Goal: Task Accomplishment & Management: Manage account settings

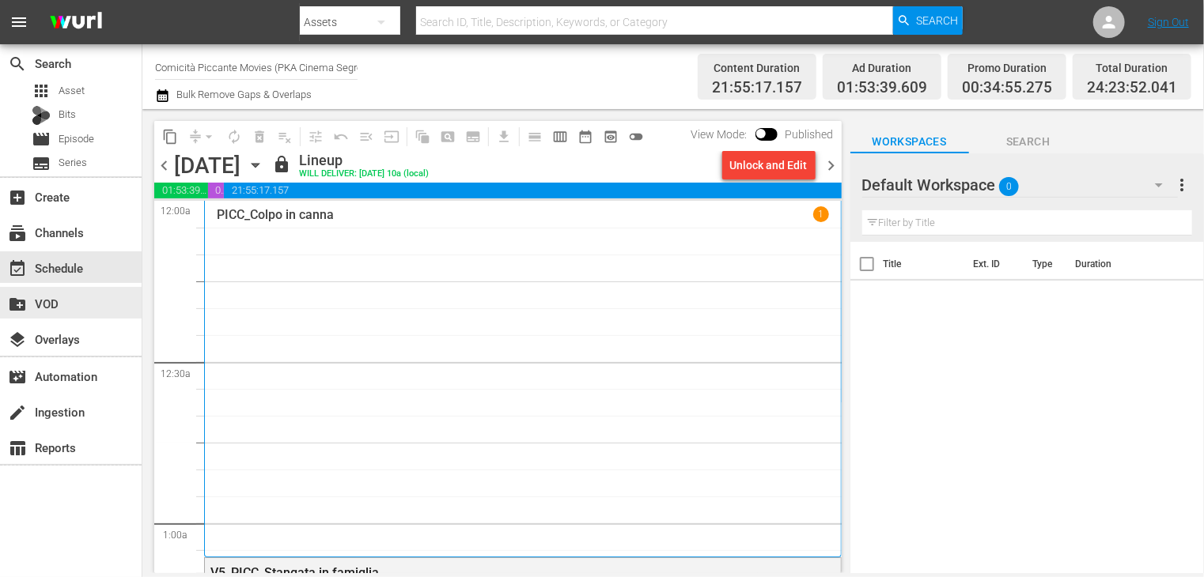
scroll to position [7065, 0]
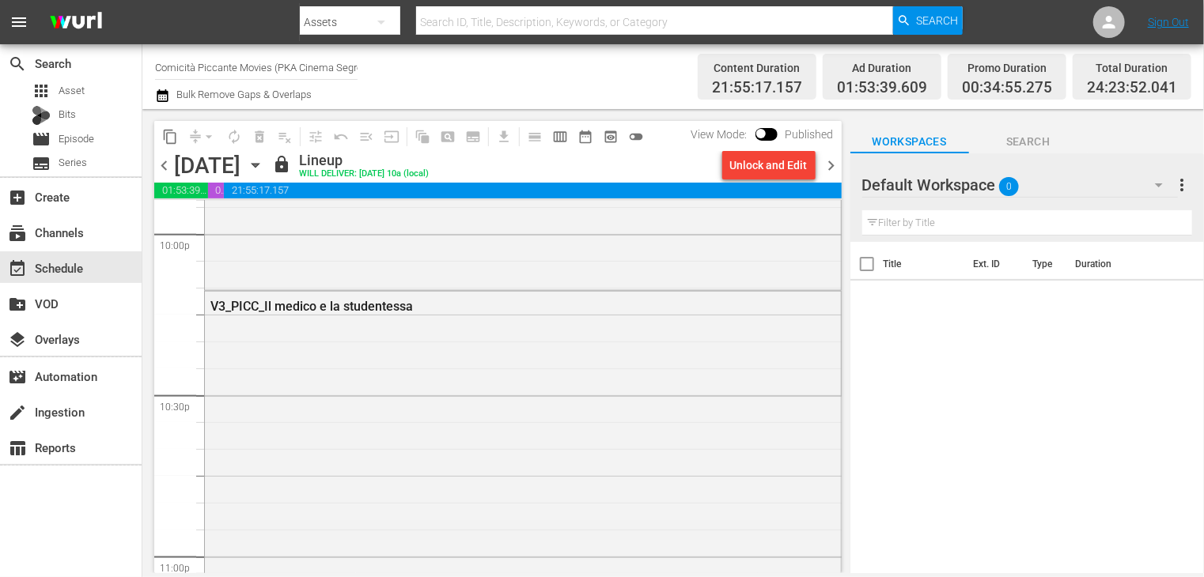
click at [827, 163] on span "chevron_right" at bounding box center [832, 166] width 20 height 20
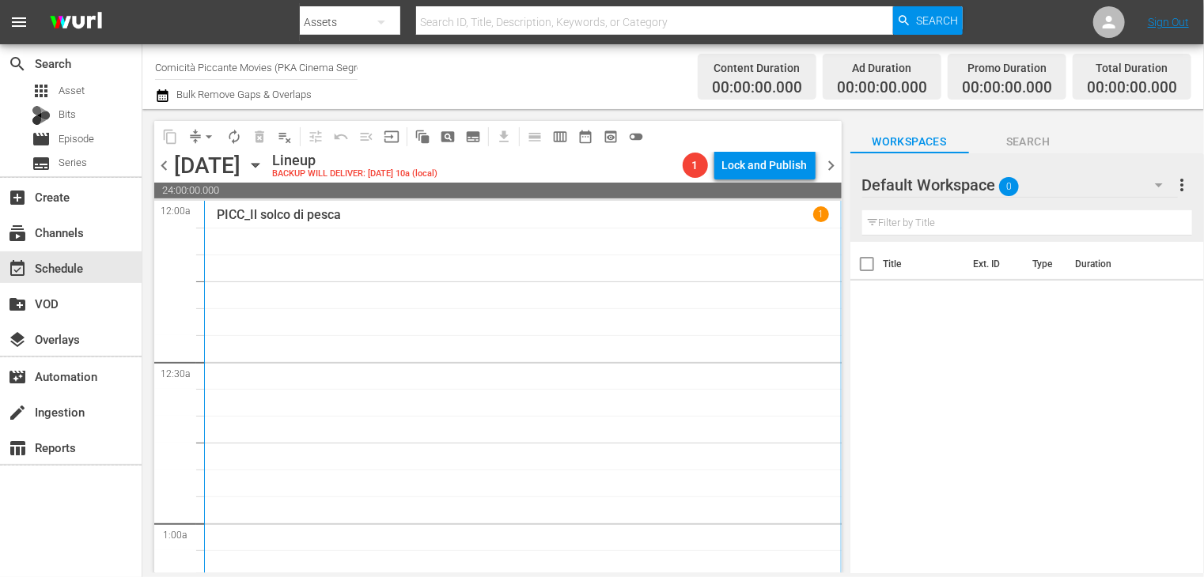
click at [161, 93] on icon "button" at bounding box center [162, 95] width 11 height 13
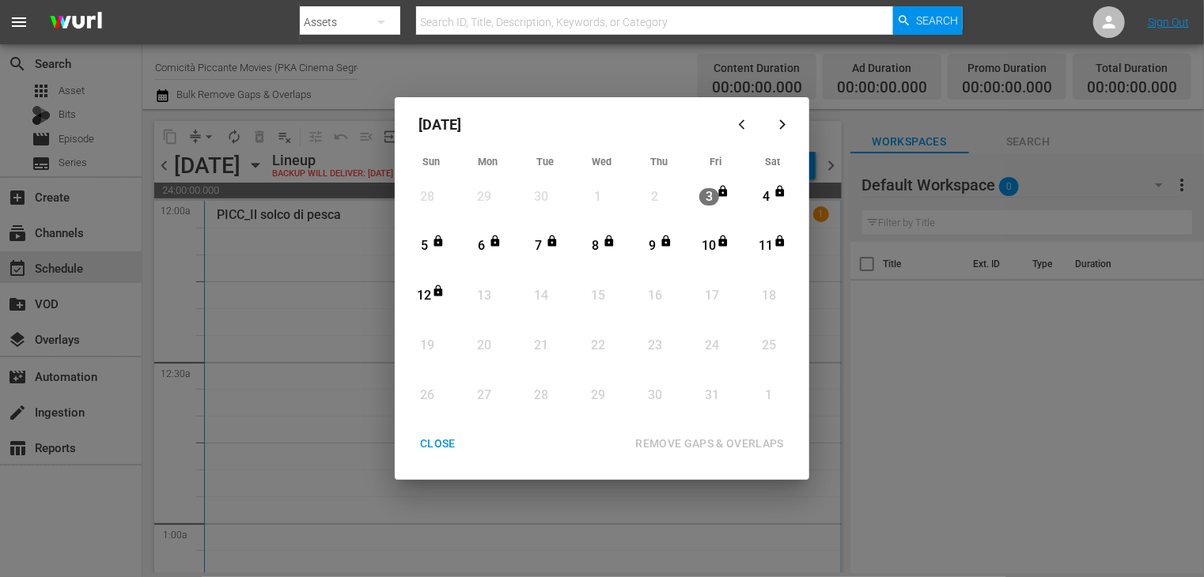
click at [440, 447] on div "CLOSE" at bounding box center [437, 444] width 61 height 20
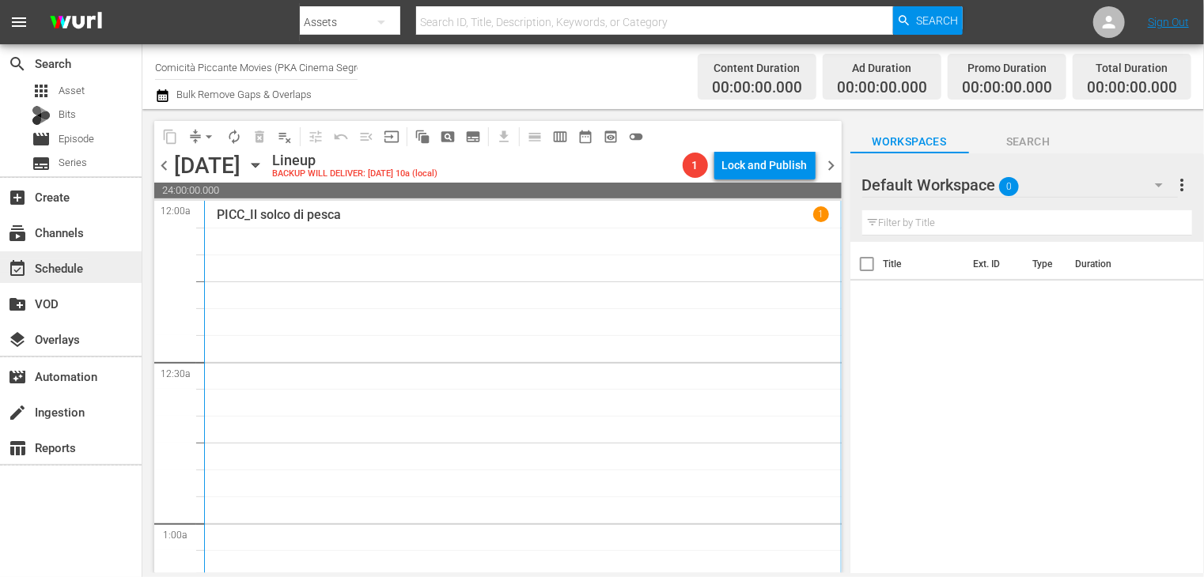
click at [81, 270] on div "event_available Schedule" at bounding box center [44, 266] width 89 height 14
click at [164, 95] on icon "button" at bounding box center [162, 95] width 15 height 19
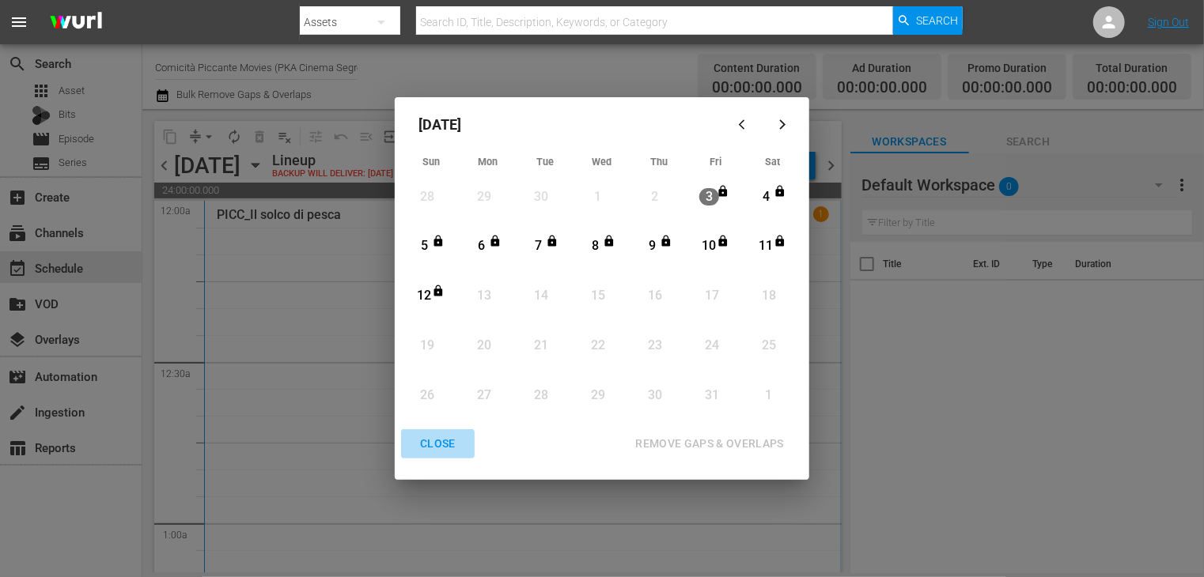
click at [430, 454] on button "CLOSE" at bounding box center [438, 443] width 74 height 29
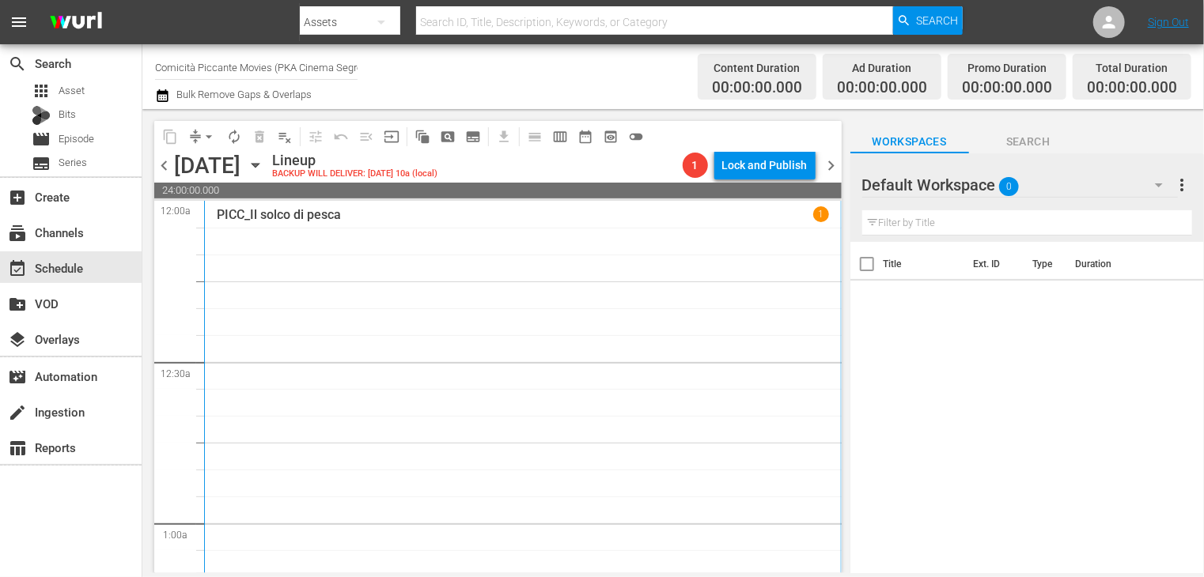
click at [164, 104] on icon "button" at bounding box center [162, 95] width 15 height 19
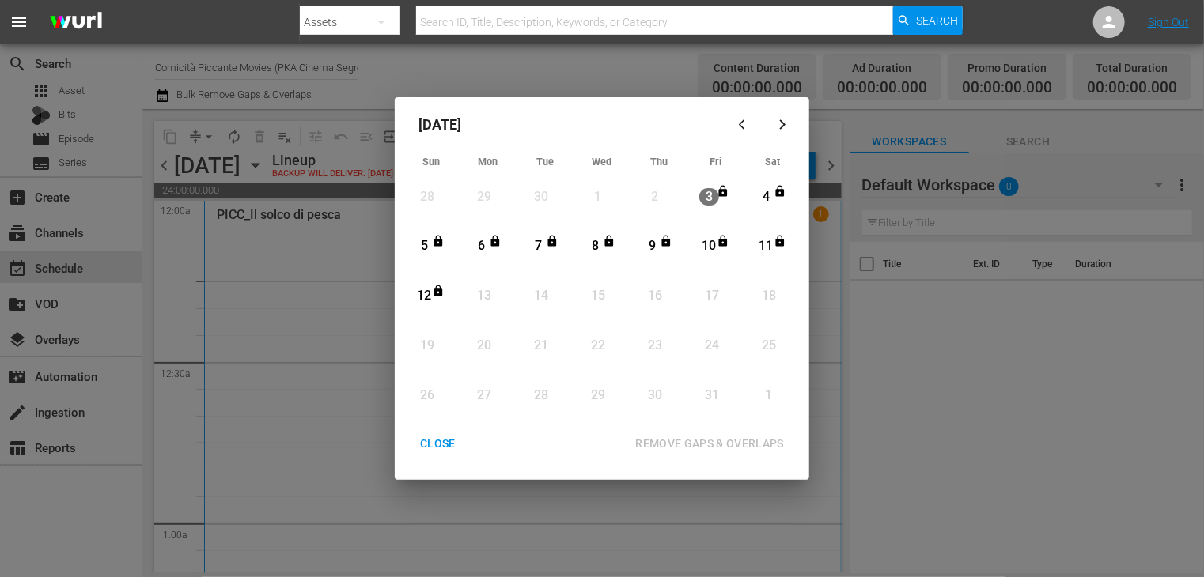
click at [439, 447] on div "CLOSE" at bounding box center [437, 444] width 61 height 20
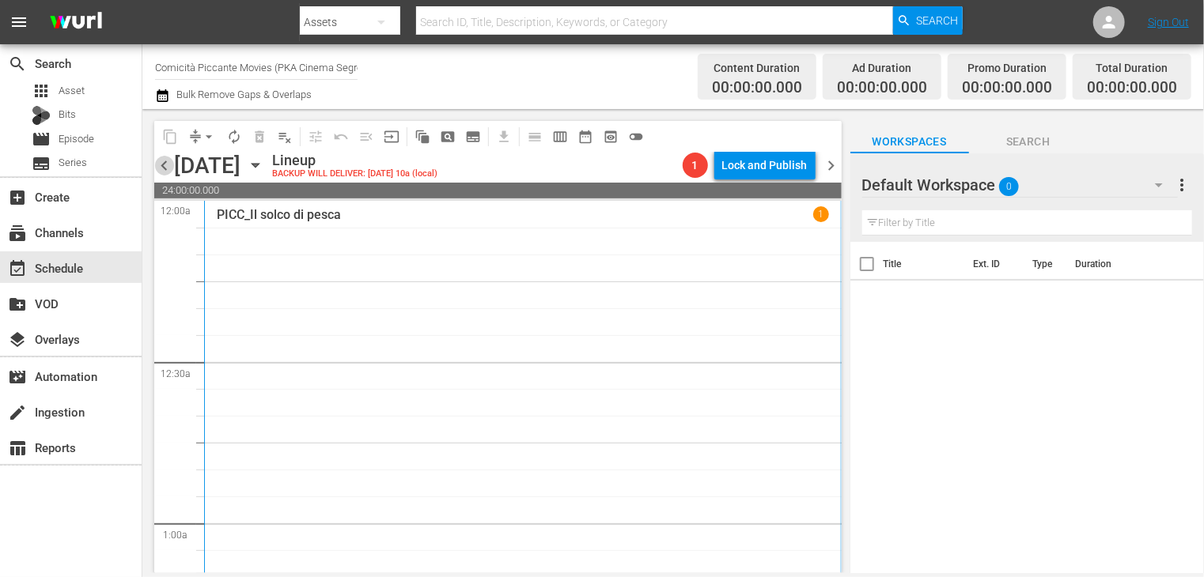
click at [171, 170] on span "chevron_left" at bounding box center [164, 166] width 20 height 20
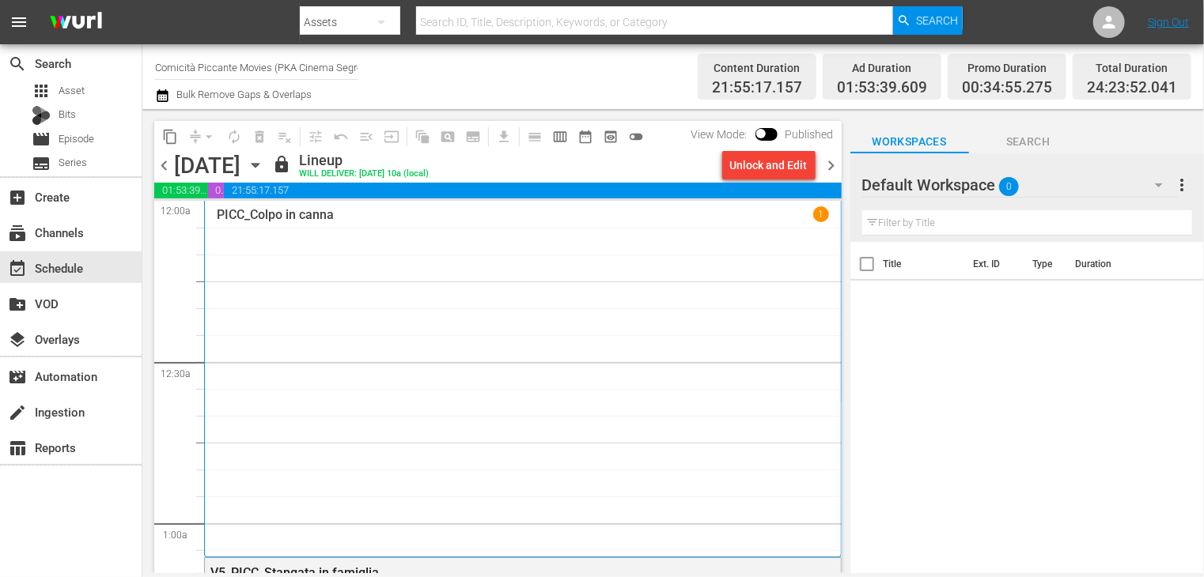
click at [828, 162] on span "chevron_right" at bounding box center [832, 166] width 20 height 20
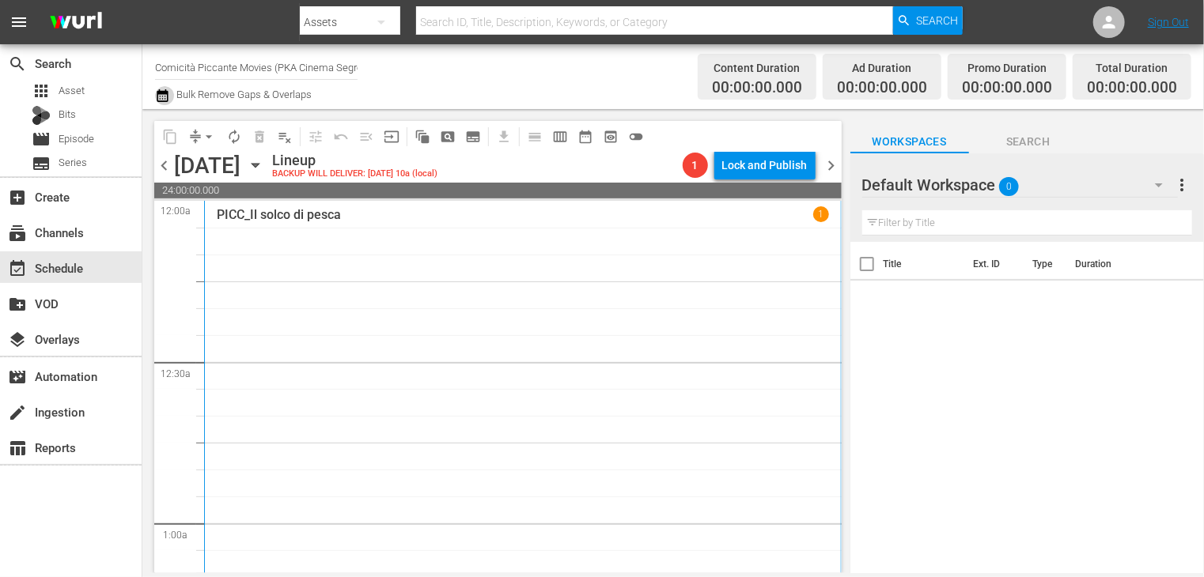
click at [163, 93] on icon "button" at bounding box center [162, 95] width 11 height 13
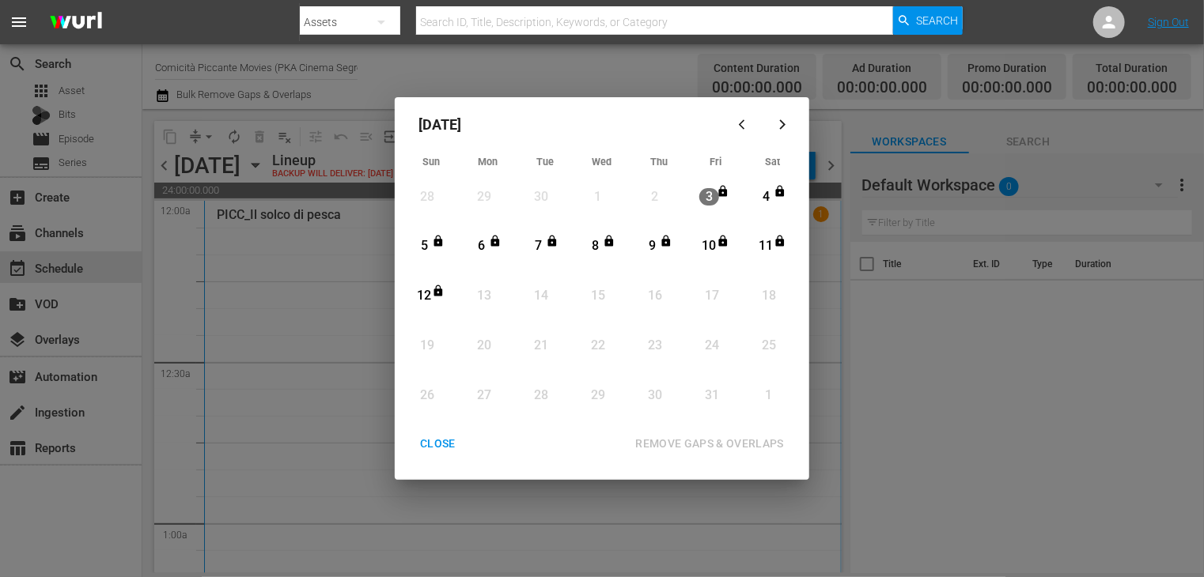
click at [437, 448] on div "CLOSE" at bounding box center [437, 444] width 61 height 20
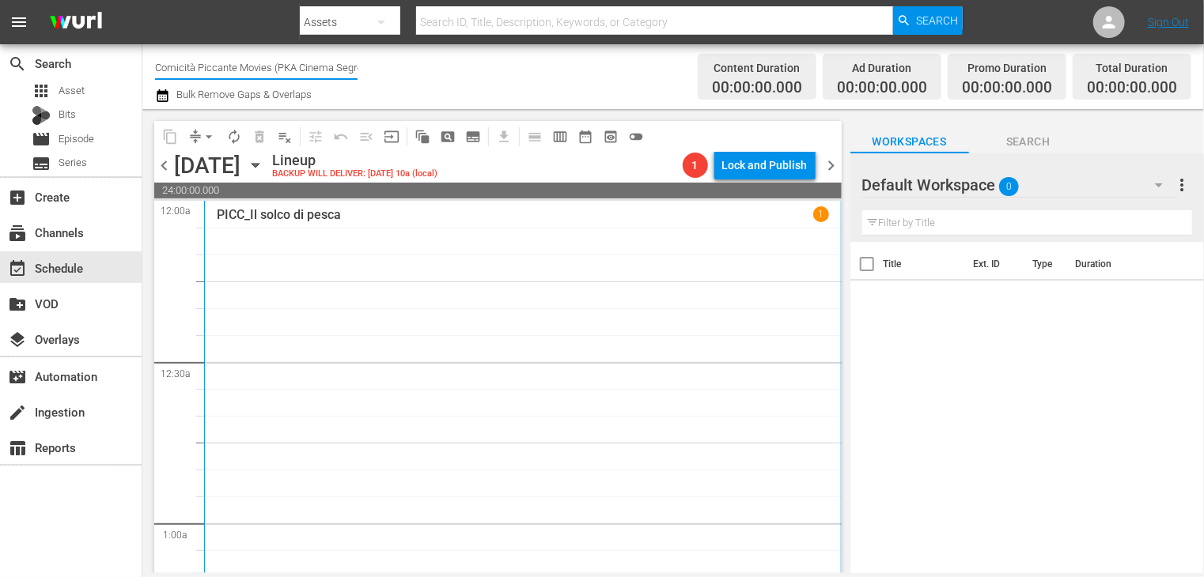
click at [206, 63] on input "Comicità Piccante Movies (PKA Cinema Segreto > Cinema Italiano > Cinema Polizio…" at bounding box center [256, 67] width 202 height 38
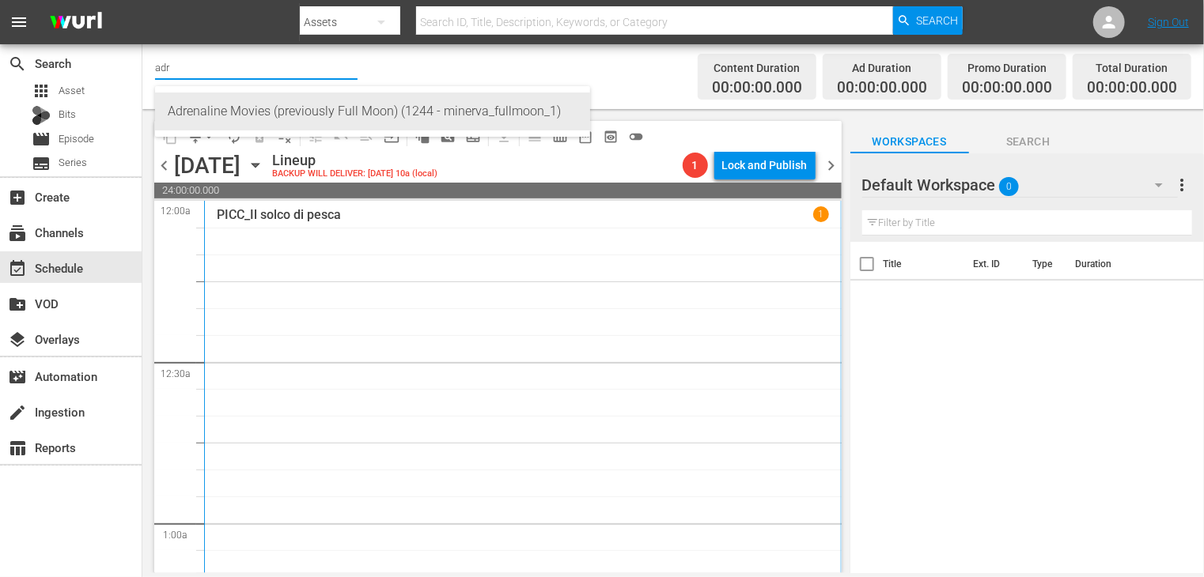
click at [318, 111] on div "Adrenaline Movies (previously Full Moon) (1244 - minerva_fullmoon_1)" at bounding box center [373, 112] width 410 height 38
type input "Adrenaline Movies (previously Full Moon) (1244 - minerva_fullmoon_1)"
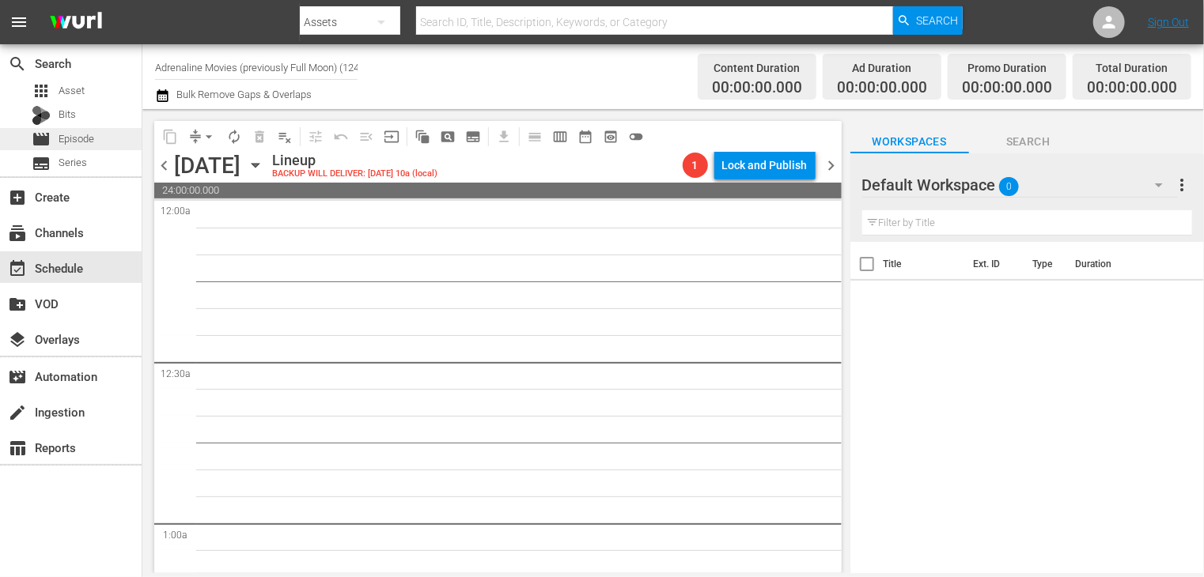
click at [55, 139] on div "movie Episode" at bounding box center [63, 139] width 62 height 22
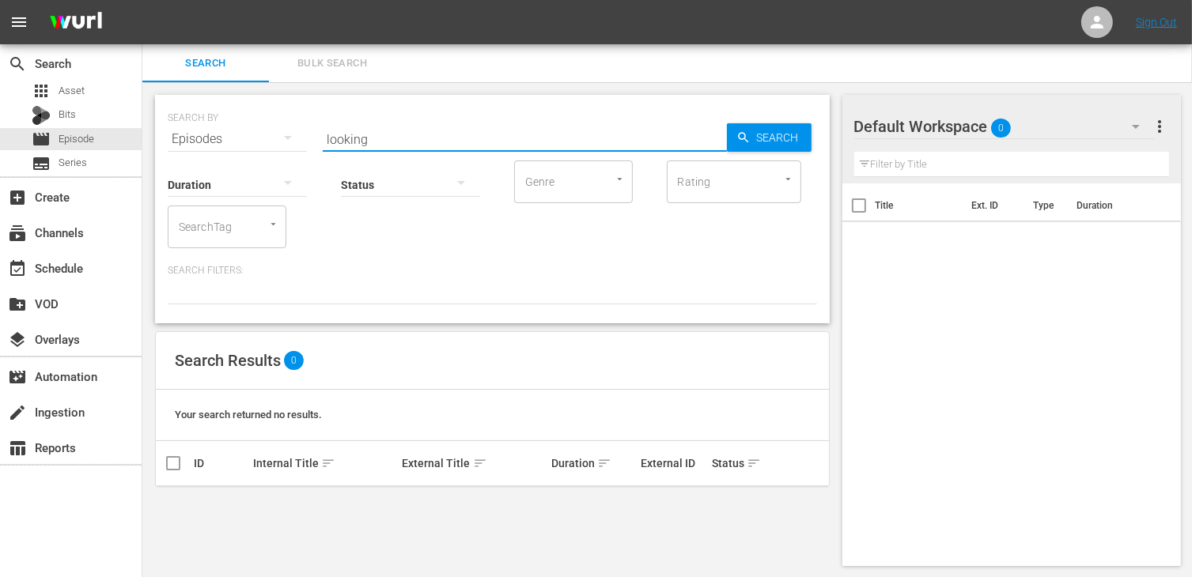
drag, startPoint x: 391, startPoint y: 136, endPoint x: 331, endPoint y: 133, distance: 60.2
click at [331, 133] on input "looking" at bounding box center [525, 139] width 404 height 38
click at [769, 129] on span "Search" at bounding box center [781, 137] width 61 height 28
type input "l"
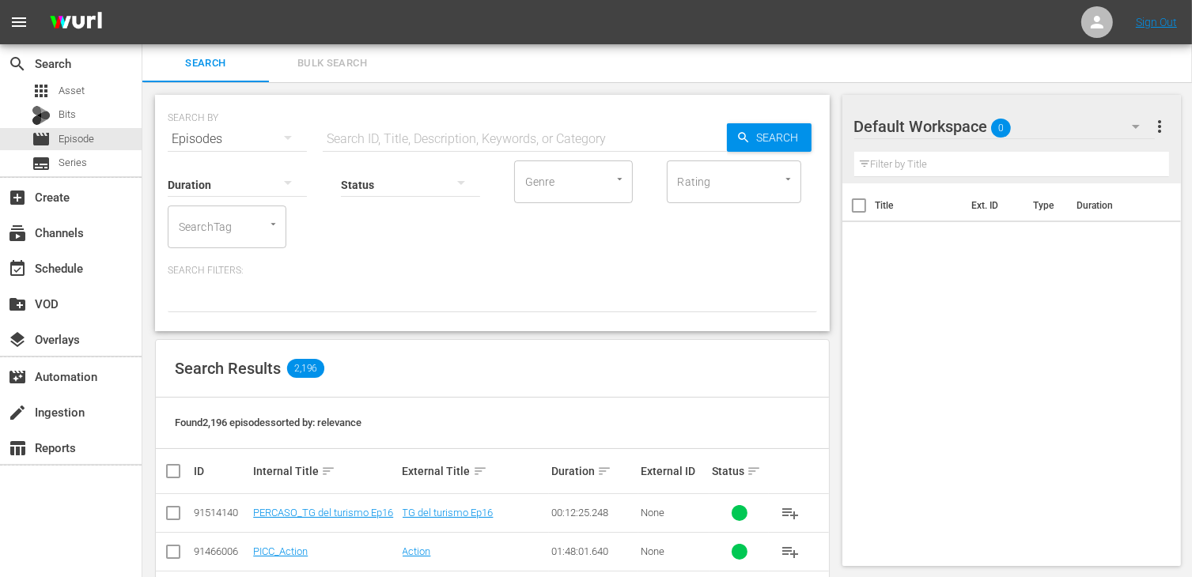
click at [406, 140] on input "text" at bounding box center [525, 139] width 404 height 38
type input "looking"
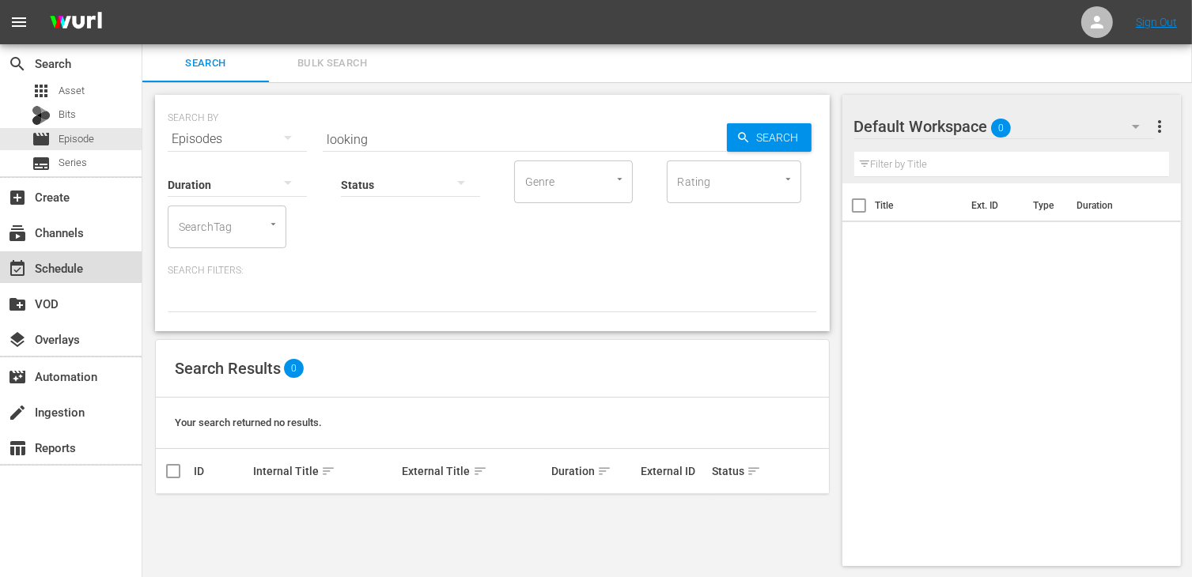
click at [57, 270] on div "event_available Schedule" at bounding box center [44, 266] width 89 height 14
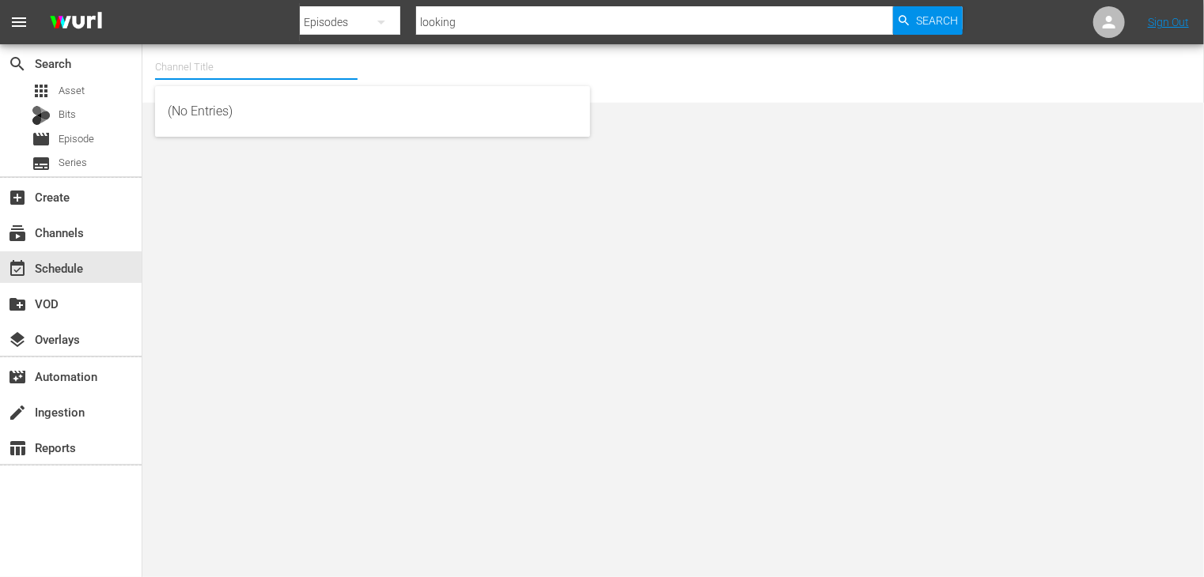
click at [210, 59] on input "text" at bounding box center [256, 67] width 202 height 38
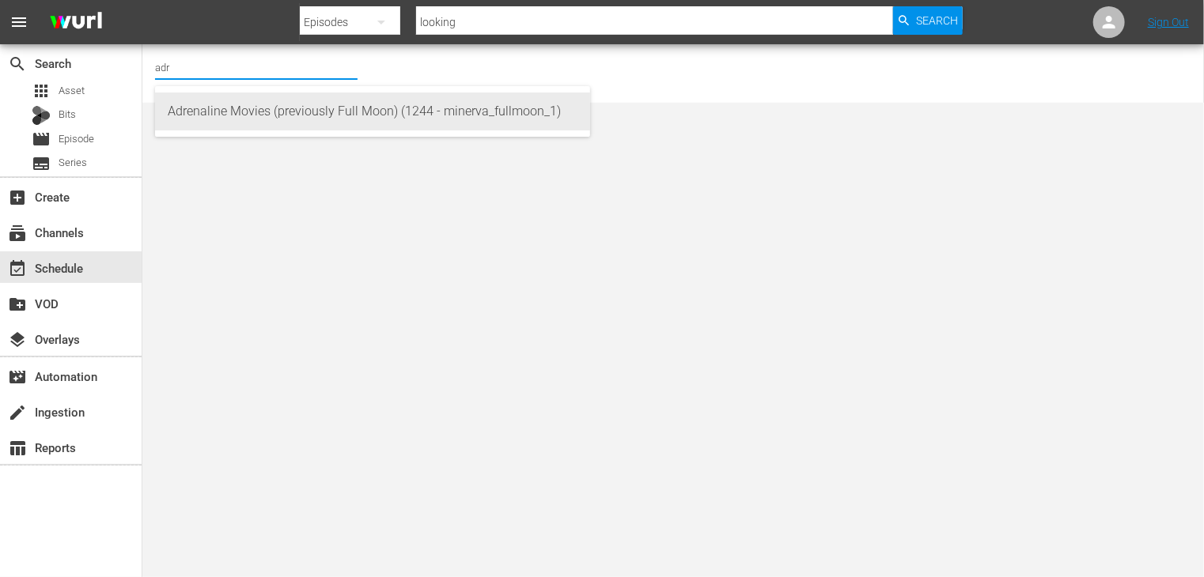
click at [225, 108] on div "Adrenaline Movies (previously Full Moon) (1244 - minerva_fullmoon_1)" at bounding box center [373, 112] width 410 height 38
type input "Adrenaline Movies (previously Full Moon) (1244 - minerva_fullmoon_1)"
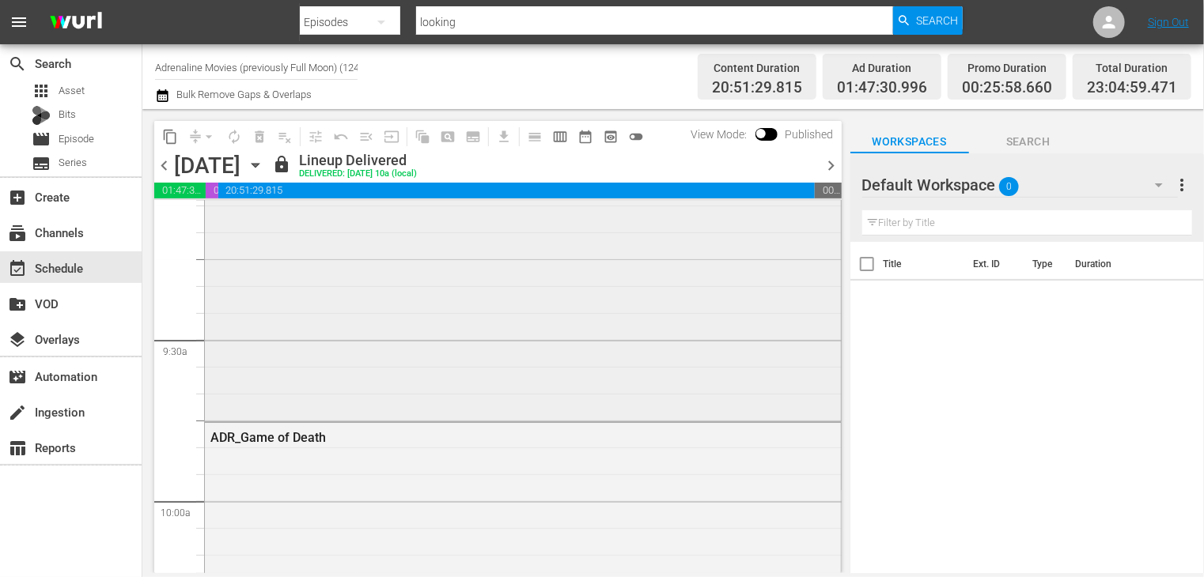
scroll to position [3242, 0]
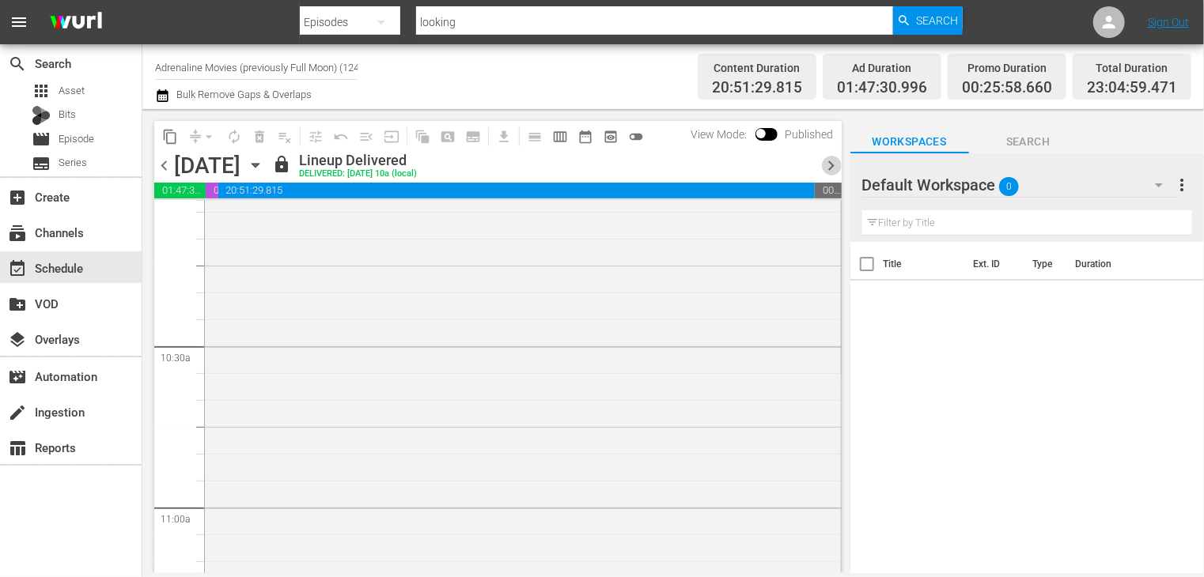
click at [834, 165] on span "chevron_right" at bounding box center [832, 166] width 20 height 20
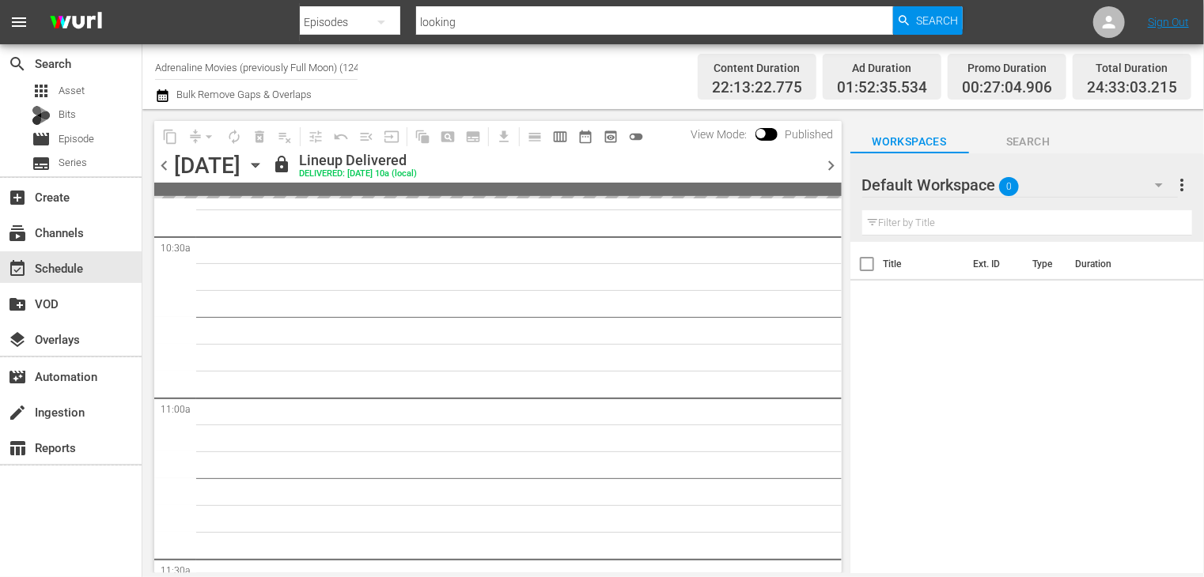
scroll to position [3269, 0]
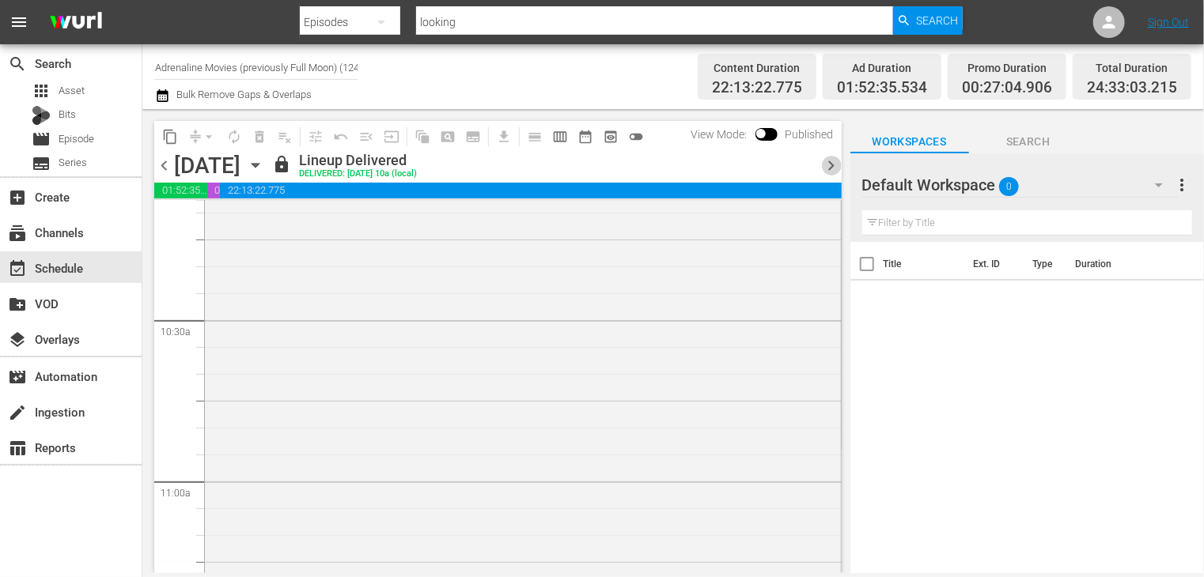
click at [835, 168] on span "chevron_right" at bounding box center [832, 166] width 20 height 20
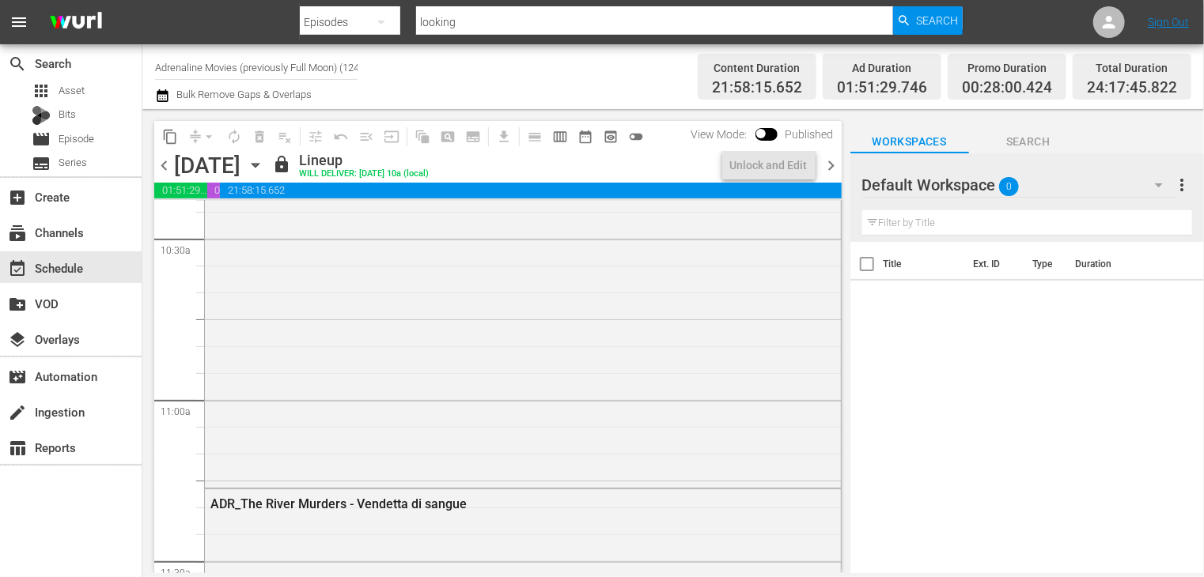
scroll to position [3322, 0]
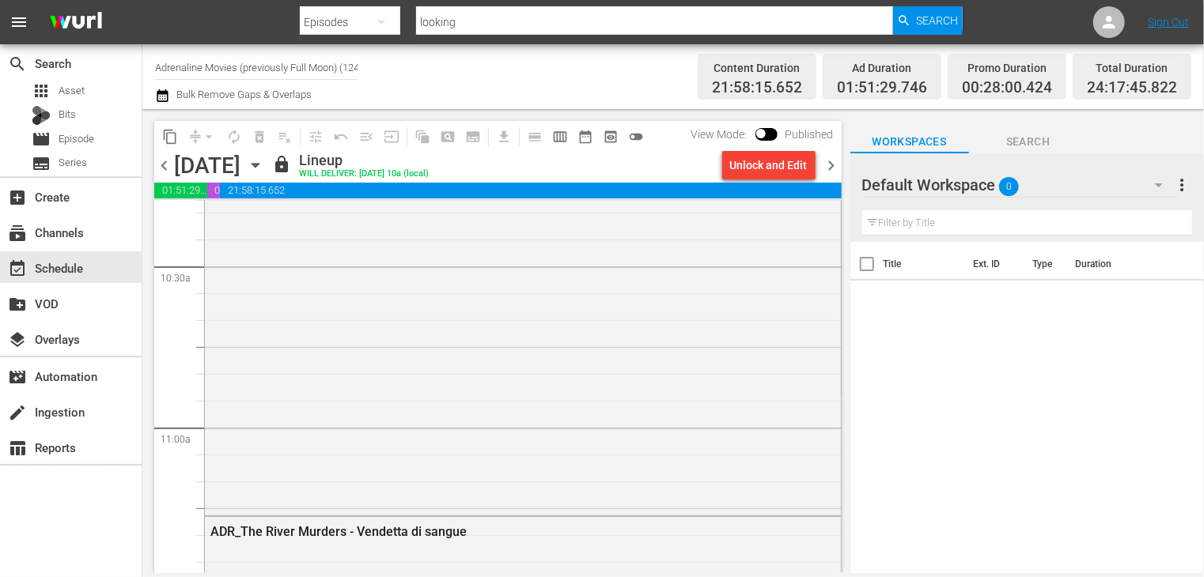
click at [833, 172] on span "chevron_right" at bounding box center [832, 166] width 20 height 20
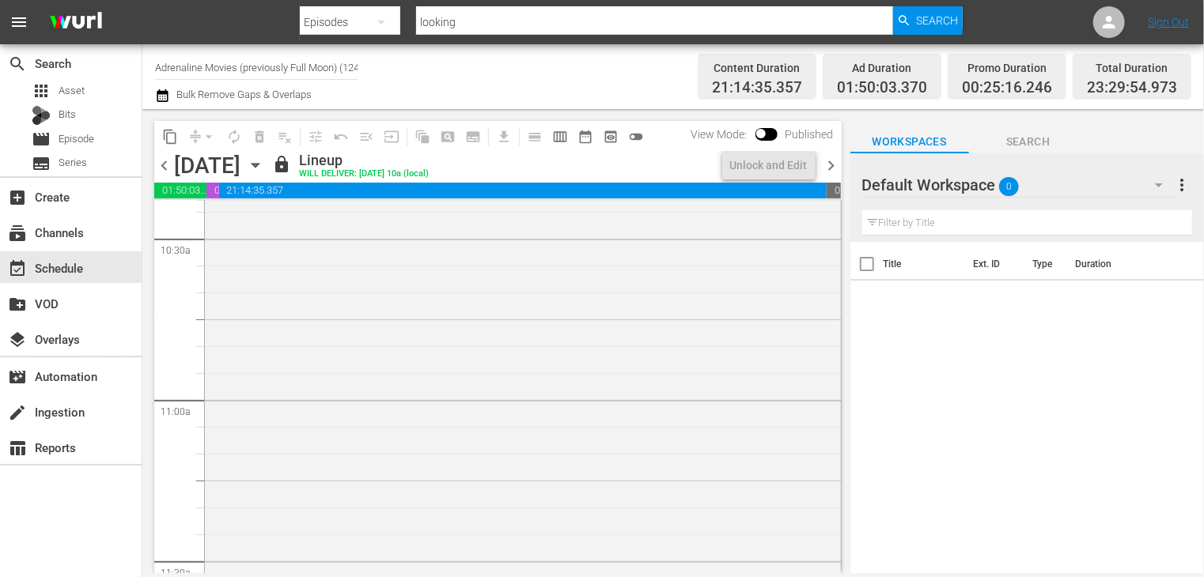
scroll to position [3215, 0]
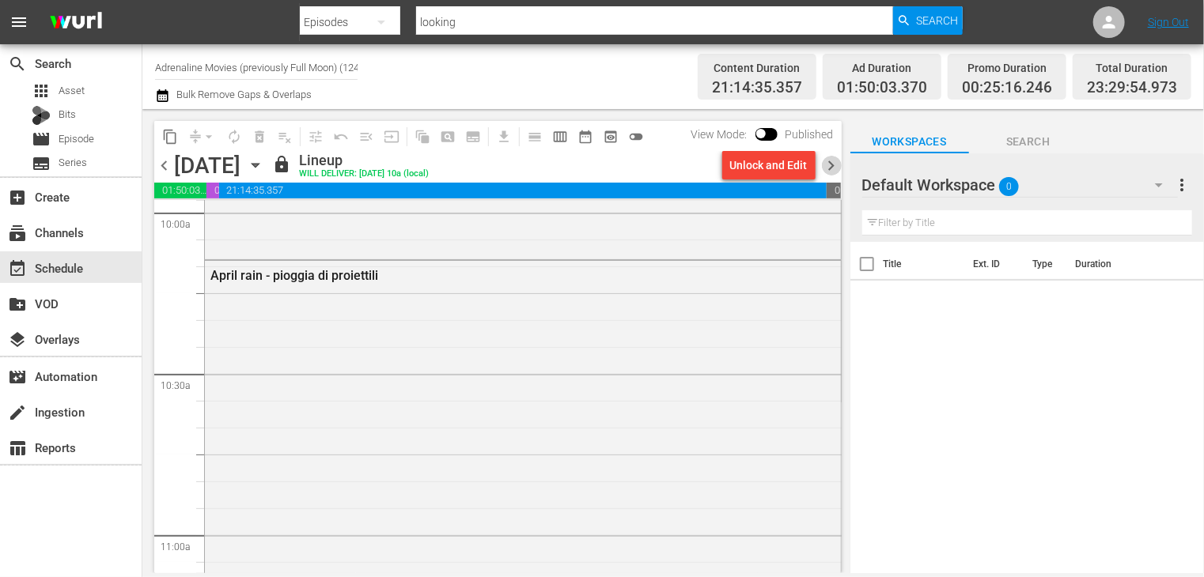
click at [832, 167] on span "chevron_right" at bounding box center [832, 166] width 20 height 20
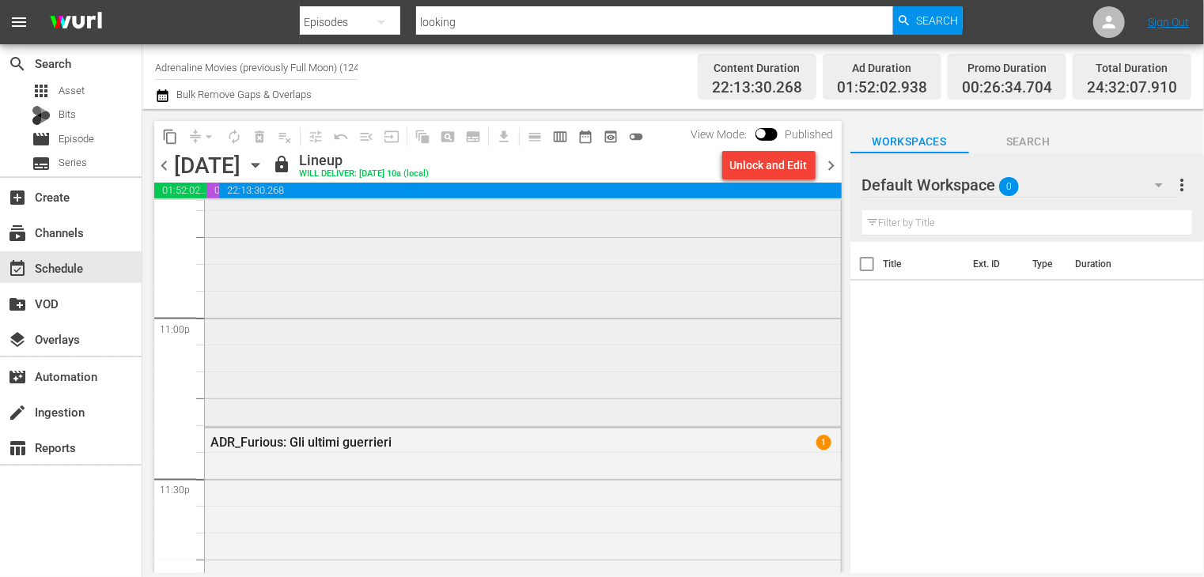
scroll to position [6909, 0]
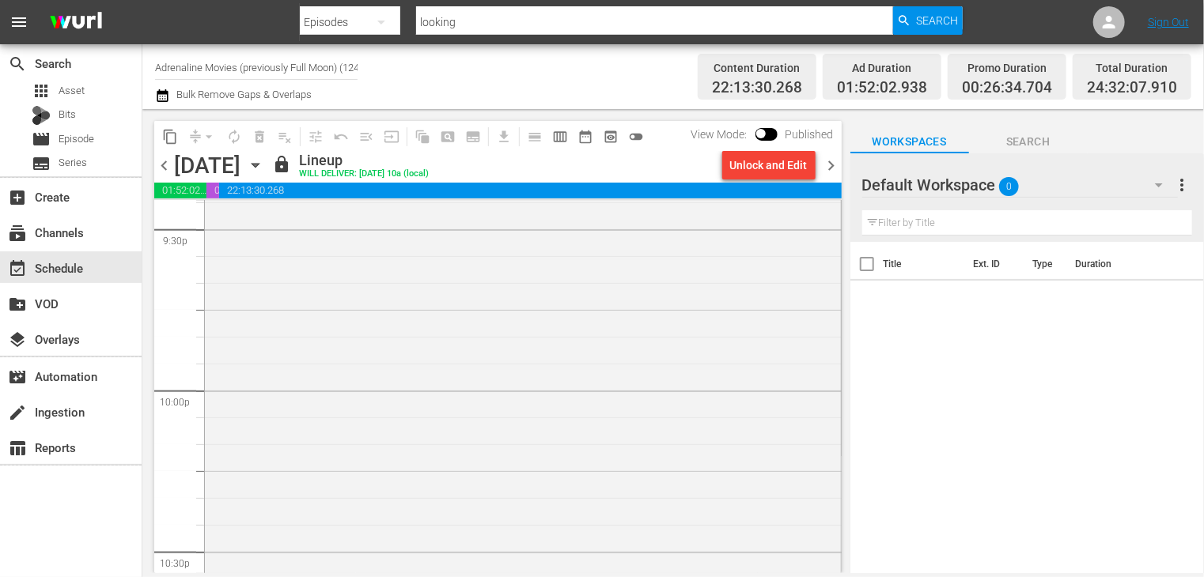
click at [831, 164] on span "chevron_right" at bounding box center [832, 166] width 20 height 20
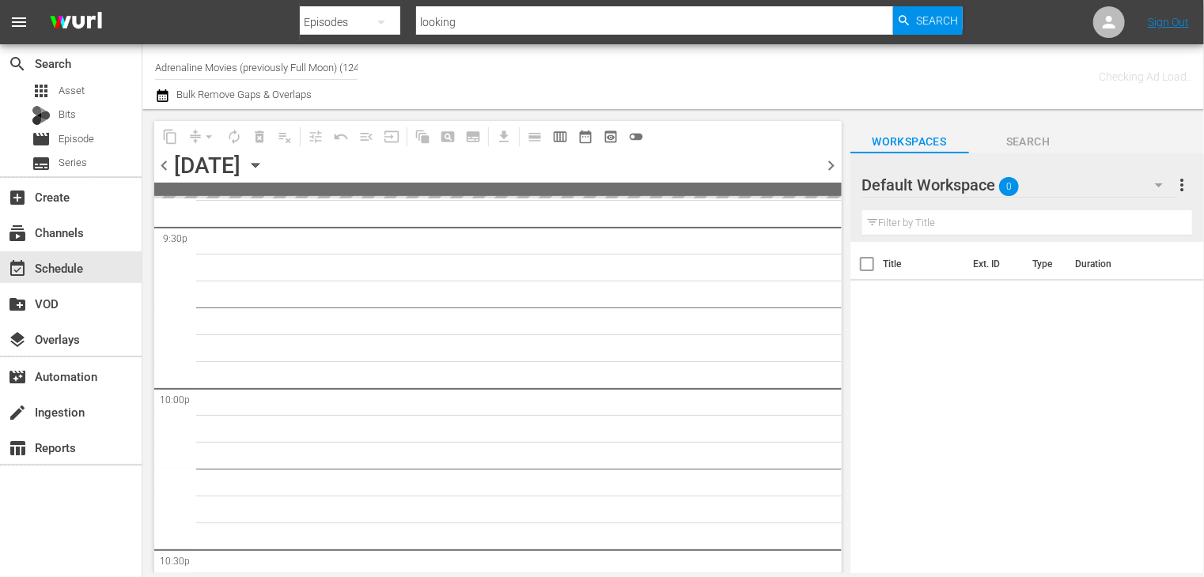
scroll to position [7178, 0]
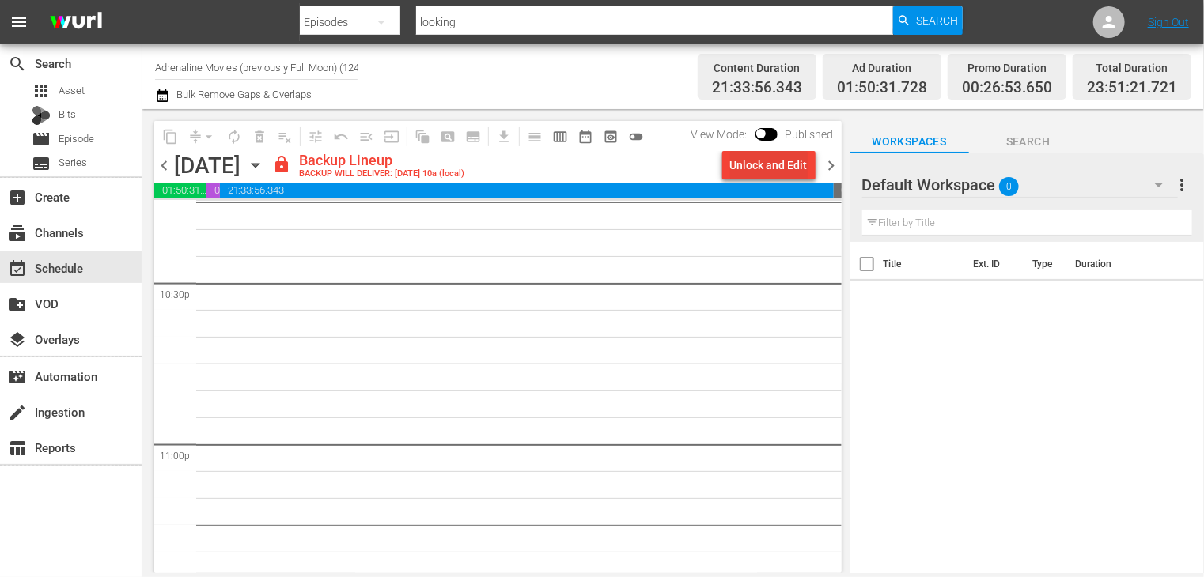
click at [768, 168] on div "Unlock and Edit" at bounding box center [769, 165] width 78 height 28
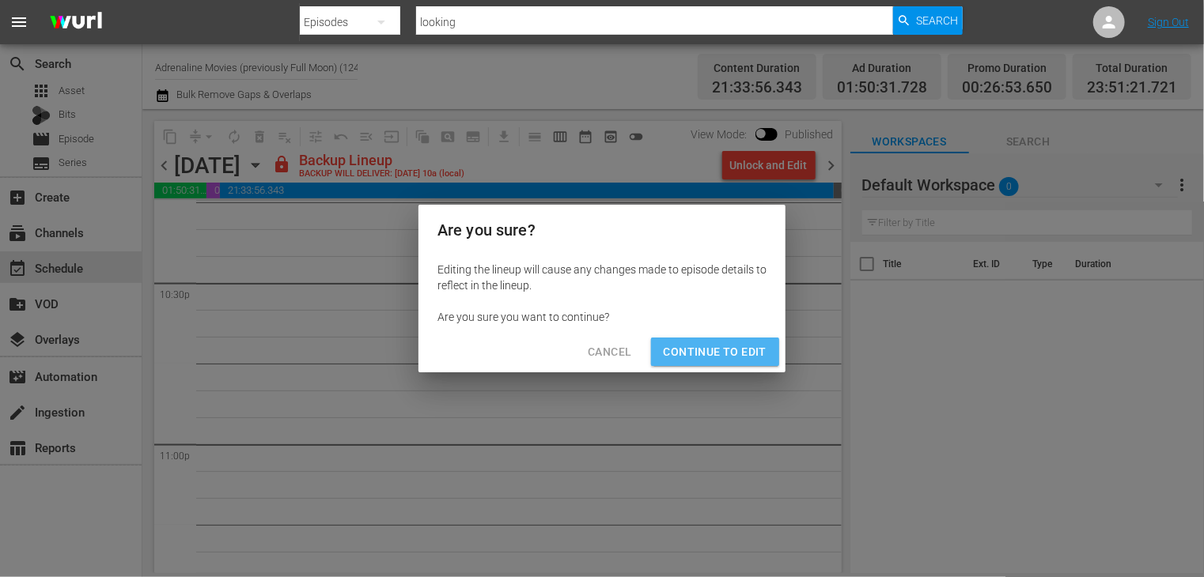
click at [720, 346] on span "Continue to Edit" at bounding box center [715, 352] width 103 height 20
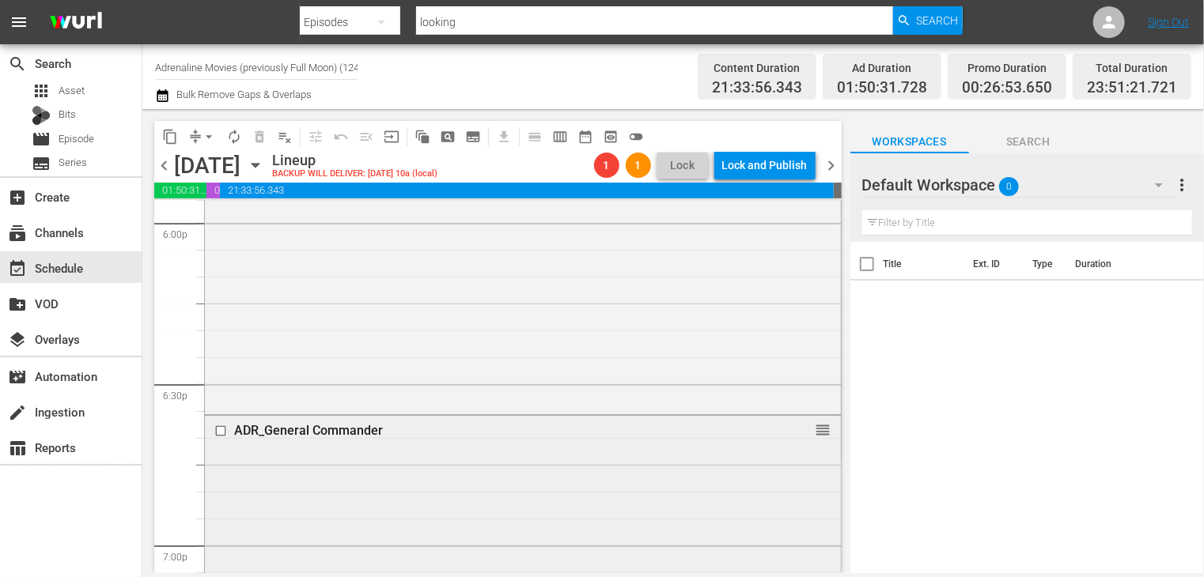
scroll to position [5518, 0]
click at [830, 163] on span "chevron_right" at bounding box center [832, 166] width 20 height 20
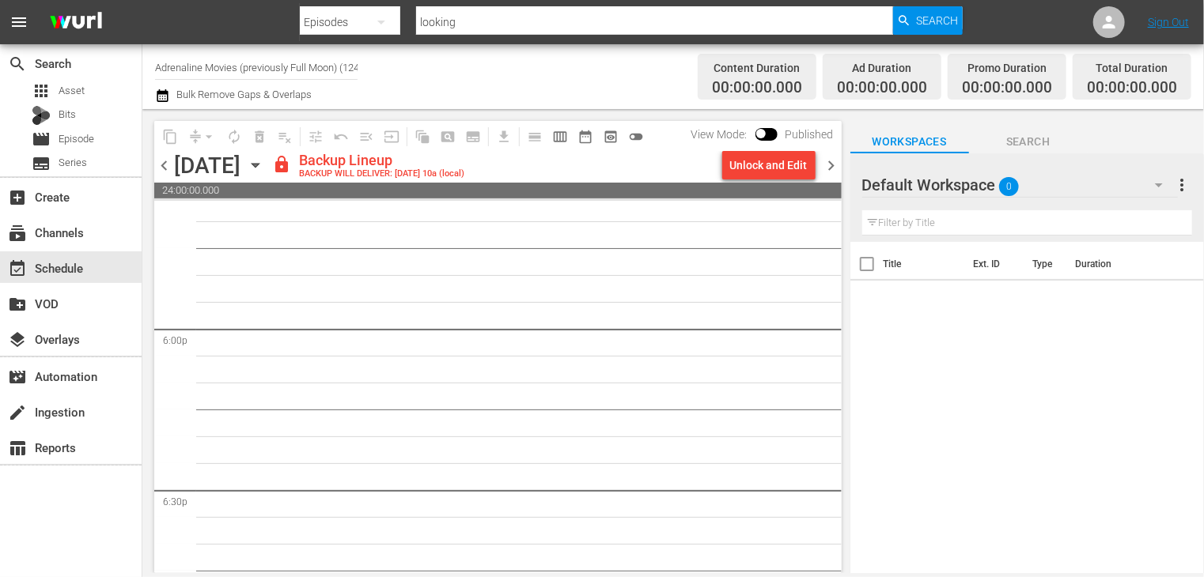
scroll to position [5653, 0]
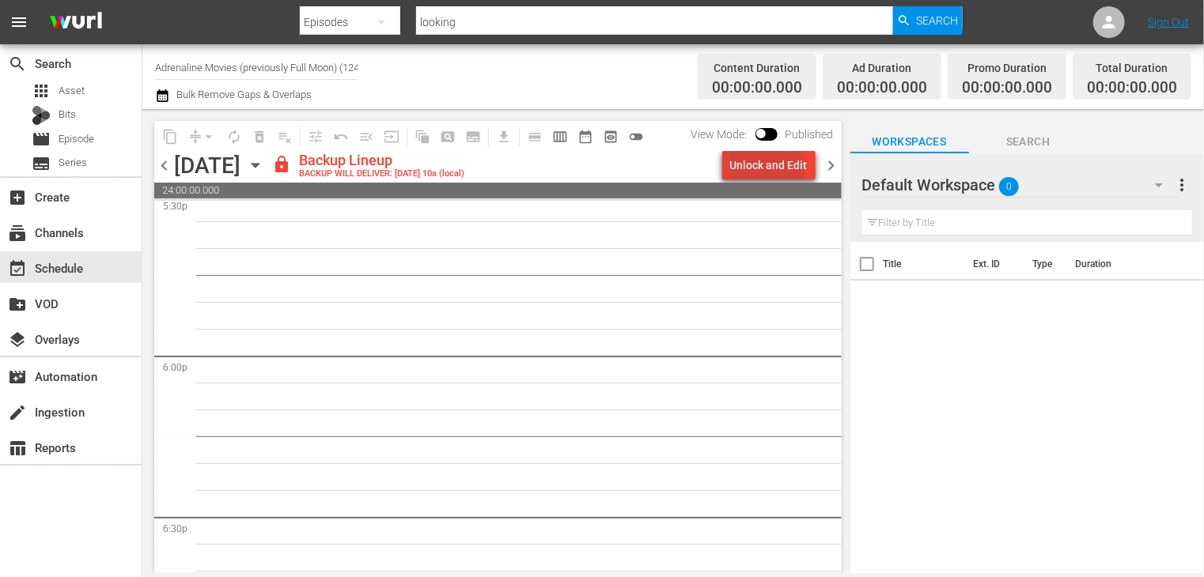
click at [766, 174] on div "Unlock and Edit" at bounding box center [769, 165] width 78 height 28
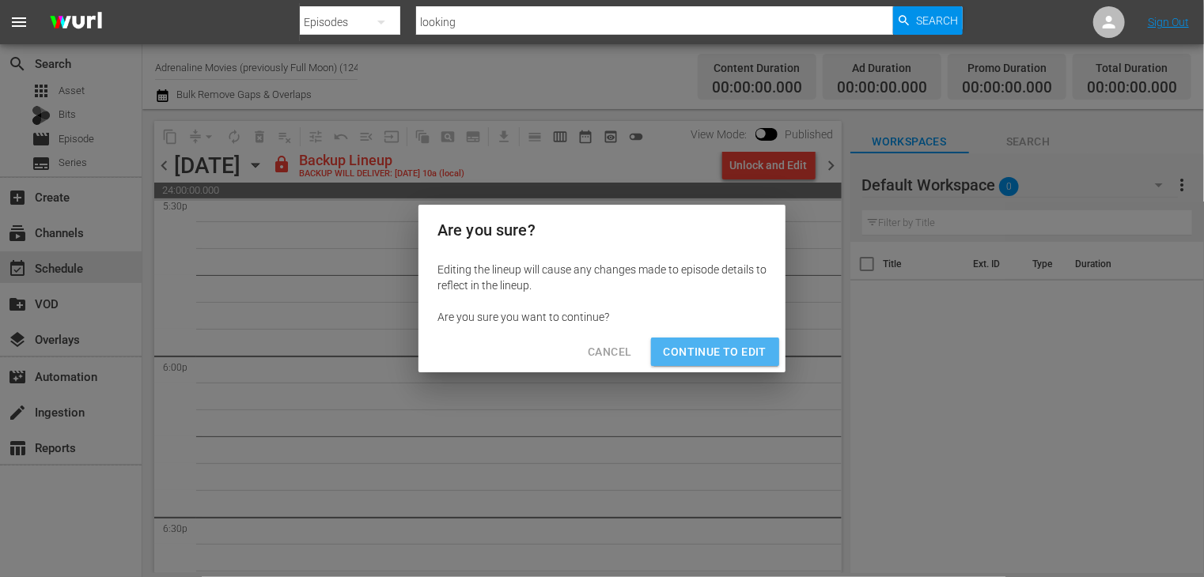
click at [737, 348] on span "Continue to Edit" at bounding box center [715, 352] width 103 height 20
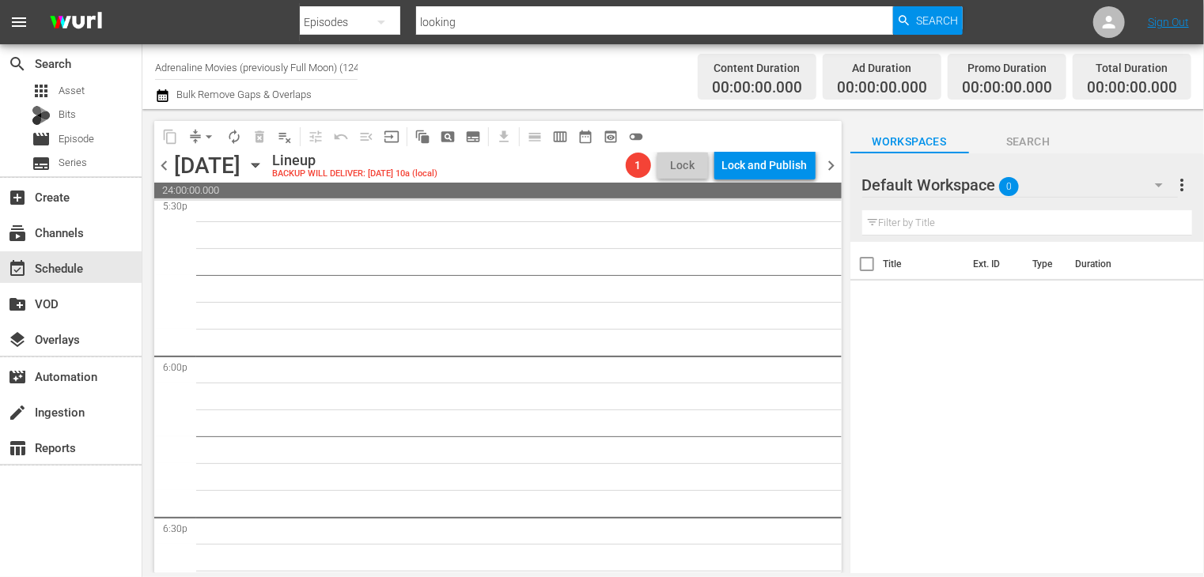
click at [827, 170] on span "chevron_right" at bounding box center [832, 166] width 20 height 20
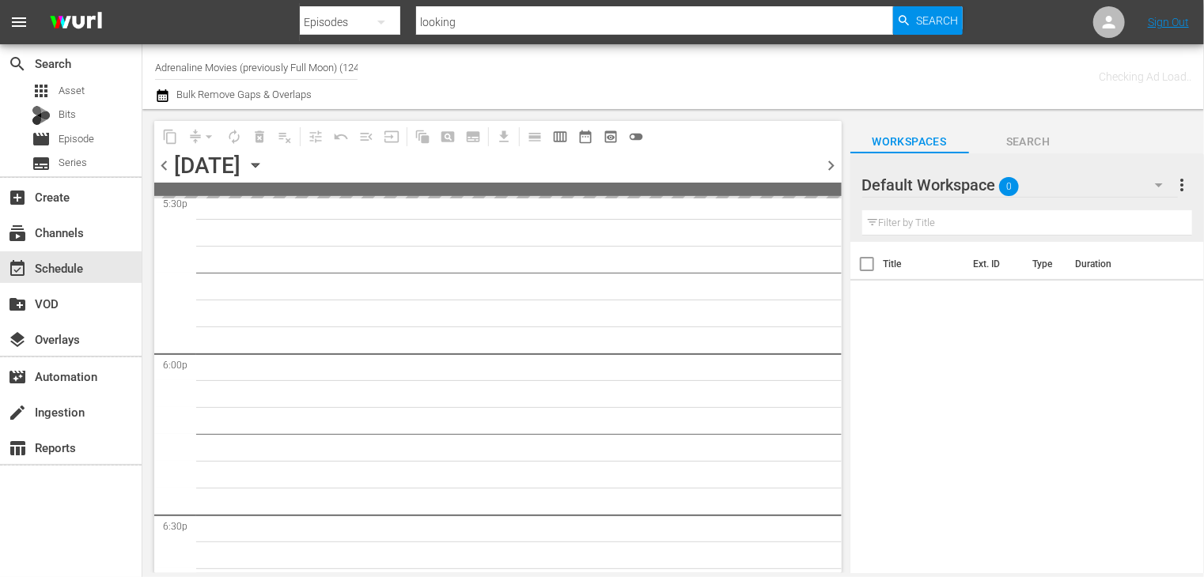
scroll to position [5680, 0]
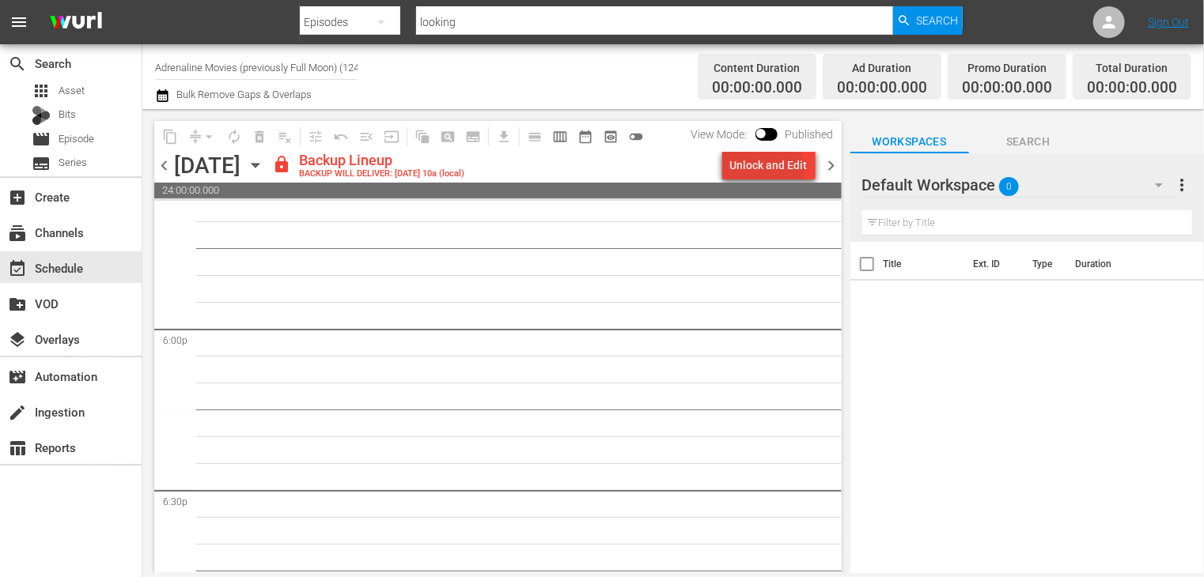
click at [769, 172] on div "Unlock and Edit" at bounding box center [769, 165] width 78 height 28
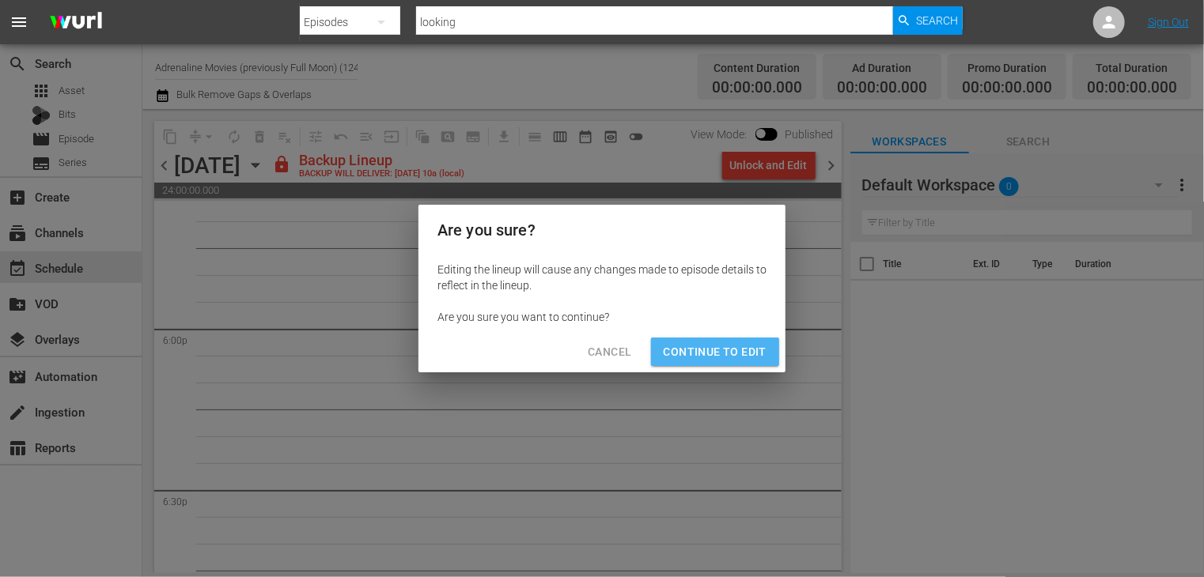
click at [734, 339] on button "Continue to Edit" at bounding box center [715, 352] width 128 height 29
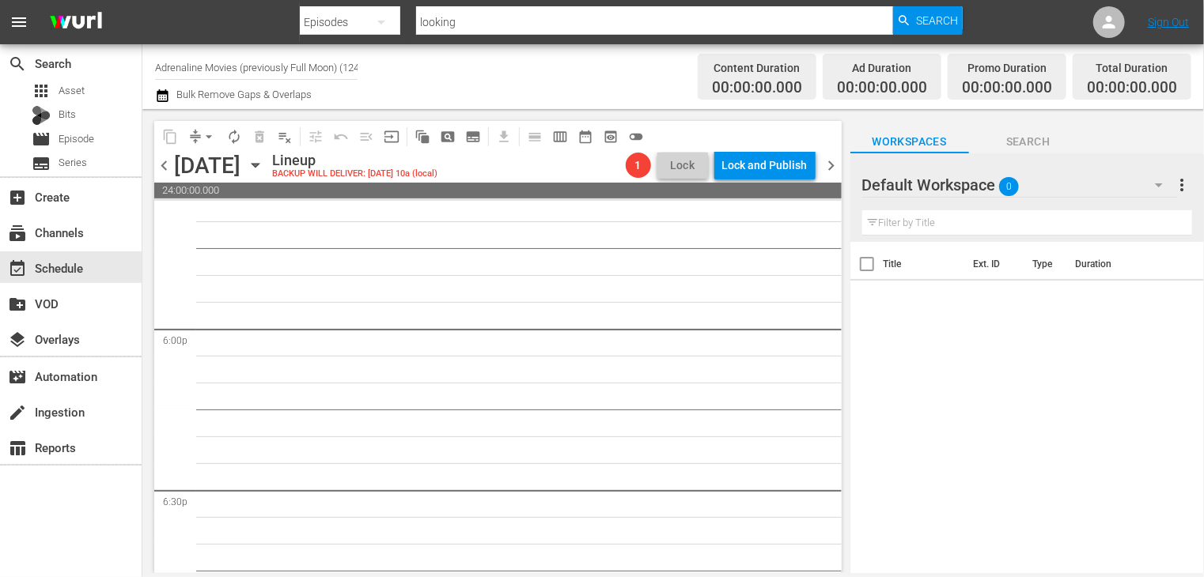
click at [829, 172] on span "chevron_right" at bounding box center [832, 166] width 20 height 20
click at [158, 172] on span "chevron_left" at bounding box center [164, 166] width 20 height 20
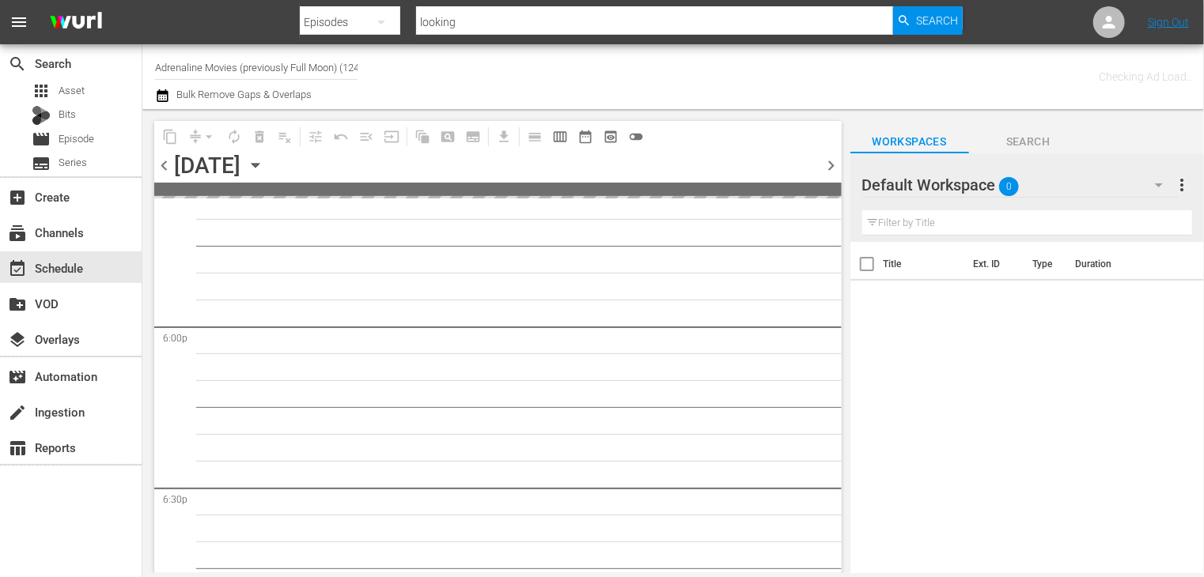
click at [158, 172] on span "chevron_left" at bounding box center [164, 166] width 20 height 20
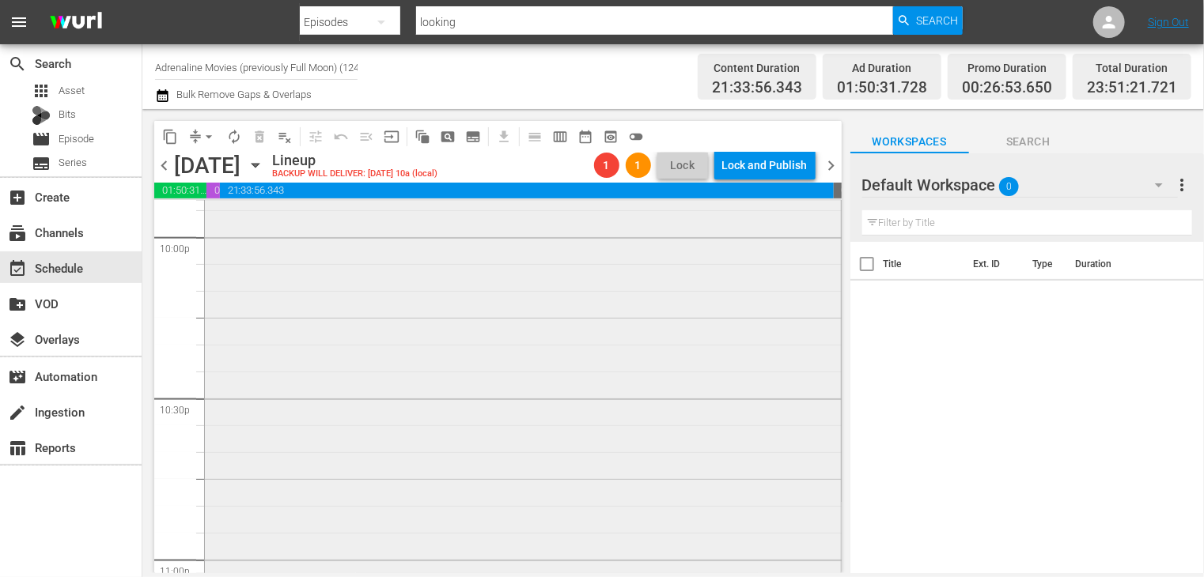
scroll to position [7020, 0]
click at [829, 165] on span "chevron_right" at bounding box center [832, 166] width 20 height 20
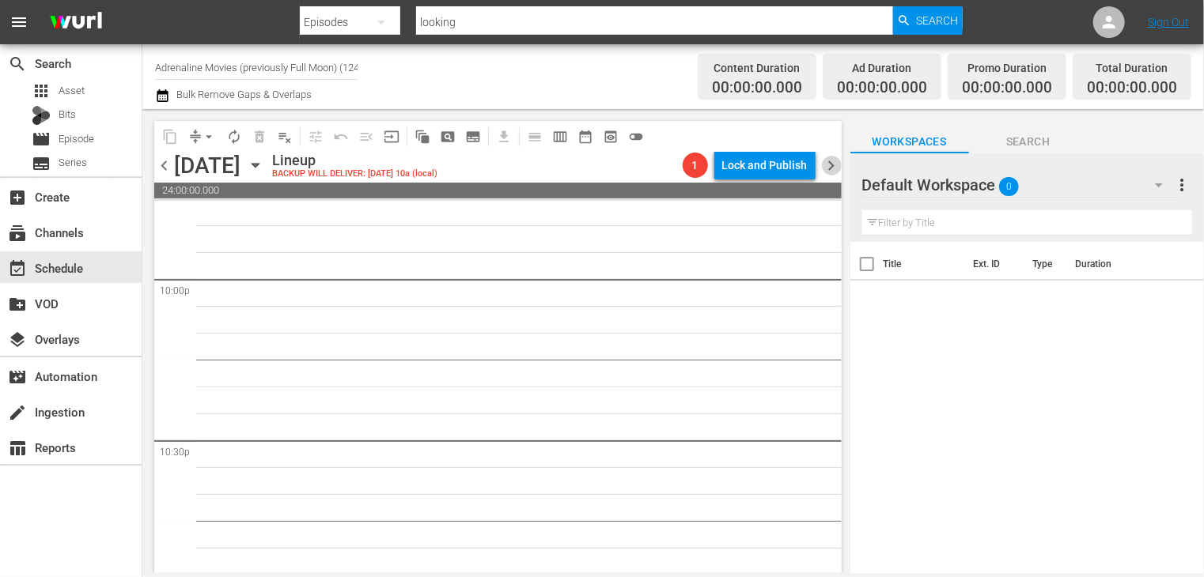
click at [829, 165] on span "chevron_right" at bounding box center [832, 166] width 20 height 20
click at [830, 165] on span "chevron_right" at bounding box center [832, 166] width 20 height 20
click at [163, 164] on span "chevron_left" at bounding box center [164, 166] width 20 height 20
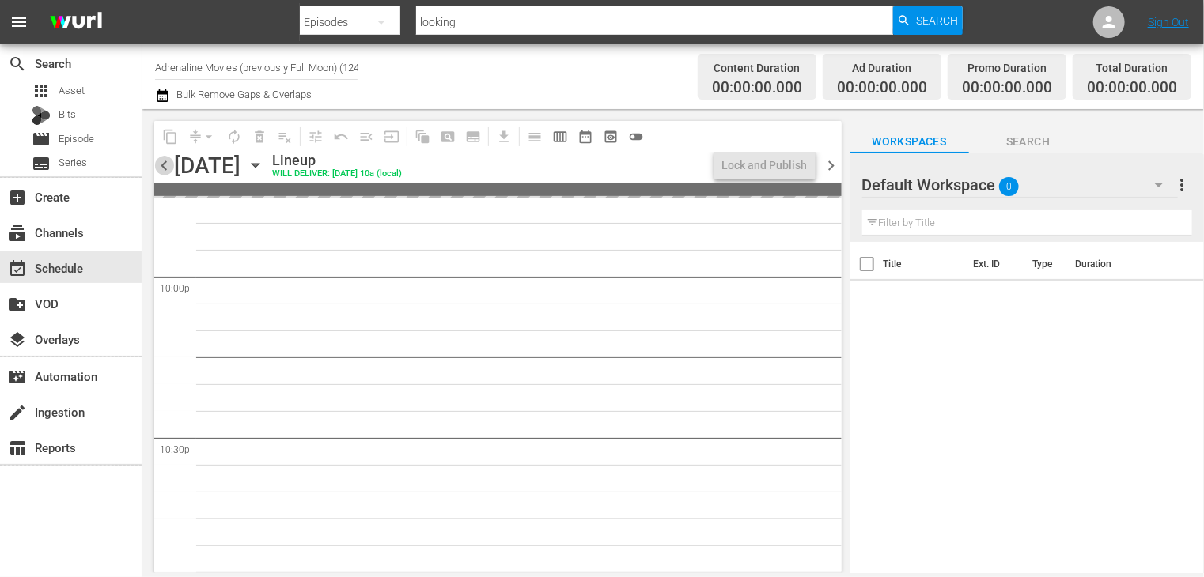
click at [163, 164] on span "chevron_left" at bounding box center [164, 166] width 20 height 20
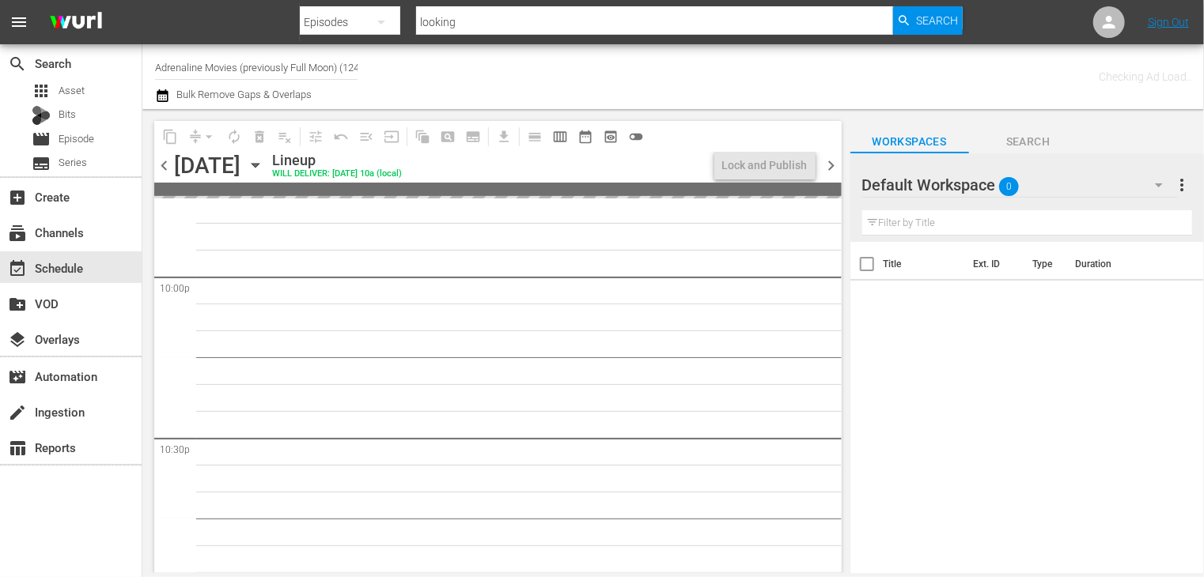
click at [163, 164] on span "chevron_left" at bounding box center [164, 166] width 20 height 20
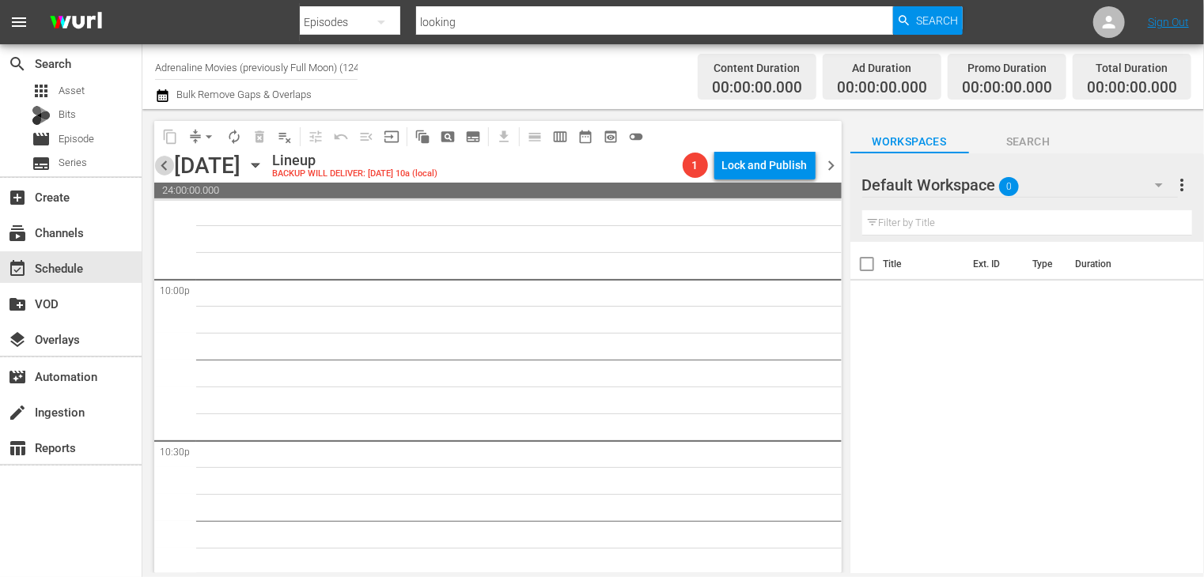
click at [163, 164] on span "chevron_left" at bounding box center [164, 166] width 20 height 20
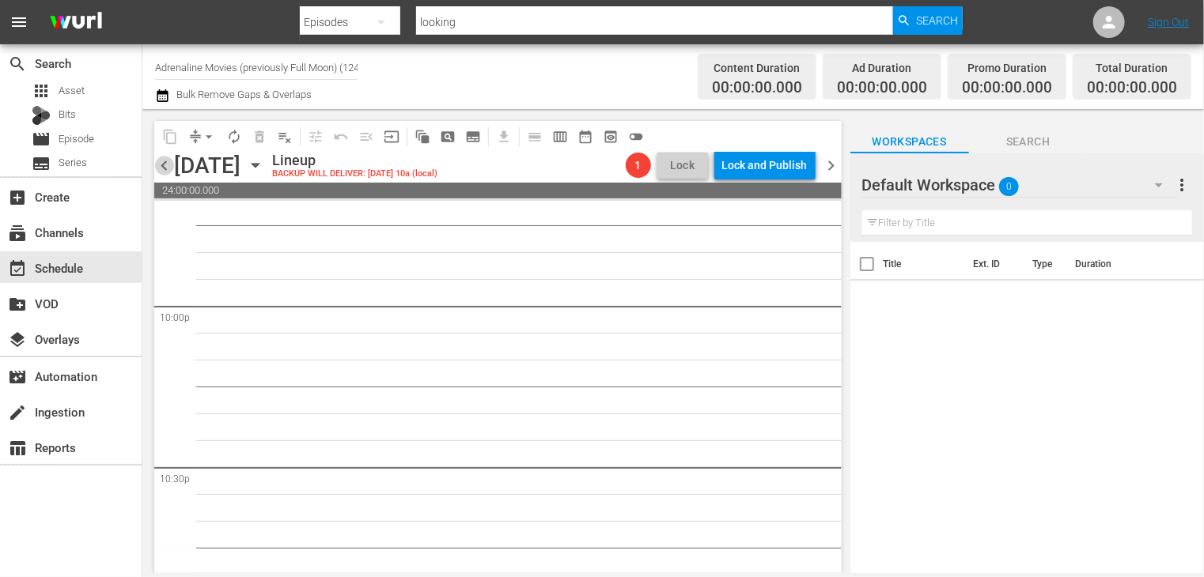
click at [163, 164] on span "chevron_left" at bounding box center [164, 166] width 20 height 20
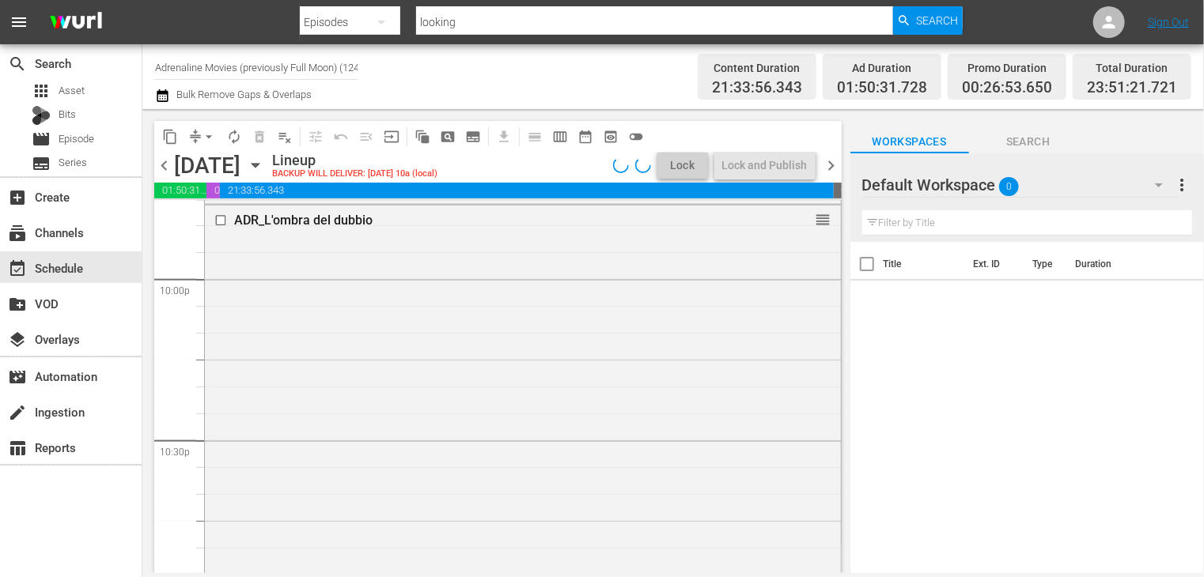
scroll to position [6832, 0]
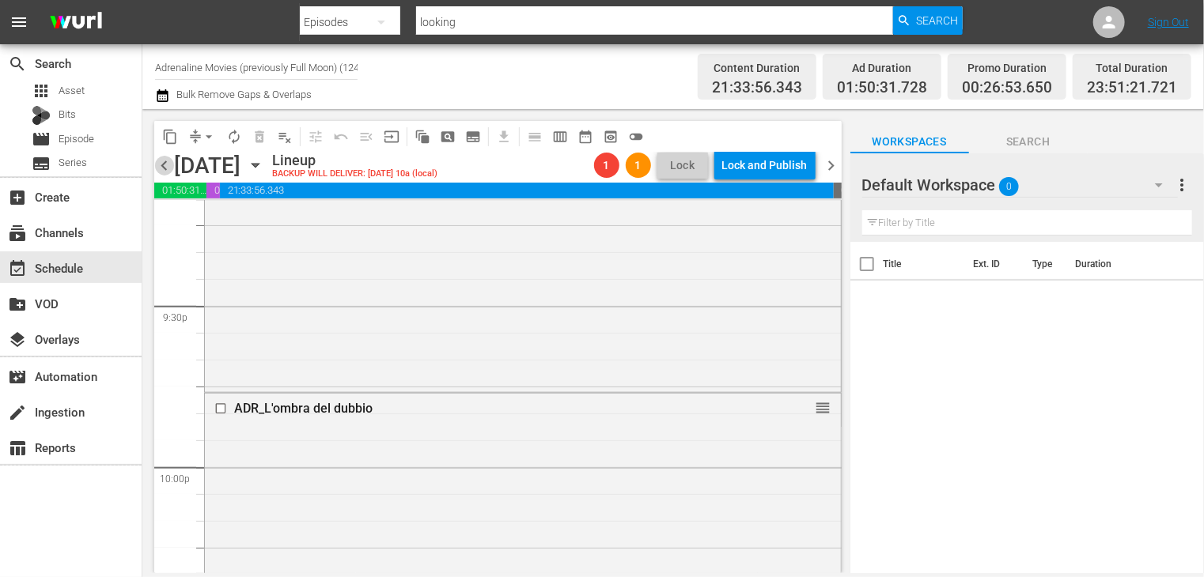
click at [163, 164] on span "chevron_left" at bounding box center [164, 166] width 20 height 20
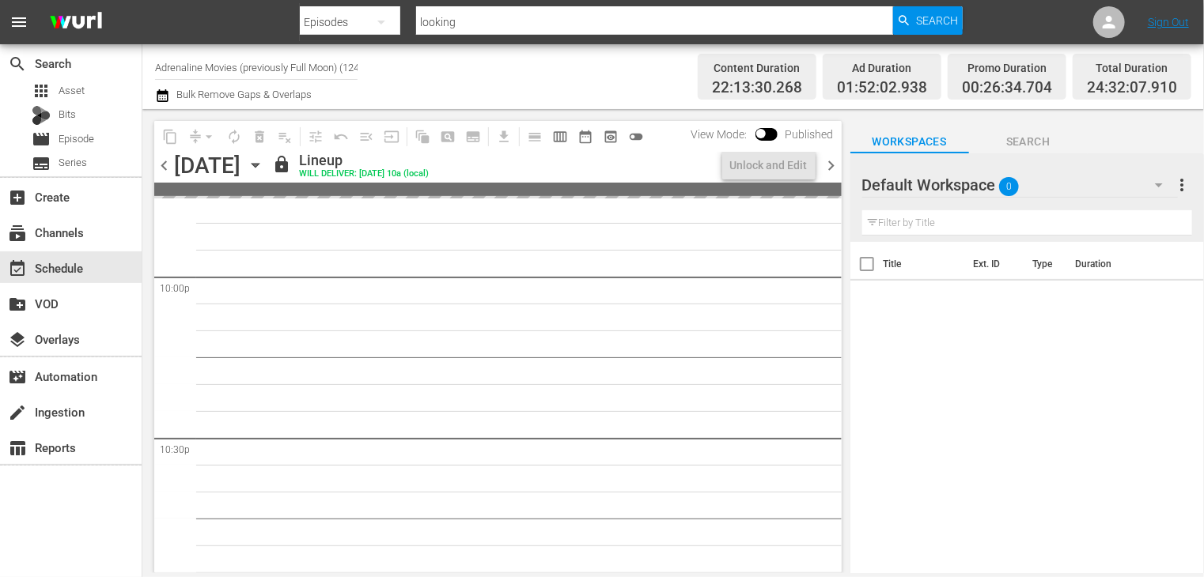
scroll to position [6751, 0]
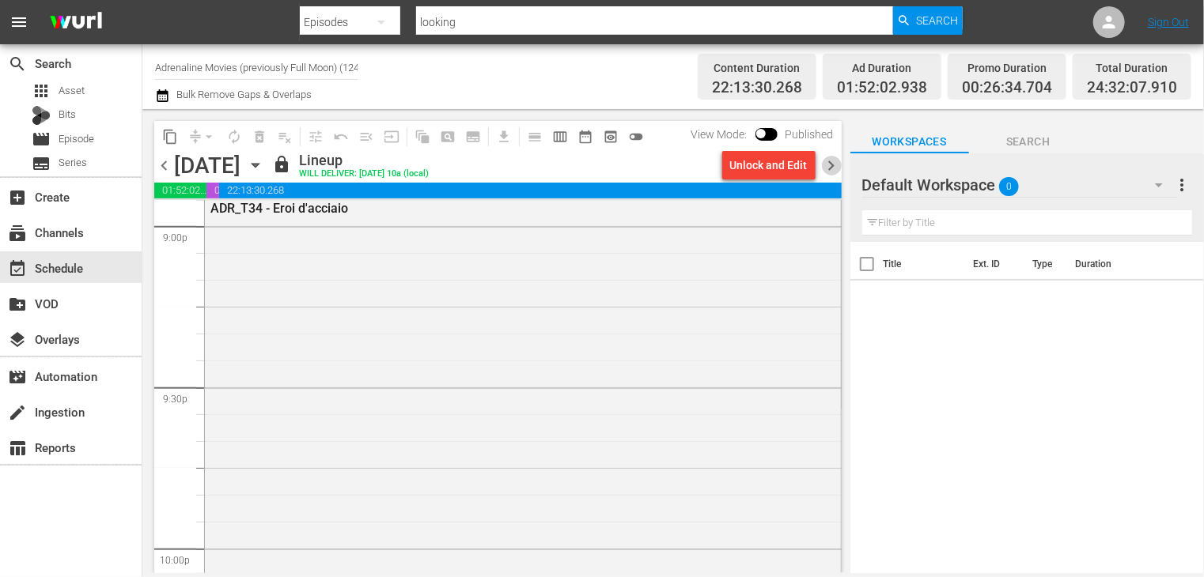
click at [829, 165] on span "chevron_right" at bounding box center [832, 166] width 20 height 20
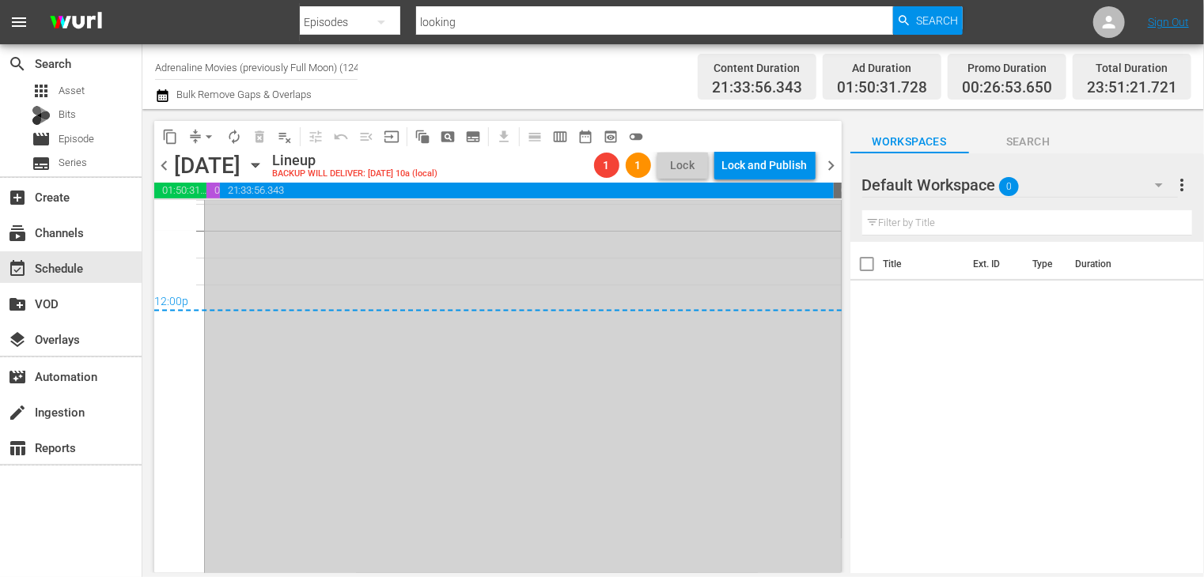
scroll to position [7416, 0]
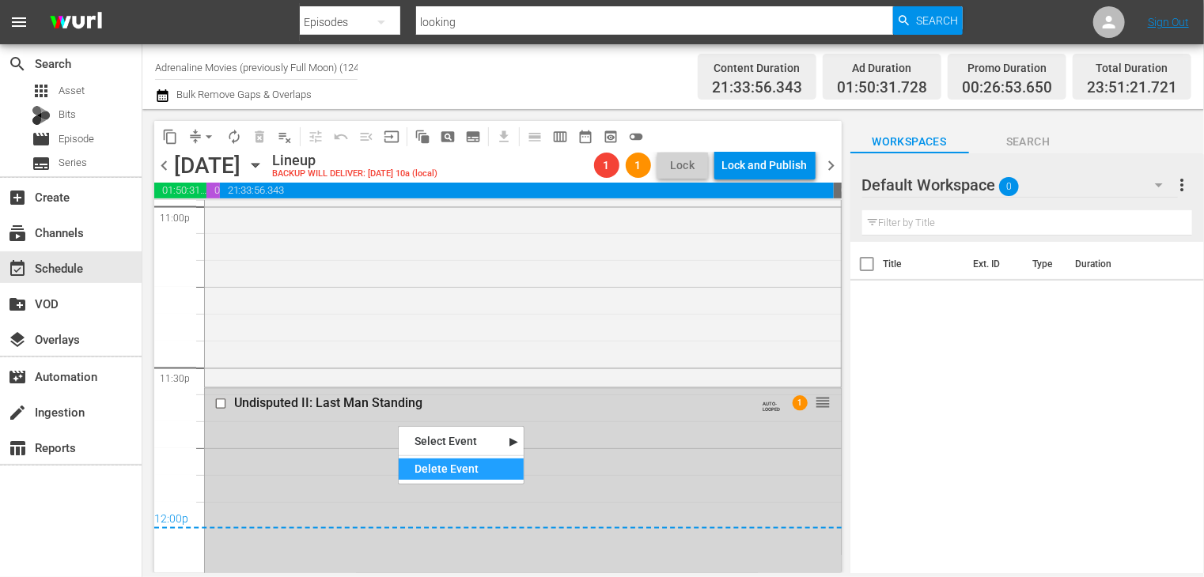
click at [443, 465] on div "Delete Event" at bounding box center [461, 469] width 125 height 21
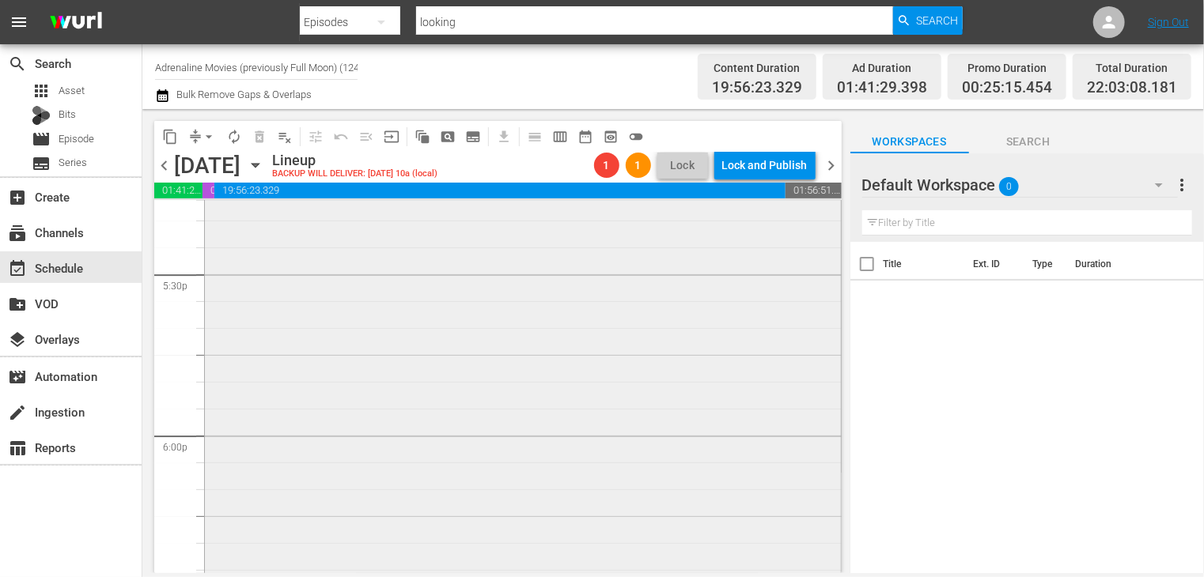
scroll to position [5394, 0]
click at [830, 160] on span "chevron_right" at bounding box center [832, 166] width 20 height 20
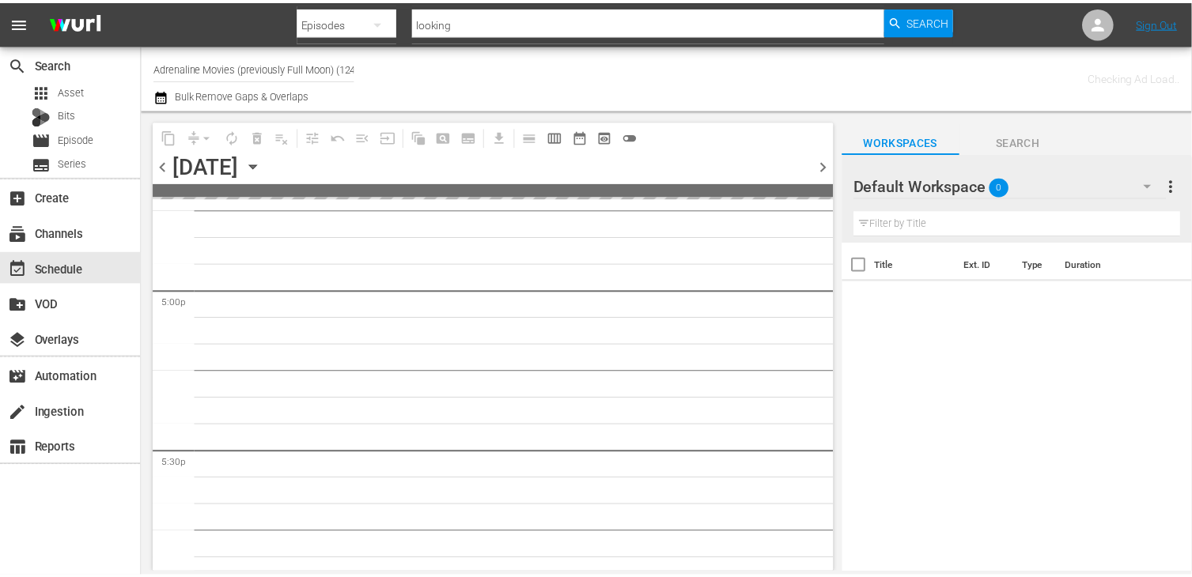
scroll to position [5555, 0]
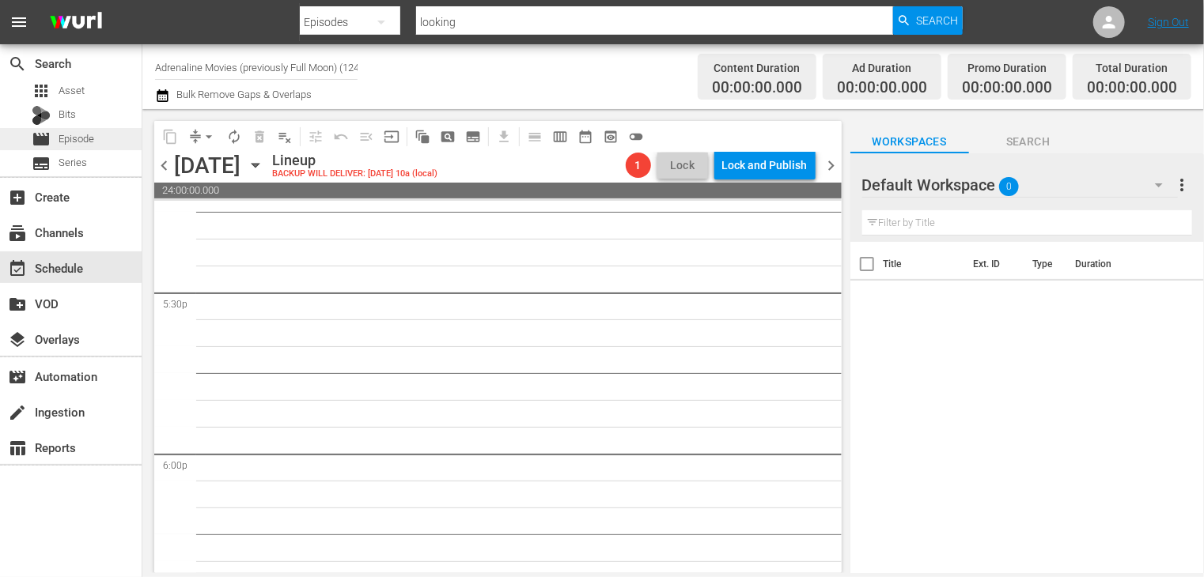
click at [78, 140] on span "Episode" at bounding box center [77, 139] width 36 height 16
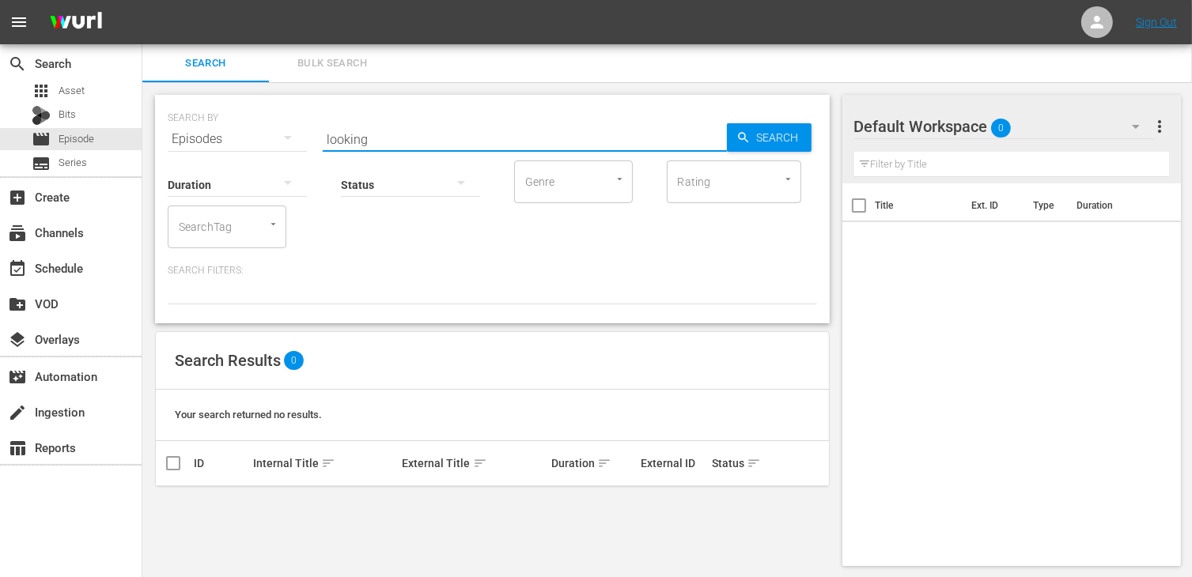
drag, startPoint x: 385, startPoint y: 134, endPoint x: 313, endPoint y: 135, distance: 72.0
click at [313, 135] on div "SEARCH BY Search By Episodes Search ID, Title, Description, Keywords, or Catego…" at bounding box center [492, 129] width 649 height 57
type input "[PERSON_NAME] e la [PERSON_NAME]"
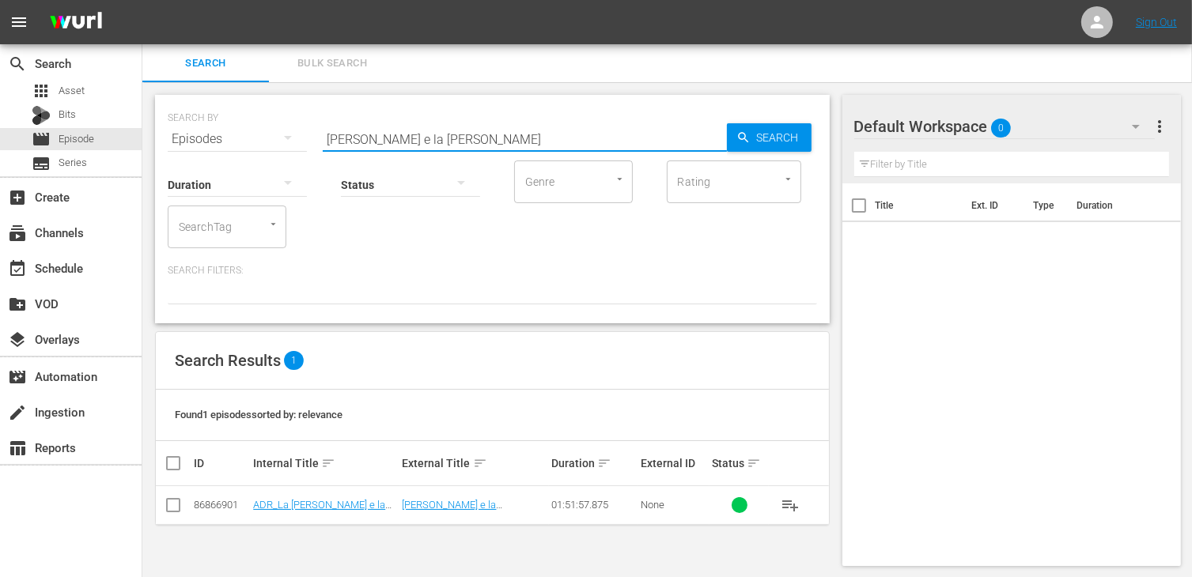
click at [179, 505] on input "checkbox" at bounding box center [173, 508] width 19 height 19
checkbox input "true"
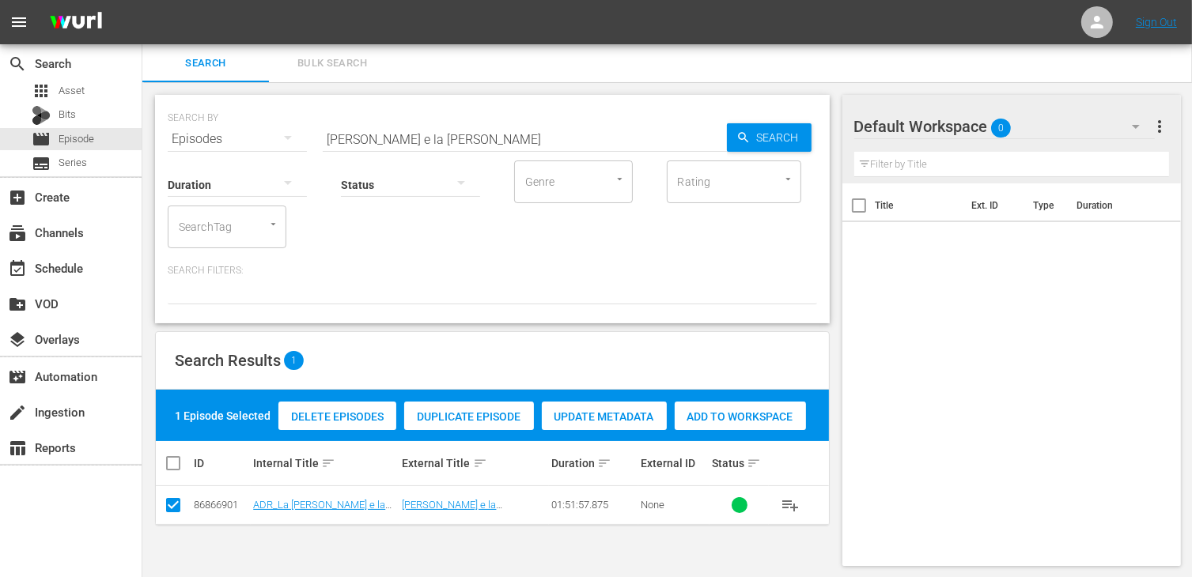
click at [743, 413] on span "Add to Workspace" at bounding box center [740, 416] width 131 height 13
drag, startPoint x: 420, startPoint y: 137, endPoint x: 297, endPoint y: 135, distance: 123.4
click at [298, 134] on div "SEARCH BY Search By Episodes Search ID, Title, Description, Keywords, or Catego…" at bounding box center [492, 129] width 649 height 57
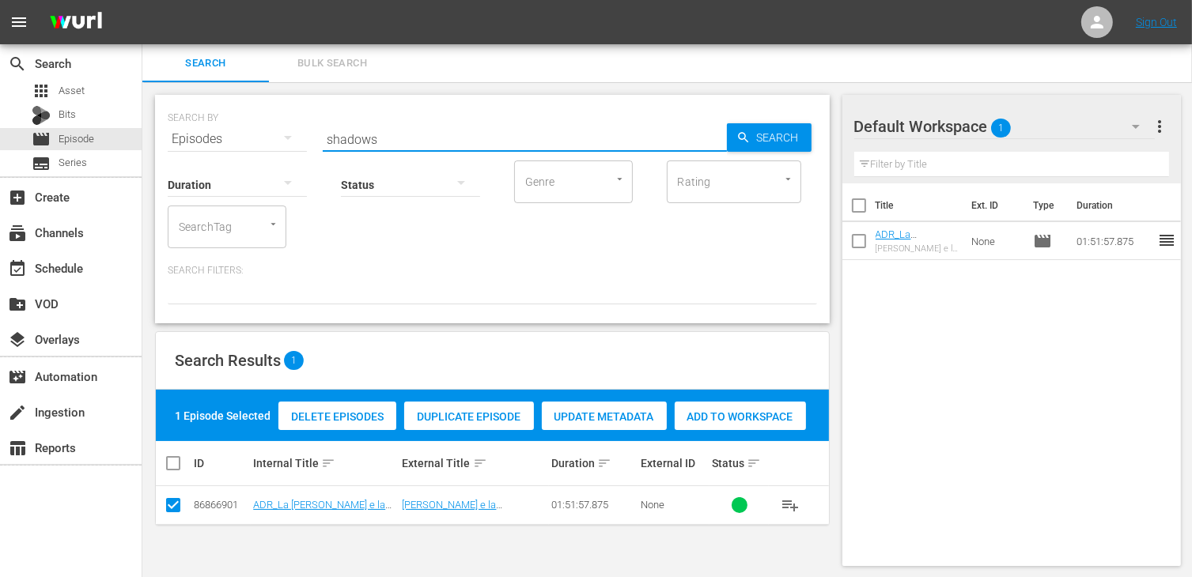
type input "shadows"
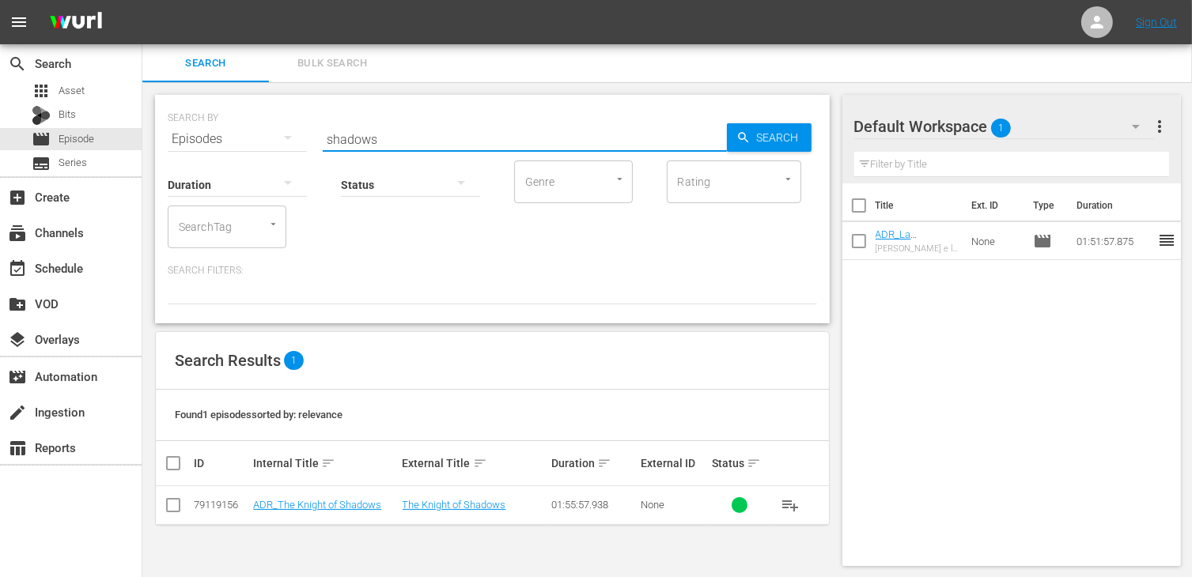
click at [169, 509] on input "checkbox" at bounding box center [173, 508] width 19 height 19
checkbox input "true"
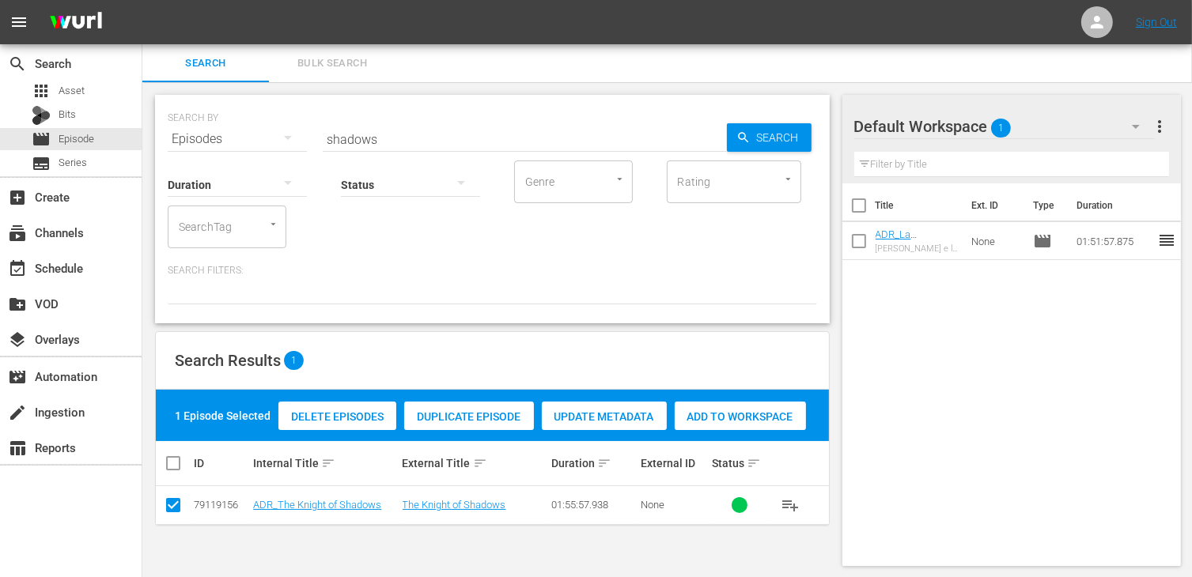
click at [733, 414] on span "Add to Workspace" at bounding box center [740, 416] width 131 height 13
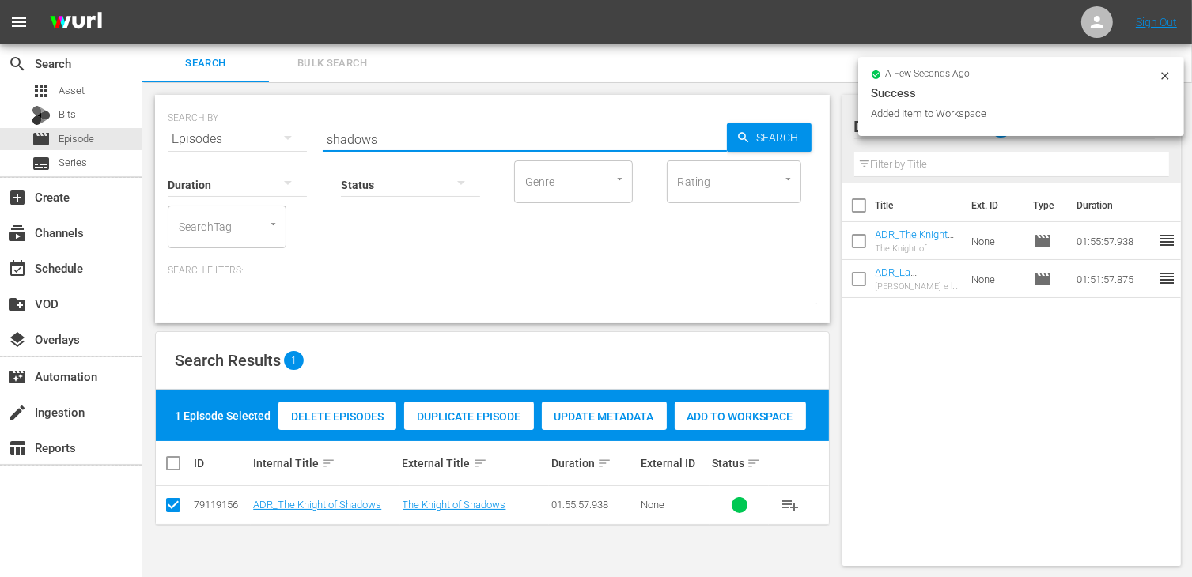
drag, startPoint x: 399, startPoint y: 144, endPoint x: 288, endPoint y: 124, distance: 112.5
click at [288, 124] on div "SEARCH BY Search By Episodes Search ID, Title, Description, Keywords, or Catego…" at bounding box center [492, 129] width 649 height 57
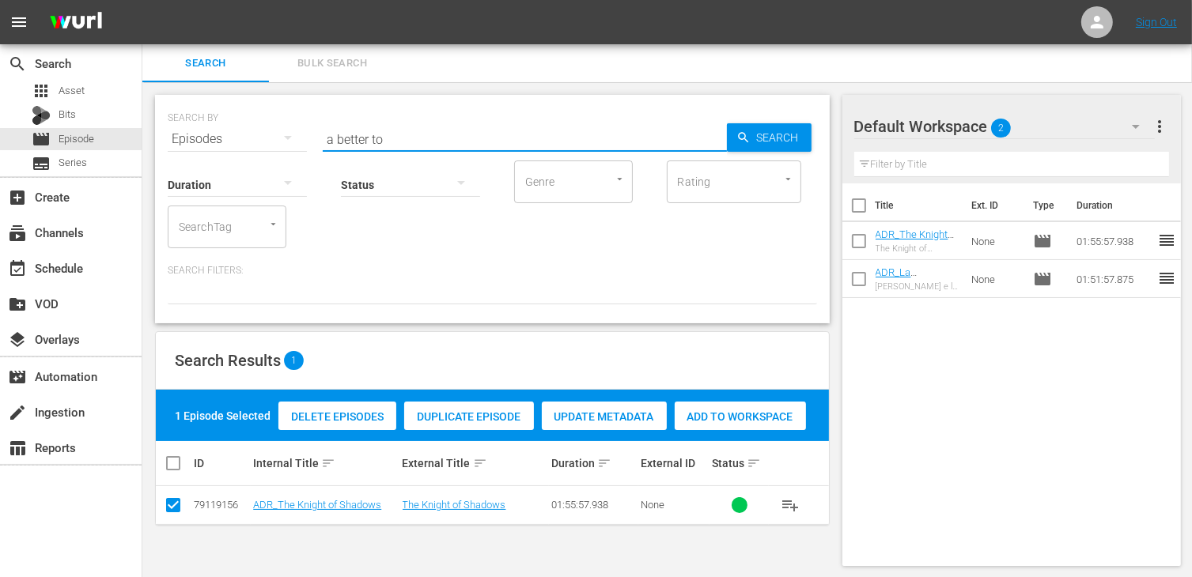
type input "a better to"
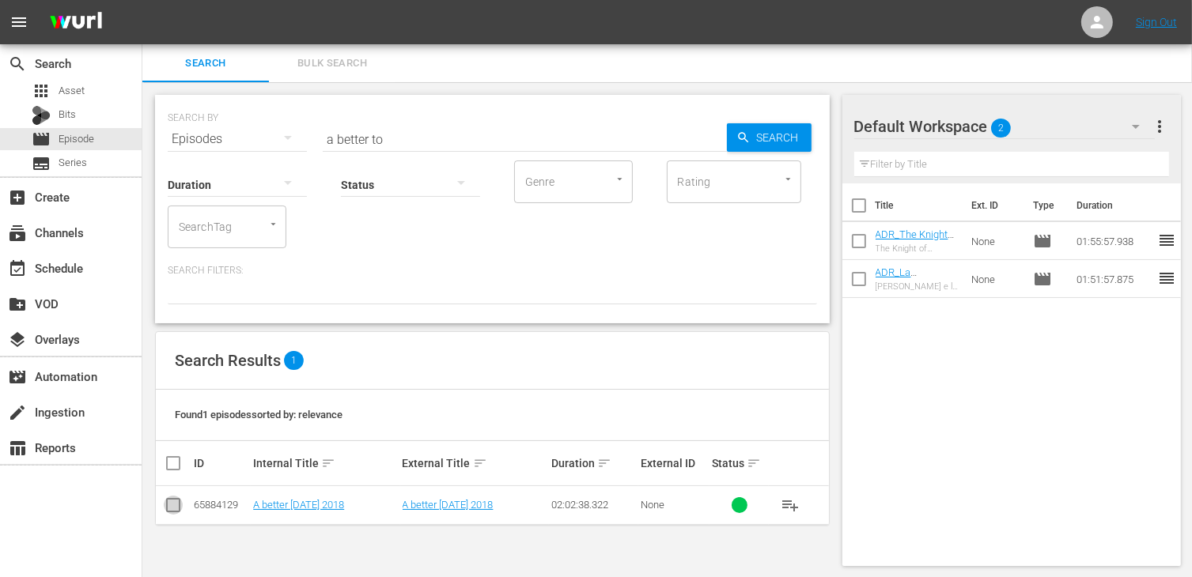
click at [173, 501] on input "checkbox" at bounding box center [173, 508] width 19 height 19
checkbox input "true"
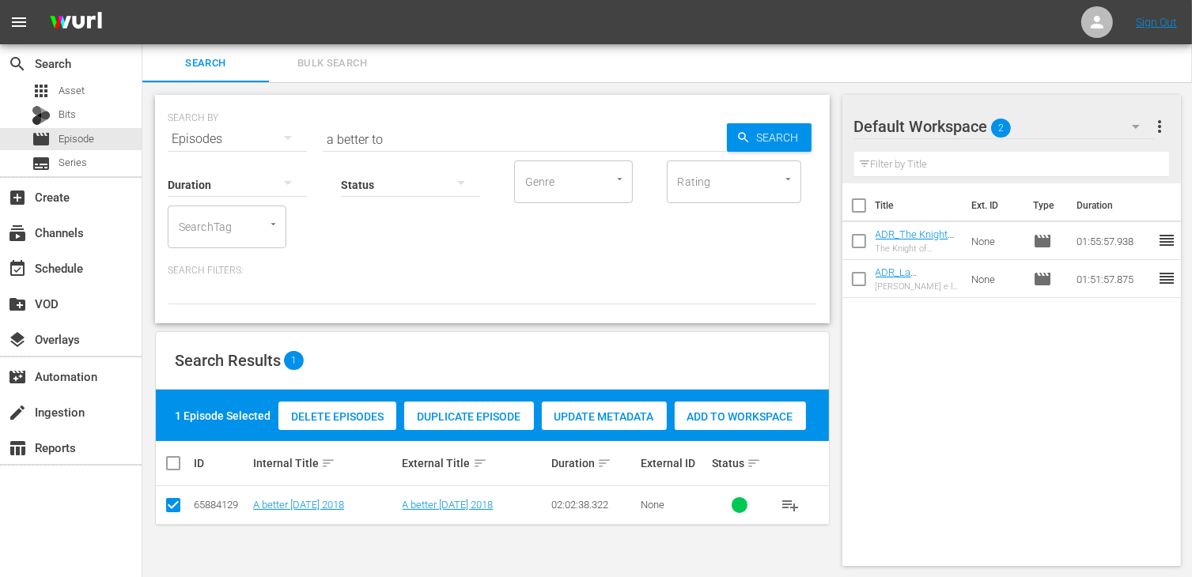
click at [739, 422] on span "Add to Workspace" at bounding box center [740, 416] width 131 height 13
drag, startPoint x: 399, startPoint y: 126, endPoint x: 309, endPoint y: 128, distance: 90.2
click at [309, 128] on div "SEARCH BY Search By Episodes Search ID, Title, Description, Keywords, or Catego…" at bounding box center [492, 129] width 649 height 57
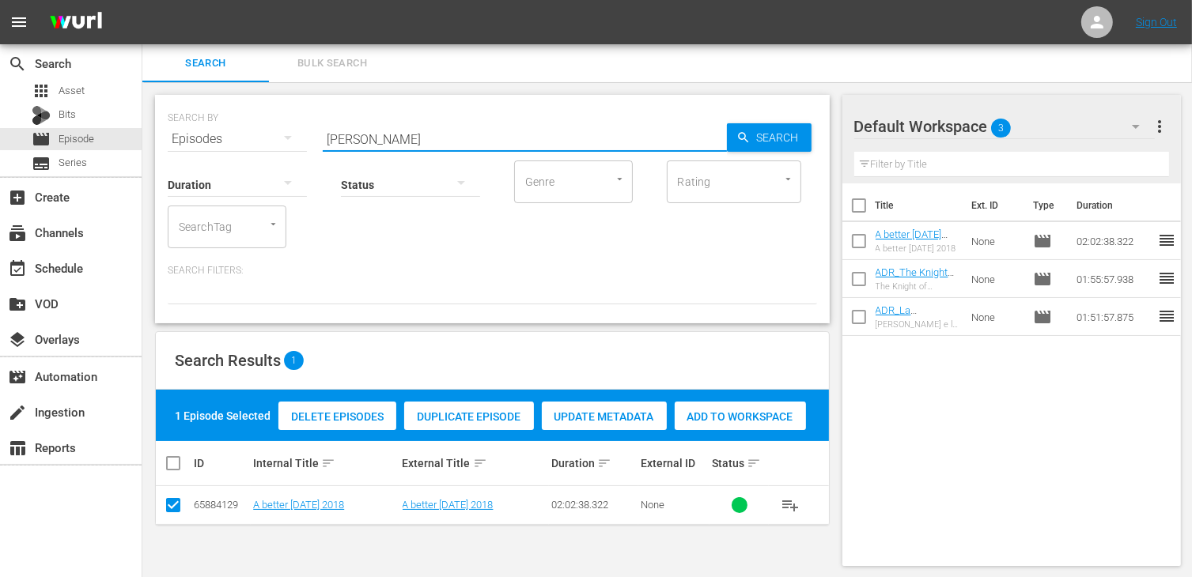
type input "[PERSON_NAME]"
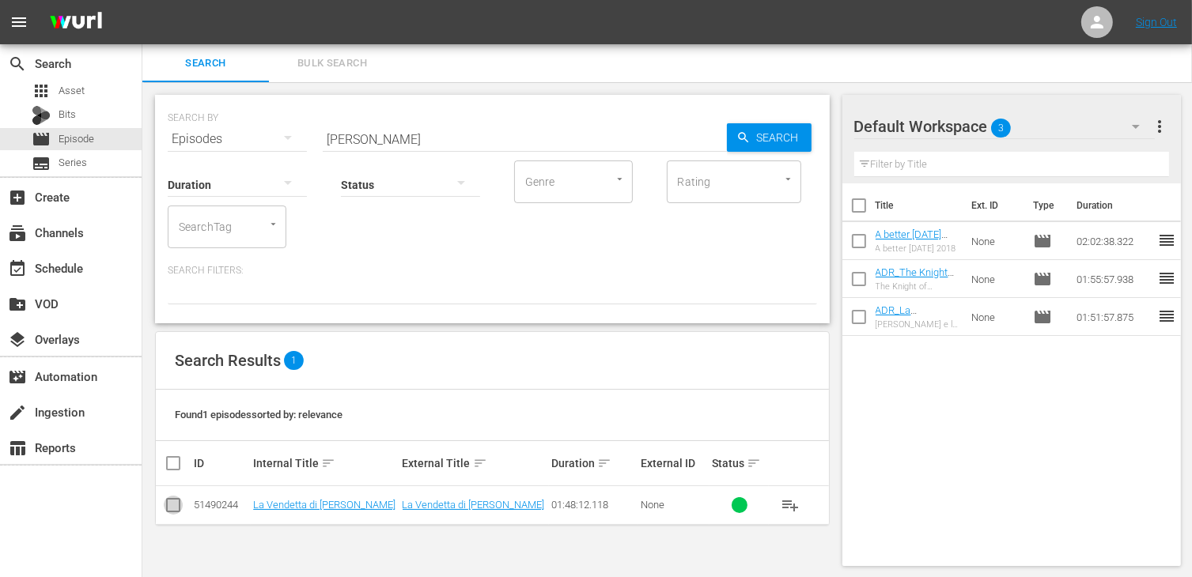
click at [178, 514] on input "checkbox" at bounding box center [173, 508] width 19 height 19
checkbox input "true"
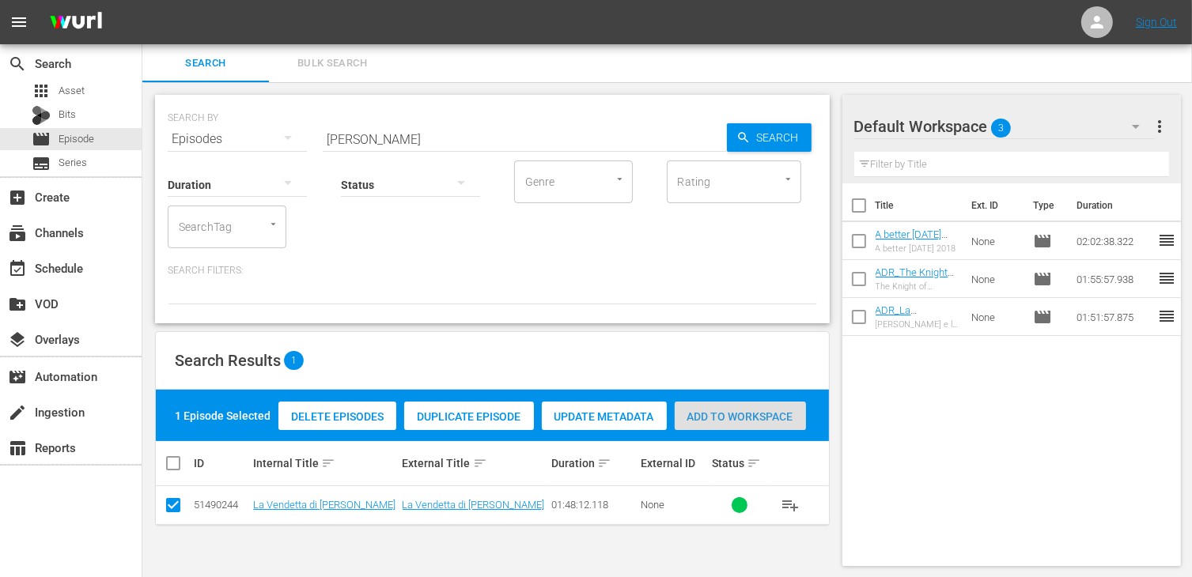
click at [735, 416] on span "Add to Workspace" at bounding box center [740, 416] width 131 height 13
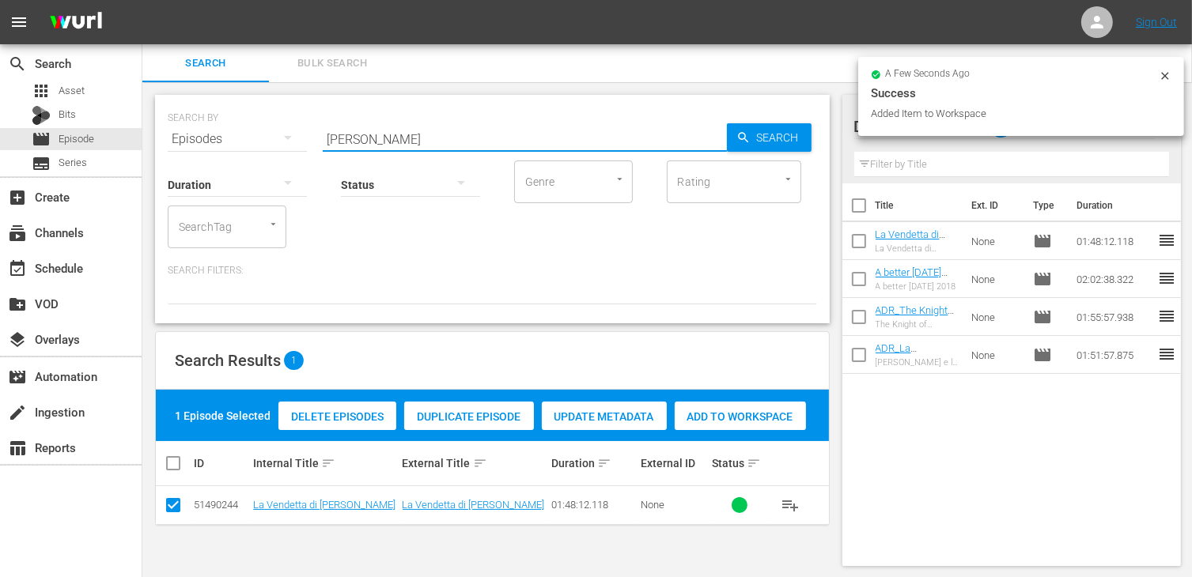
drag, startPoint x: 379, startPoint y: 135, endPoint x: 282, endPoint y: 136, distance: 97.3
click at [284, 136] on div "SEARCH BY Search By Episodes Search ID, Title, Description, Keywords, or Catego…" at bounding box center [492, 129] width 649 height 57
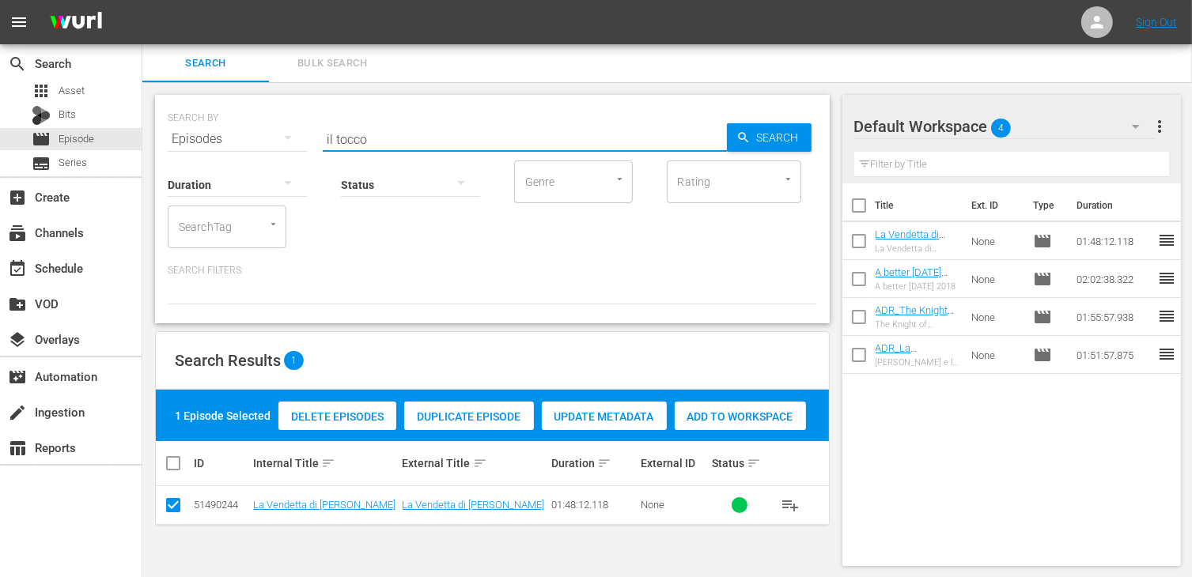
type input "il tocco"
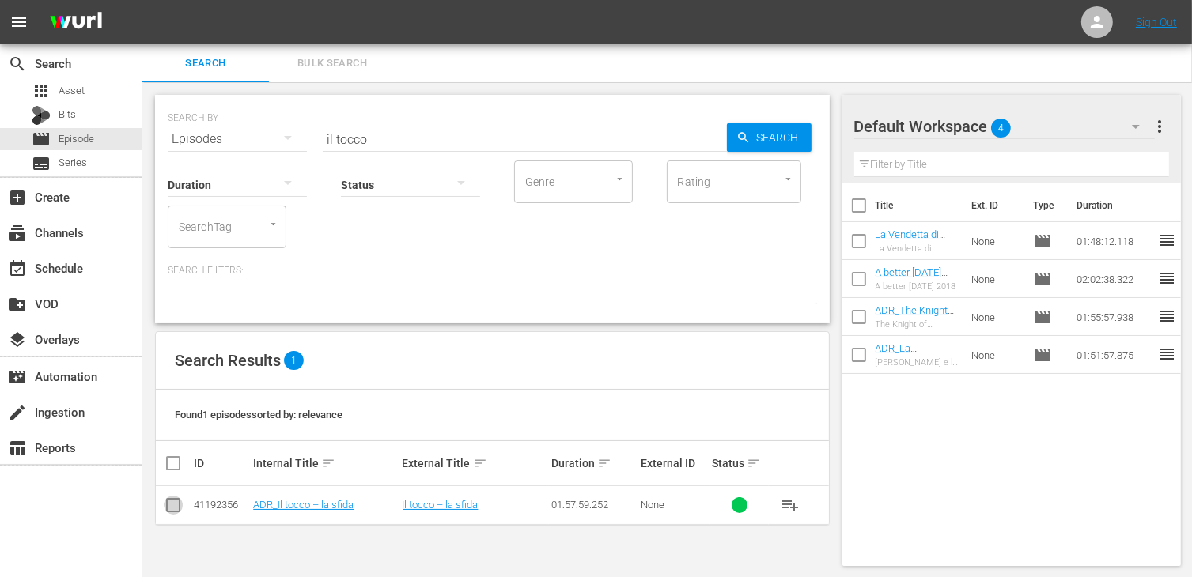
drag, startPoint x: 174, startPoint y: 503, endPoint x: 183, endPoint y: 504, distance: 9.5
click at [174, 503] on input "checkbox" at bounding box center [173, 508] width 19 height 19
checkbox input "true"
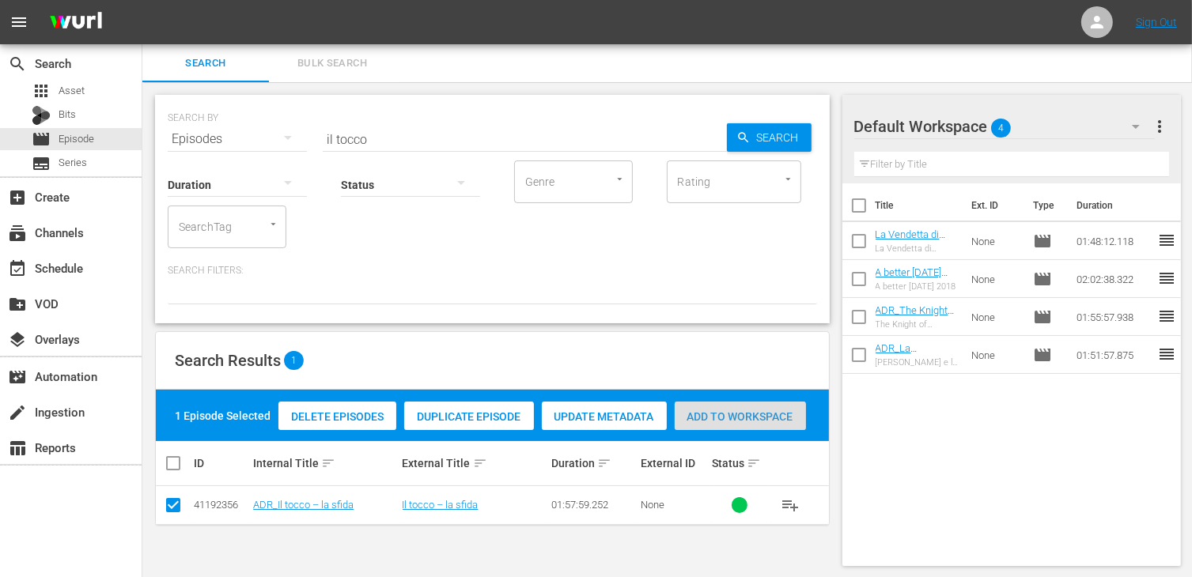
click at [734, 418] on span "Add to Workspace" at bounding box center [740, 416] width 131 height 13
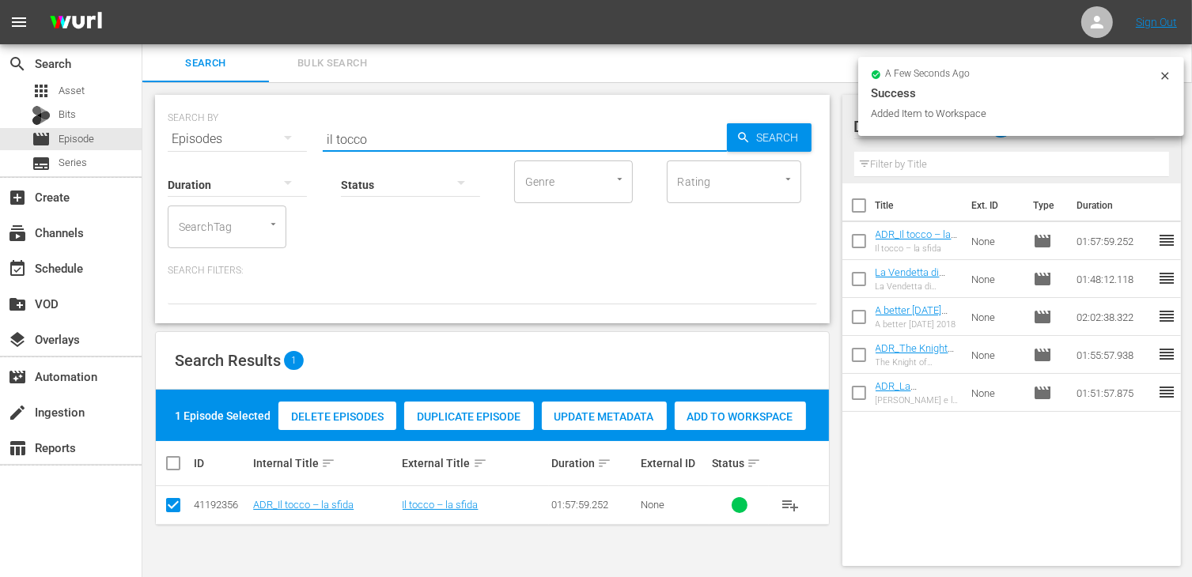
drag, startPoint x: 392, startPoint y: 134, endPoint x: 264, endPoint y: 121, distance: 128.7
click at [264, 121] on div "SEARCH BY Search By Episodes Search ID, Title, Description, Keywords, or Catego…" at bounding box center [492, 129] width 649 height 57
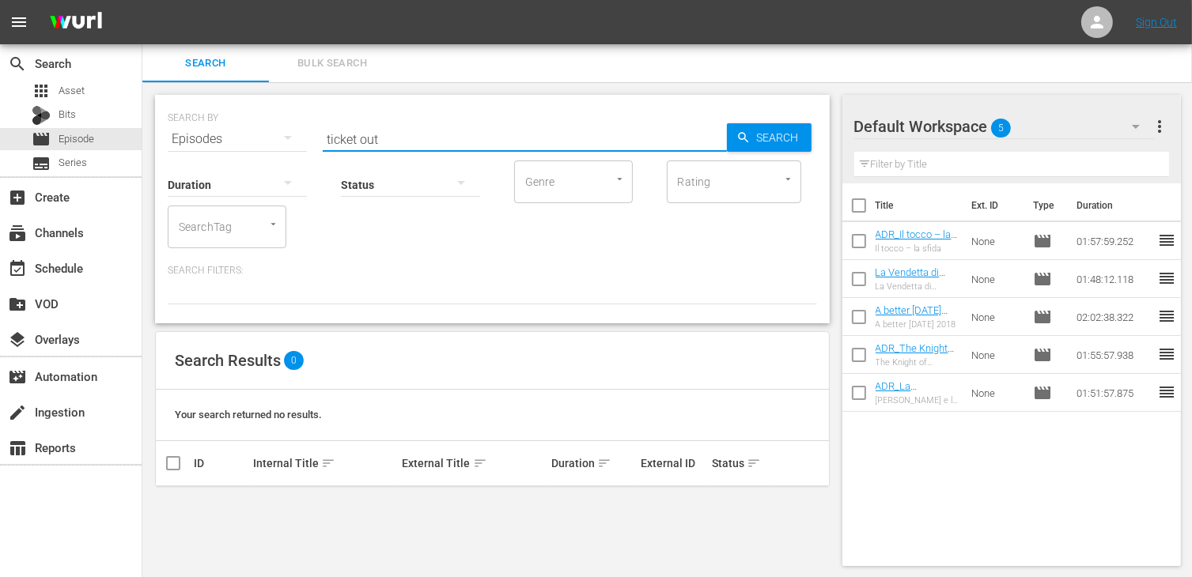
type input "ticket out"
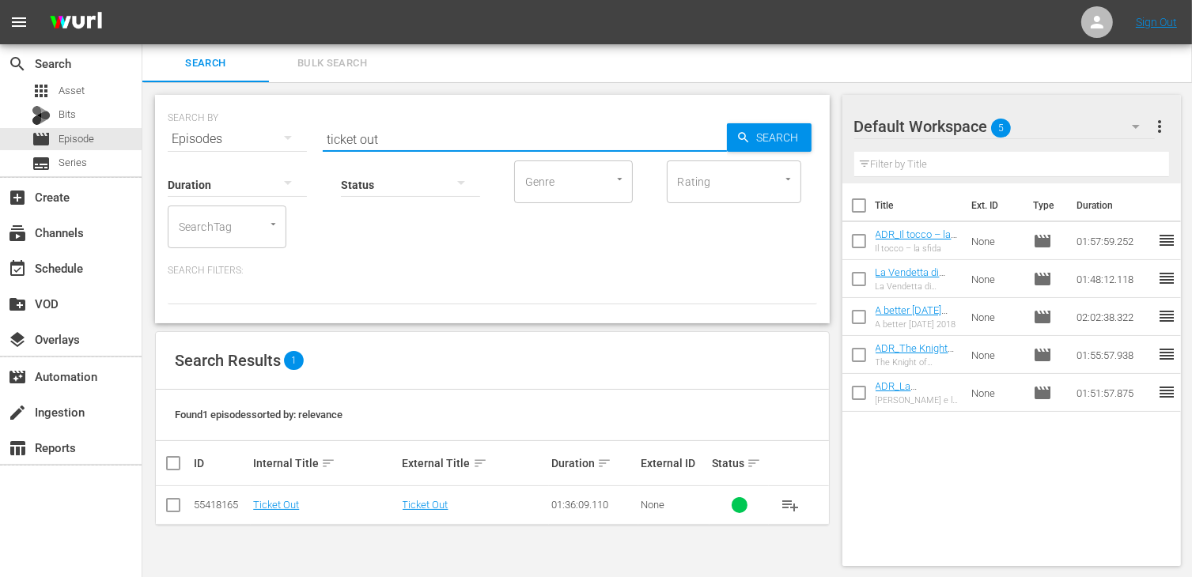
click at [172, 508] on input "checkbox" at bounding box center [173, 508] width 19 height 19
checkbox input "true"
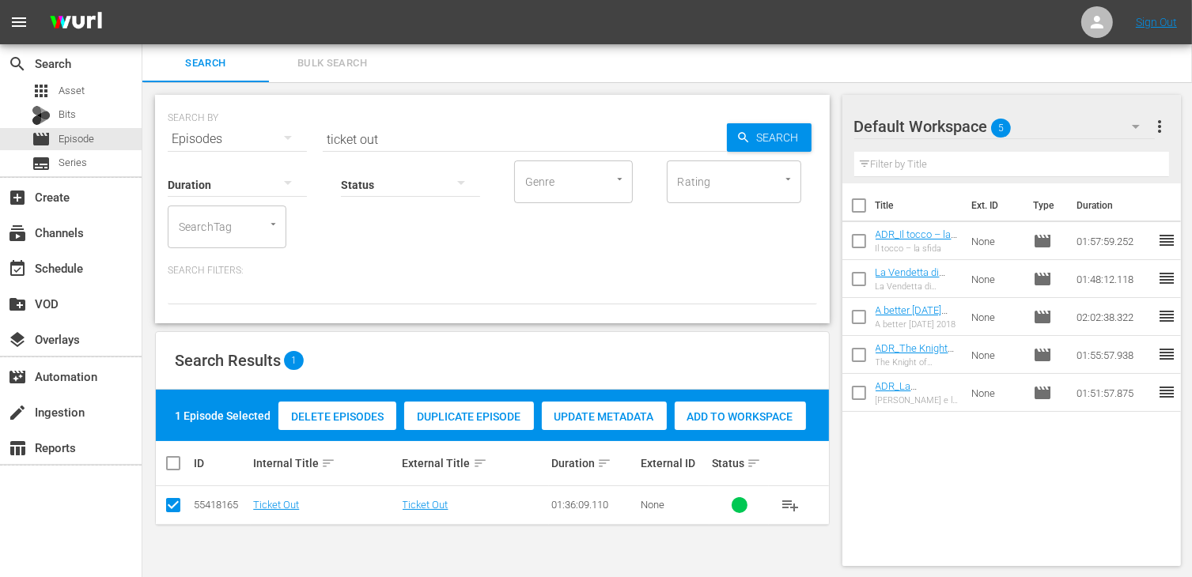
click at [762, 418] on span "Add to Workspace" at bounding box center [740, 416] width 131 height 13
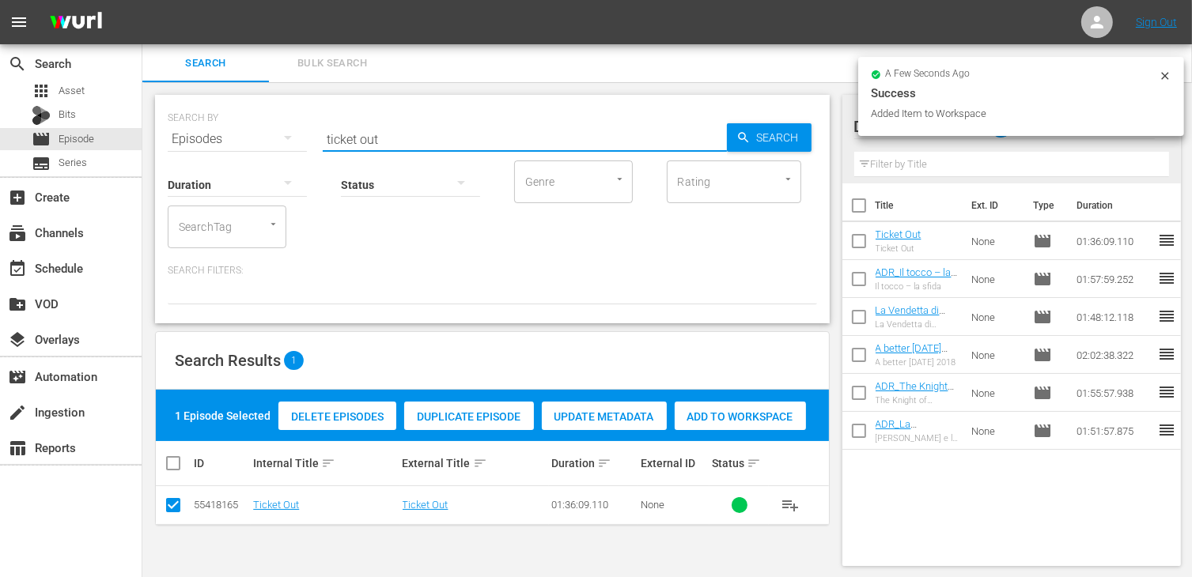
drag, startPoint x: 397, startPoint y: 134, endPoint x: 231, endPoint y: 93, distance: 171.1
click at [231, 93] on div "SEARCH BY Search By Episodes Search ID, Title, Description, Keywords, or Catego…" at bounding box center [492, 330] width 700 height 497
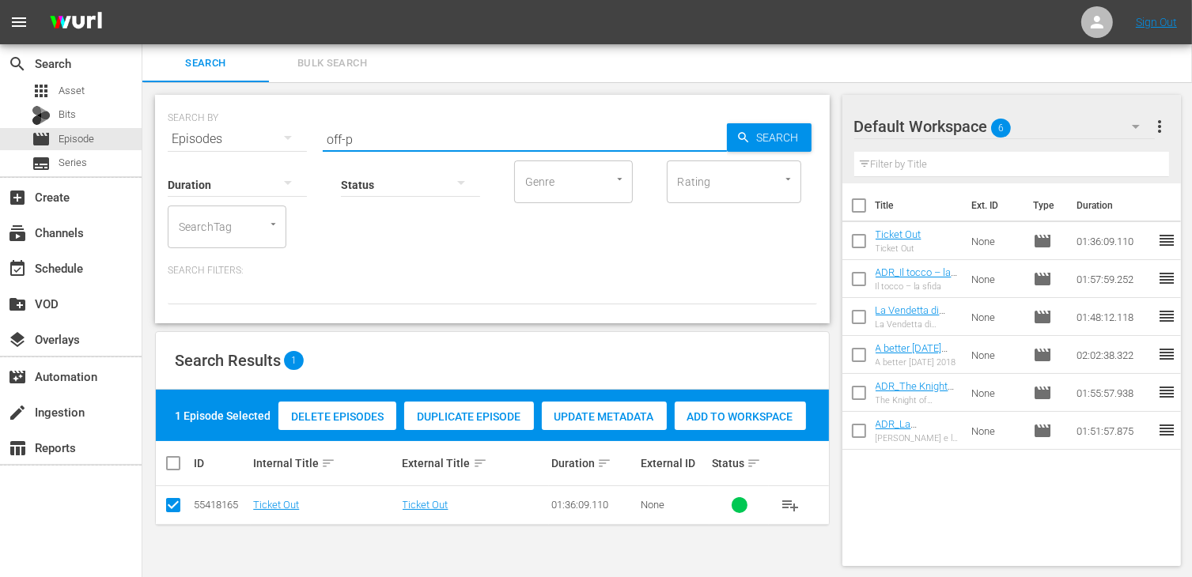
type input "off-p"
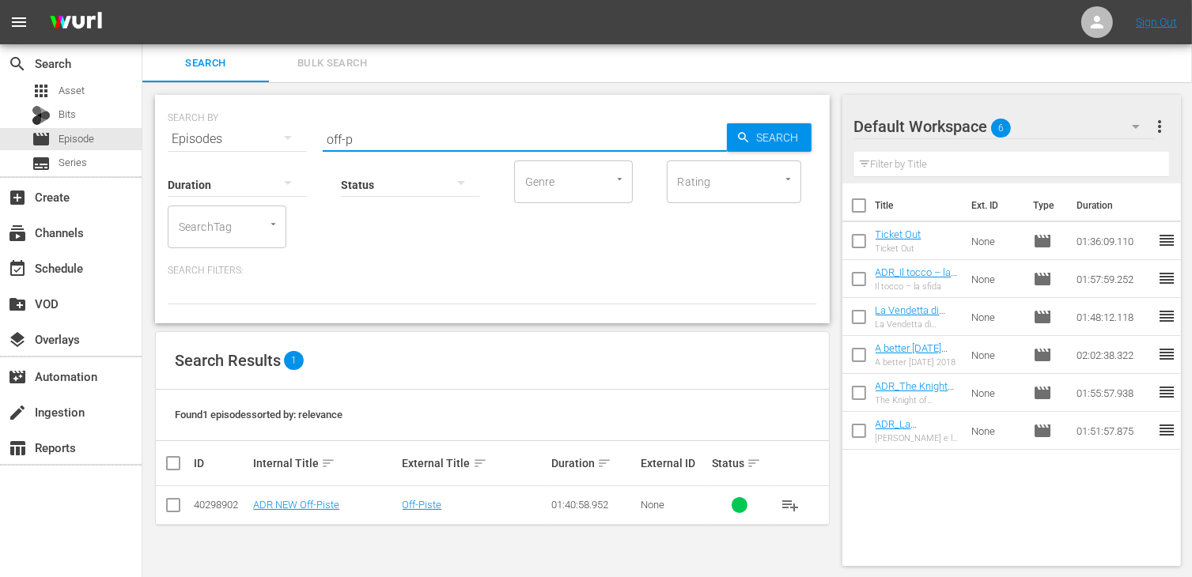
click at [176, 512] on input "checkbox" at bounding box center [173, 508] width 19 height 19
checkbox input "true"
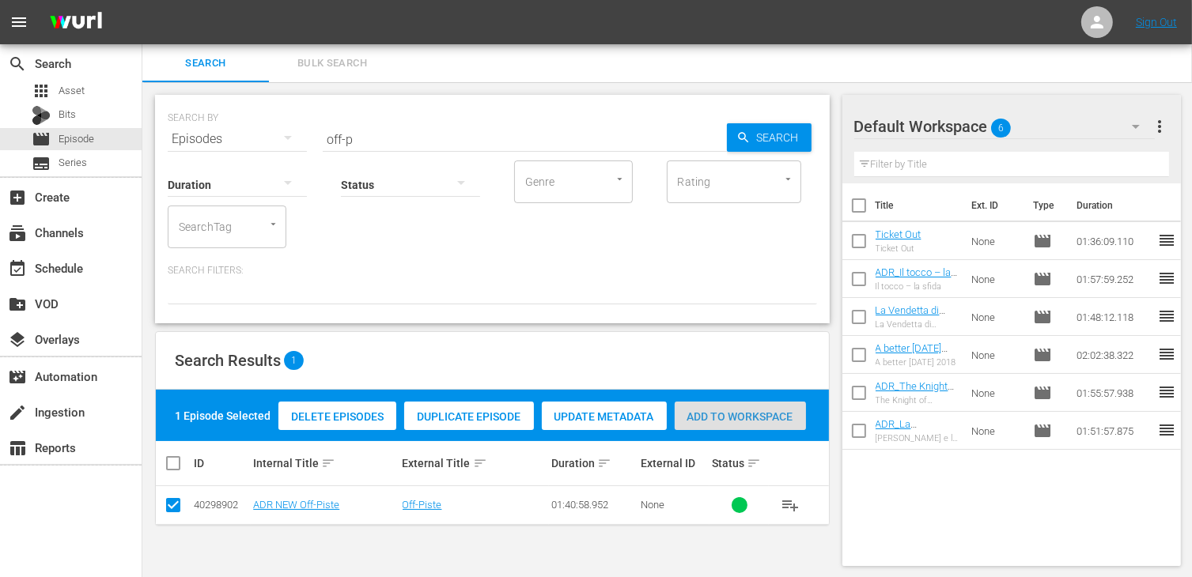
click at [739, 420] on span "Add to Workspace" at bounding box center [740, 416] width 131 height 13
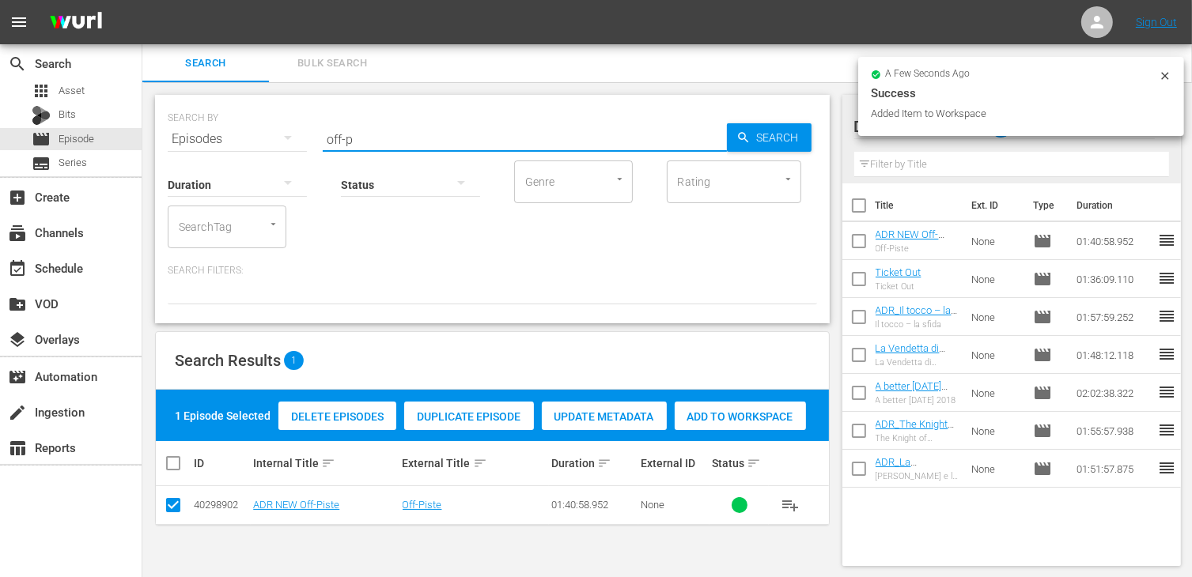
drag, startPoint x: 357, startPoint y: 137, endPoint x: 282, endPoint y: 126, distance: 75.9
click at [282, 126] on div "SEARCH BY Search By Episodes Search ID, Title, Description, Keywords, or Catego…" at bounding box center [492, 129] width 649 height 57
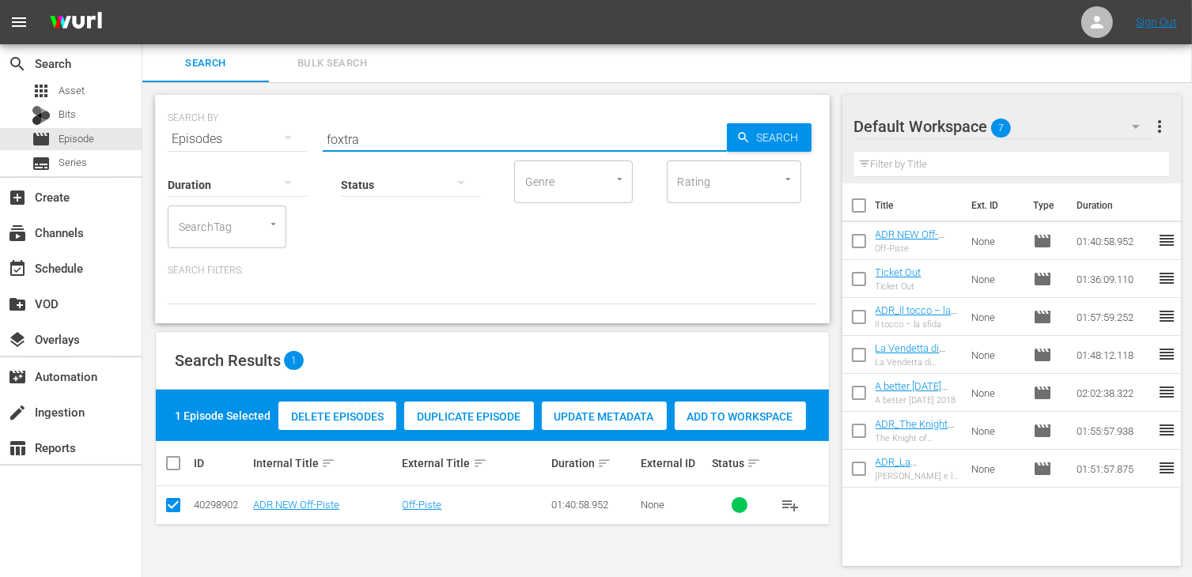
type input "foxtra"
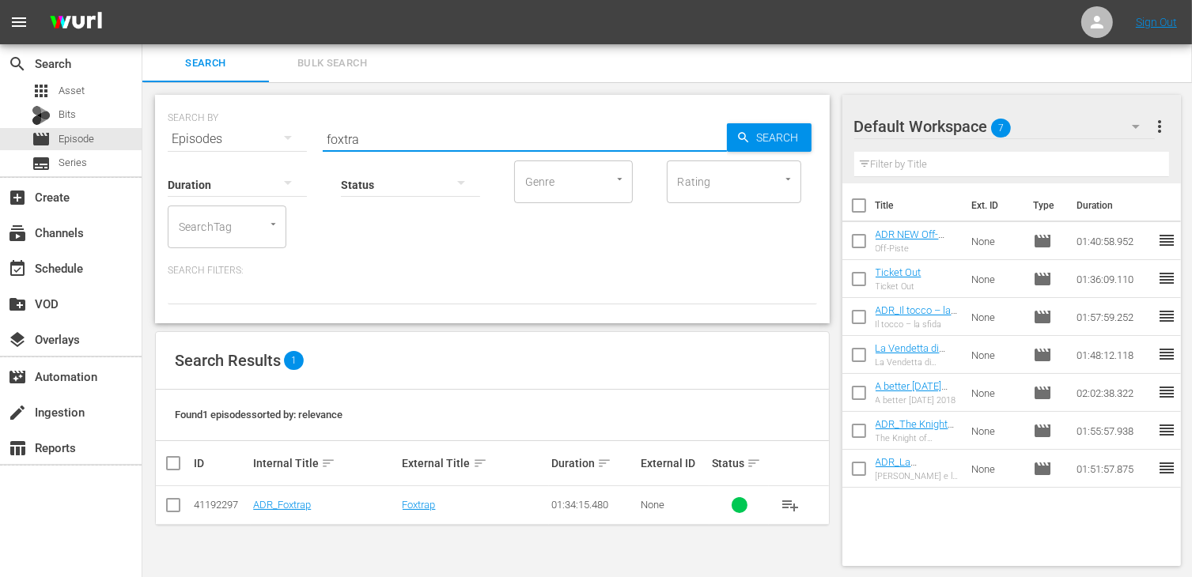
click at [177, 508] on input "checkbox" at bounding box center [173, 508] width 19 height 19
checkbox input "true"
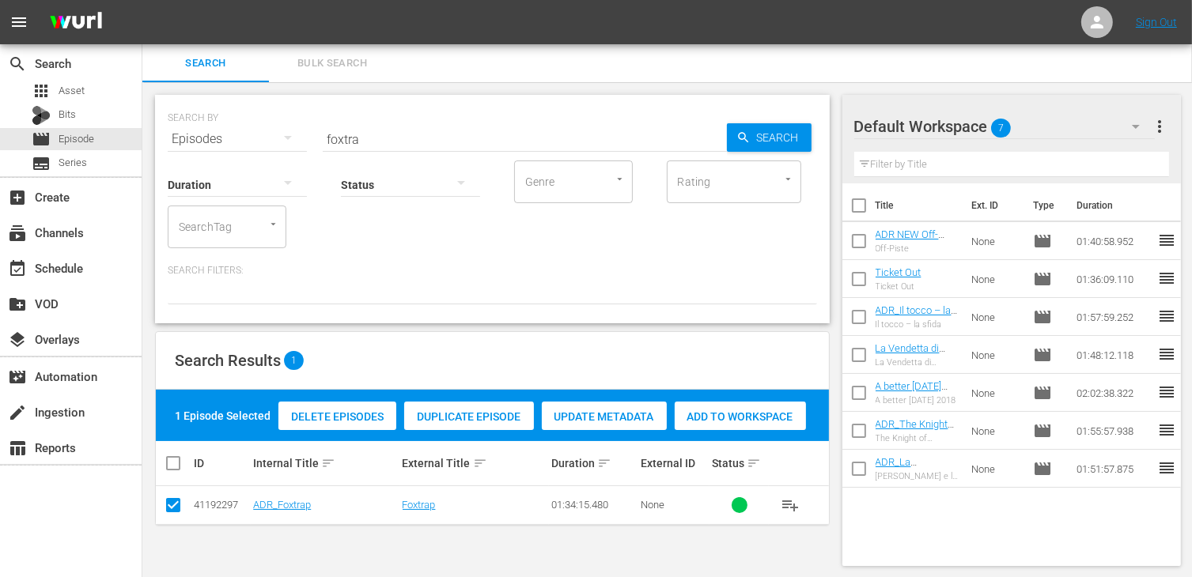
click at [750, 419] on span "Add to Workspace" at bounding box center [740, 416] width 131 height 13
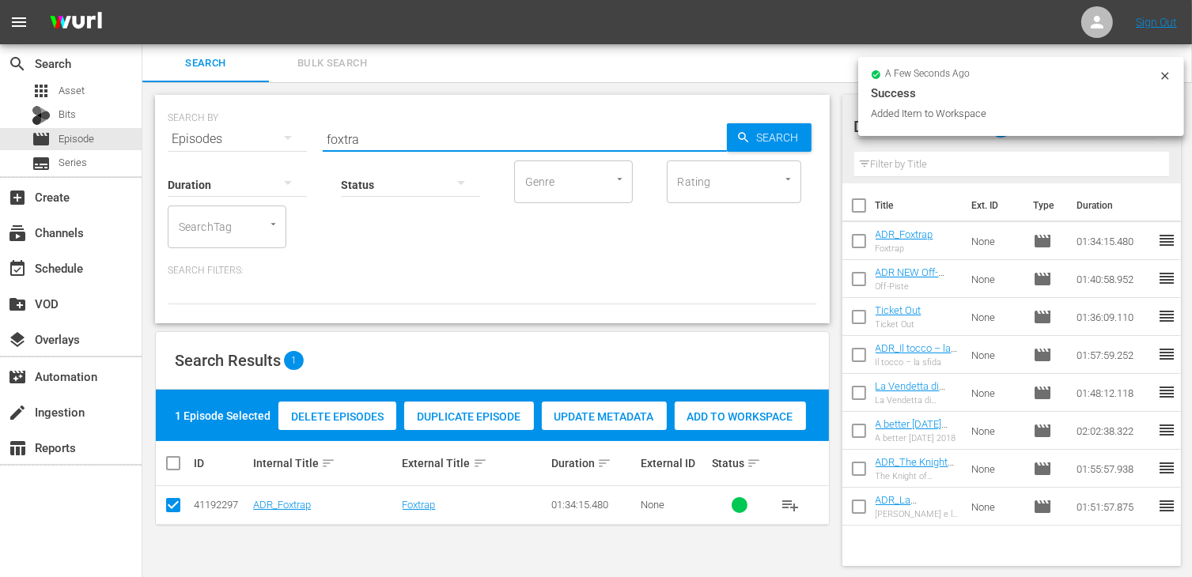
drag, startPoint x: 375, startPoint y: 136, endPoint x: 295, endPoint y: 134, distance: 79.9
click at [295, 134] on div "SEARCH BY Search By Episodes Search ID, Title, Description, Keywords, or Catego…" at bounding box center [492, 129] width 649 height 57
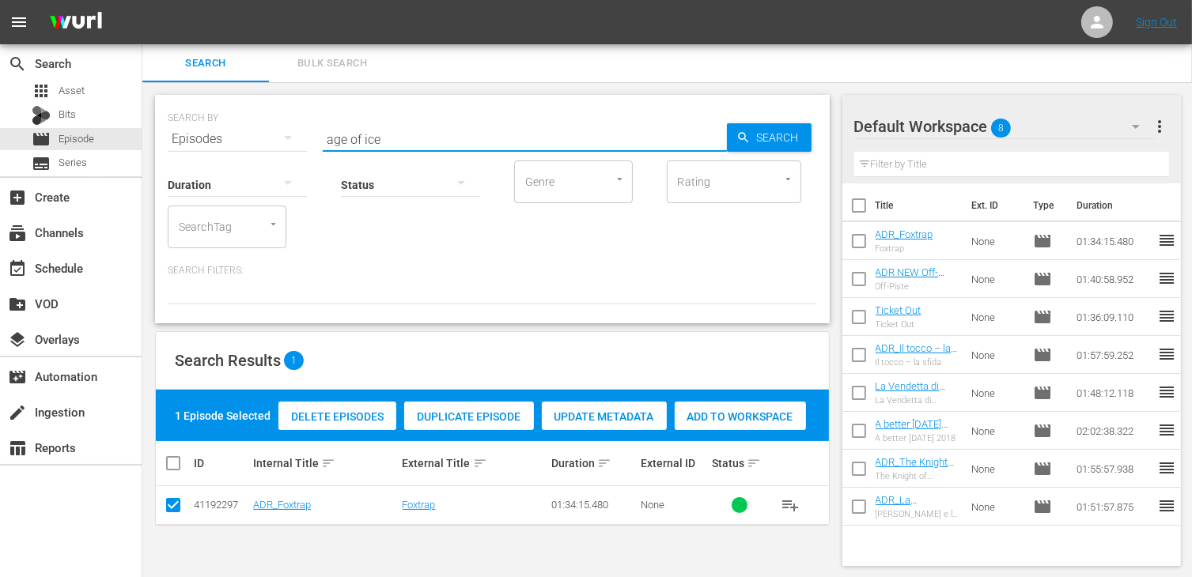
type input "age of ice"
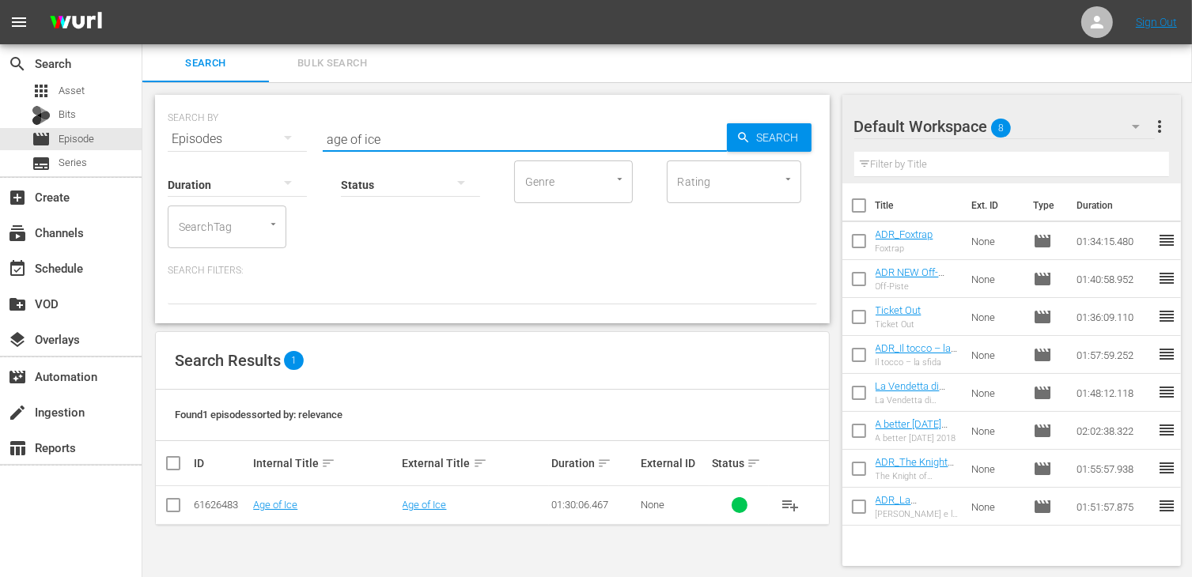
click at [166, 512] on input "checkbox" at bounding box center [173, 508] width 19 height 19
checkbox input "true"
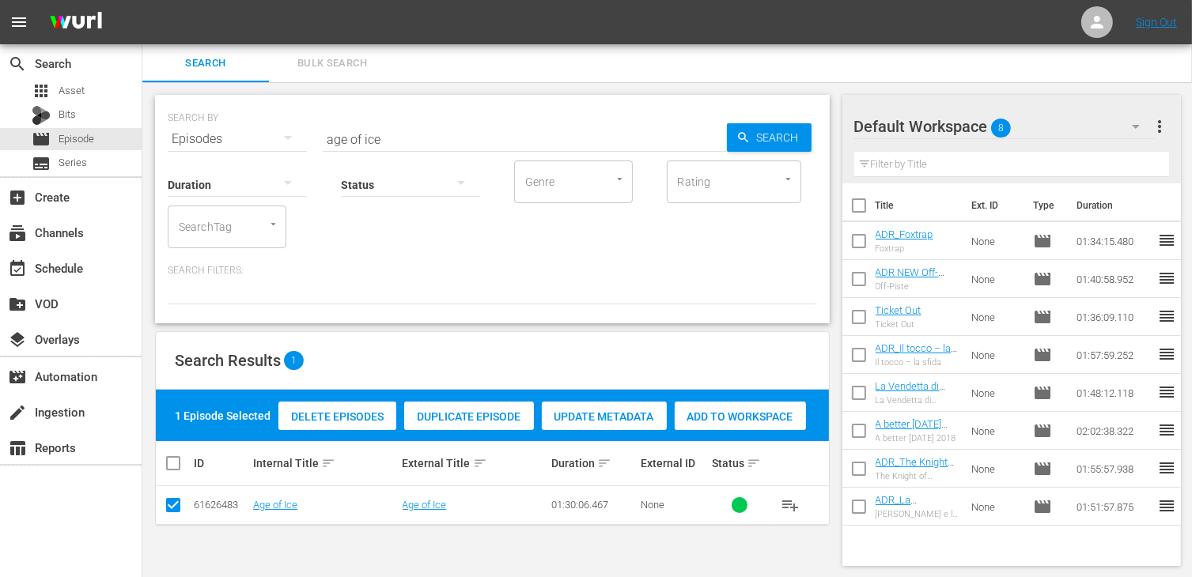
drag, startPoint x: 767, startPoint y: 419, endPoint x: 759, endPoint y: 415, distance: 8.8
click at [766, 418] on span "Add to Workspace" at bounding box center [740, 416] width 131 height 13
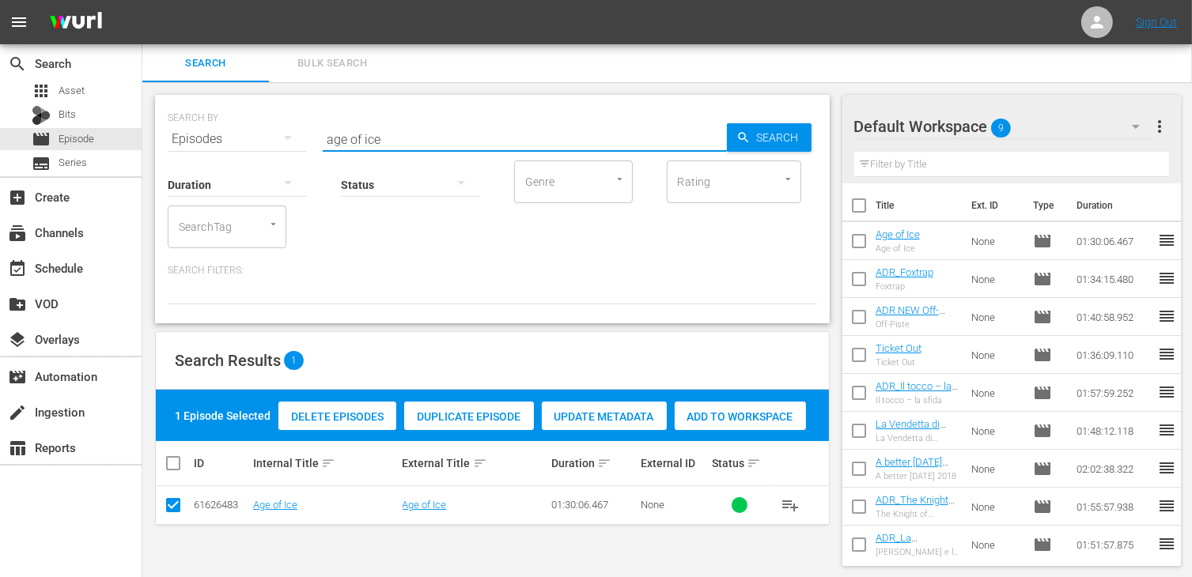
drag, startPoint x: 401, startPoint y: 135, endPoint x: 282, endPoint y: 130, distance: 119.5
click at [282, 130] on div "SEARCH BY Search By Episodes Search ID, Title, Description, Keywords, or Catego…" at bounding box center [492, 129] width 649 height 57
type input "[DATE] di g"
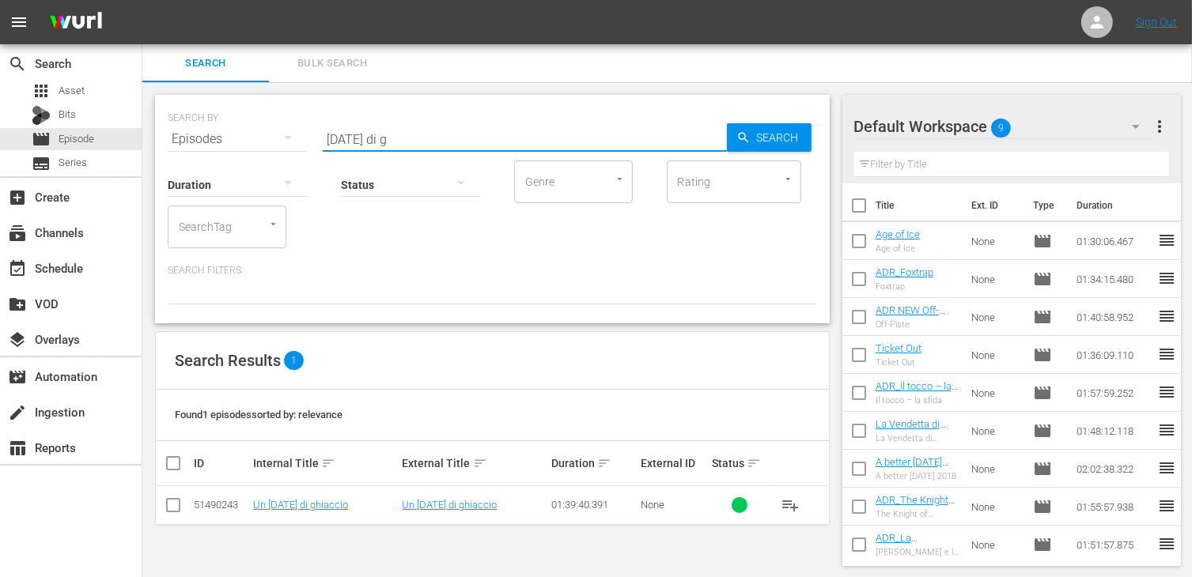
click at [176, 511] on input "checkbox" at bounding box center [173, 508] width 19 height 19
checkbox input "true"
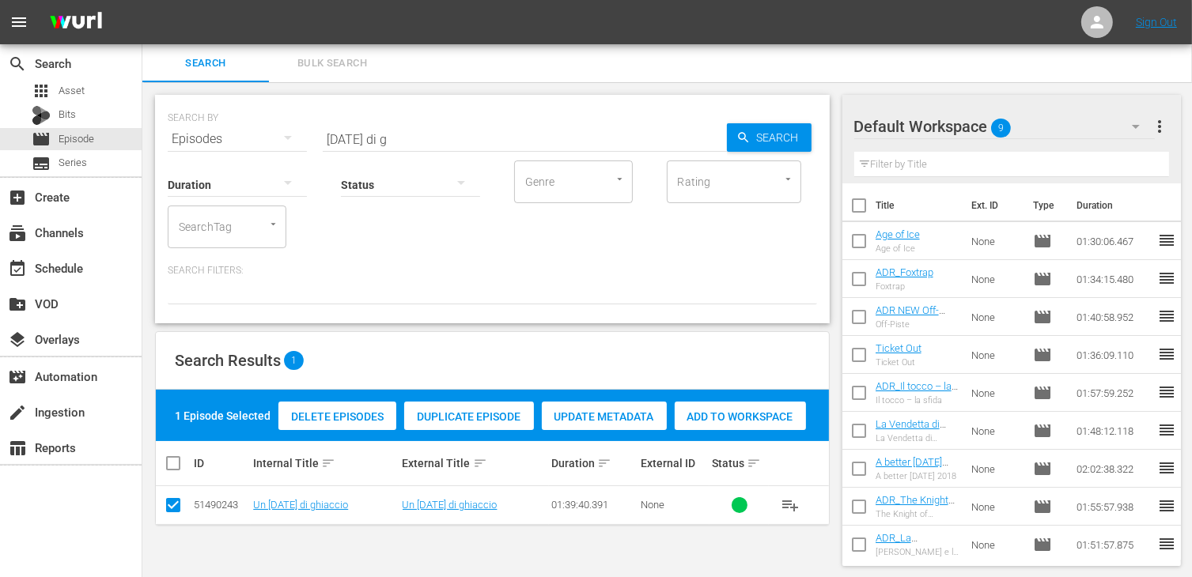
click at [730, 420] on span "Add to Workspace" at bounding box center [740, 416] width 131 height 13
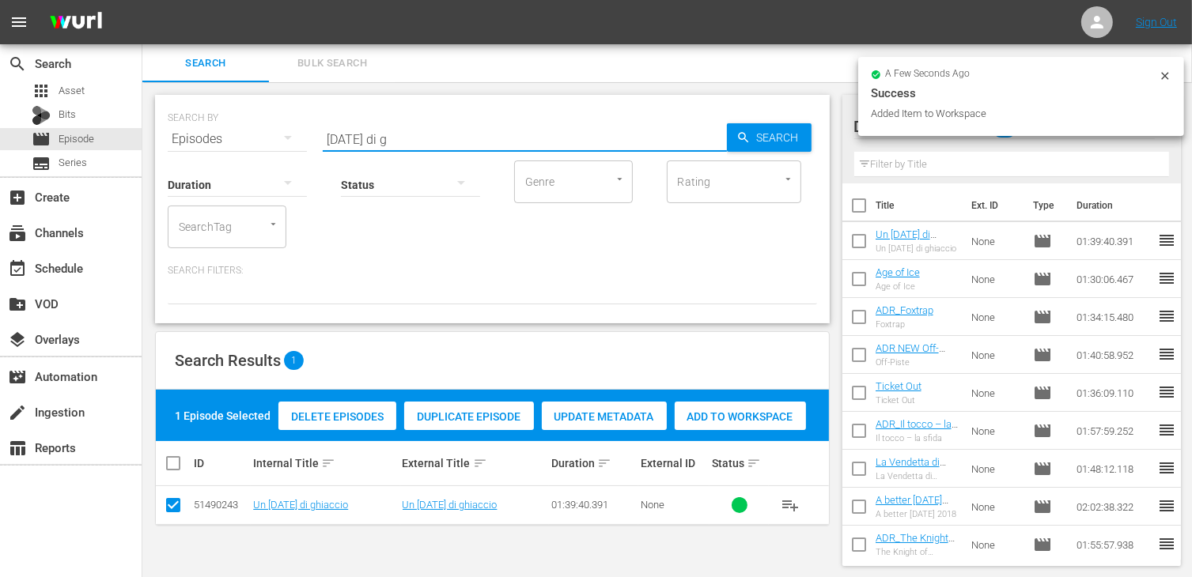
drag, startPoint x: 361, startPoint y: 135, endPoint x: 320, endPoint y: 132, distance: 41.2
click at [320, 132] on div "SEARCH BY Search By Episodes Search ID, Title, Description, Keywords, or Catego…" at bounding box center [492, 129] width 649 height 57
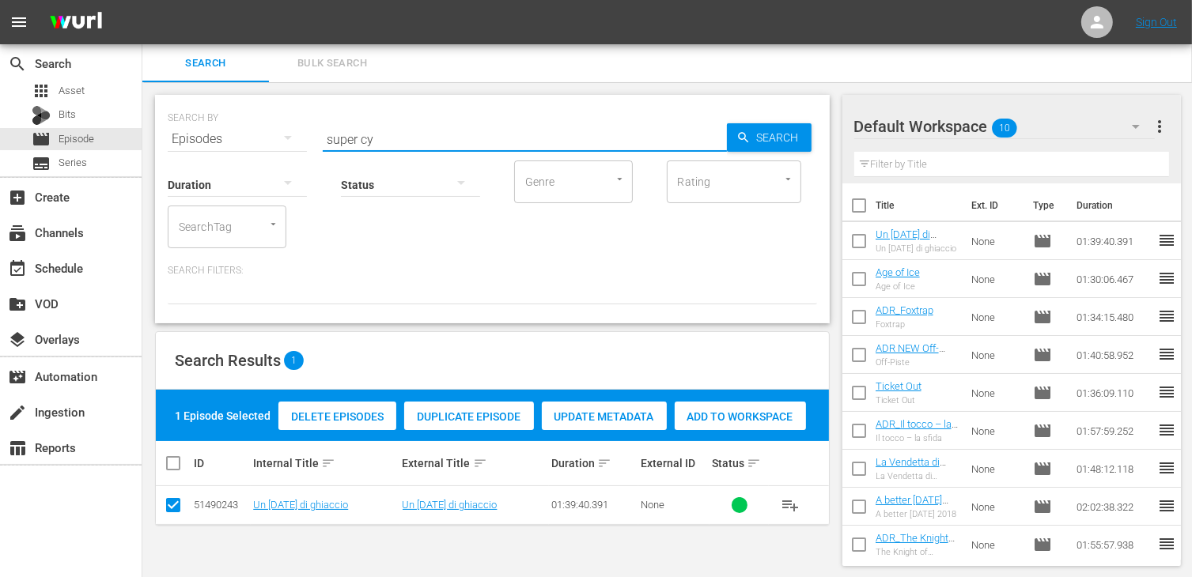
type input "super cy"
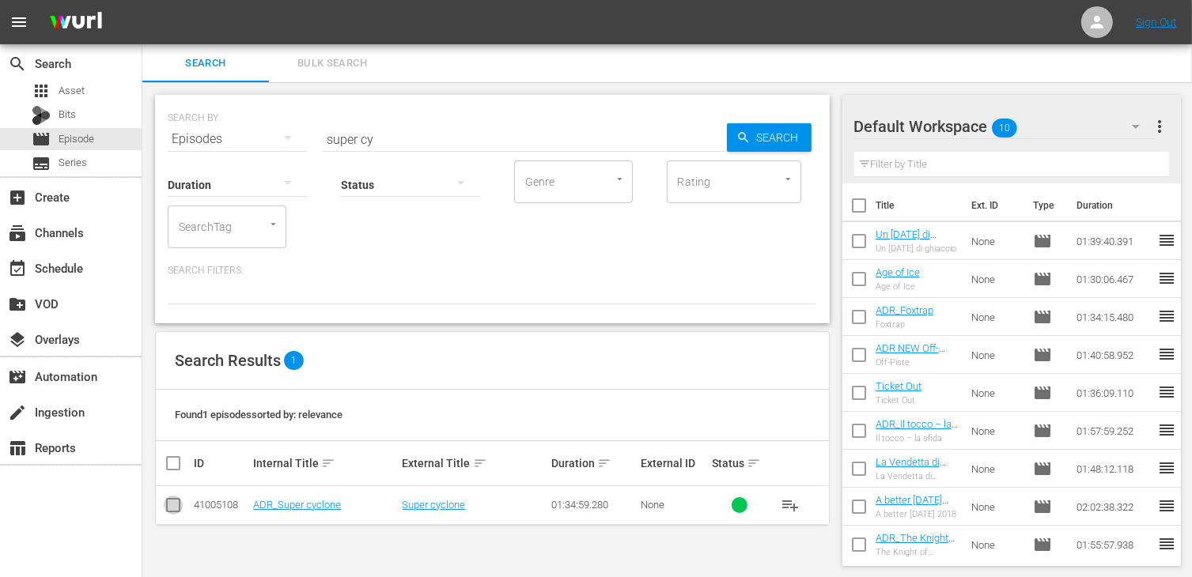
click at [173, 501] on input "checkbox" at bounding box center [173, 508] width 19 height 19
checkbox input "true"
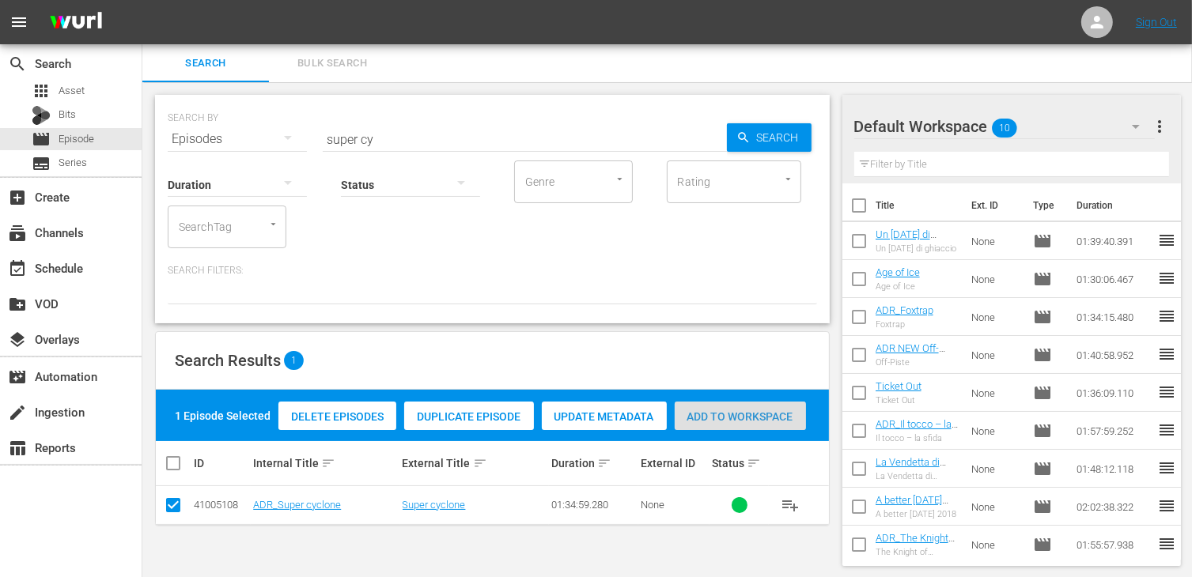
click at [747, 410] on span "Add to Workspace" at bounding box center [740, 416] width 131 height 13
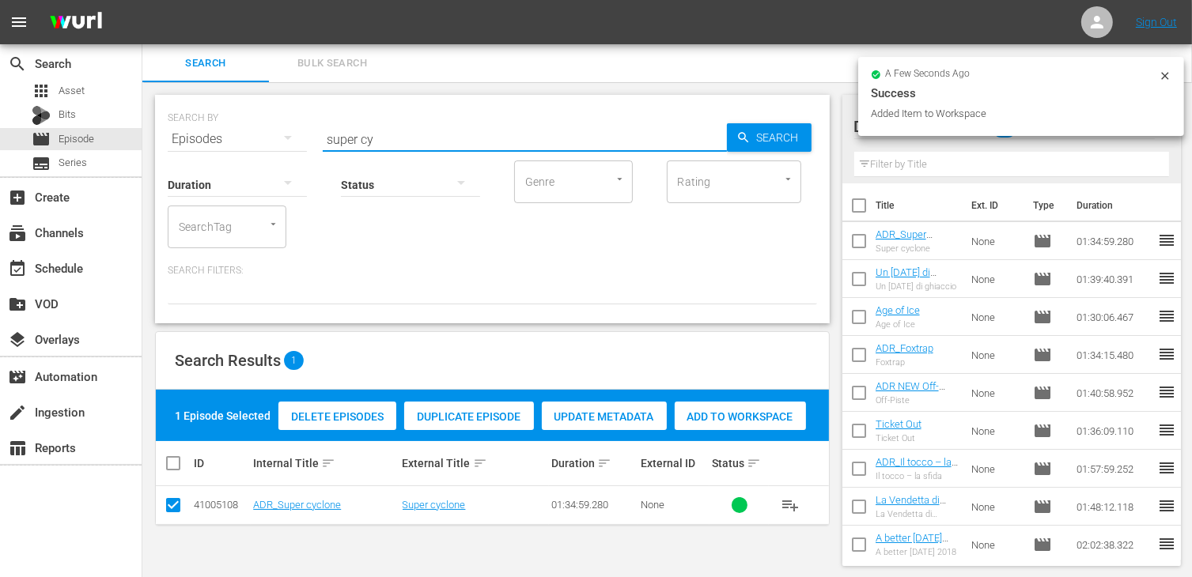
drag, startPoint x: 383, startPoint y: 142, endPoint x: 329, endPoint y: 139, distance: 53.8
click at [329, 139] on input "super cy" at bounding box center [525, 139] width 404 height 38
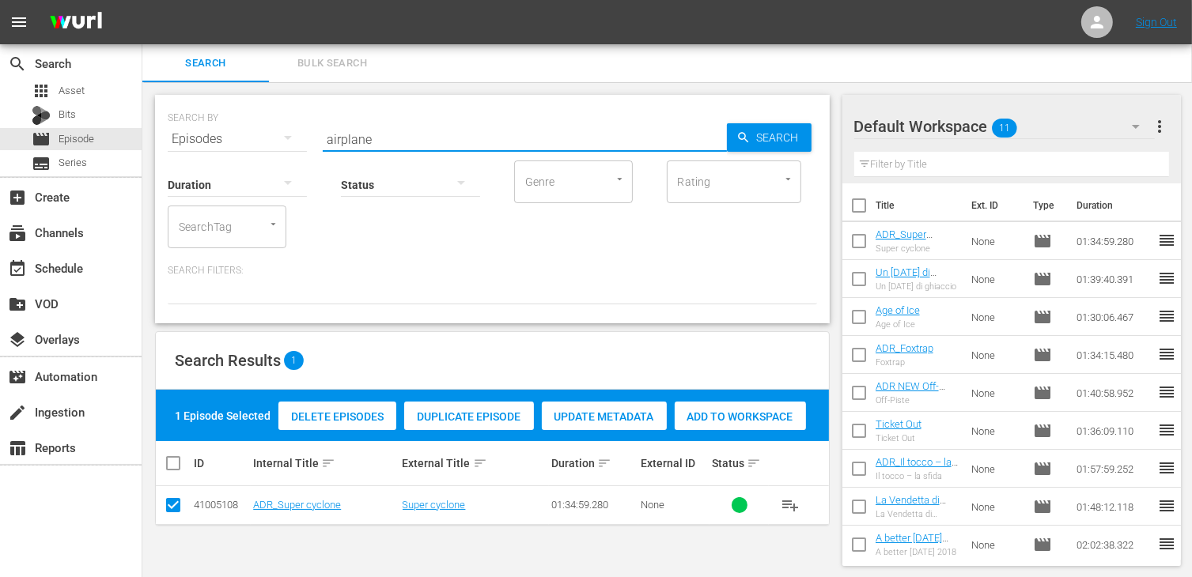
type input "airplane"
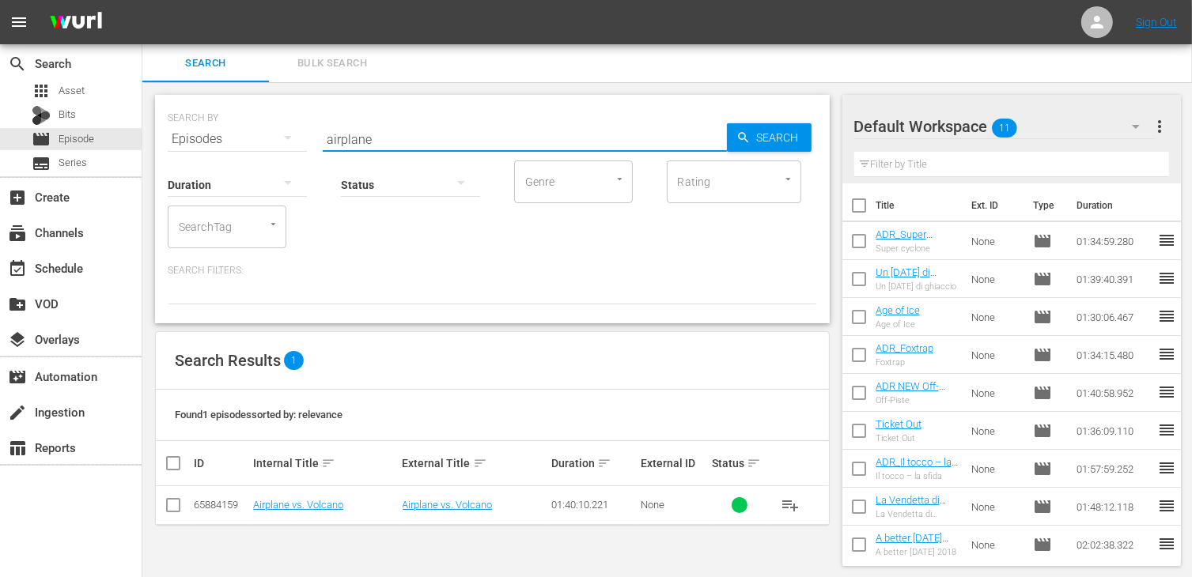
click at [176, 505] on input "checkbox" at bounding box center [173, 508] width 19 height 19
checkbox input "true"
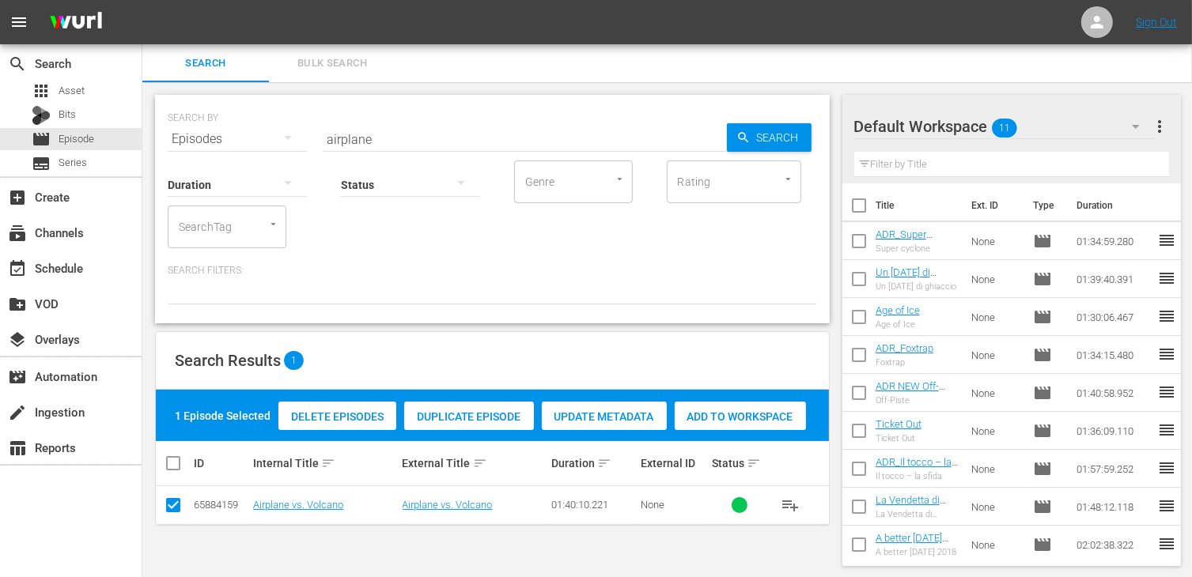
click at [769, 406] on div "Add to Workspace" at bounding box center [740, 417] width 131 height 30
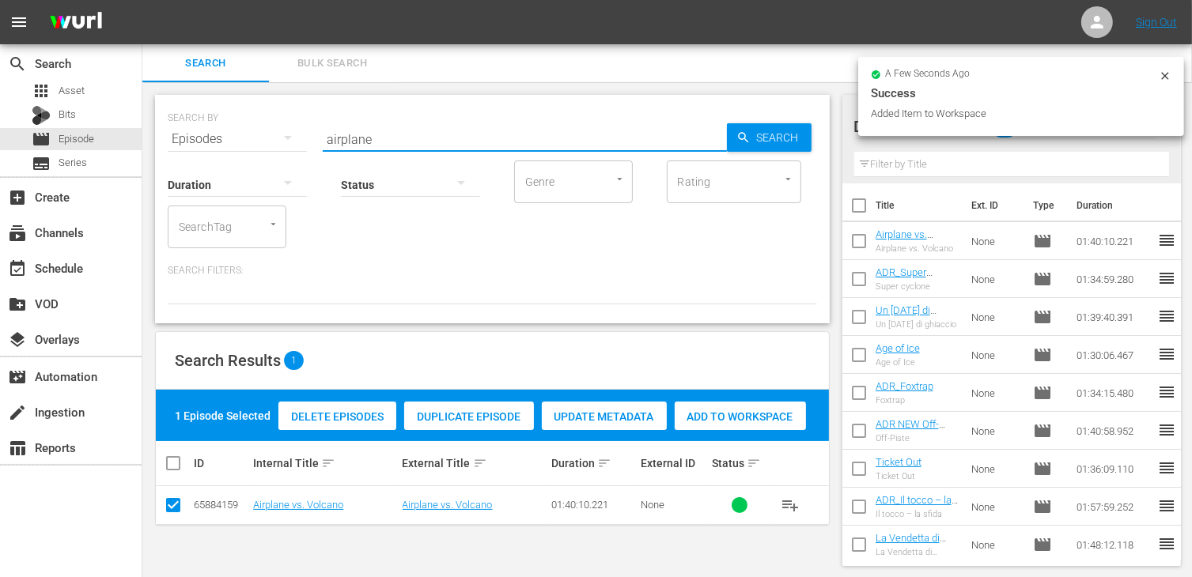
drag, startPoint x: 386, startPoint y: 134, endPoint x: 288, endPoint y: 134, distance: 98.1
click at [288, 134] on div "SEARCH BY Search By Episodes Search ID, Title, Description, Keywords, or Catego…" at bounding box center [492, 129] width 649 height 57
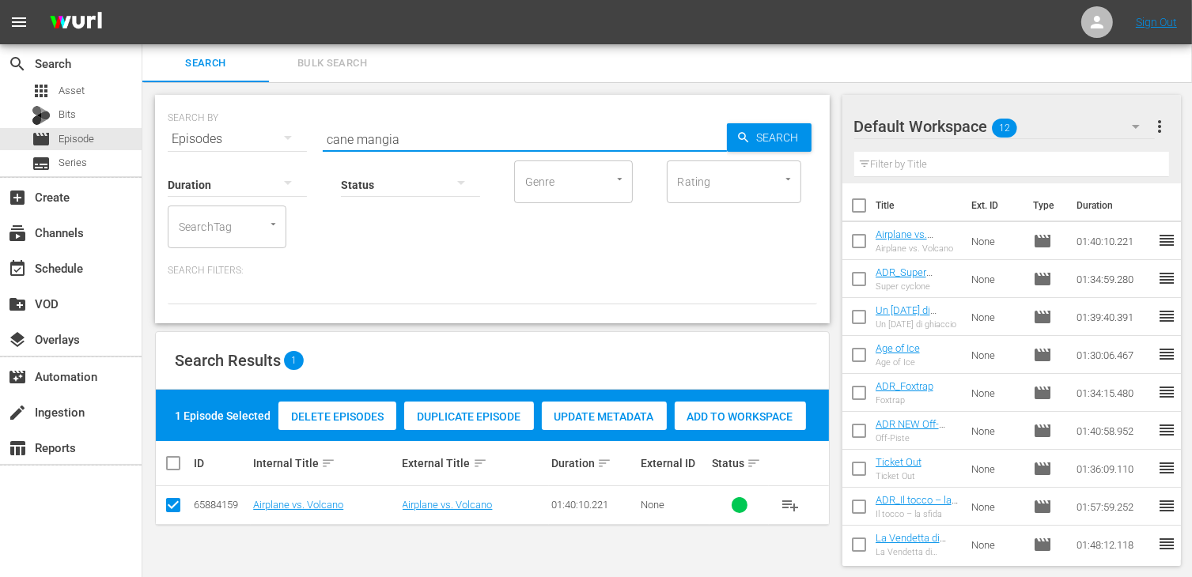
type input "cane mangia"
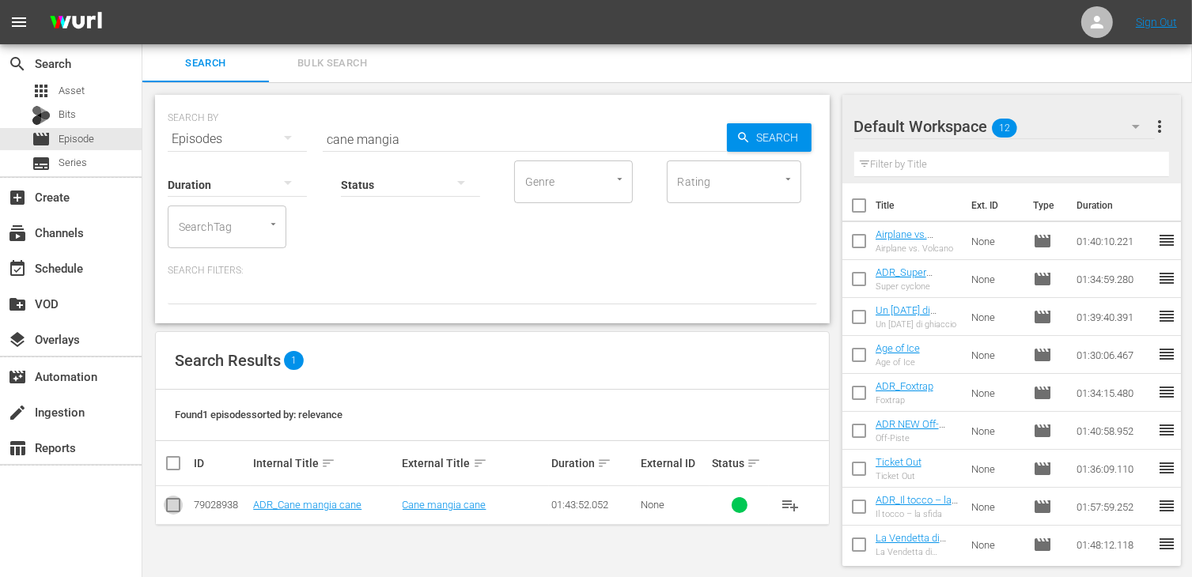
click at [180, 507] on input "checkbox" at bounding box center [173, 508] width 19 height 19
checkbox input "true"
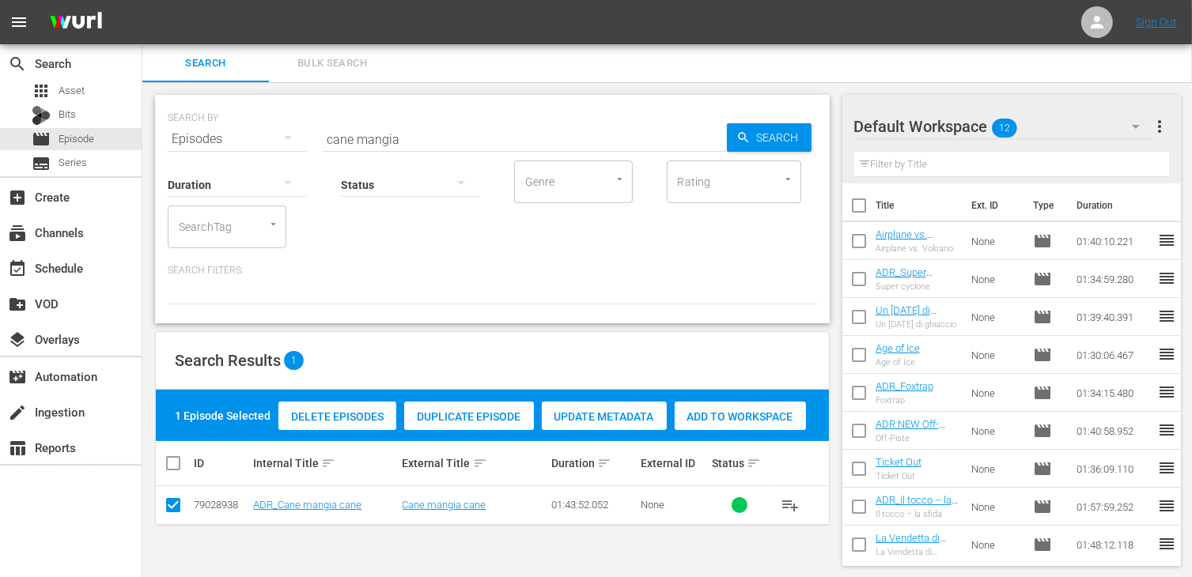
click at [748, 422] on span "Add to Workspace" at bounding box center [740, 416] width 131 height 13
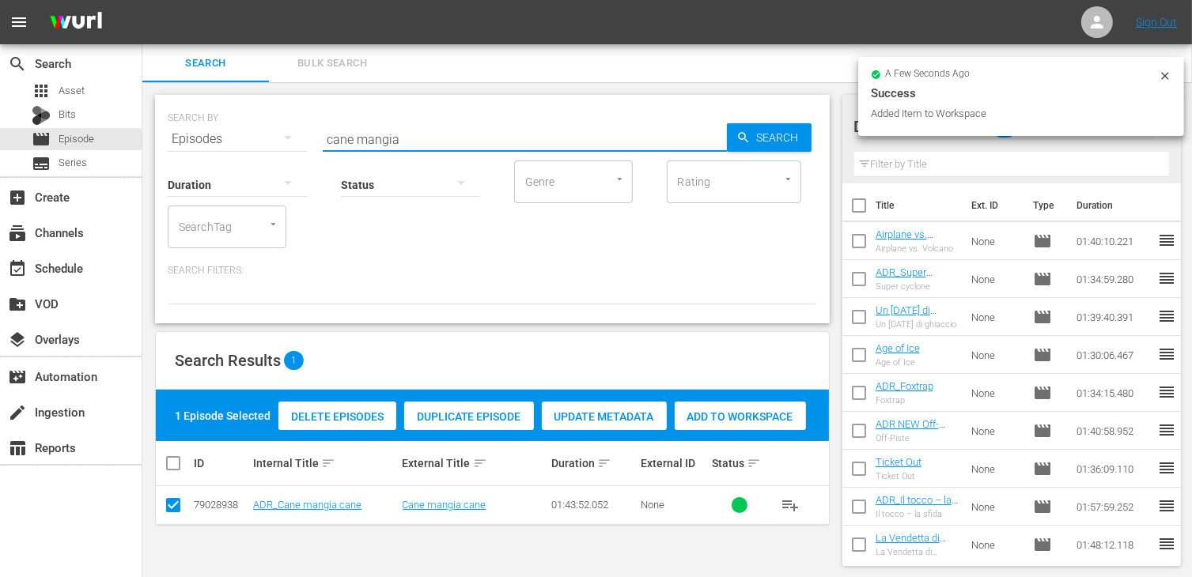
drag, startPoint x: 405, startPoint y: 137, endPoint x: 322, endPoint y: 124, distance: 84.0
click at [322, 124] on div "SEARCH BY Search By Episodes Search ID, Title, Description, Keywords, or Catego…" at bounding box center [492, 129] width 649 height 57
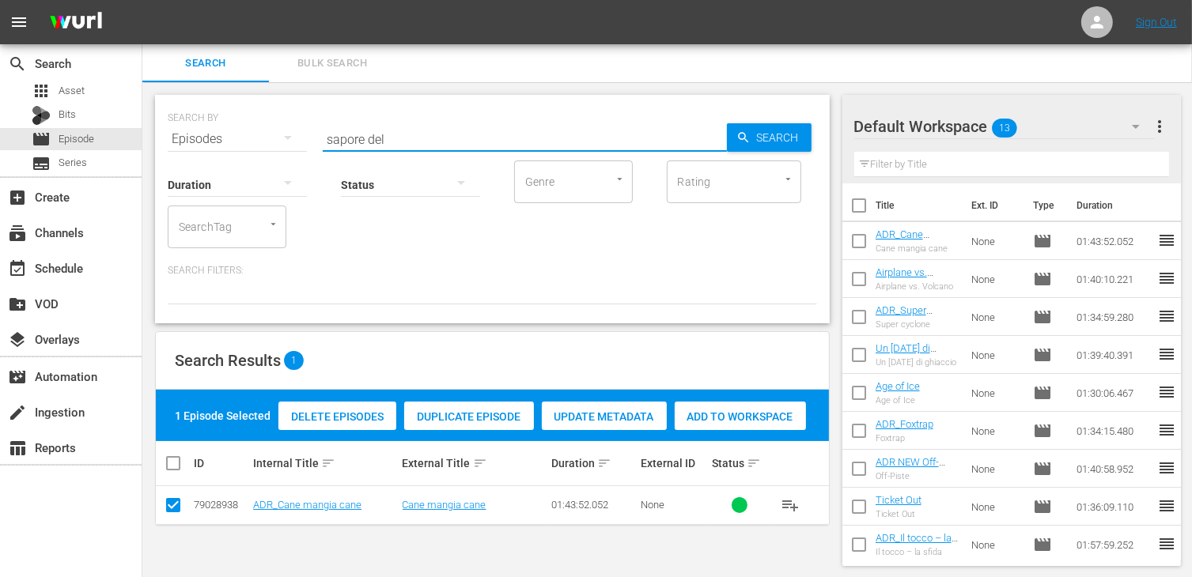
type input "sapore del"
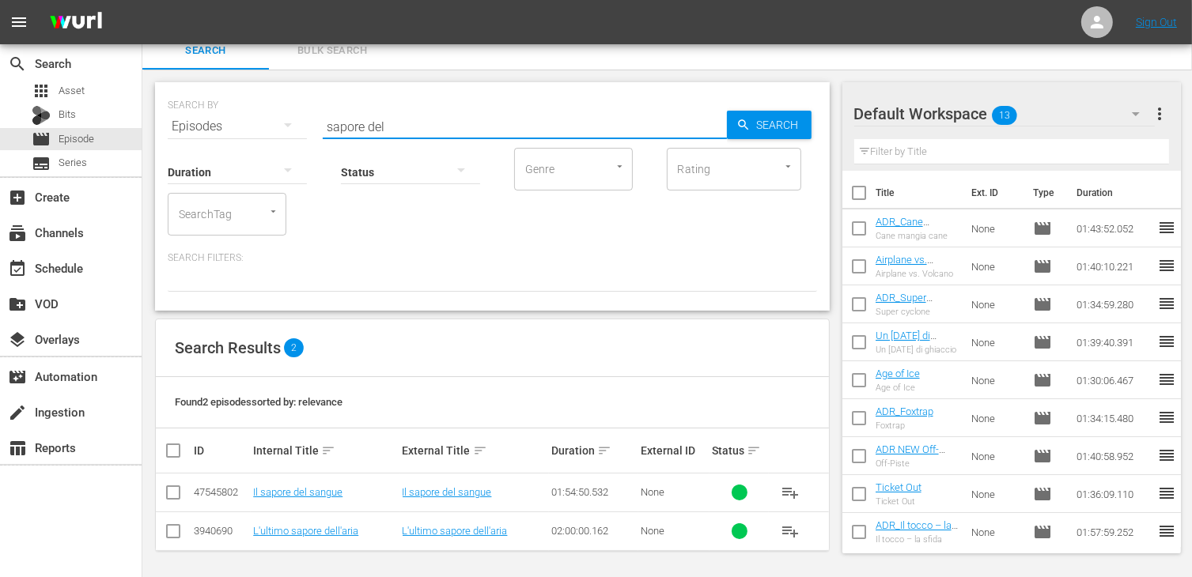
scroll to position [14, 0]
click at [176, 494] on input "checkbox" at bounding box center [173, 494] width 19 height 19
checkbox input "true"
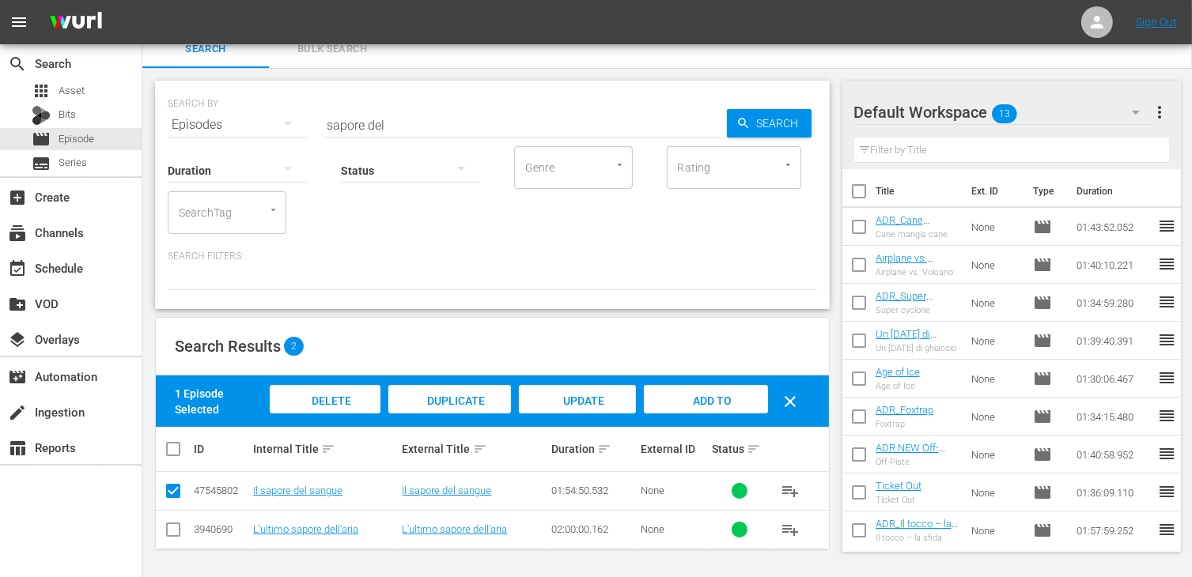
click at [712, 407] on div "Add to Workspace" at bounding box center [705, 414] width 123 height 59
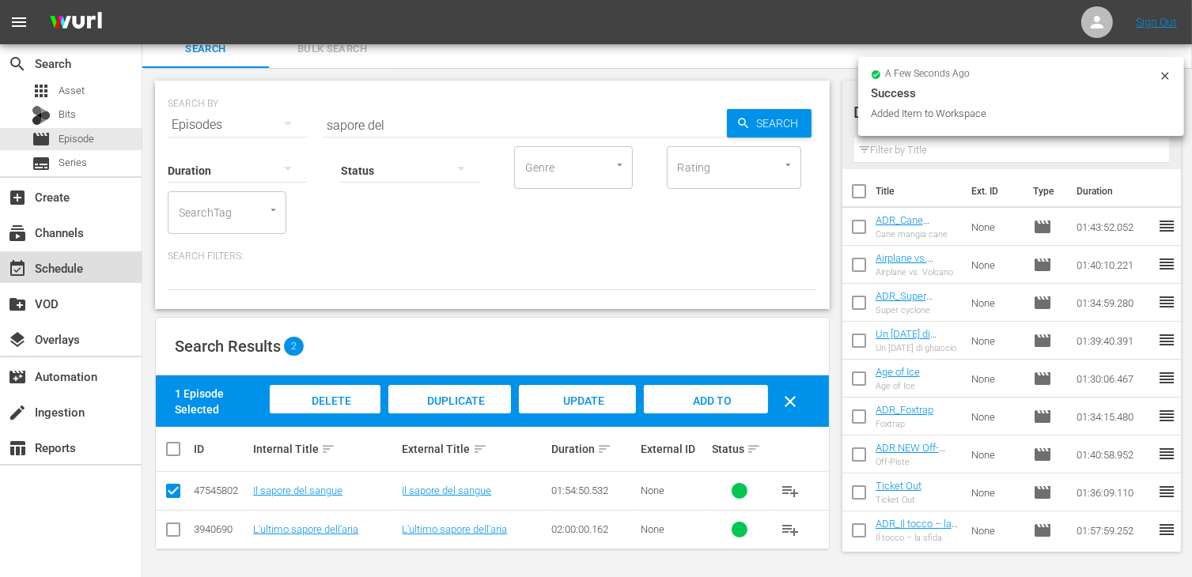
click at [60, 267] on div "event_available Schedule" at bounding box center [44, 266] width 89 height 14
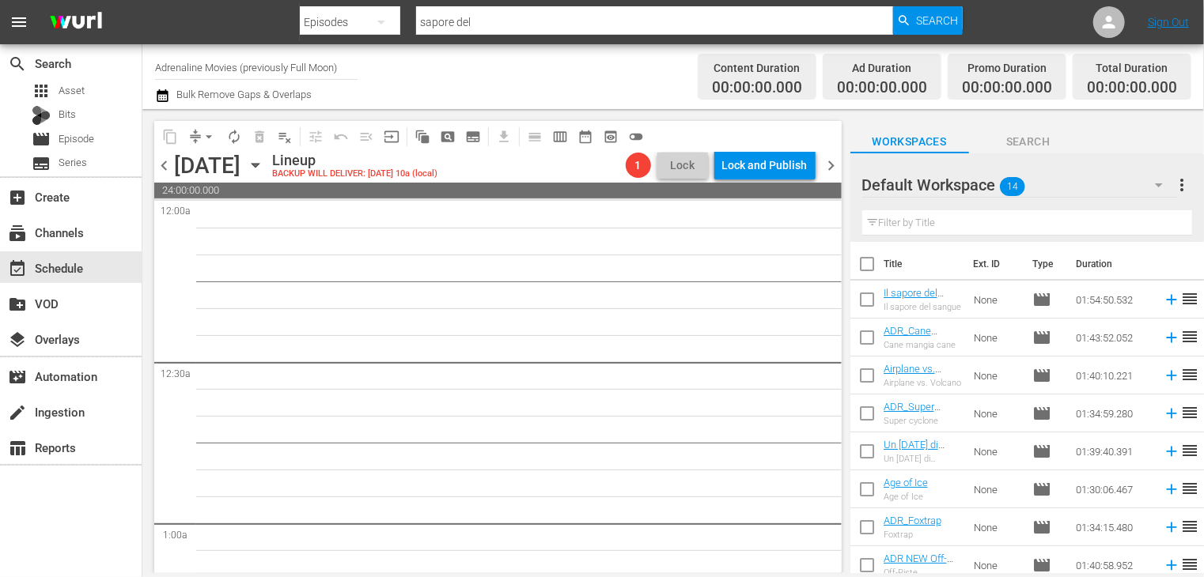
click at [869, 267] on input "checkbox" at bounding box center [866, 267] width 33 height 33
checkbox input "true"
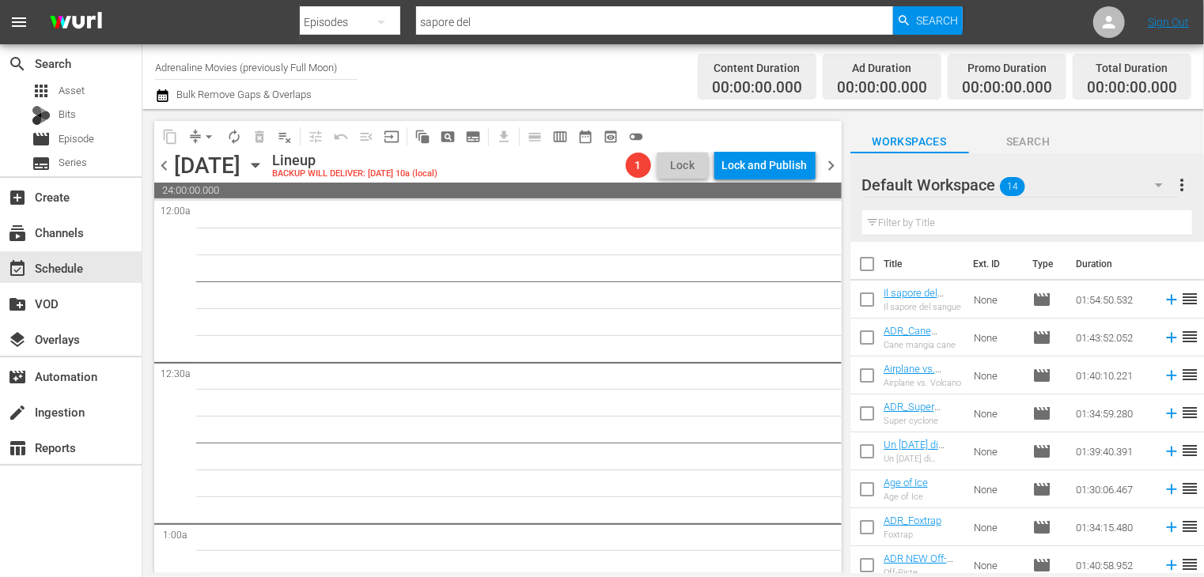
checkbox input "true"
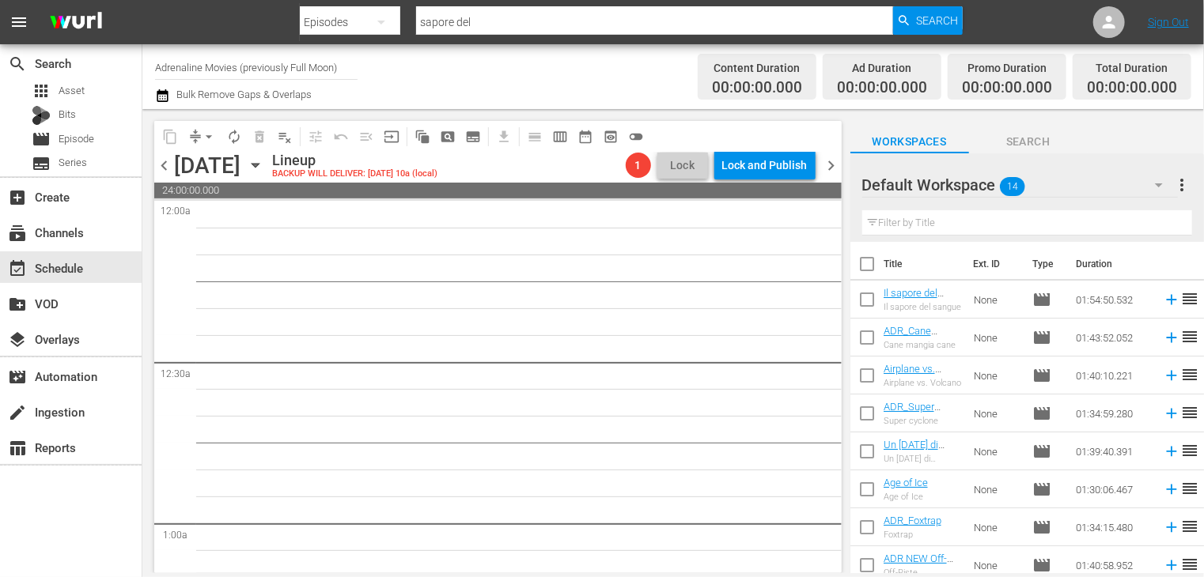
checkbox input "true"
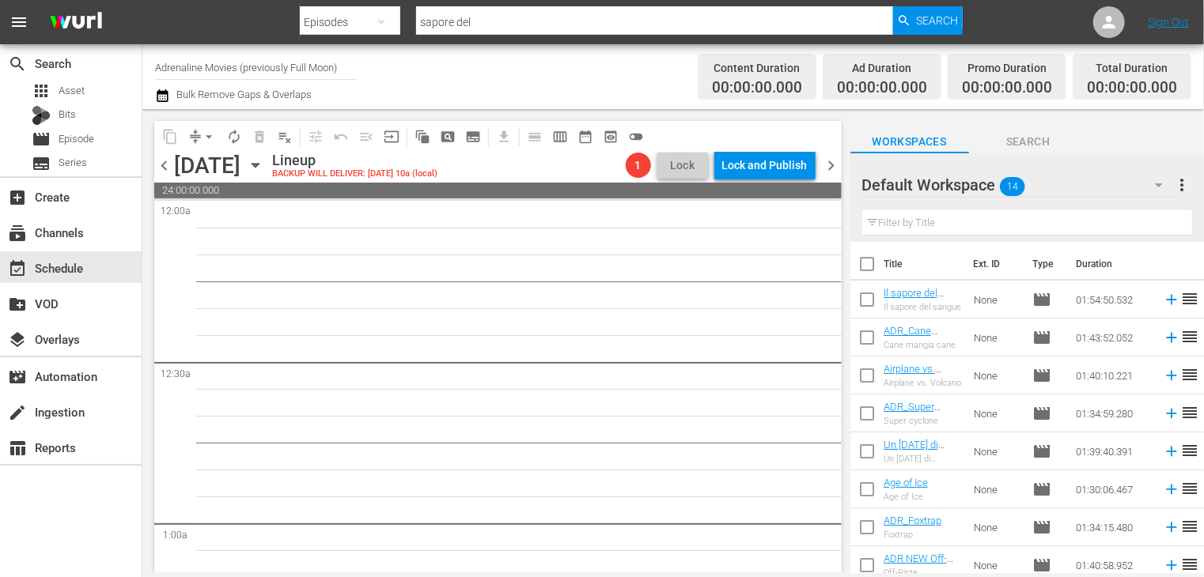
checkbox input "true"
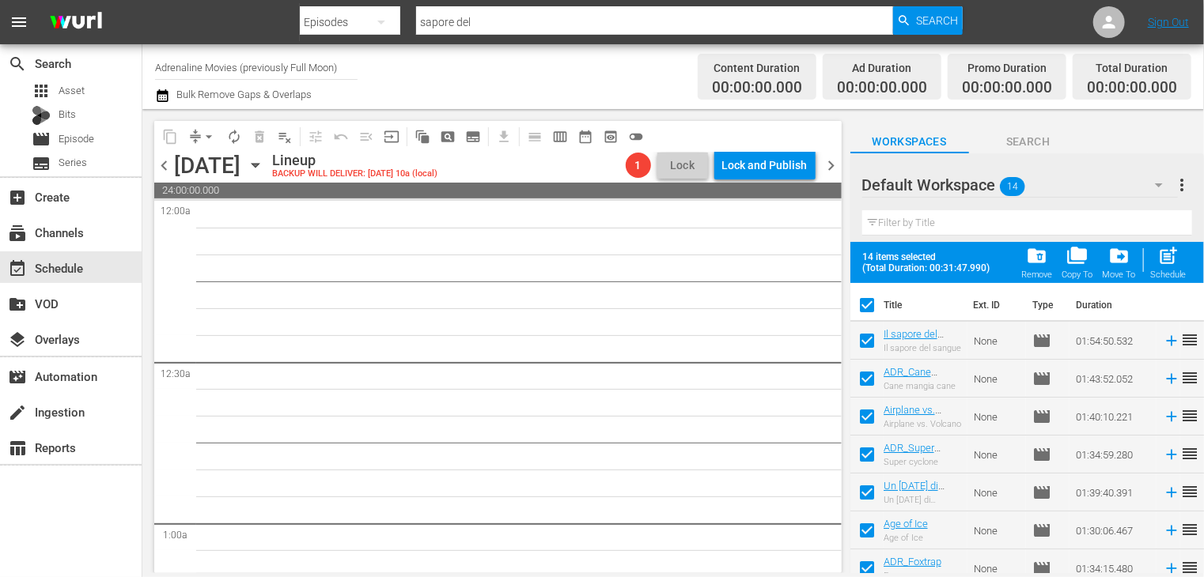
click at [1174, 263] on span "post_add" at bounding box center [1168, 255] width 21 height 21
checkbox input "false"
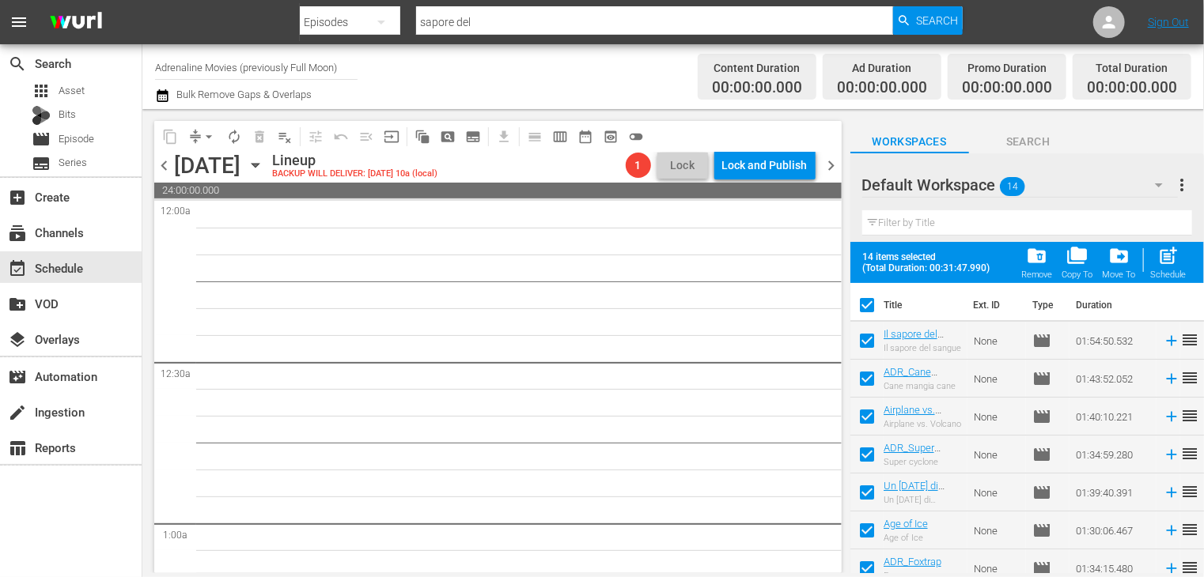
checkbox input "false"
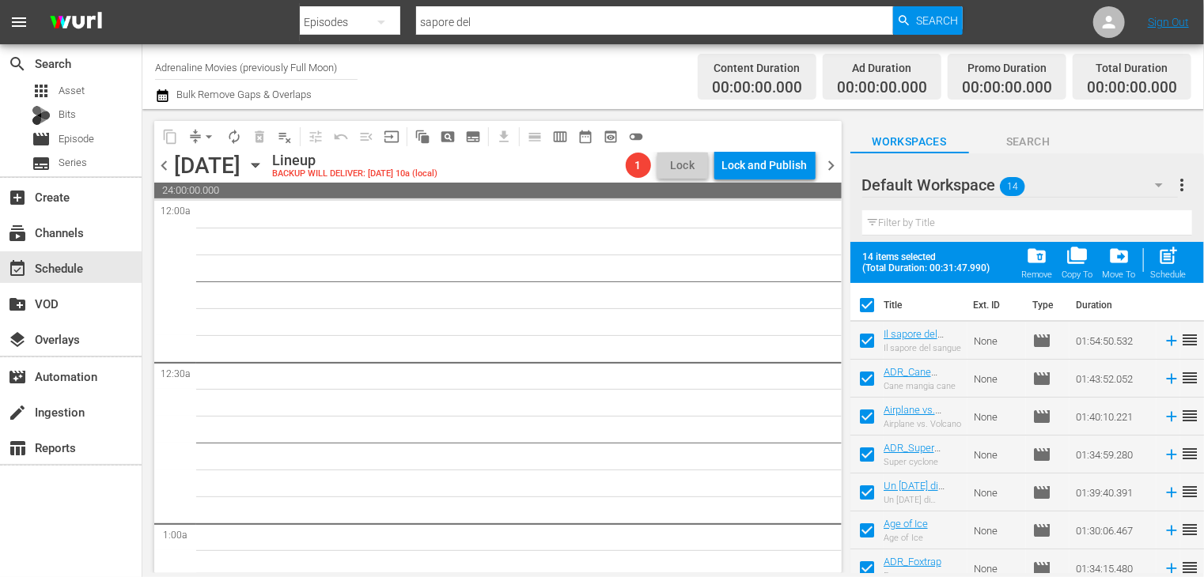
checkbox input "false"
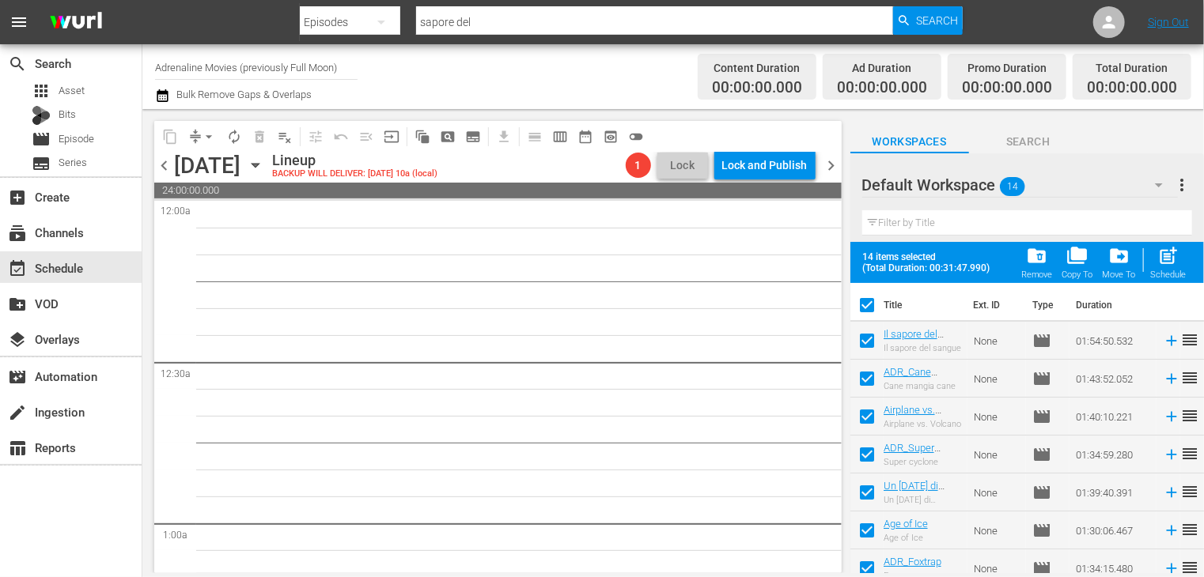
checkbox input "false"
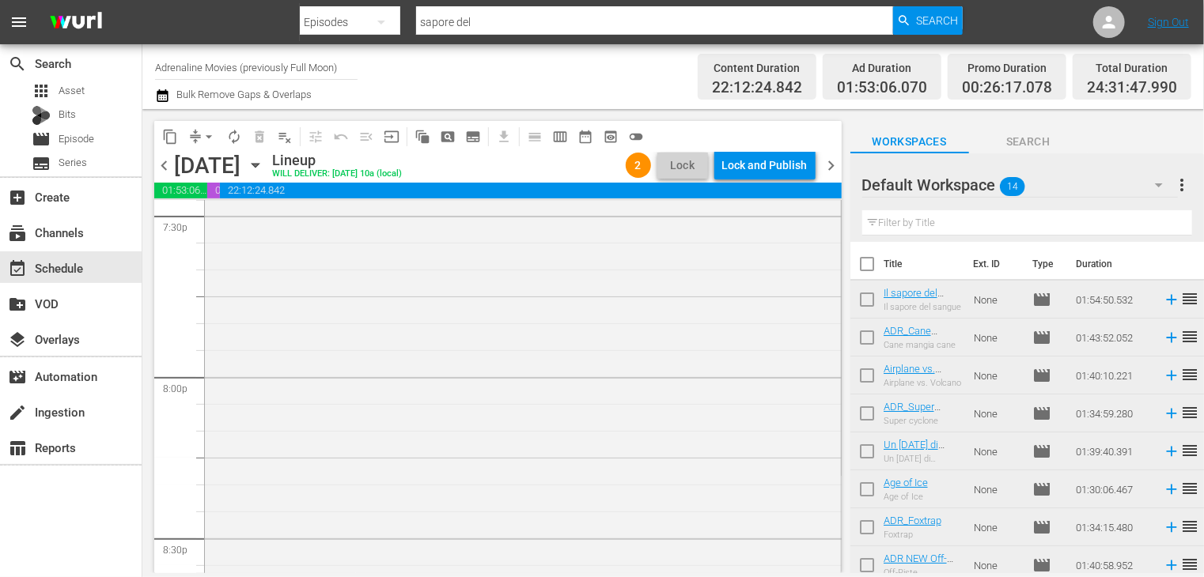
scroll to position [5882, 0]
click at [833, 161] on span "chevron_right" at bounding box center [832, 166] width 20 height 20
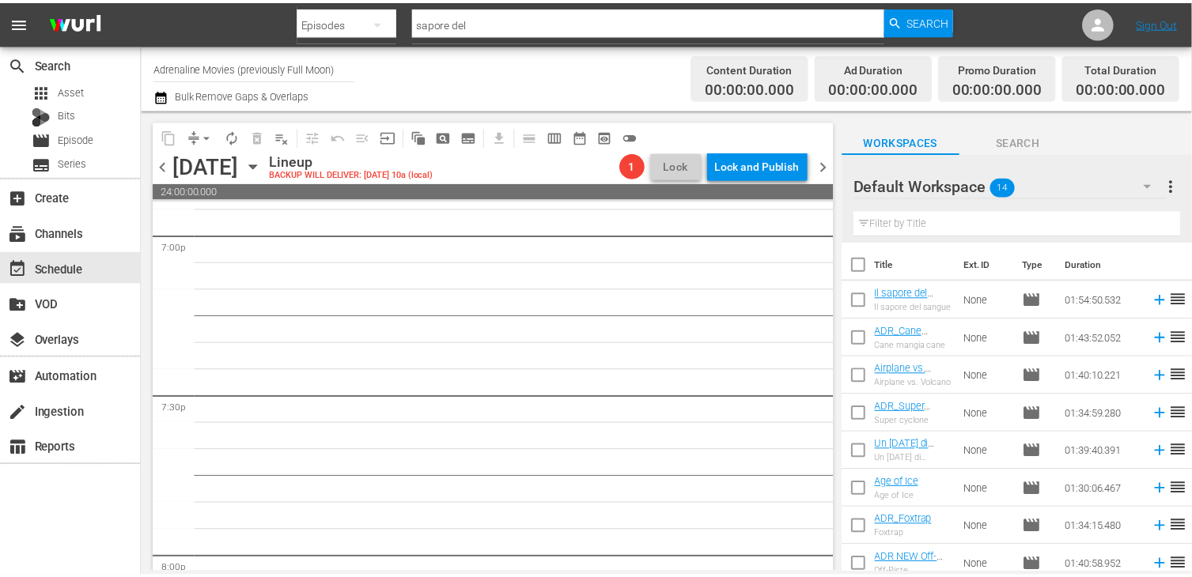
scroll to position [6070, 0]
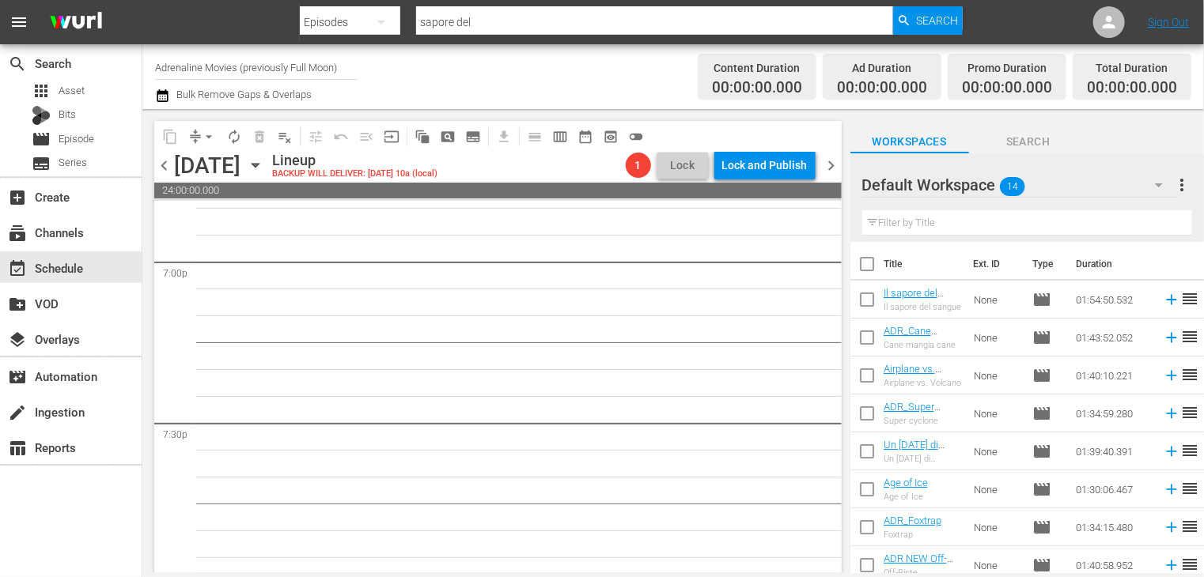
click at [869, 263] on input "checkbox" at bounding box center [866, 267] width 33 height 33
checkbox input "true"
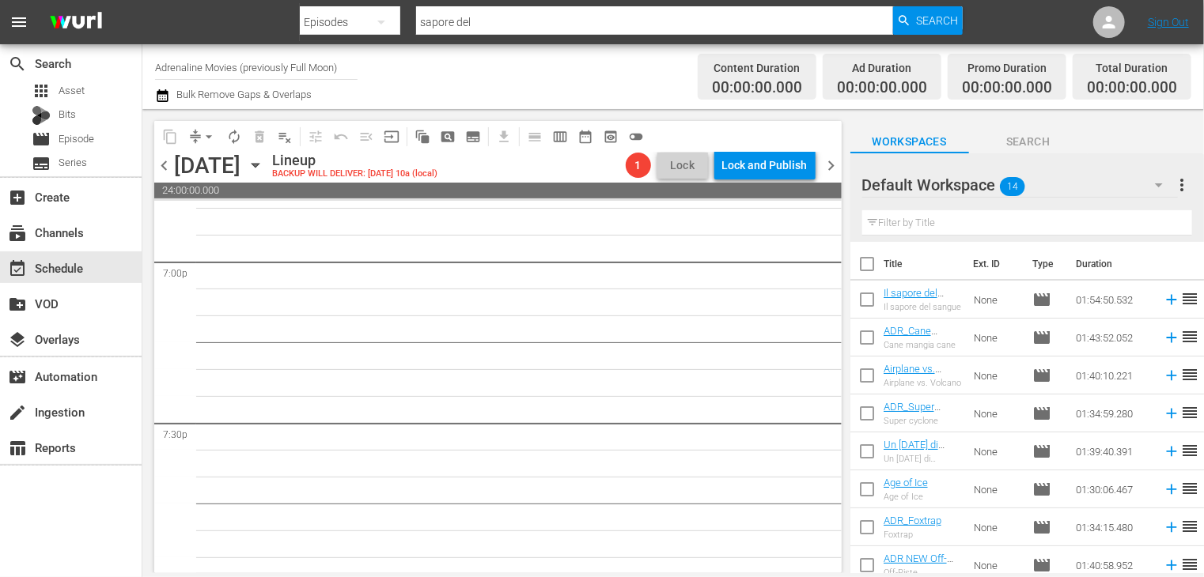
checkbox input "true"
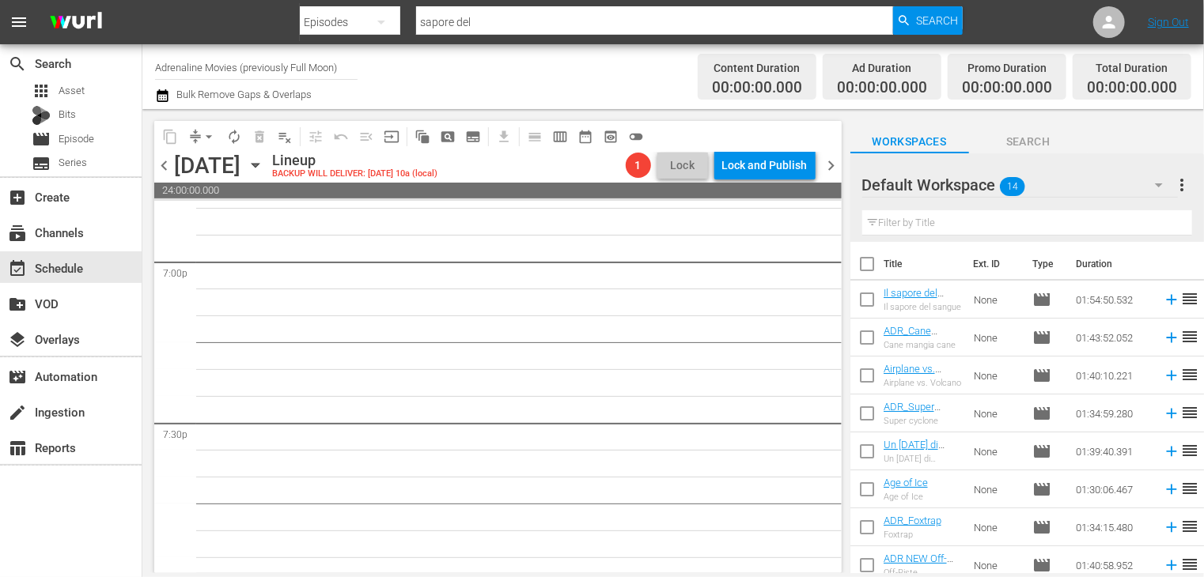
checkbox input "true"
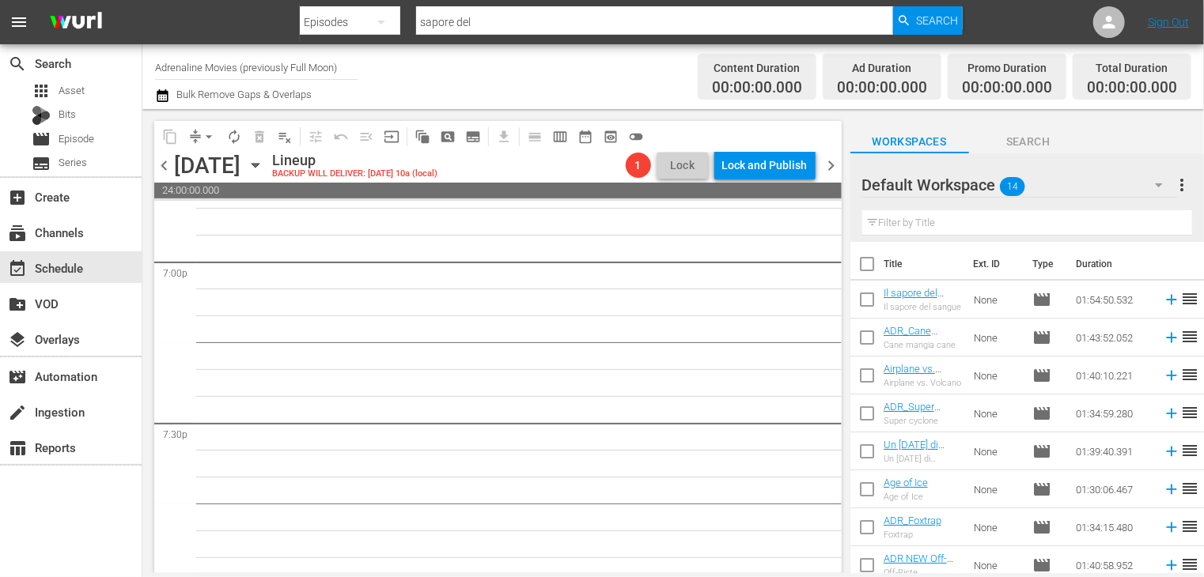
checkbox input "true"
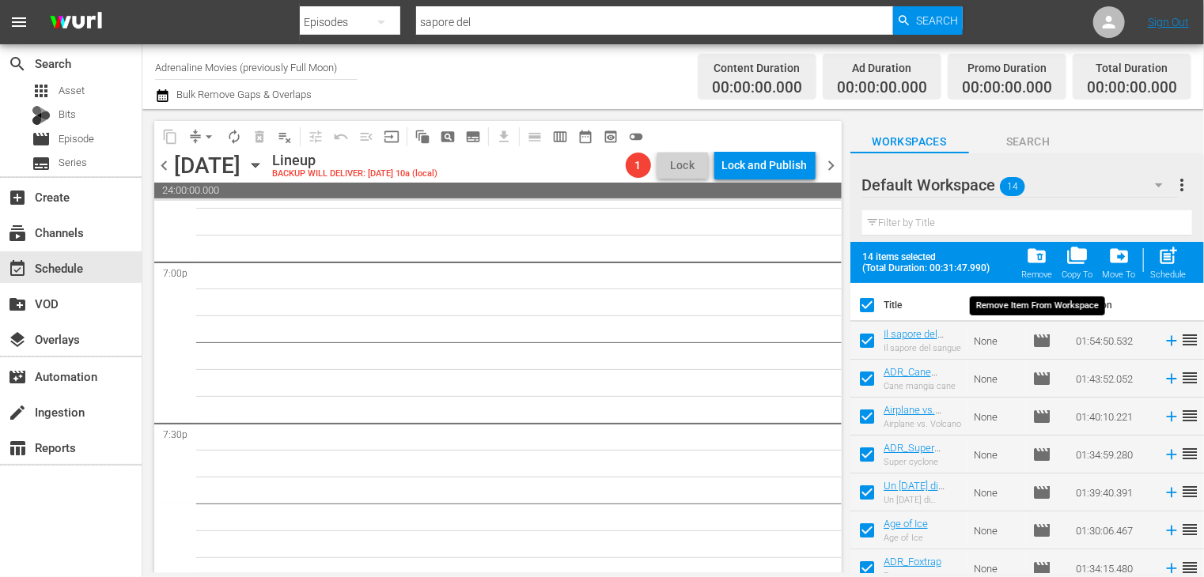
click at [1034, 261] on span "folder_delete" at bounding box center [1036, 255] width 21 height 21
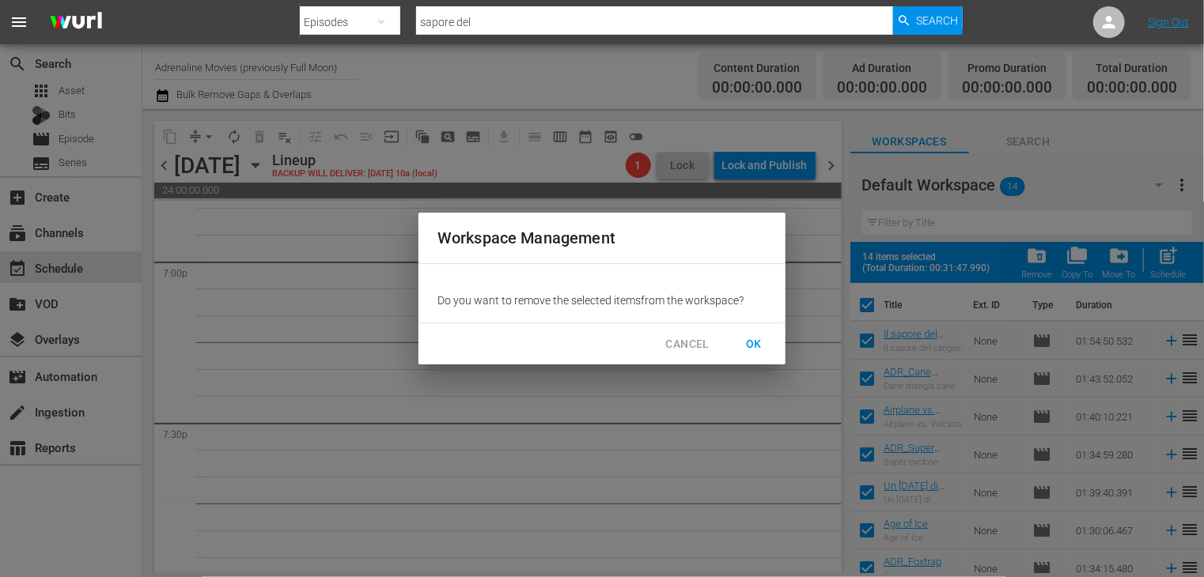
click at [755, 340] on span "OK" at bounding box center [753, 345] width 25 height 20
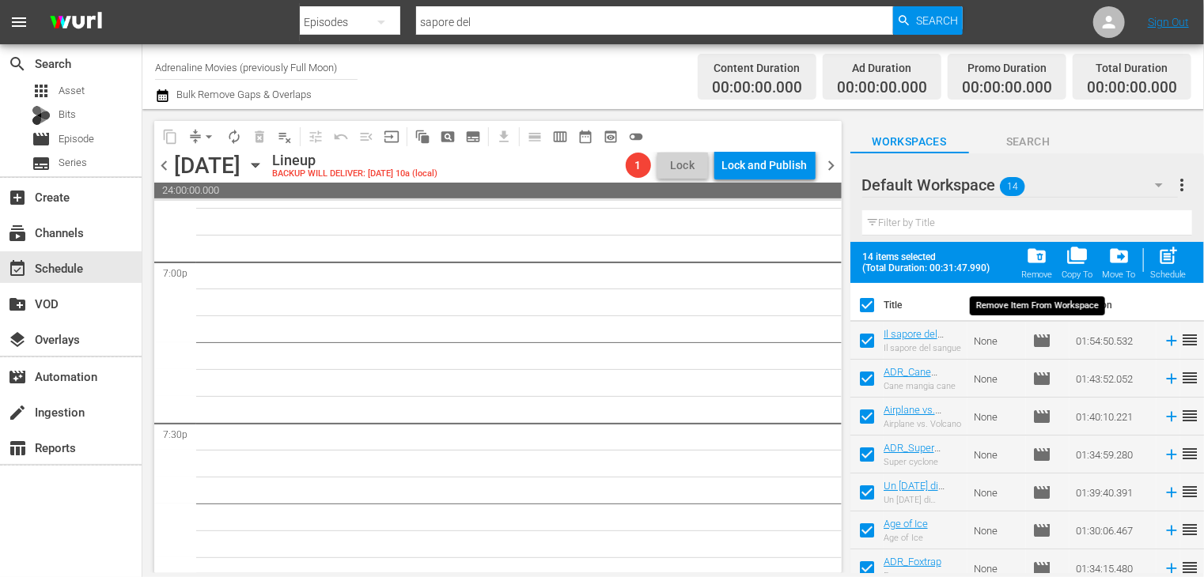
checkbox input "false"
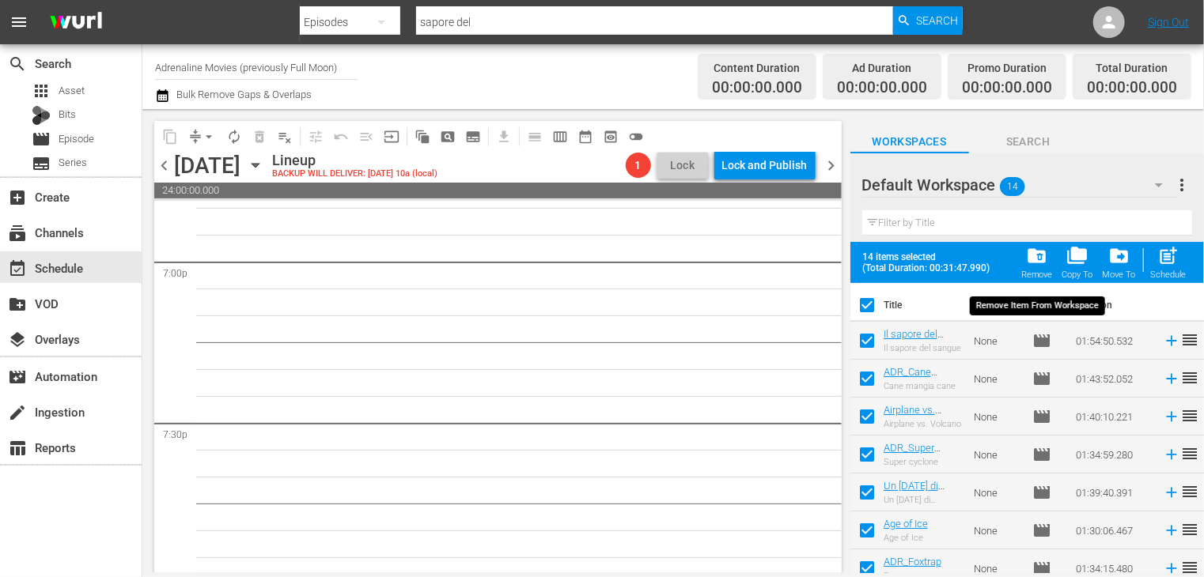
checkbox input "false"
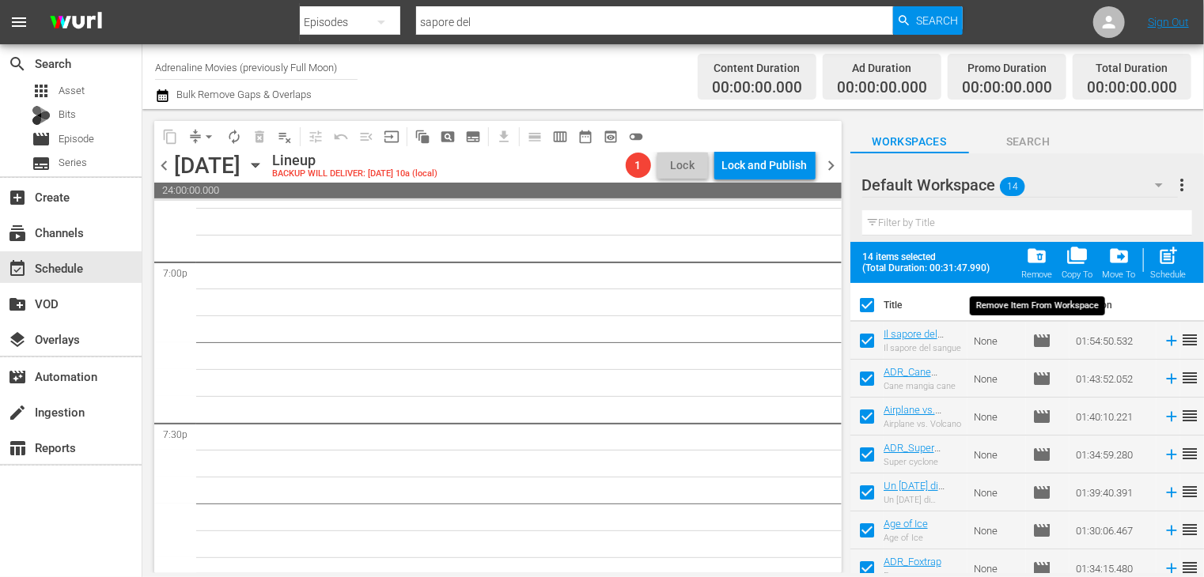
checkbox input "false"
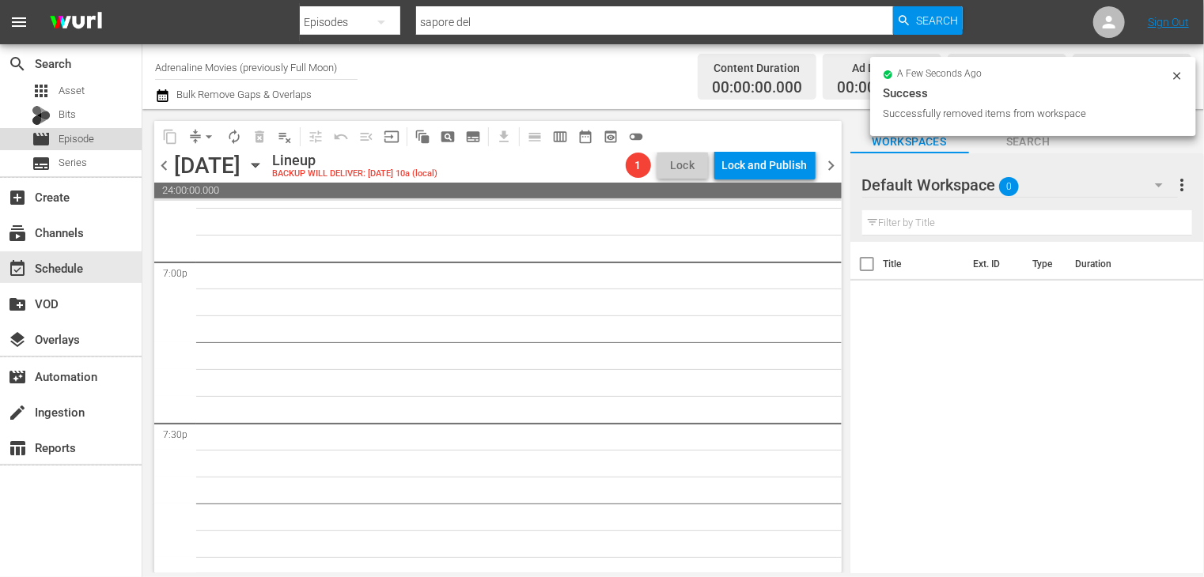
click at [90, 140] on span "Episode" at bounding box center [77, 139] width 36 height 16
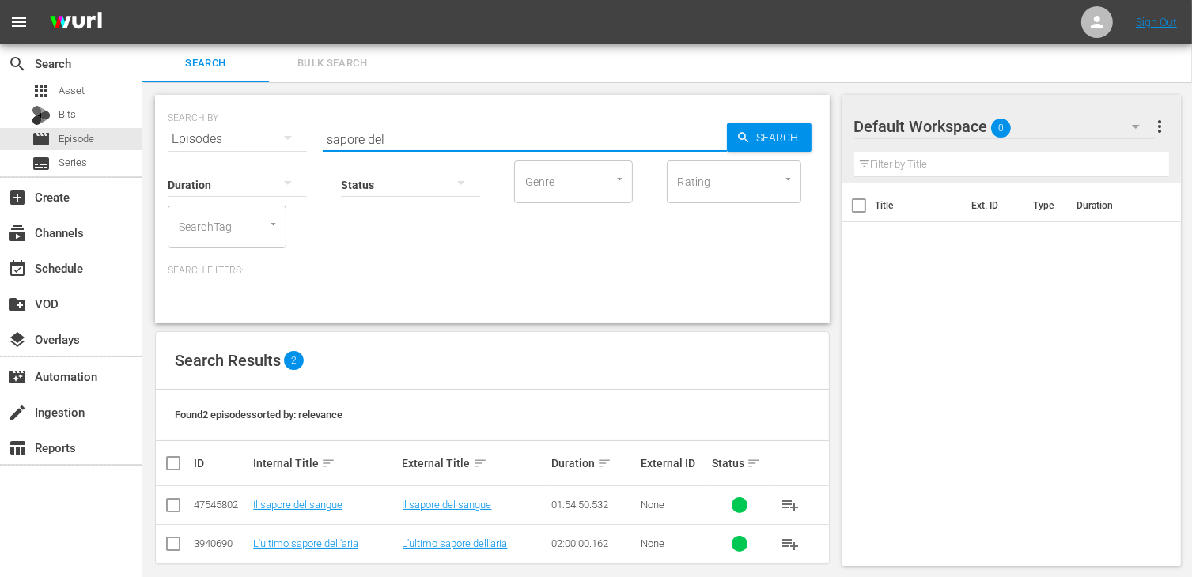
drag, startPoint x: 364, startPoint y: 131, endPoint x: 285, endPoint y: 151, distance: 81.5
click at [288, 127] on div "SEARCH BY Search By Episodes Search ID, Title, Description, Keywords, or Catego…" at bounding box center [492, 129] width 649 height 57
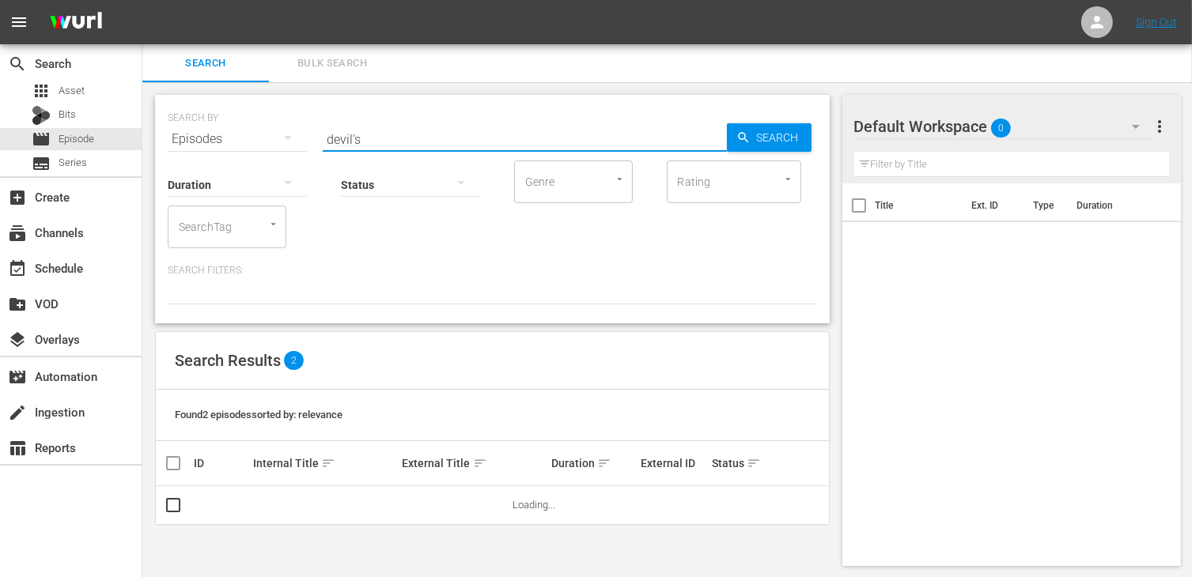
type input "devil's"
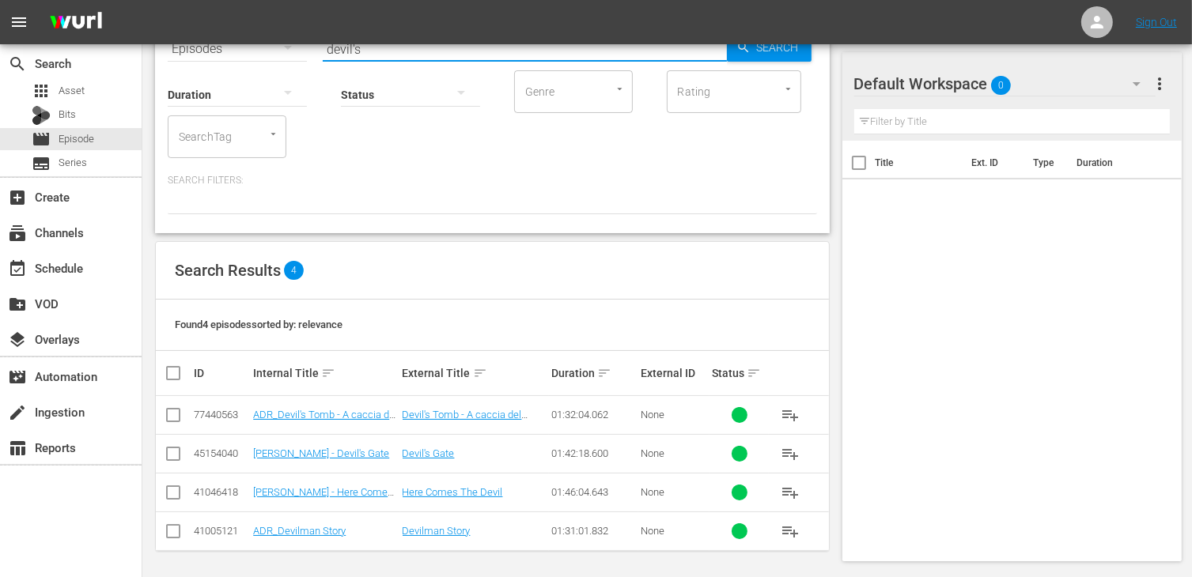
scroll to position [92, 0]
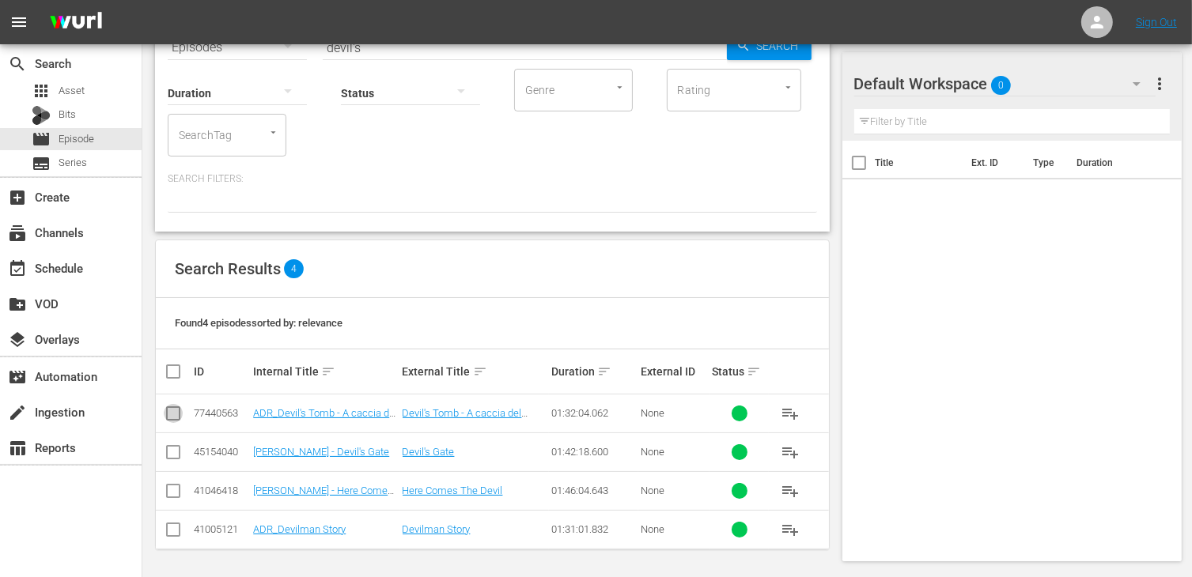
click at [174, 416] on input "checkbox" at bounding box center [173, 416] width 19 height 19
checkbox input "true"
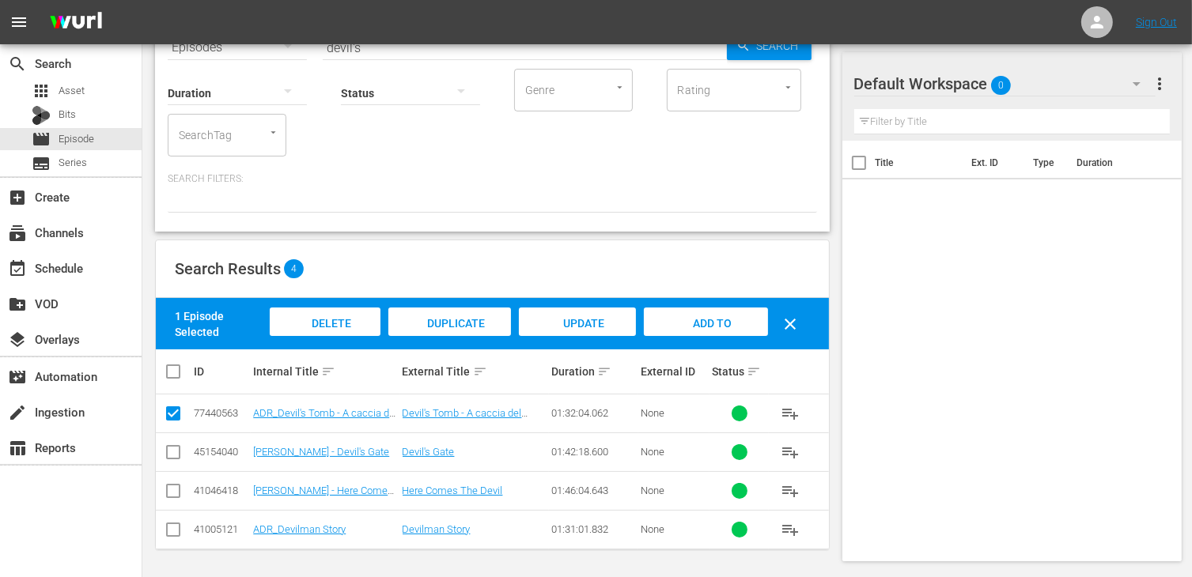
click at [675, 340] on div "Delete Episodes Duplicate Episode Update Metadata Add to Workspace clear" at bounding box center [538, 324] width 544 height 40
click at [678, 320] on div "Add to Workspace" at bounding box center [705, 337] width 123 height 59
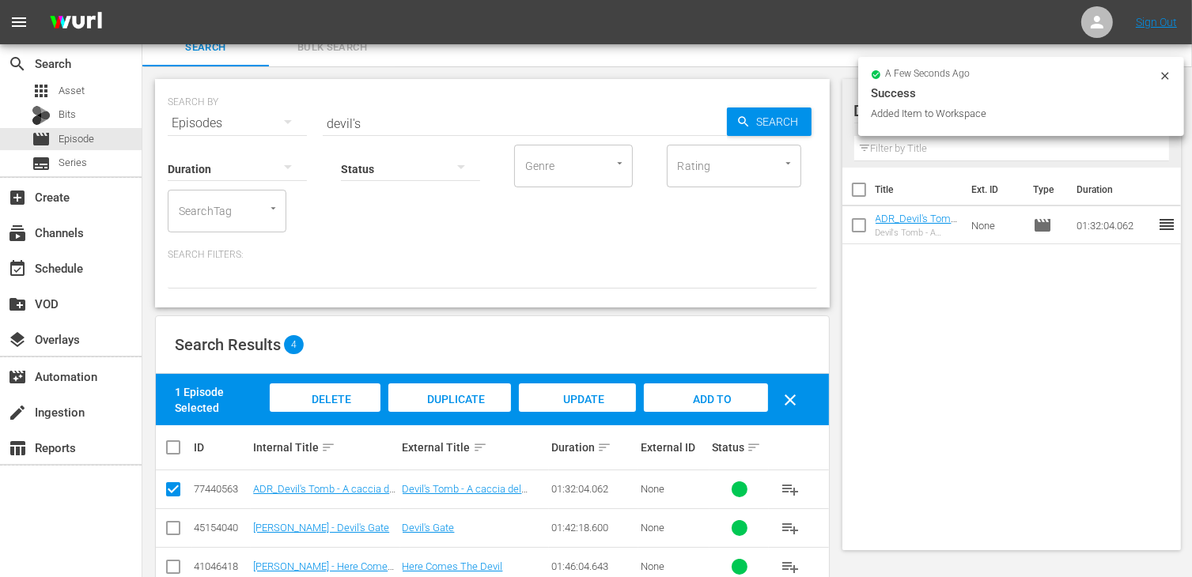
scroll to position [0, 0]
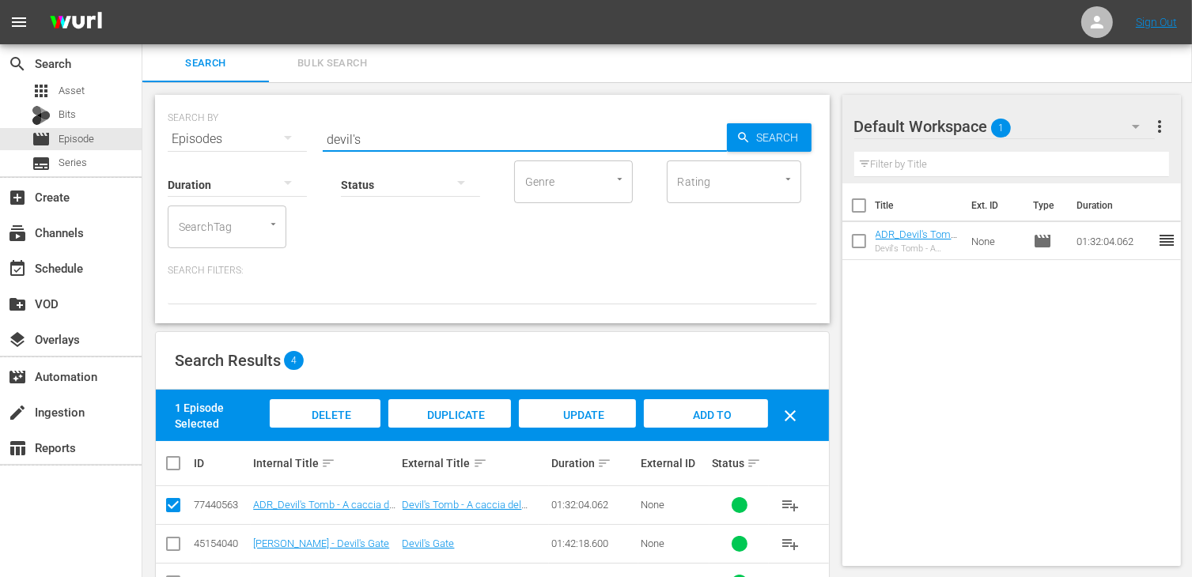
drag, startPoint x: 380, startPoint y: 144, endPoint x: 289, endPoint y: 134, distance: 91.4
click at [289, 134] on div "SEARCH BY Search By Episodes Search ID, Title, Description, Keywords, or Catego…" at bounding box center [492, 129] width 649 height 57
type input "the vault"
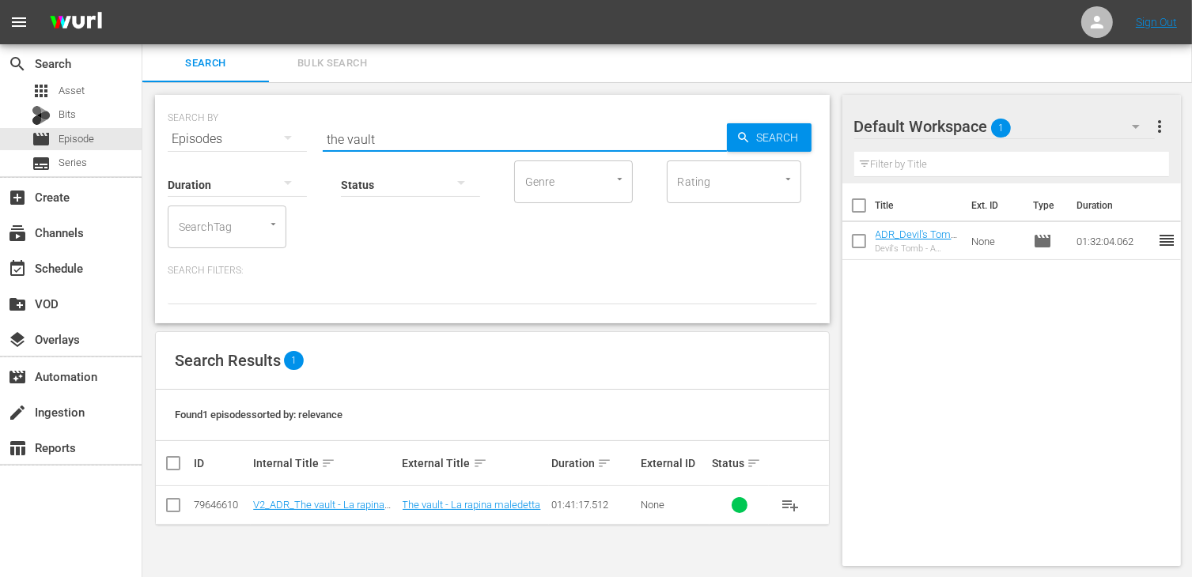
click at [177, 509] on input "checkbox" at bounding box center [173, 508] width 19 height 19
checkbox input "true"
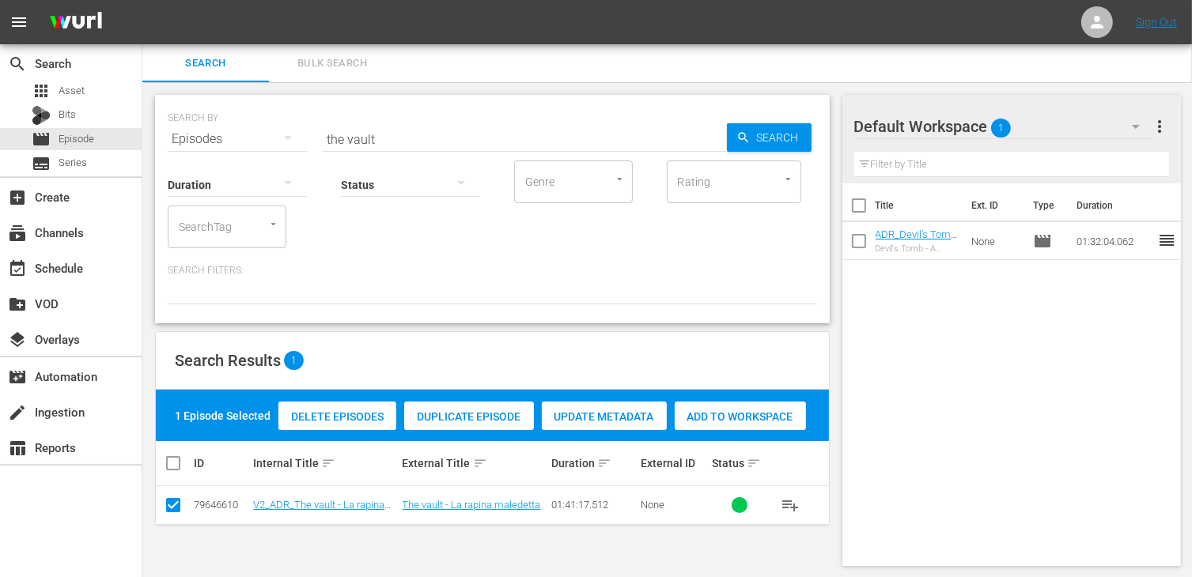
drag, startPoint x: 759, startPoint y: 422, endPoint x: 565, endPoint y: 327, distance: 215.7
click at [758, 421] on span "Add to Workspace" at bounding box center [740, 416] width 131 height 13
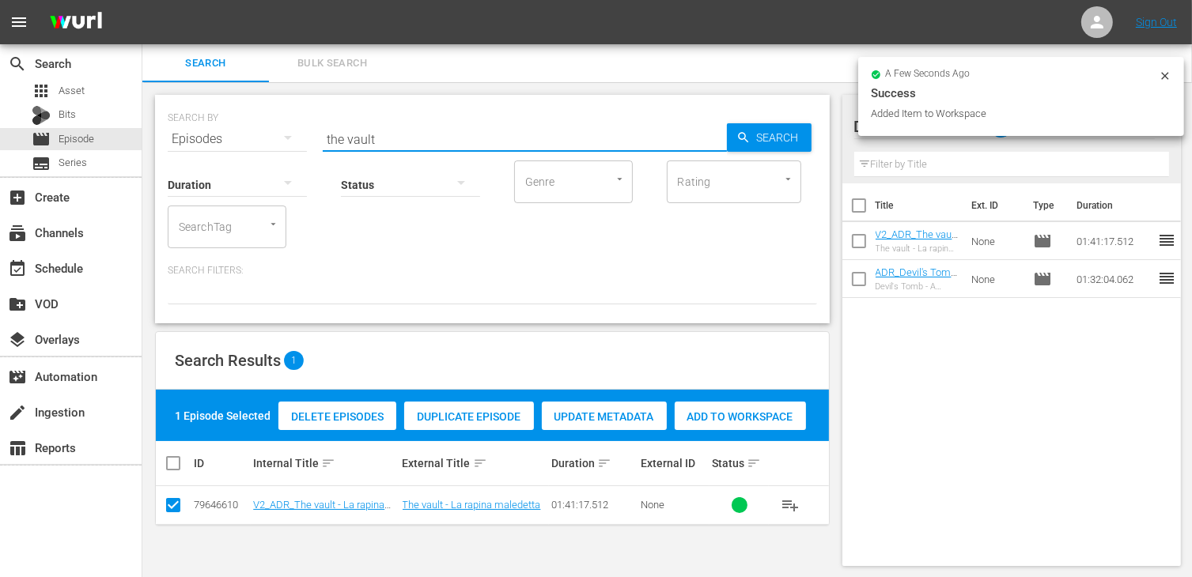
drag, startPoint x: 389, startPoint y: 138, endPoint x: 297, endPoint y: 122, distance: 93.9
click at [297, 122] on div "SEARCH BY Search By Episodes Search ID, Title, Description, Keywords, or Catego…" at bounding box center [492, 129] width 649 height 57
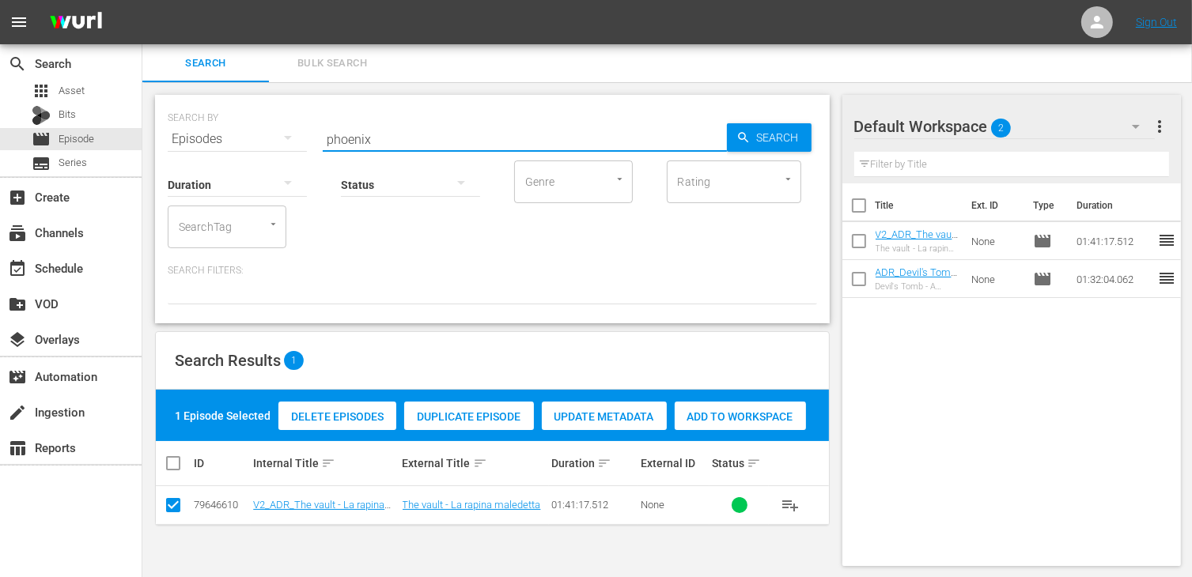
type input "phoenix"
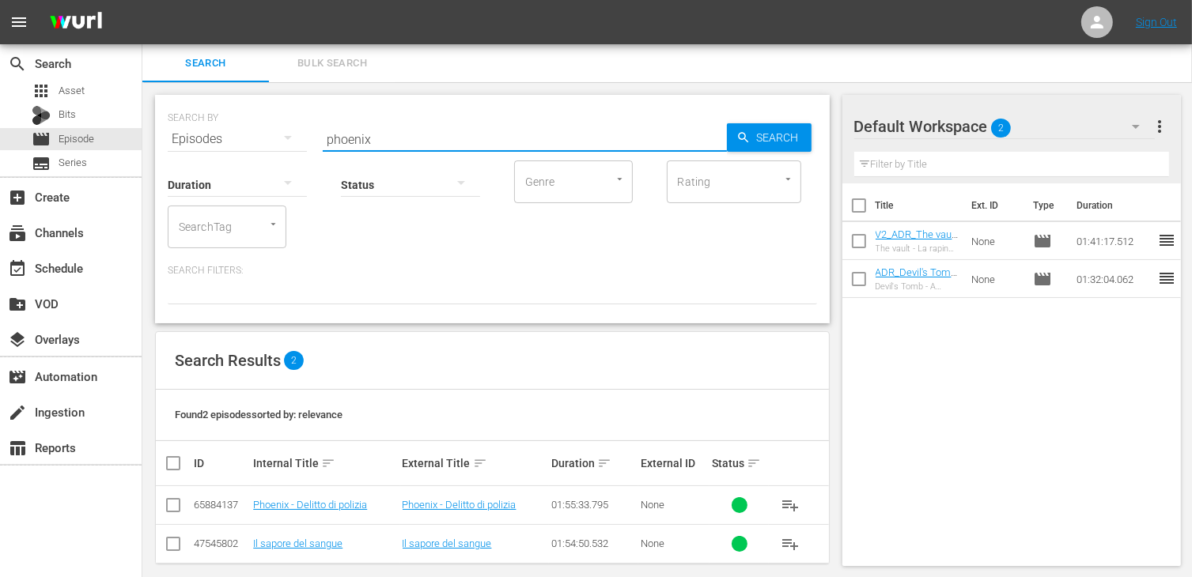
scroll to position [14, 0]
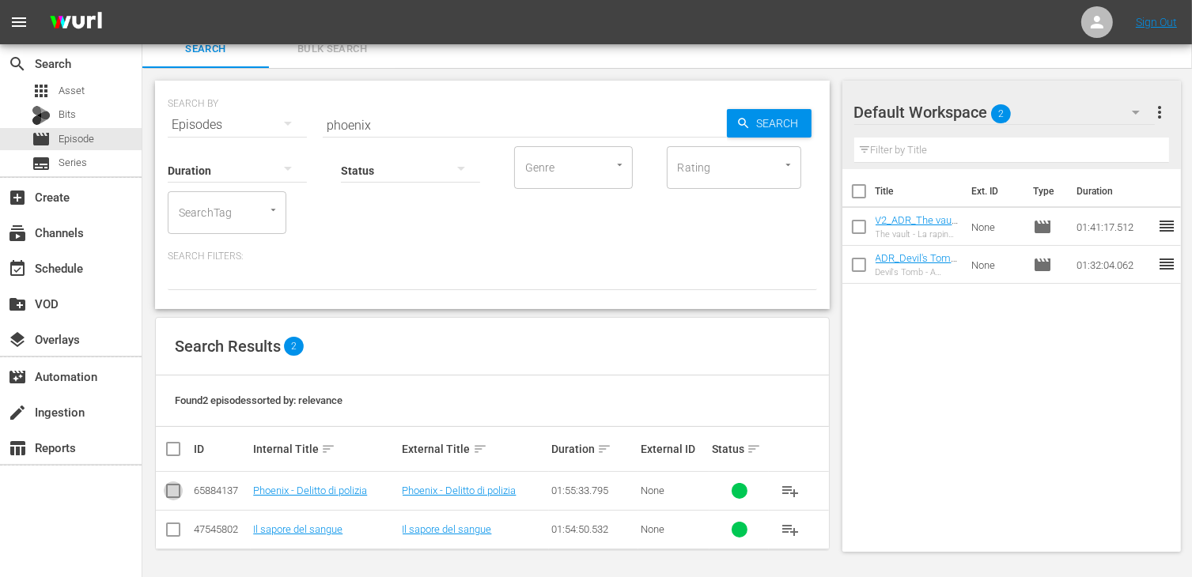
click at [174, 500] on input "checkbox" at bounding box center [173, 494] width 19 height 19
checkbox input "true"
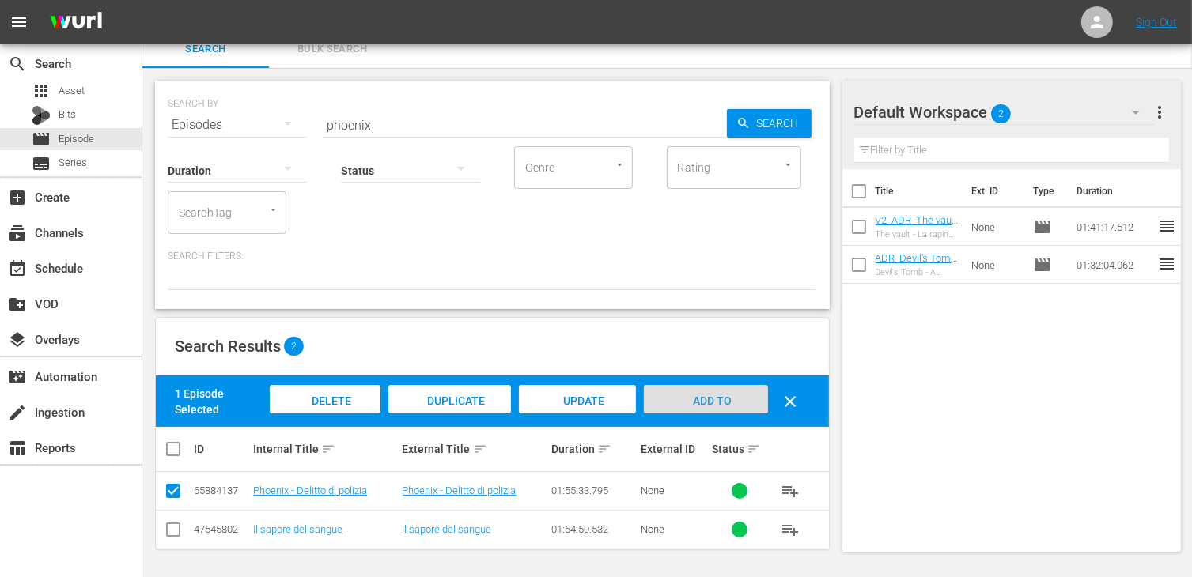
click at [727, 403] on span "Add to Workspace" at bounding box center [706, 416] width 78 height 43
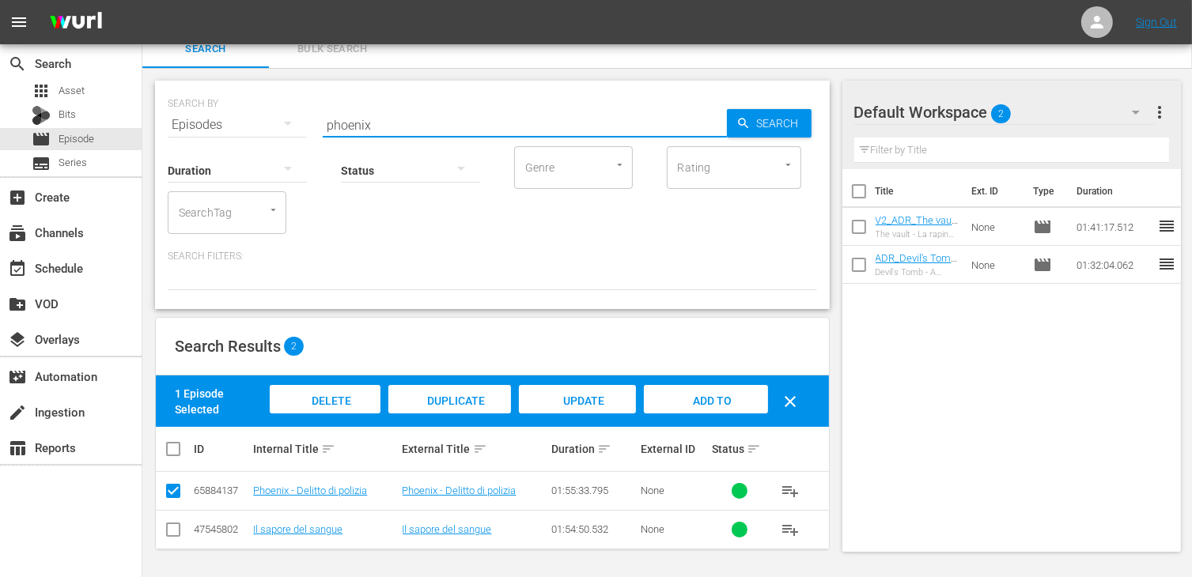
drag, startPoint x: 377, startPoint y: 121, endPoint x: 262, endPoint y: 115, distance: 115.6
click at [262, 115] on div "SEARCH BY Search By Episodes Search ID, Title, Description, Keywords, or Catego…" at bounding box center [492, 115] width 649 height 57
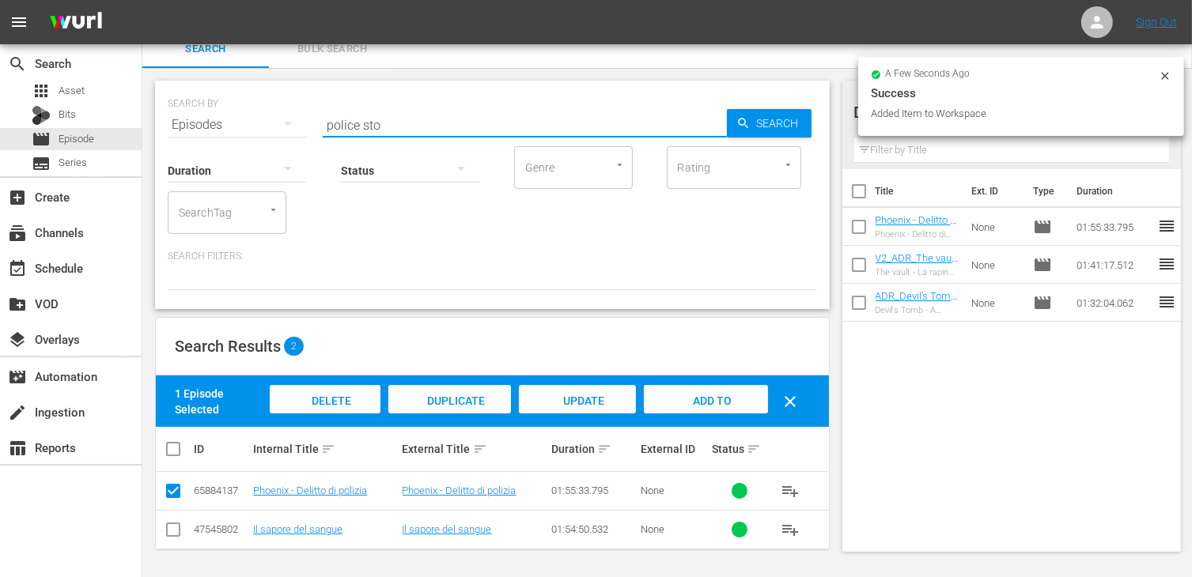
type input "police sto"
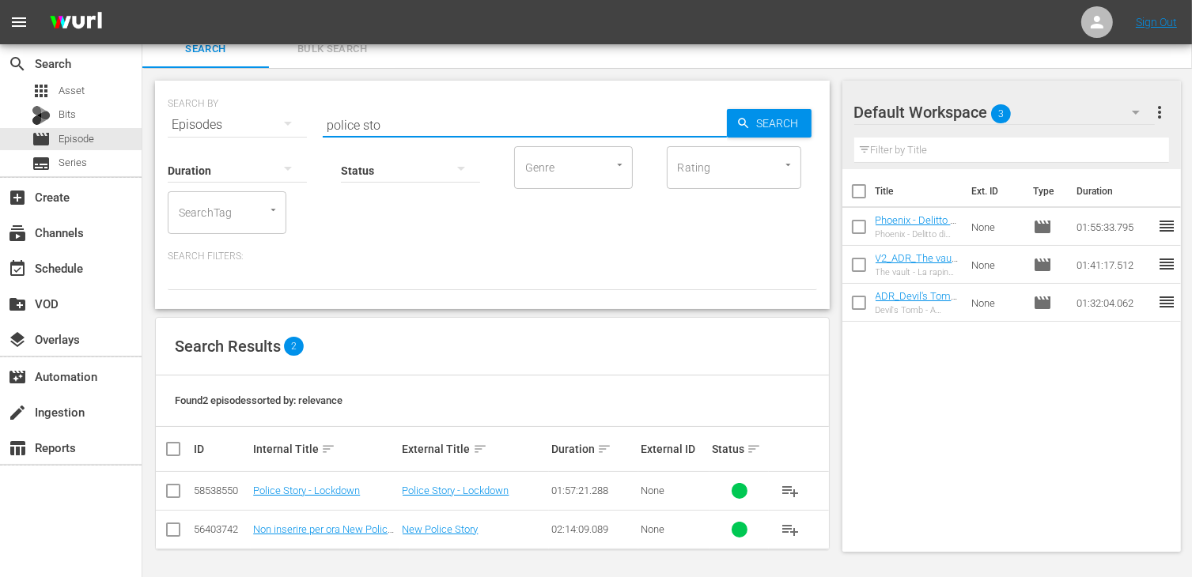
click at [158, 495] on td at bounding box center [174, 491] width 36 height 39
click at [172, 493] on input "checkbox" at bounding box center [173, 494] width 19 height 19
checkbox input "true"
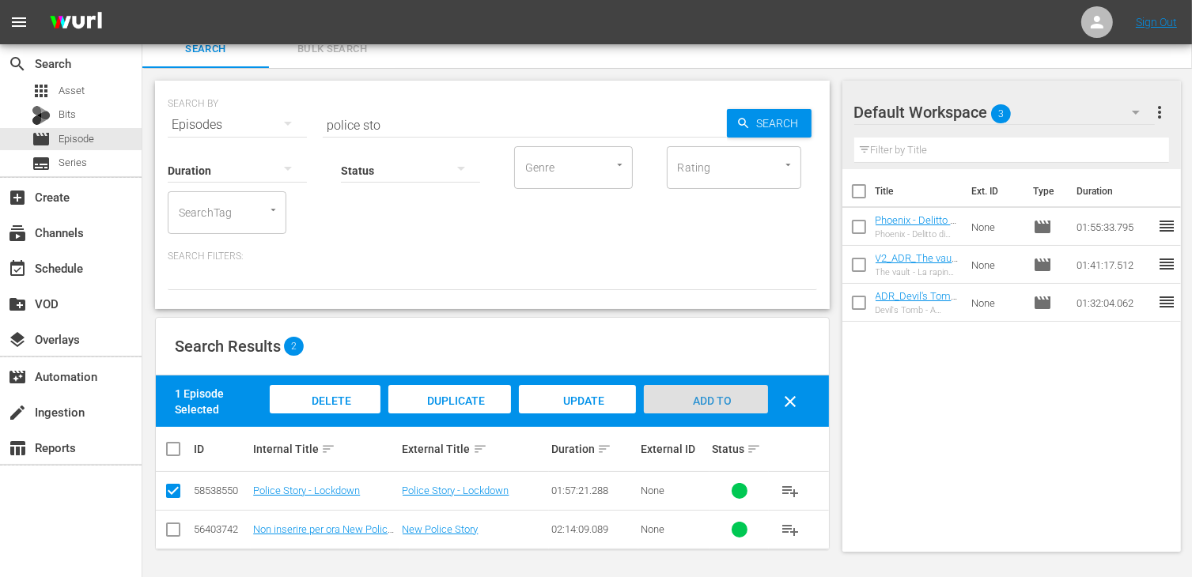
click at [720, 401] on span "Add to Workspace" at bounding box center [706, 416] width 78 height 43
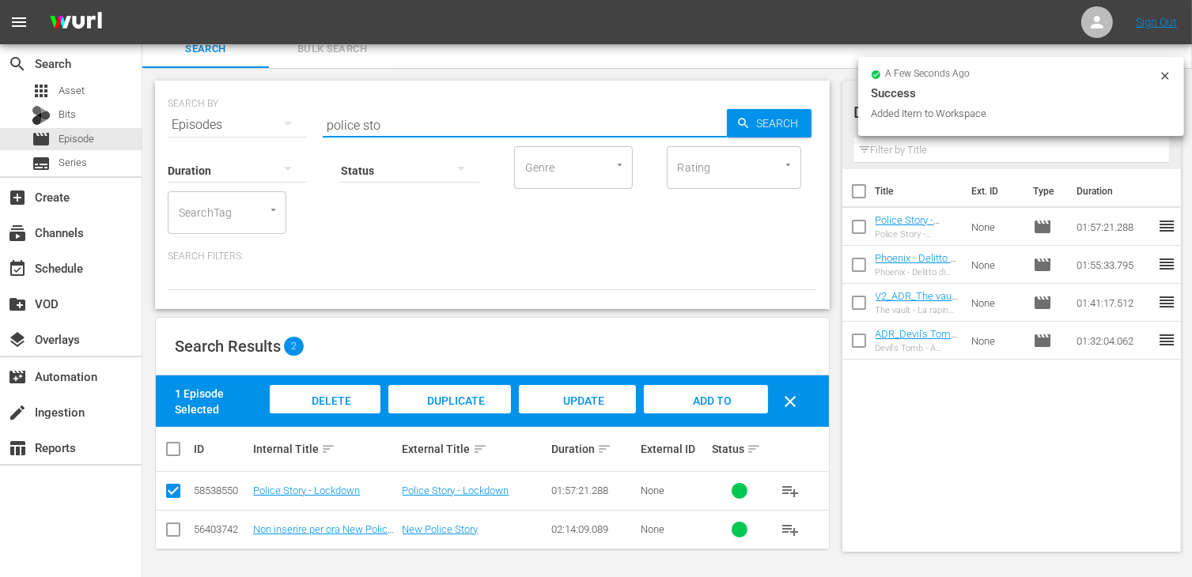
drag, startPoint x: 402, startPoint y: 124, endPoint x: 285, endPoint y: 110, distance: 117.1
click at [285, 110] on div "SEARCH BY Search By Episodes Search ID, Title, Description, Keywords, or Catego…" at bounding box center [492, 115] width 649 height 57
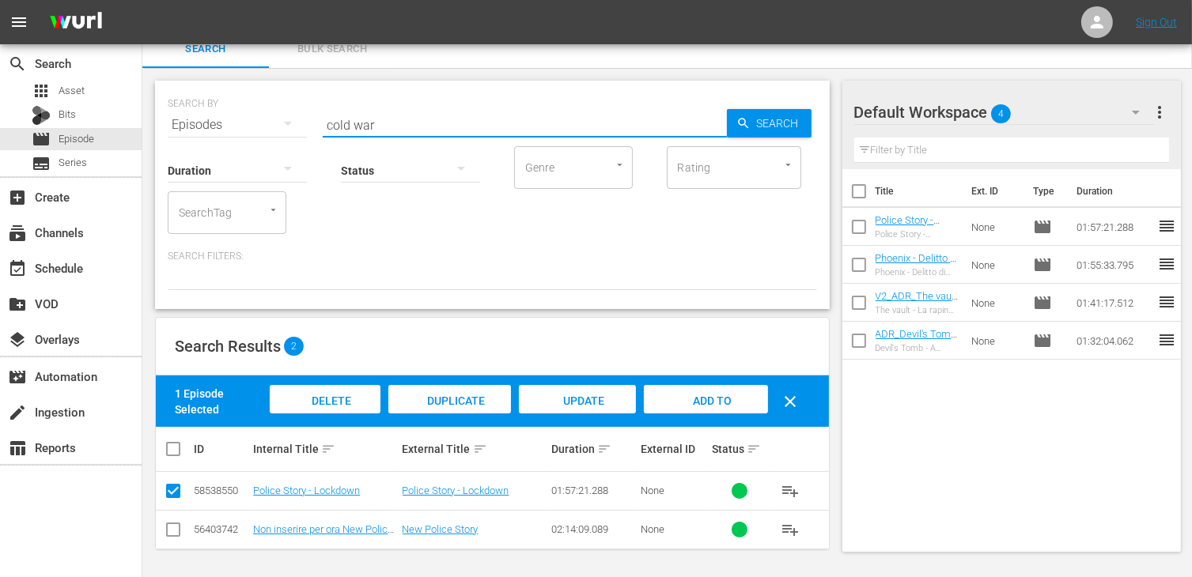
type input "cold war"
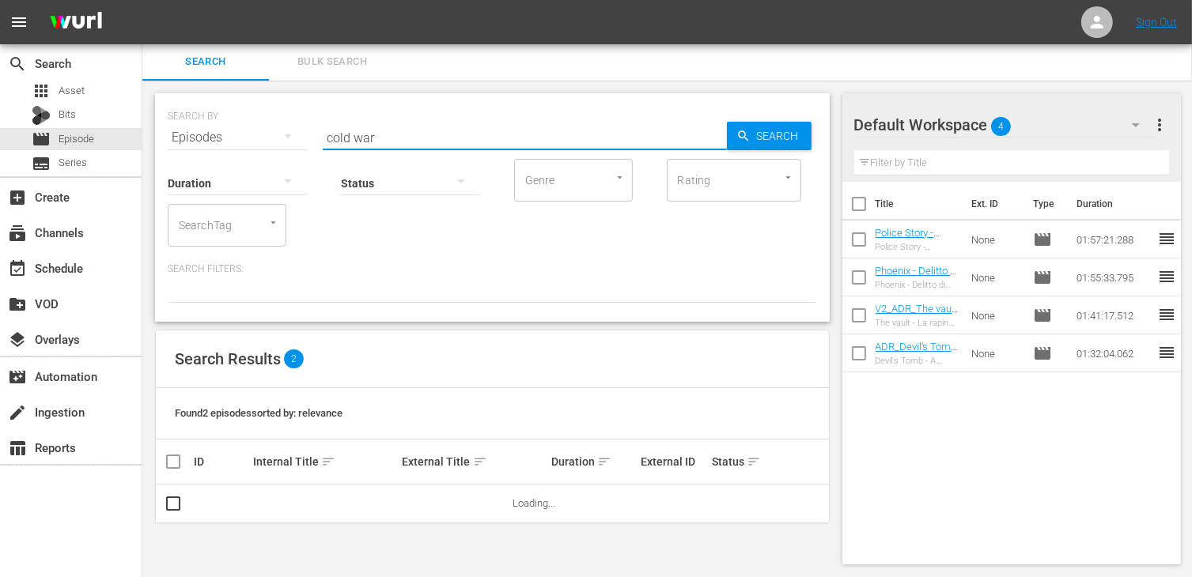
scroll to position [1, 0]
click at [180, 501] on input "checkbox" at bounding box center [173, 507] width 19 height 19
checkbox input "true"
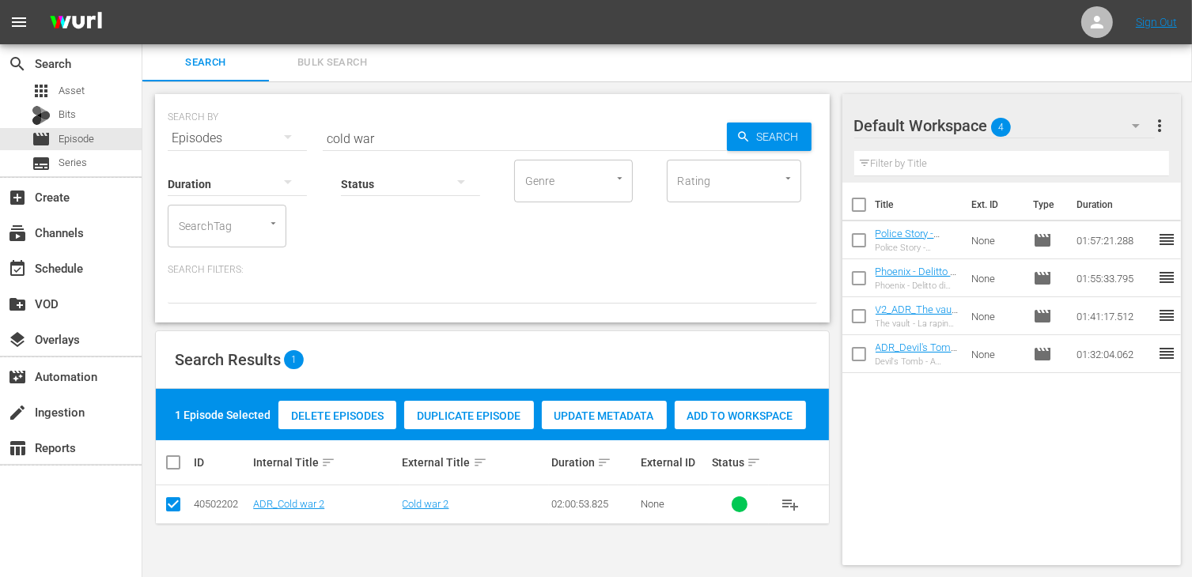
click at [758, 418] on span "Add to Workspace" at bounding box center [740, 416] width 131 height 13
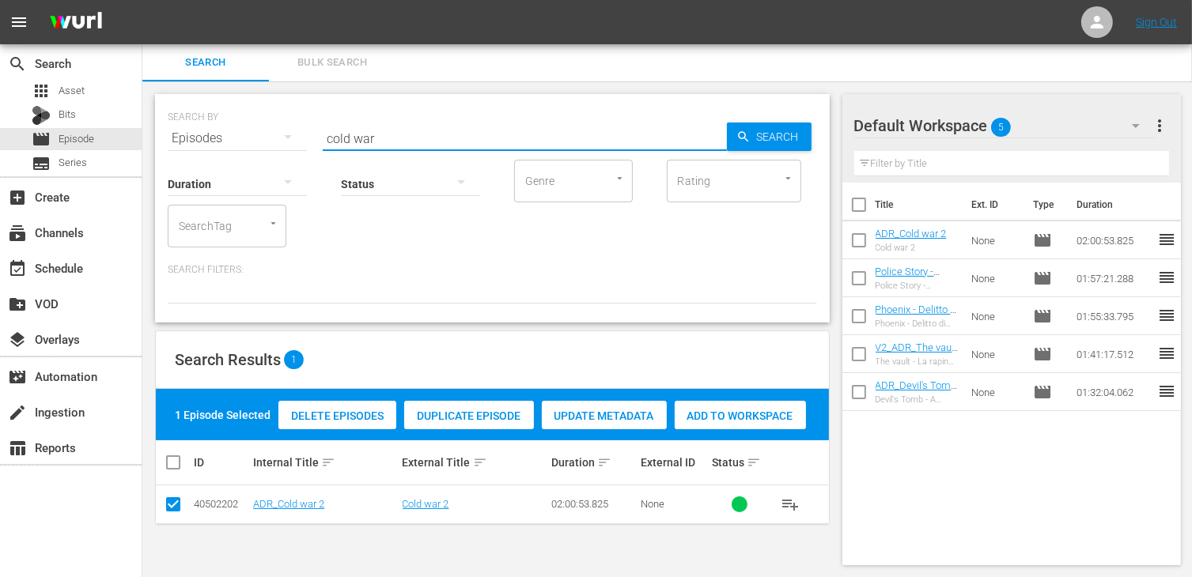
drag, startPoint x: 391, startPoint y: 137, endPoint x: 272, endPoint y: 145, distance: 119.7
click at [243, 130] on div "SEARCH BY Search By Episodes Search ID, Title, Description, Keywords, or Catego…" at bounding box center [492, 128] width 649 height 57
type input "blood mo"
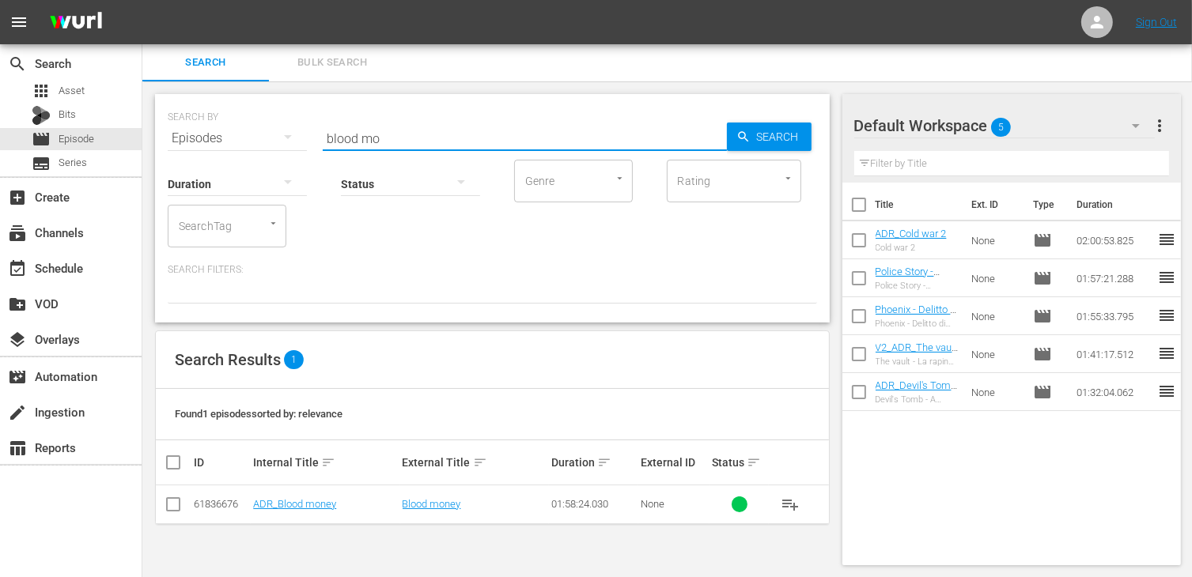
click at [179, 502] on input "checkbox" at bounding box center [173, 507] width 19 height 19
checkbox input "true"
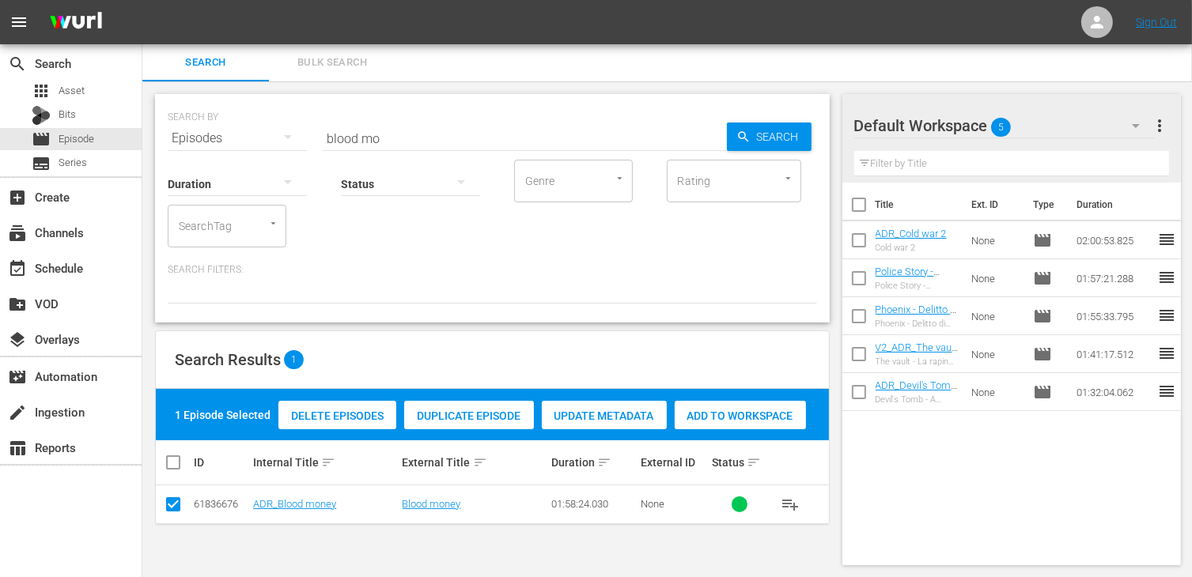
click at [749, 419] on span "Add to Workspace" at bounding box center [740, 416] width 131 height 13
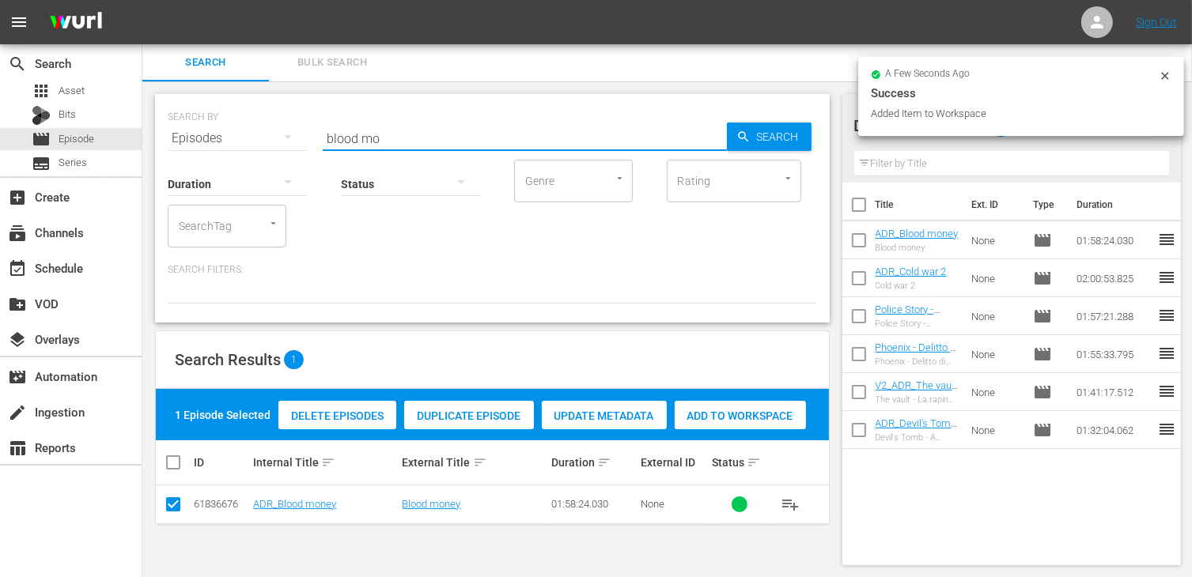
drag, startPoint x: 399, startPoint y: 132, endPoint x: 262, endPoint y: 128, distance: 136.9
click at [262, 128] on div "SEARCH BY Search By Episodes Search ID, Title, Description, Keywords, or Catego…" at bounding box center [492, 128] width 649 height 57
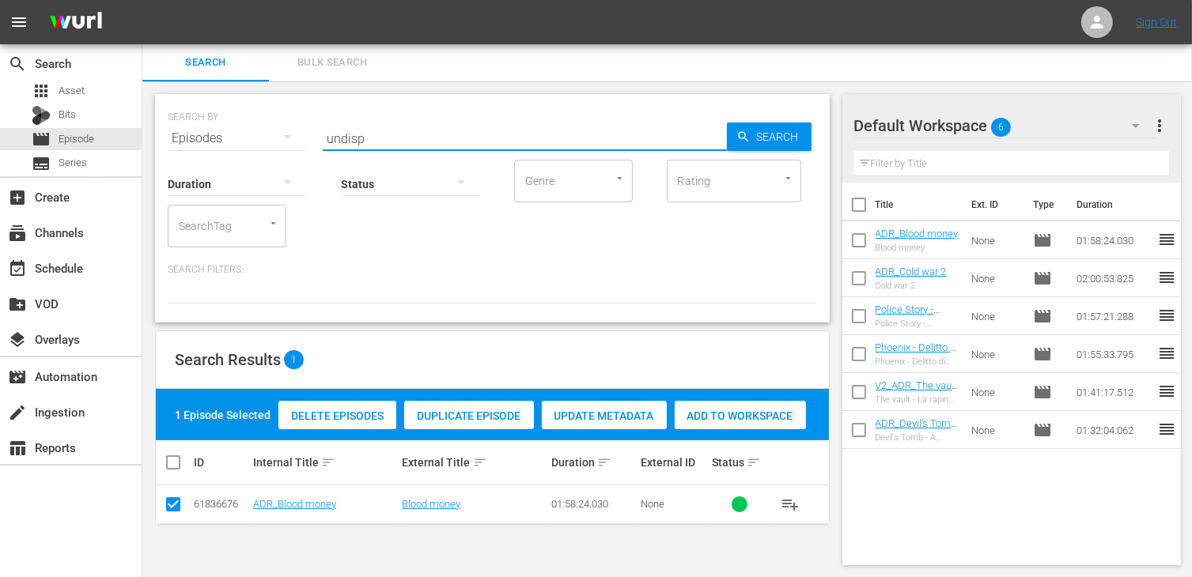
type input "undisp"
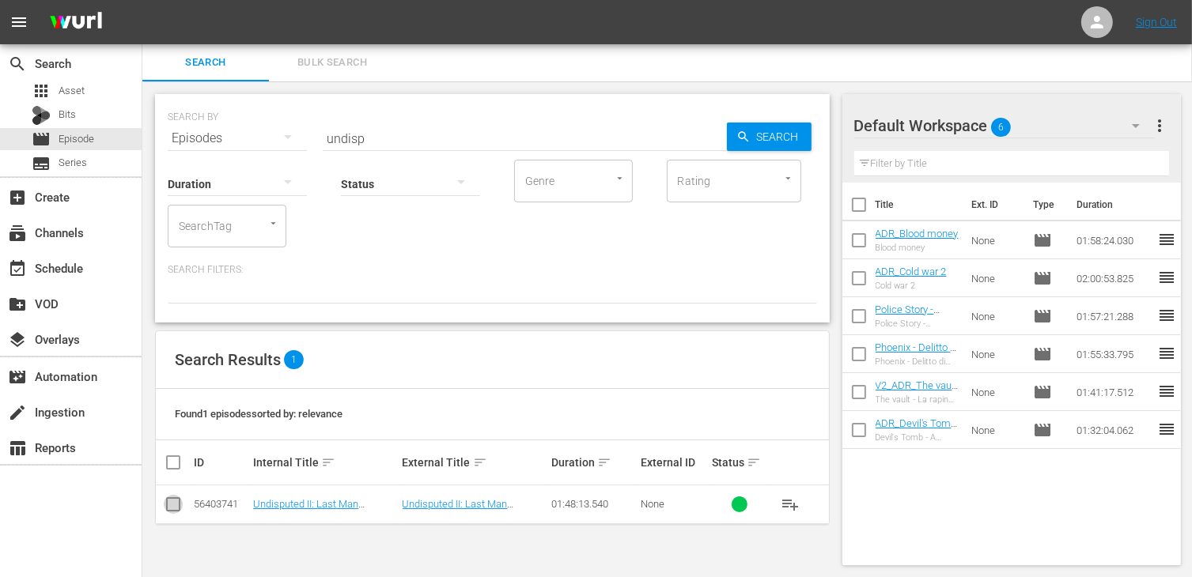
click at [172, 507] on input "checkbox" at bounding box center [173, 507] width 19 height 19
checkbox input "true"
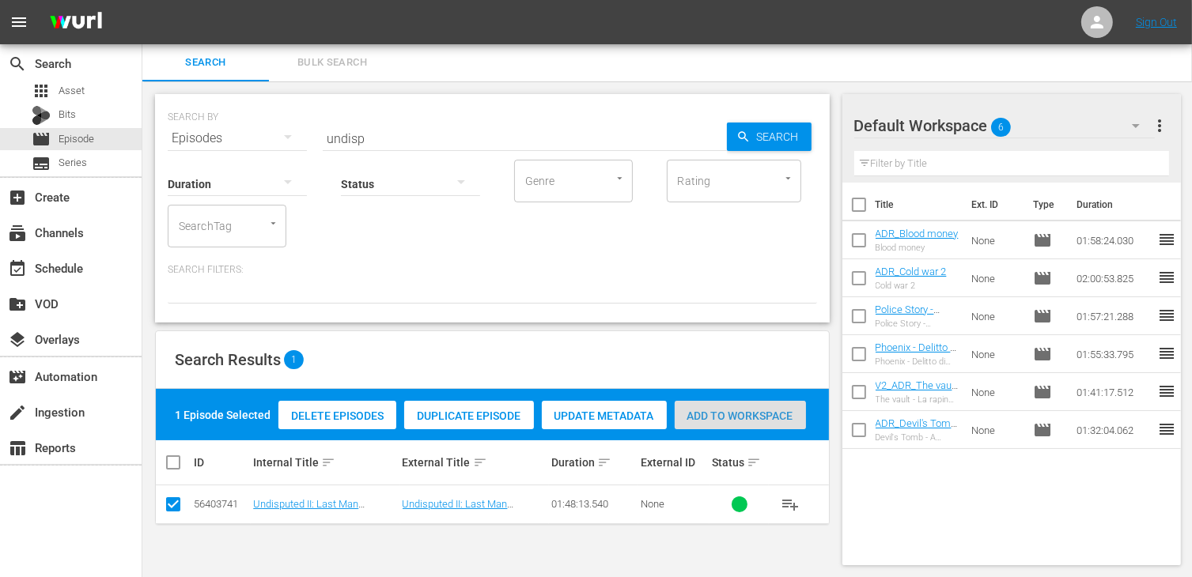
click at [758, 413] on span "Add to Workspace" at bounding box center [740, 416] width 131 height 13
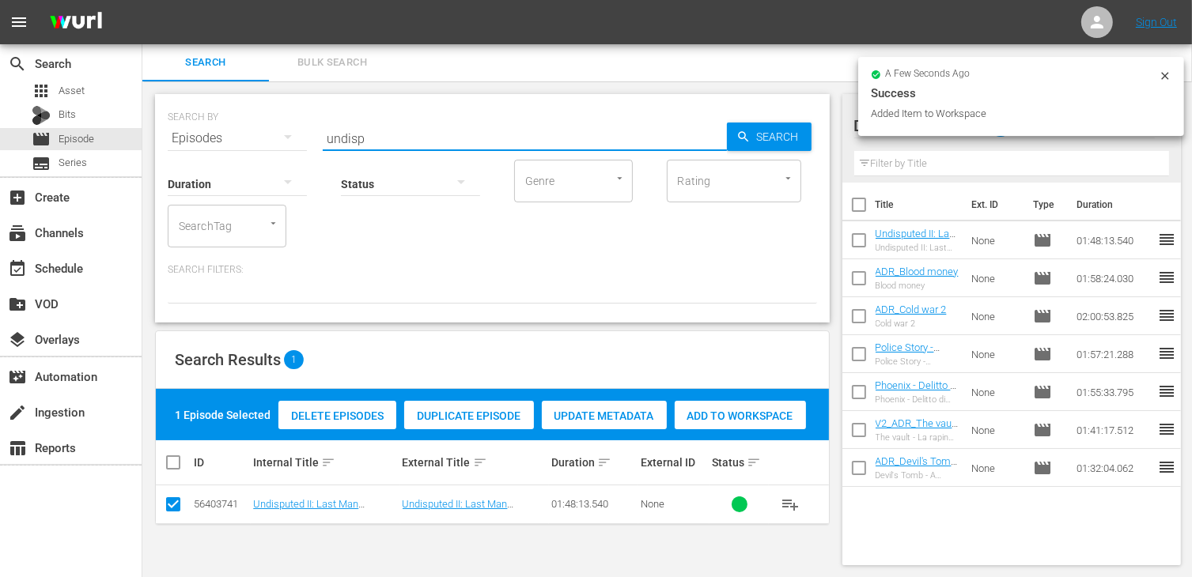
drag, startPoint x: 391, startPoint y: 143, endPoint x: 290, endPoint y: 134, distance: 100.9
click at [290, 134] on div "SEARCH BY Search By Episodes Search ID, Title, Description, Keywords, or Catego…" at bounding box center [492, 128] width 649 height 57
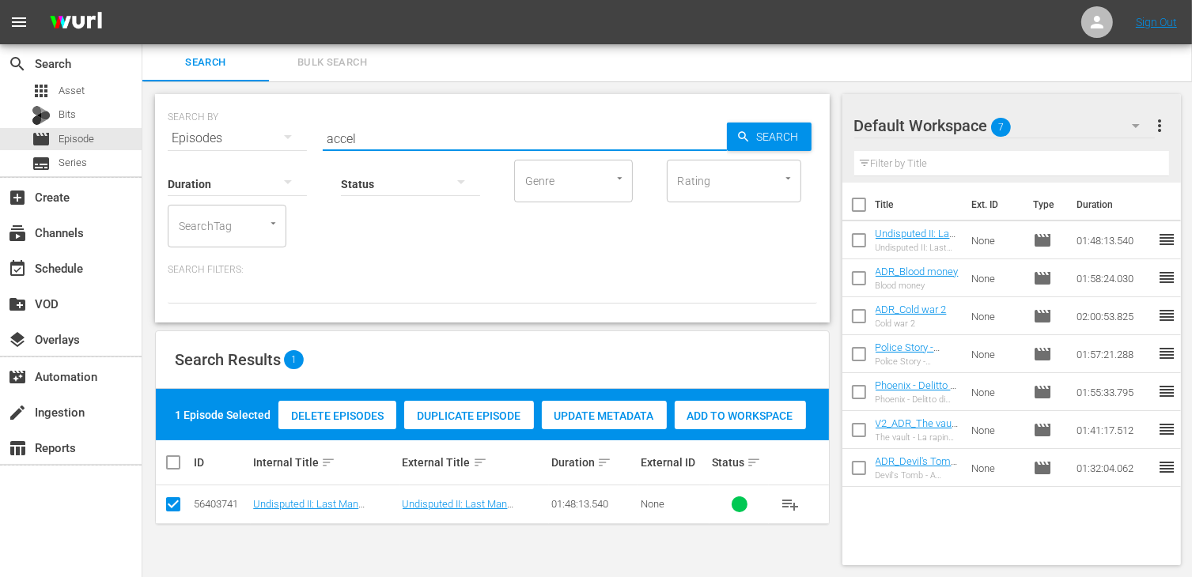
type input "accel"
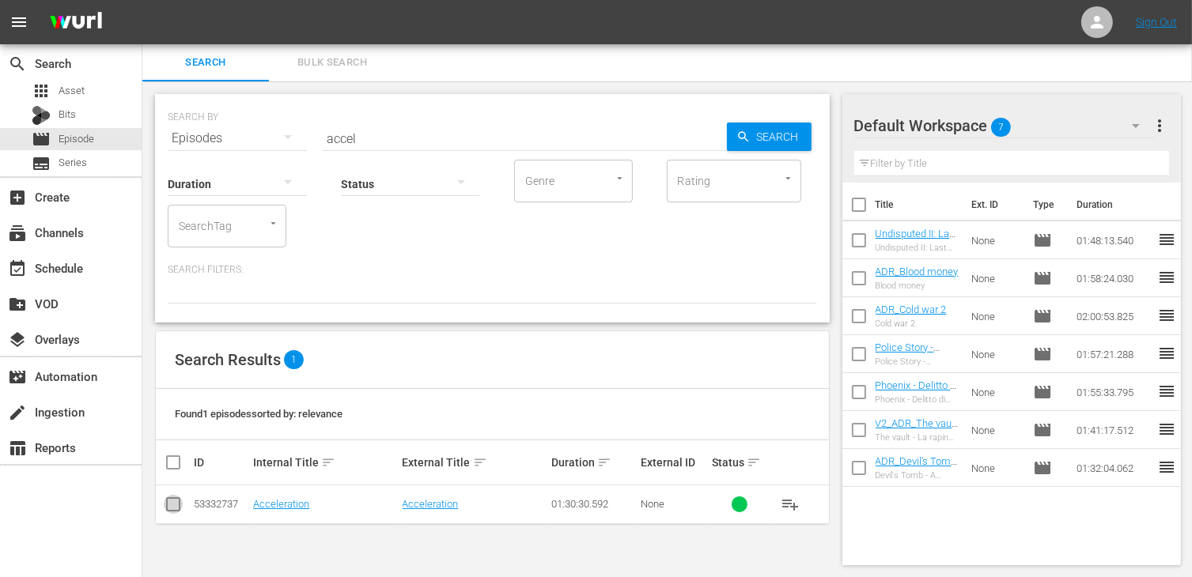
click at [180, 511] on input "checkbox" at bounding box center [173, 507] width 19 height 19
checkbox input "true"
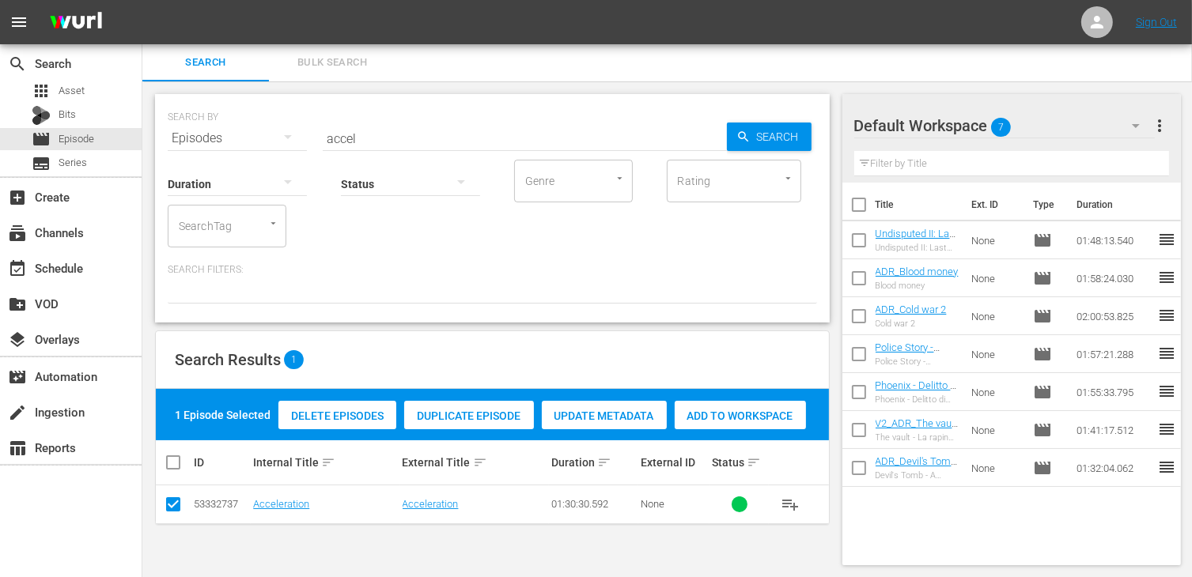
click at [740, 422] on span "Add to Workspace" at bounding box center [740, 416] width 131 height 13
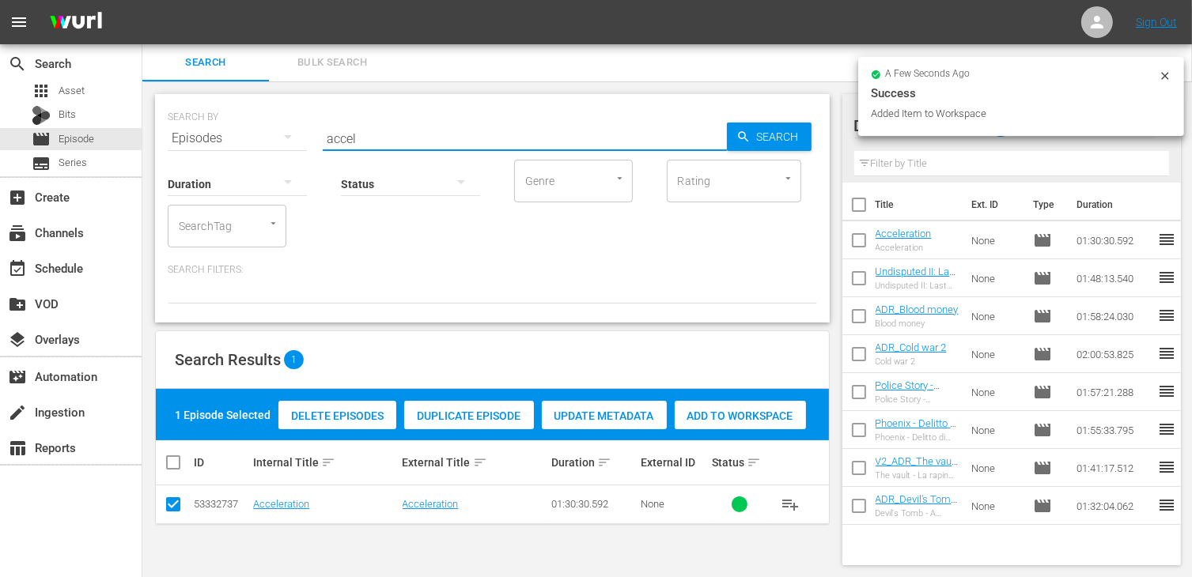
drag, startPoint x: 395, startPoint y: 134, endPoint x: 267, endPoint y: 118, distance: 129.2
click at [267, 118] on div "SEARCH BY Search By Episodes Search ID, Title, Description, Keywords, or Catego…" at bounding box center [492, 128] width 649 height 57
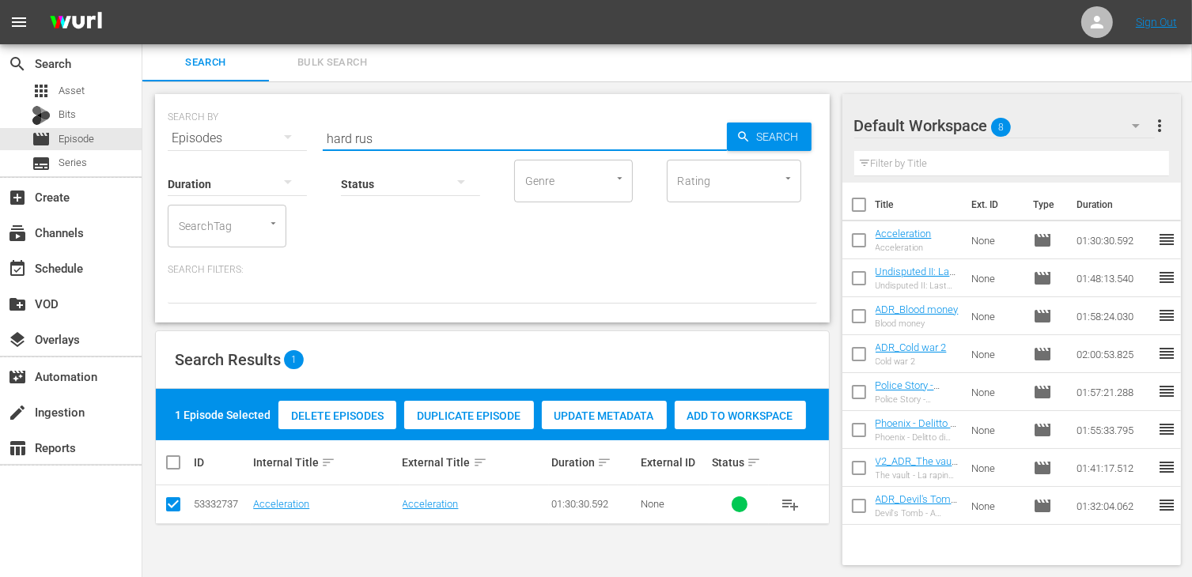
type input "hard rus"
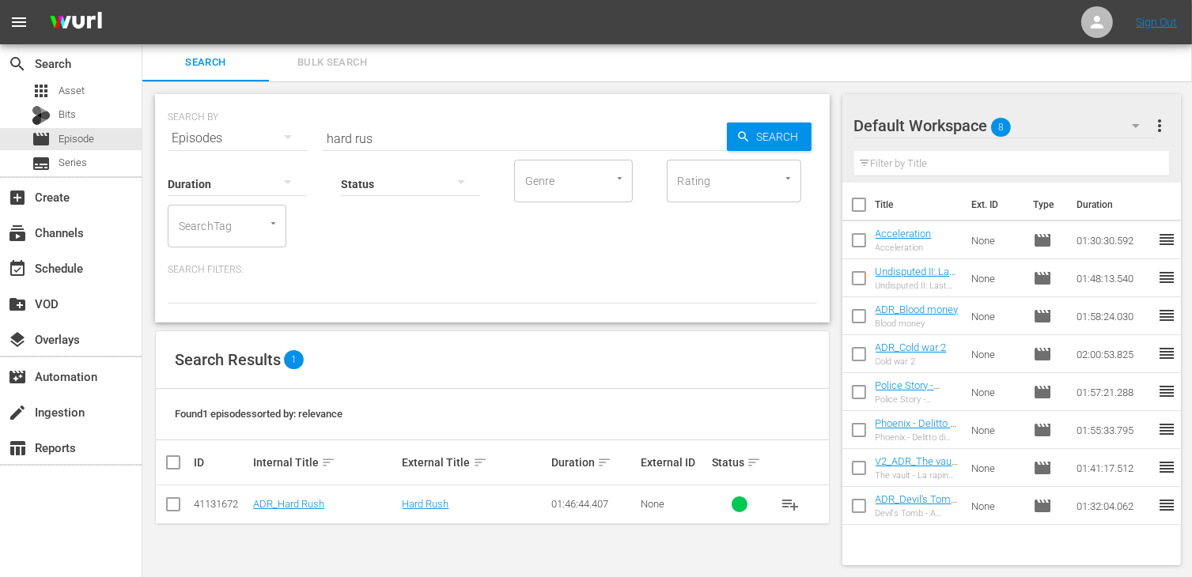
click at [161, 507] on td at bounding box center [174, 505] width 36 height 39
click at [180, 498] on input "checkbox" at bounding box center [173, 507] width 19 height 19
checkbox input "true"
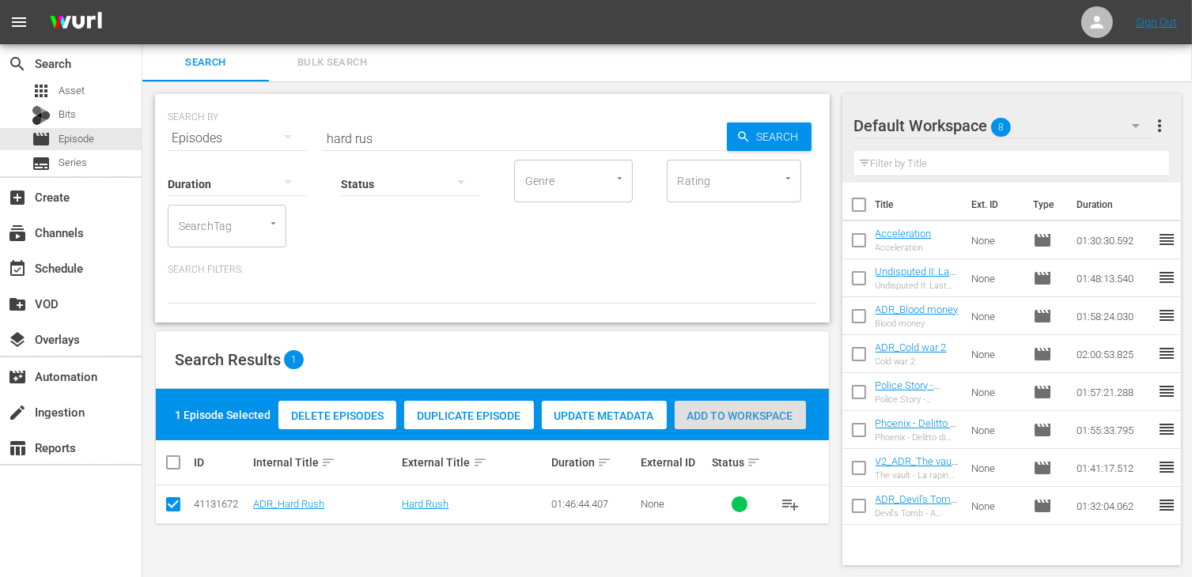
click at [743, 417] on span "Add to Workspace" at bounding box center [740, 416] width 131 height 13
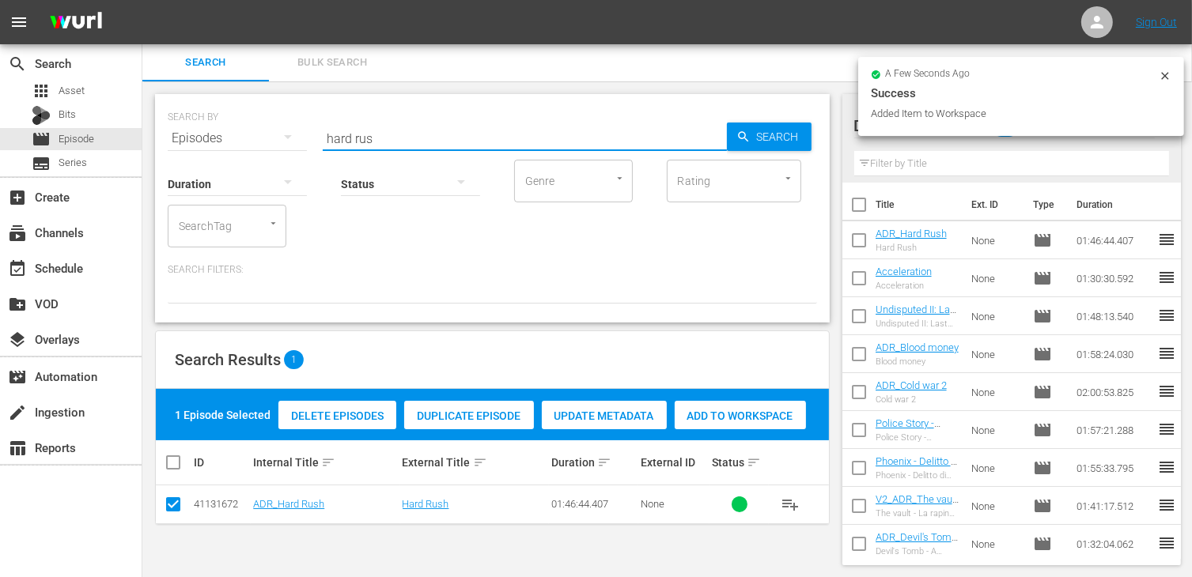
drag, startPoint x: 392, startPoint y: 137, endPoint x: 297, endPoint y: 117, distance: 97.7
click at [297, 117] on div "SEARCH BY Search By Episodes Search ID, Title, Description, Keywords, or Catego…" at bounding box center [492, 128] width 649 height 57
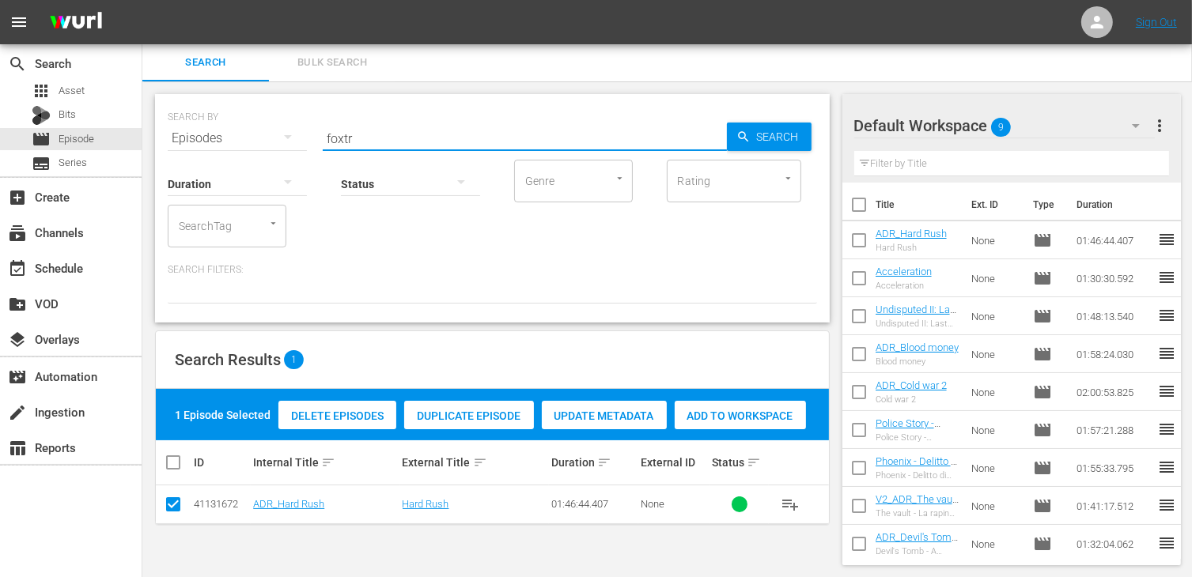
type input "foxtr"
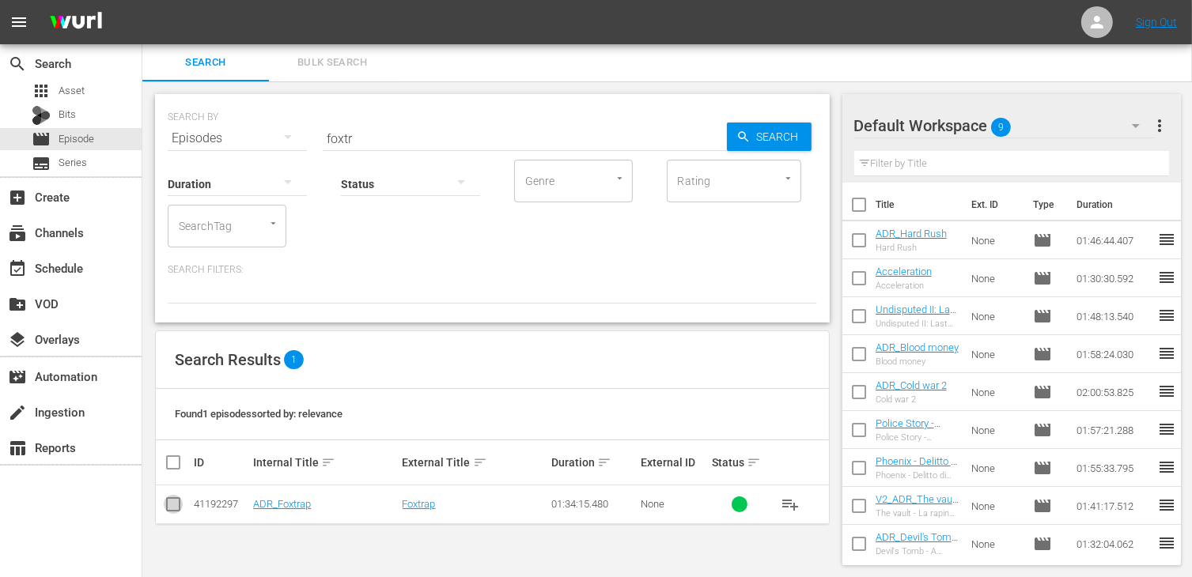
click at [168, 507] on input "checkbox" at bounding box center [173, 507] width 19 height 19
checkbox input "true"
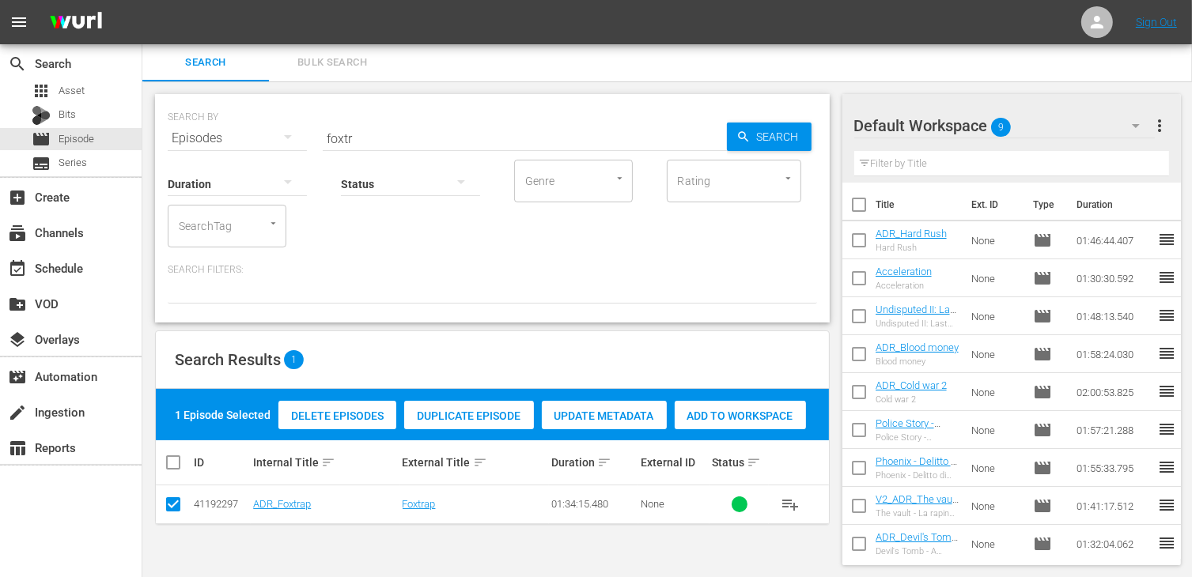
click at [731, 410] on span "Add to Workspace" at bounding box center [740, 416] width 131 height 13
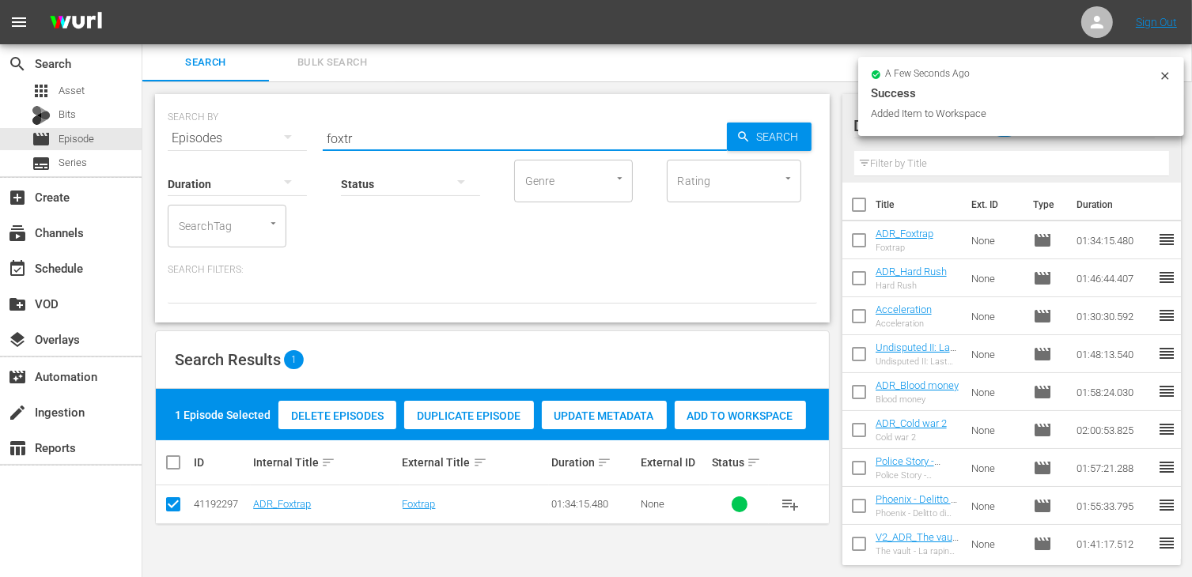
drag, startPoint x: 366, startPoint y: 135, endPoint x: 267, endPoint y: 127, distance: 100.0
click at [267, 127] on div "SEARCH BY Search By Episodes Search ID, Title, Description, Keywords, or Catego…" at bounding box center [492, 128] width 649 height 57
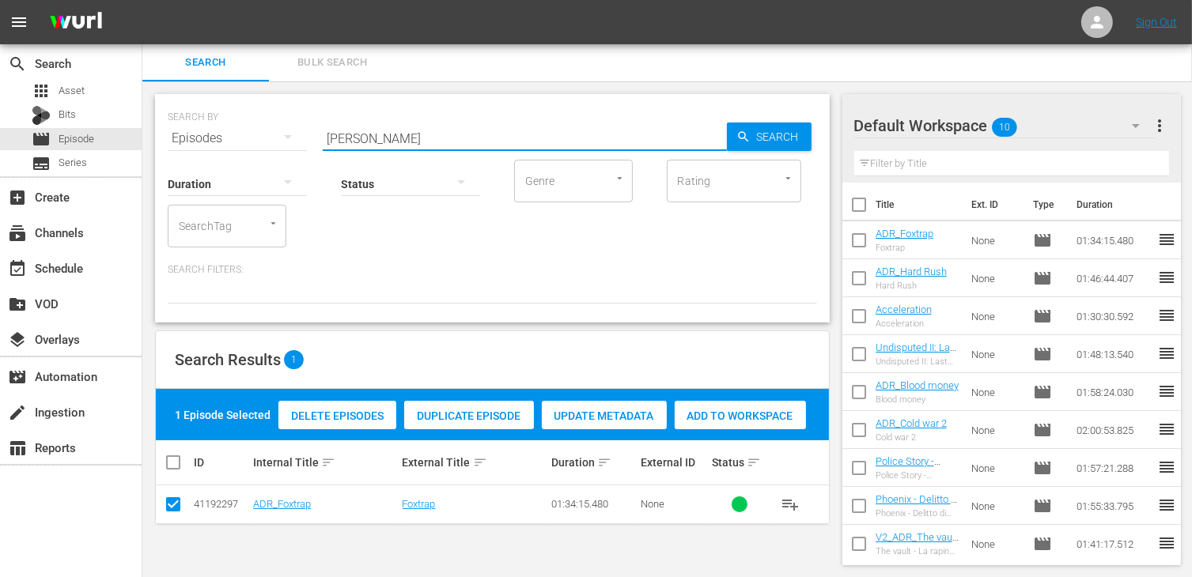
type input "[PERSON_NAME]"
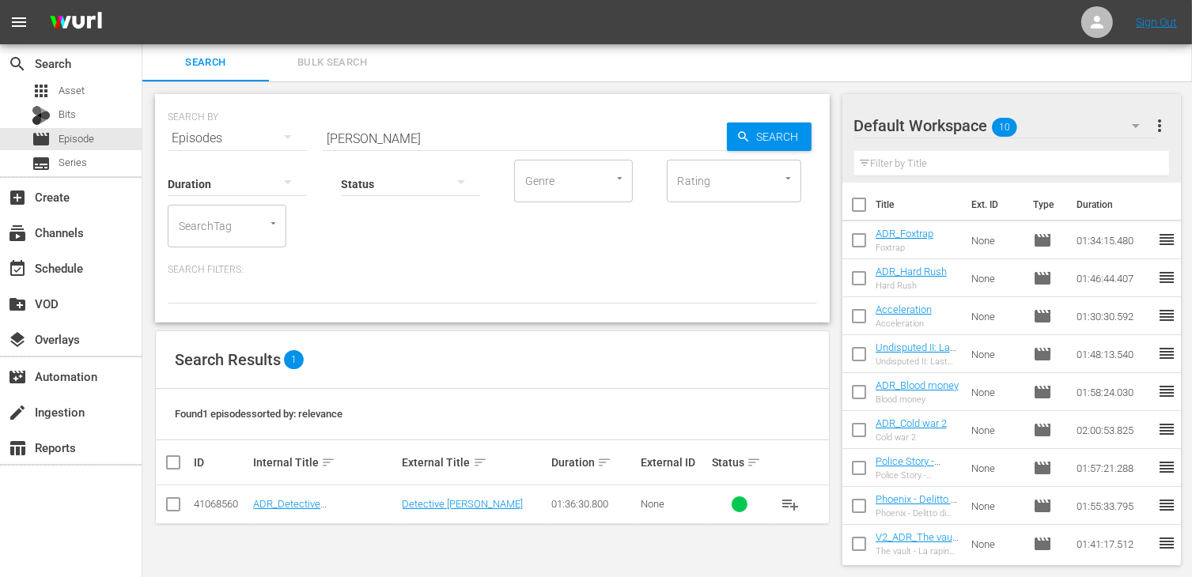
click at [182, 507] on td at bounding box center [174, 505] width 36 height 39
click at [180, 506] on input "checkbox" at bounding box center [173, 507] width 19 height 19
checkbox input "true"
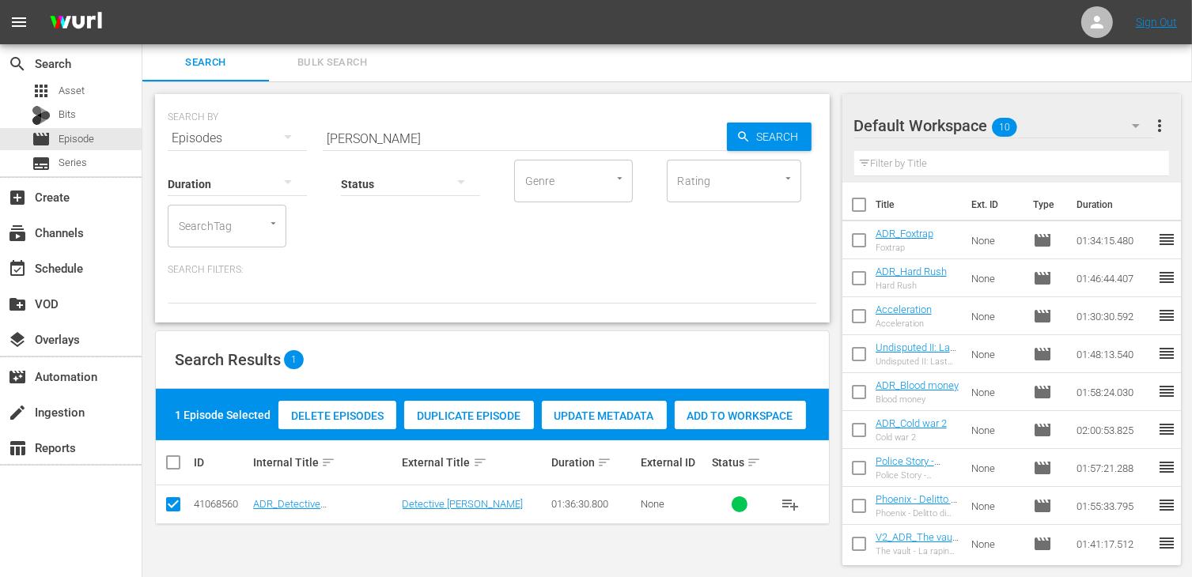
click at [728, 419] on span "Add to Workspace" at bounding box center [740, 416] width 131 height 13
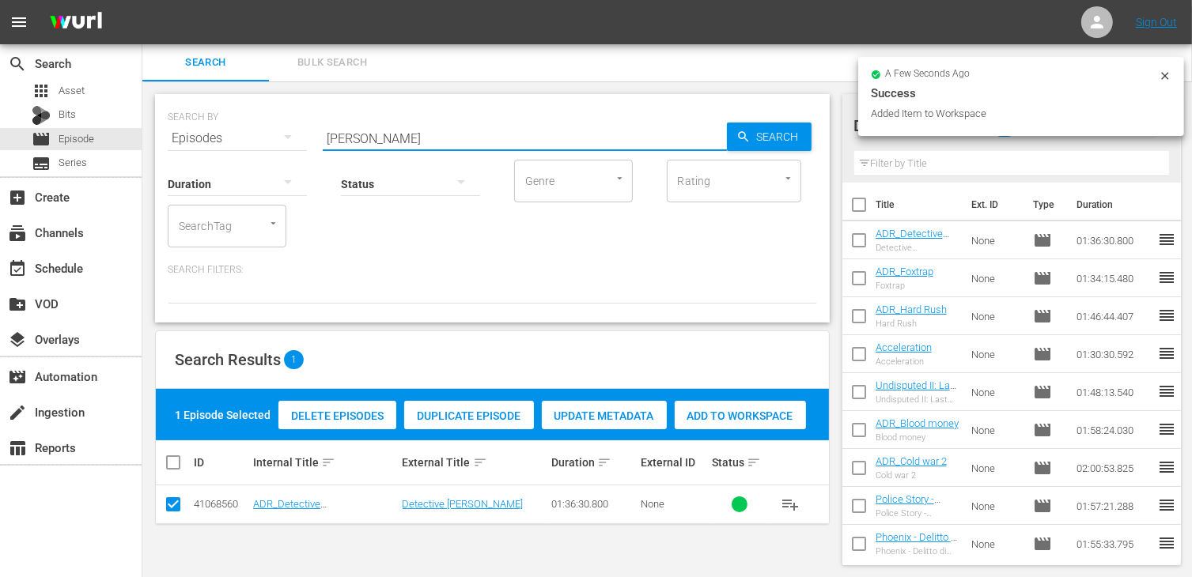
drag, startPoint x: 394, startPoint y: 137, endPoint x: 274, endPoint y: 121, distance: 121.2
click at [274, 121] on div "SEARCH BY Search By Episodes Search ID, Title, Description, Keywords, or Catego…" at bounding box center [492, 128] width 649 height 57
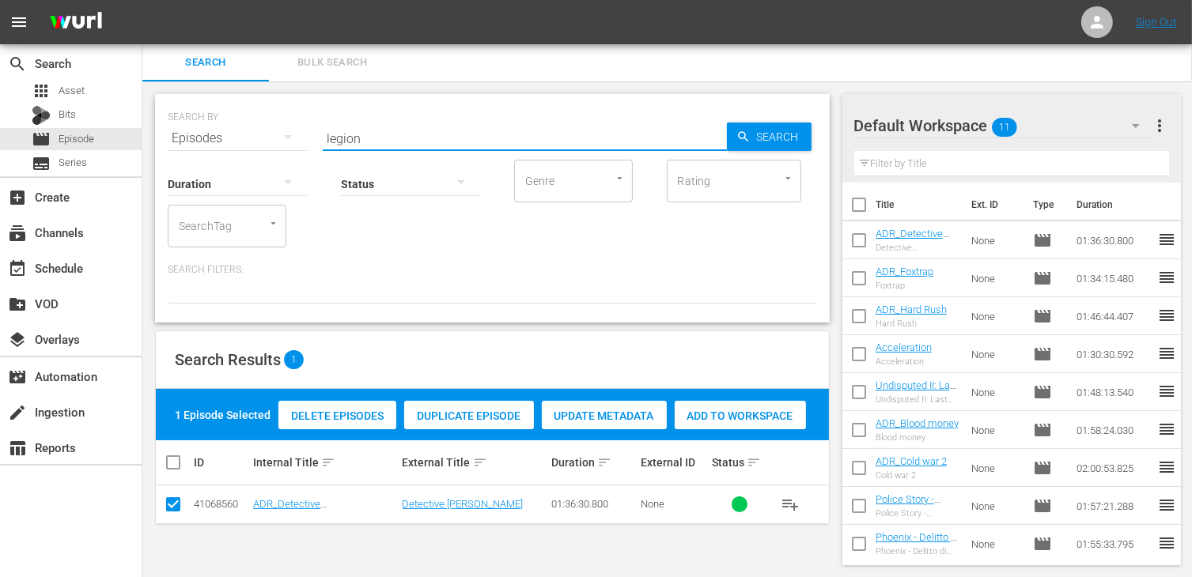
type input "legion"
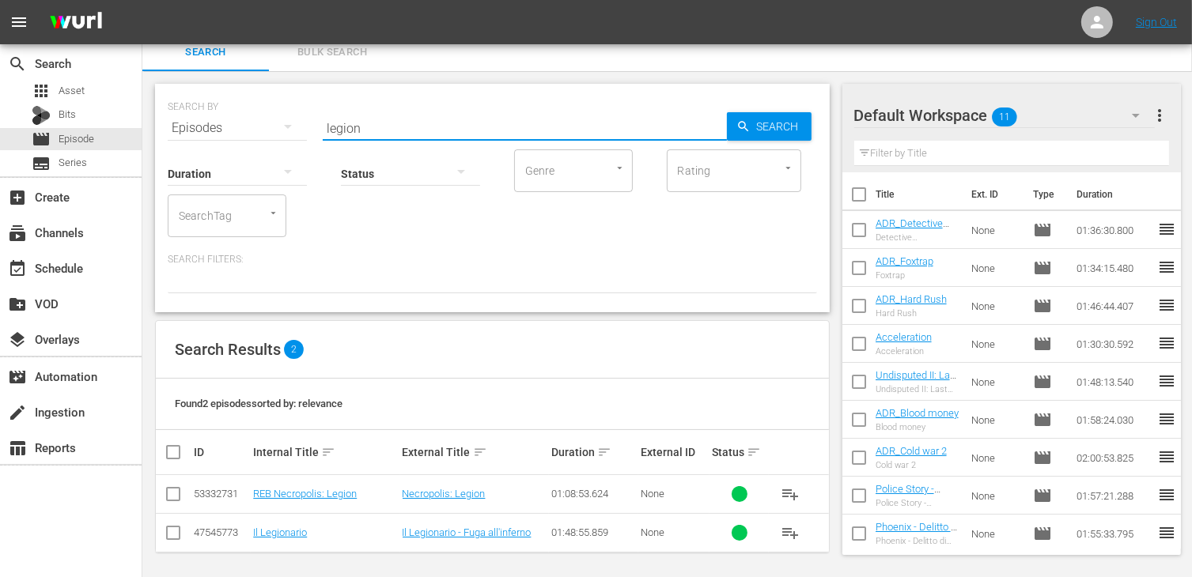
scroll to position [14, 0]
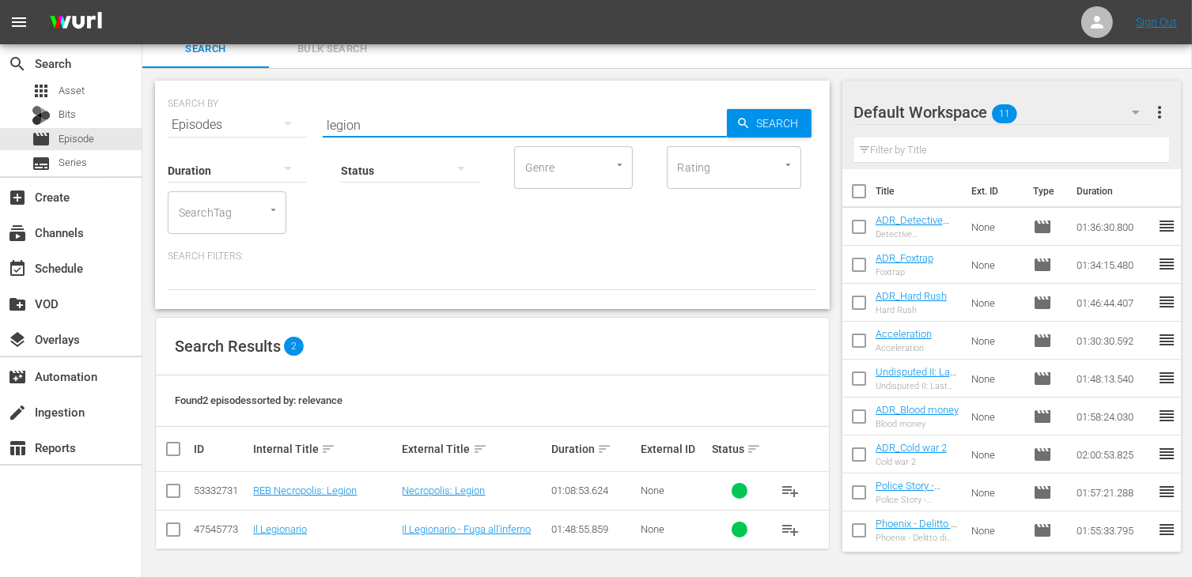
click at [171, 537] on input "checkbox" at bounding box center [173, 533] width 19 height 19
checkbox input "true"
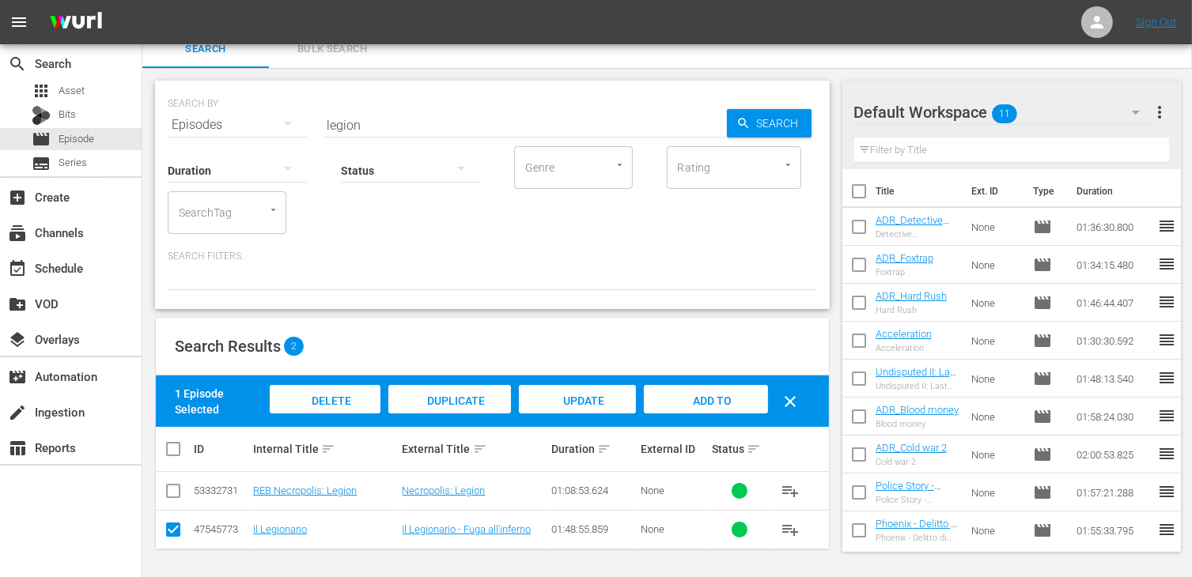
click at [720, 402] on span "Add to Workspace" at bounding box center [706, 416] width 78 height 43
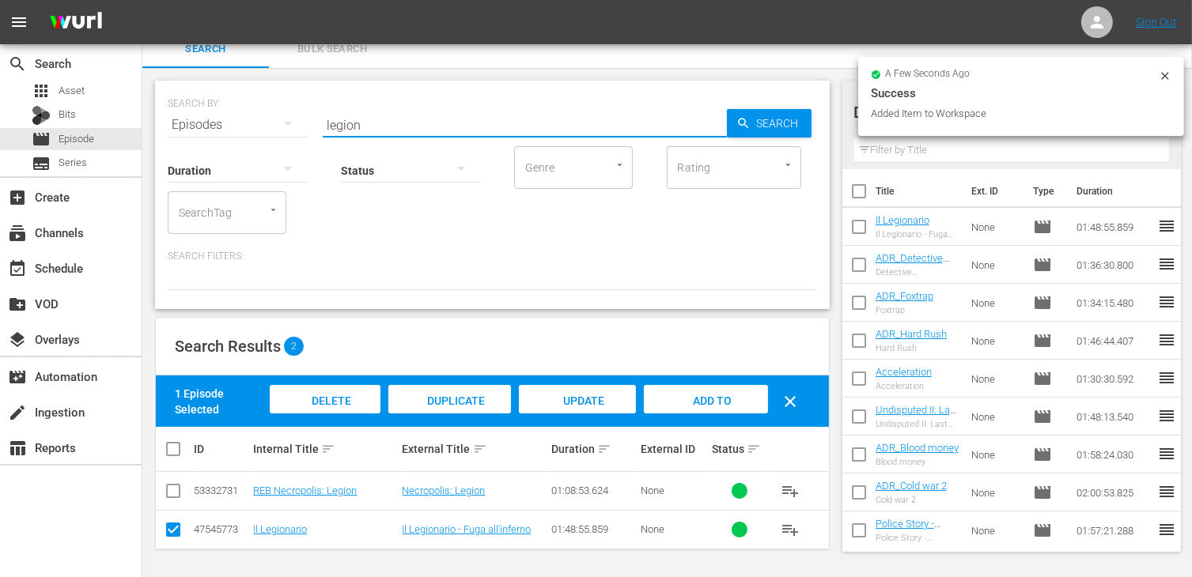
drag, startPoint x: 365, startPoint y: 128, endPoint x: 282, endPoint y: 115, distance: 83.3
click at [282, 115] on div "SEARCH BY Search By Episodes Search ID, Title, Description, Keywords, or Catego…" at bounding box center [492, 115] width 649 height 57
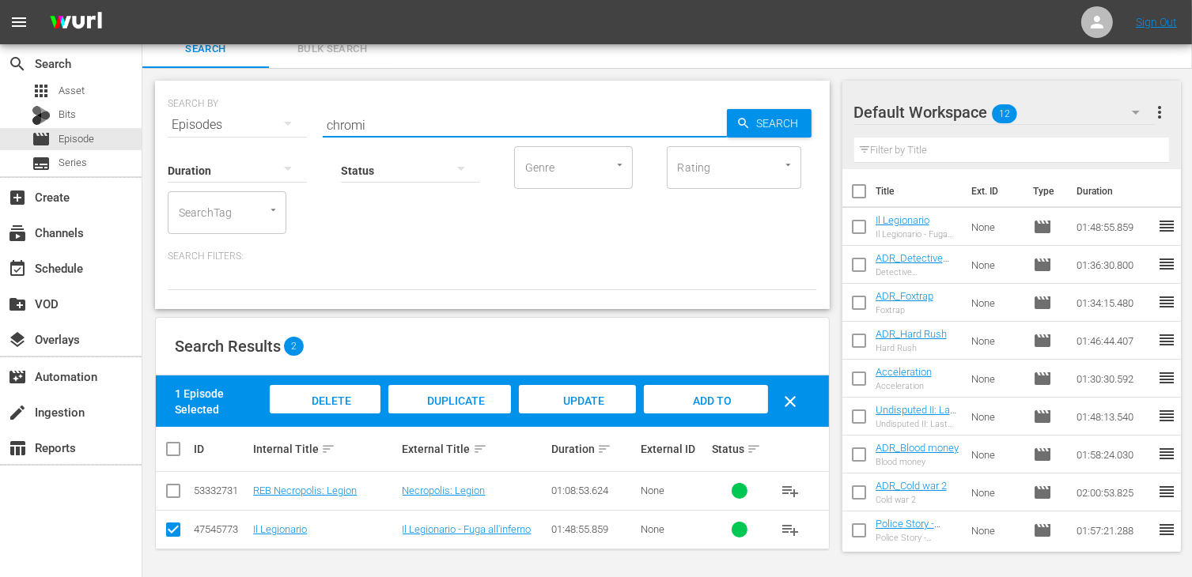
type input "chromi"
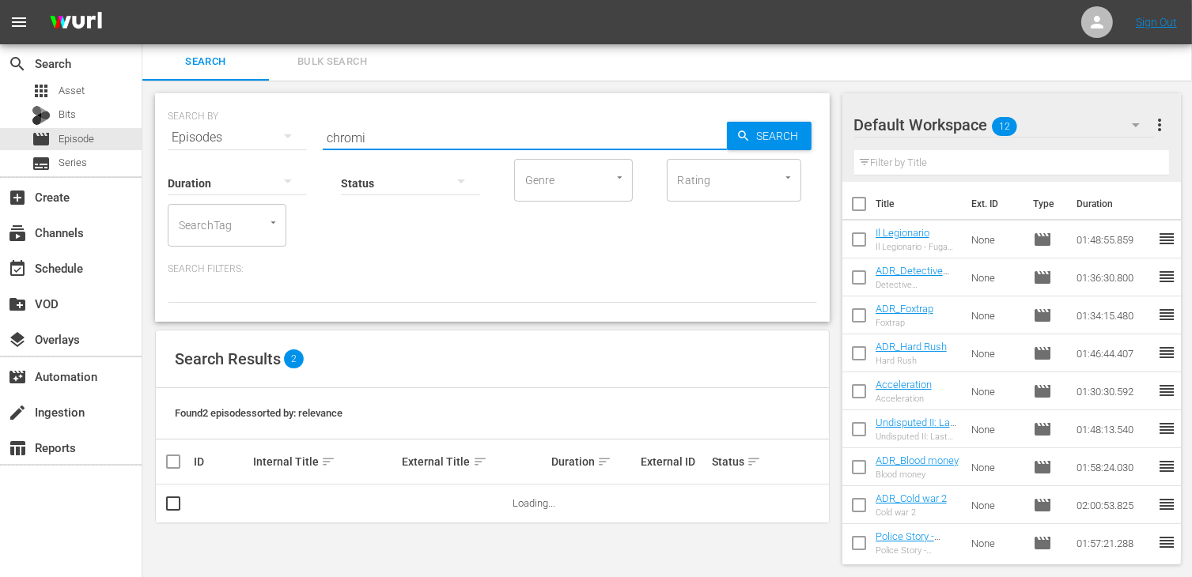
scroll to position [1, 0]
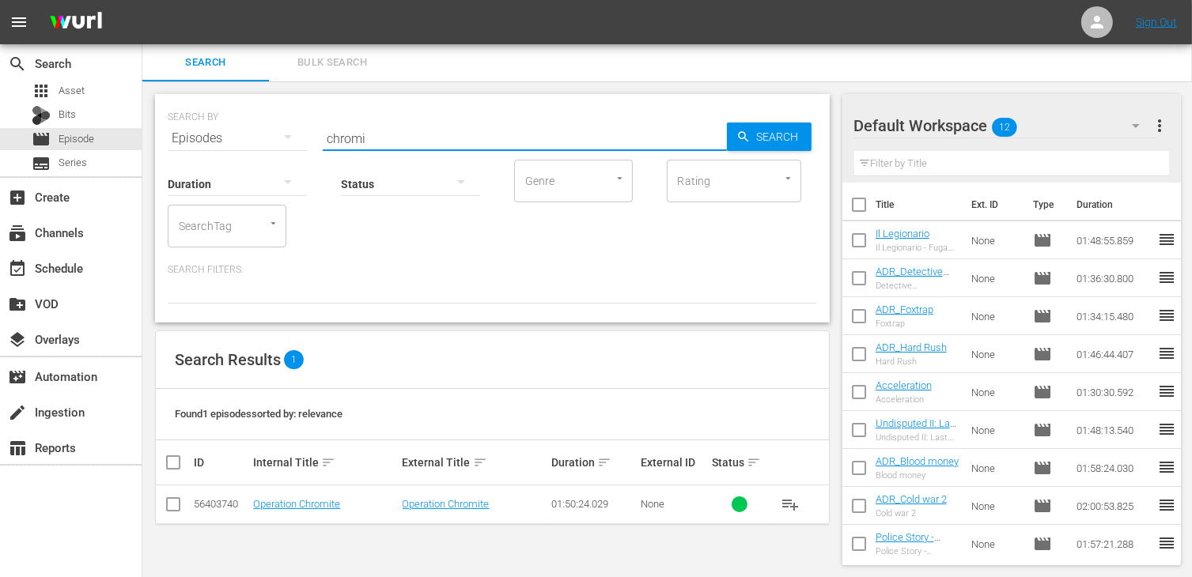
click at [168, 508] on input "checkbox" at bounding box center [173, 507] width 19 height 19
checkbox input "true"
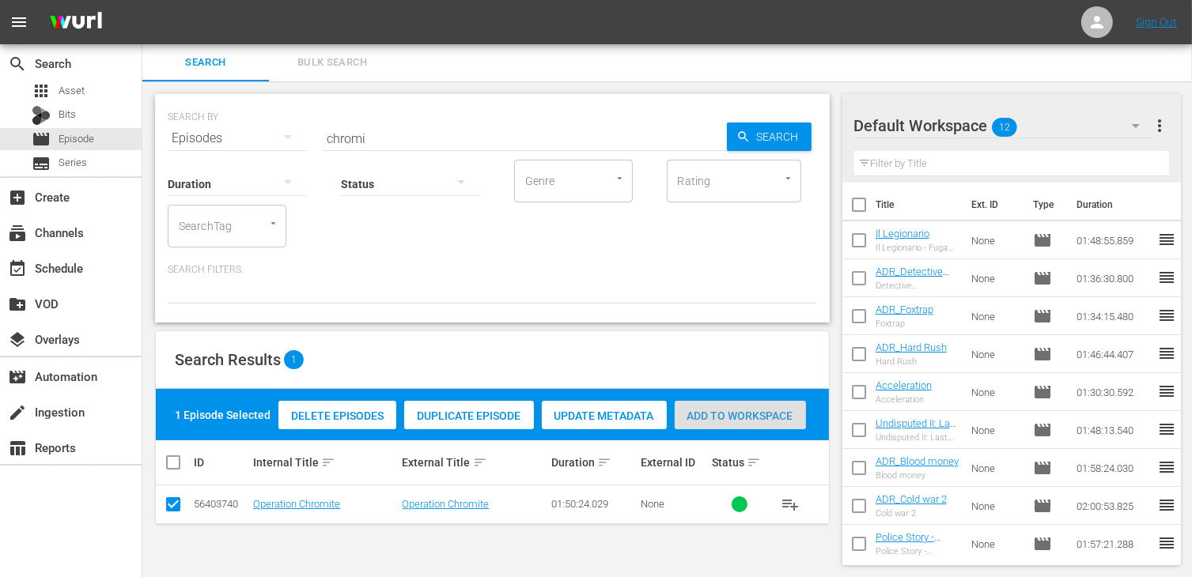
drag, startPoint x: 756, startPoint y: 414, endPoint x: 523, endPoint y: 250, distance: 285.5
click at [756, 414] on span "Add to Workspace" at bounding box center [740, 416] width 131 height 13
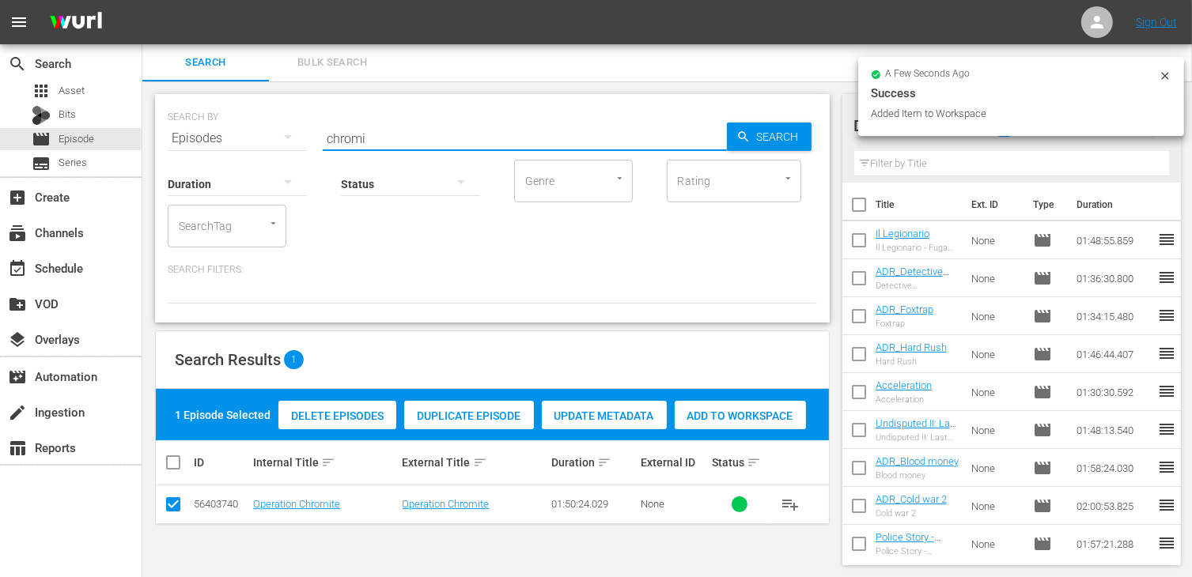
drag, startPoint x: 383, startPoint y: 134, endPoint x: 243, endPoint y: 125, distance: 140.3
click at [251, 126] on div "SEARCH BY Search By Episodes Search ID, Title, Description, Keywords, or Catego…" at bounding box center [492, 128] width 649 height 57
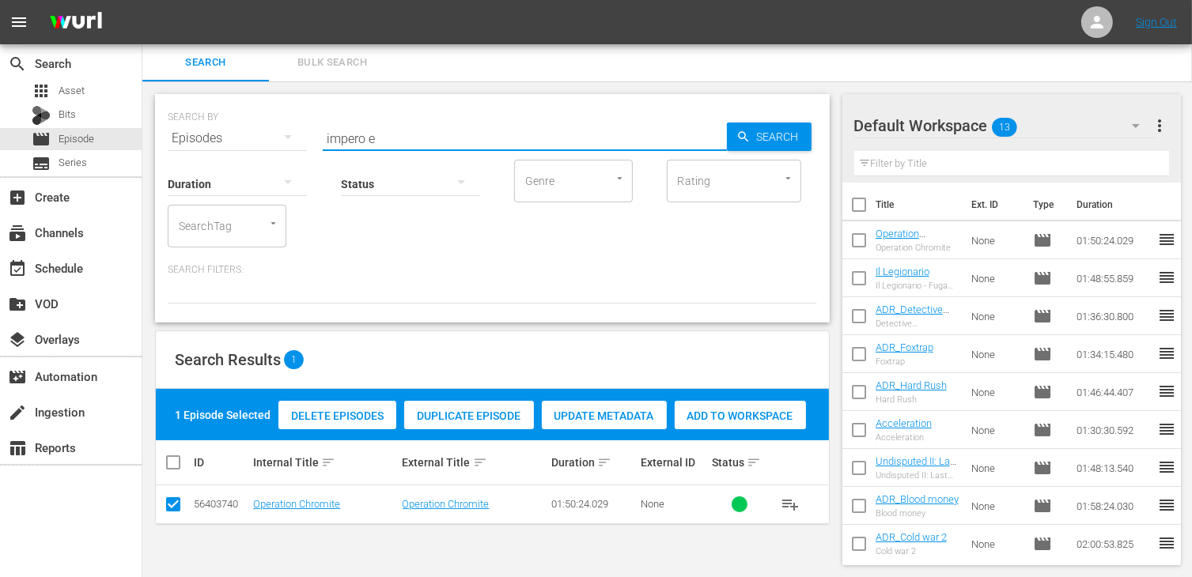
type input "impero e"
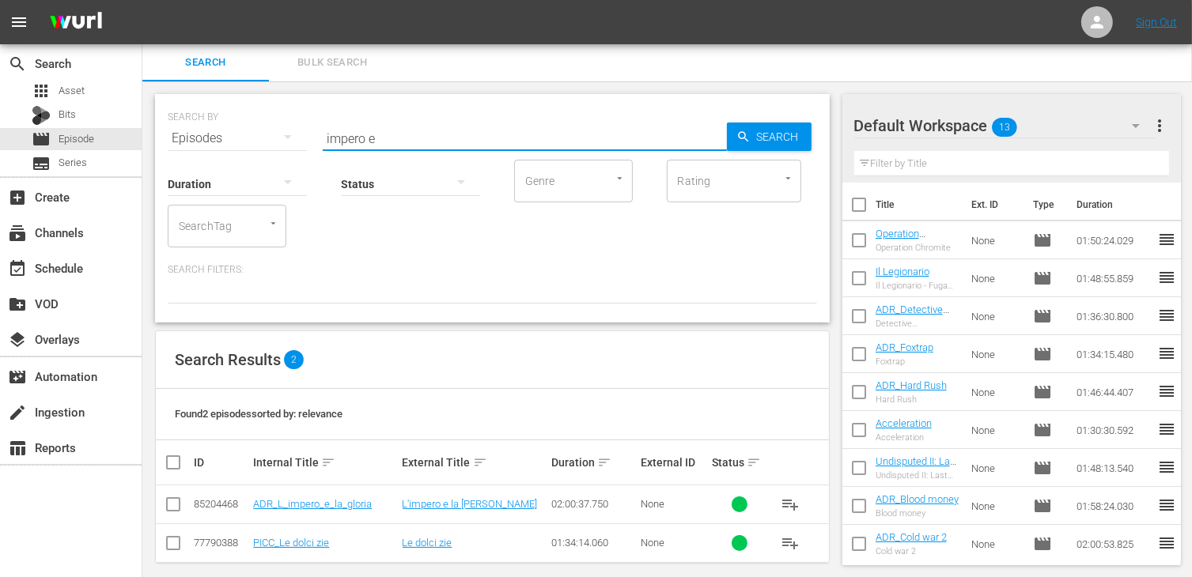
scroll to position [14, 0]
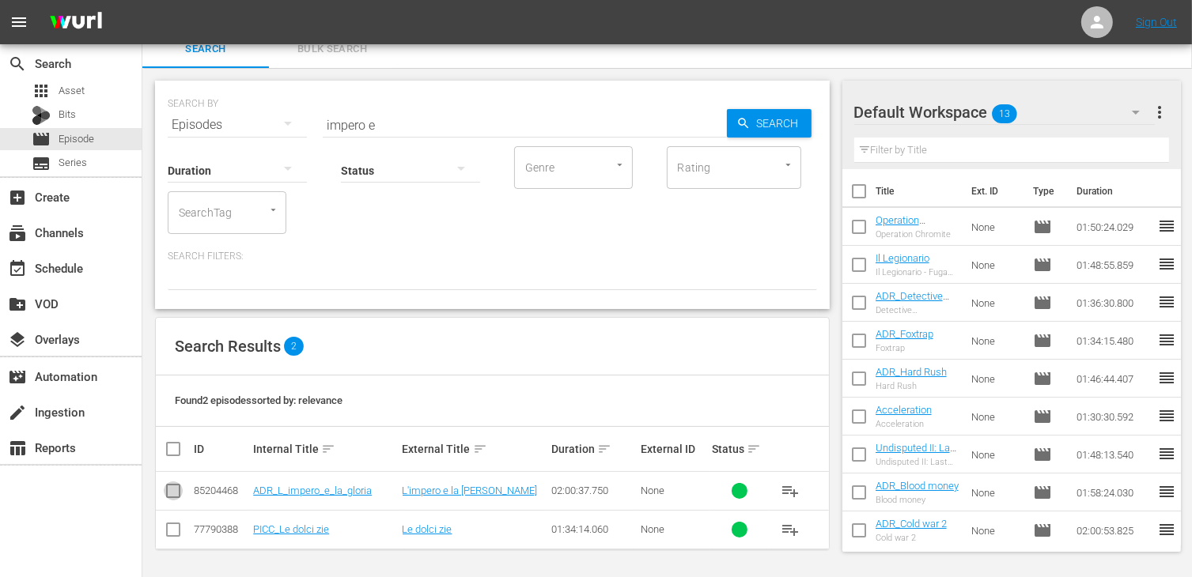
drag, startPoint x: 173, startPoint y: 493, endPoint x: 263, endPoint y: 475, distance: 91.8
click at [173, 492] on input "checkbox" at bounding box center [173, 494] width 19 height 19
checkbox input "true"
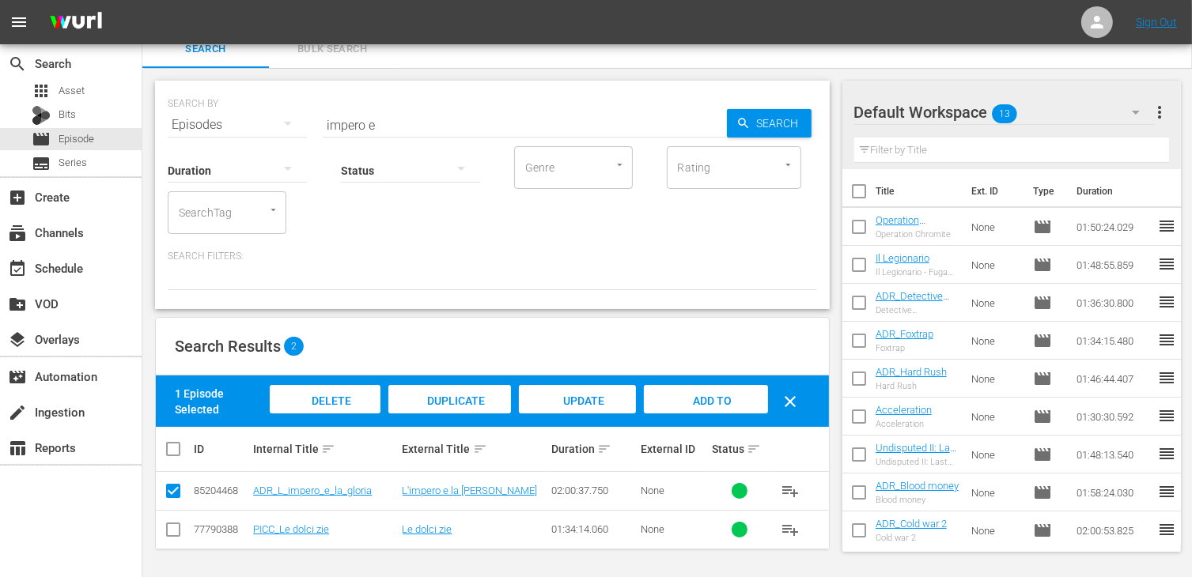
click at [717, 404] on span "Add to Workspace" at bounding box center [706, 416] width 78 height 43
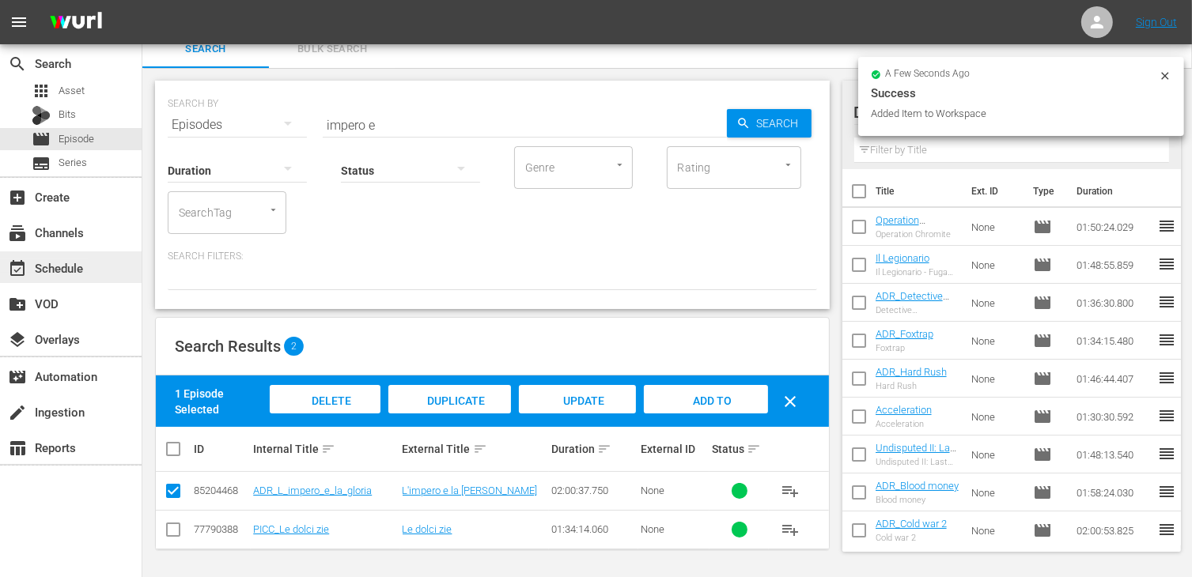
click at [54, 267] on div "event_available Schedule" at bounding box center [44, 266] width 89 height 14
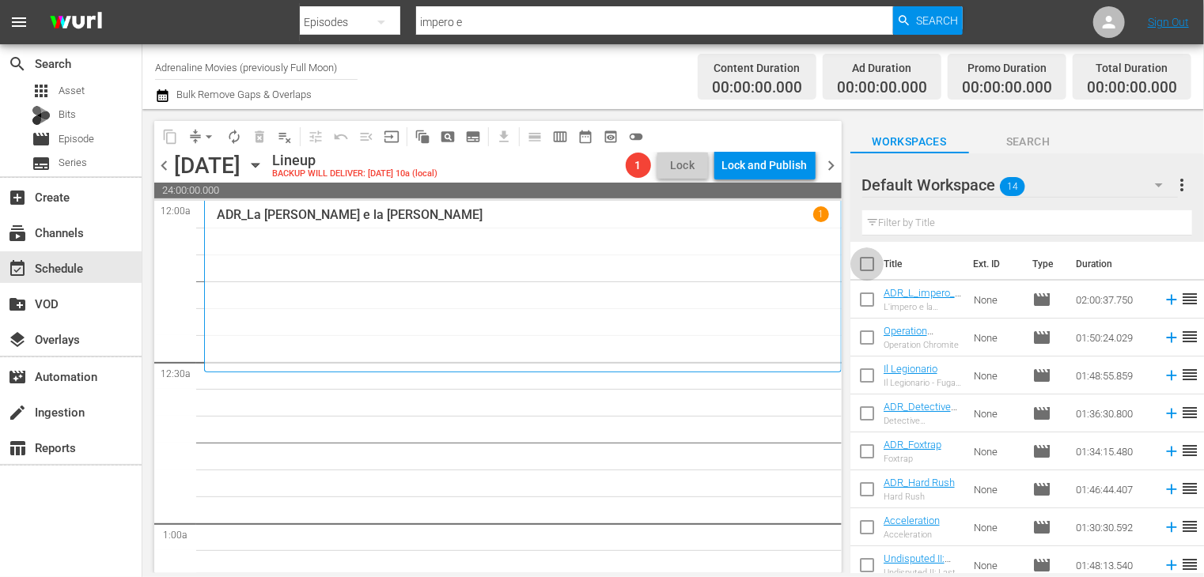
click at [871, 270] on input "checkbox" at bounding box center [866, 267] width 33 height 33
checkbox input "true"
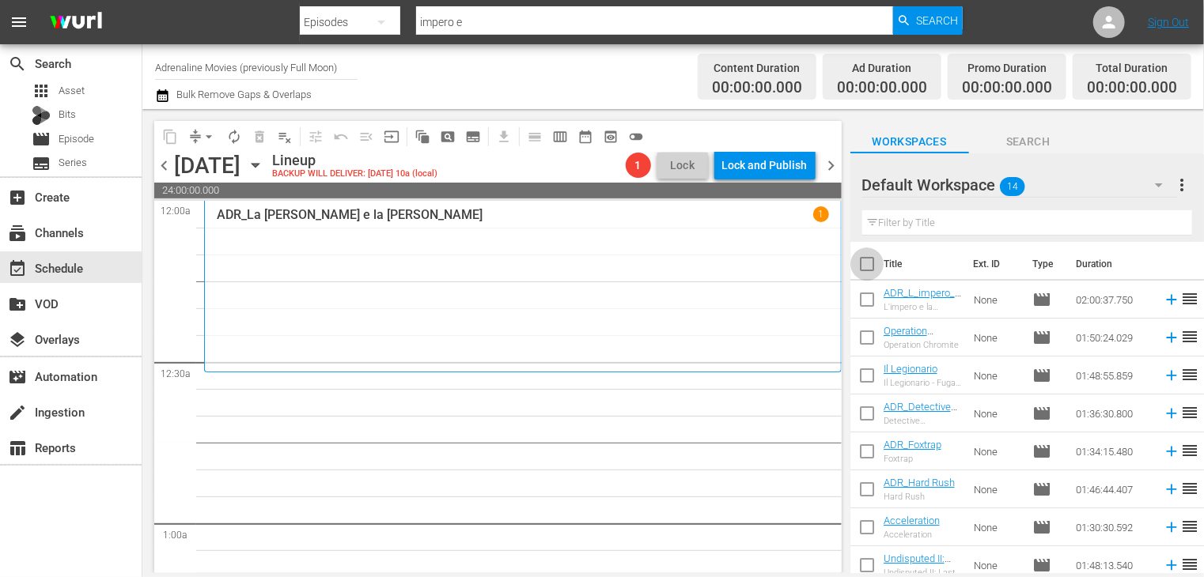
checkbox input "true"
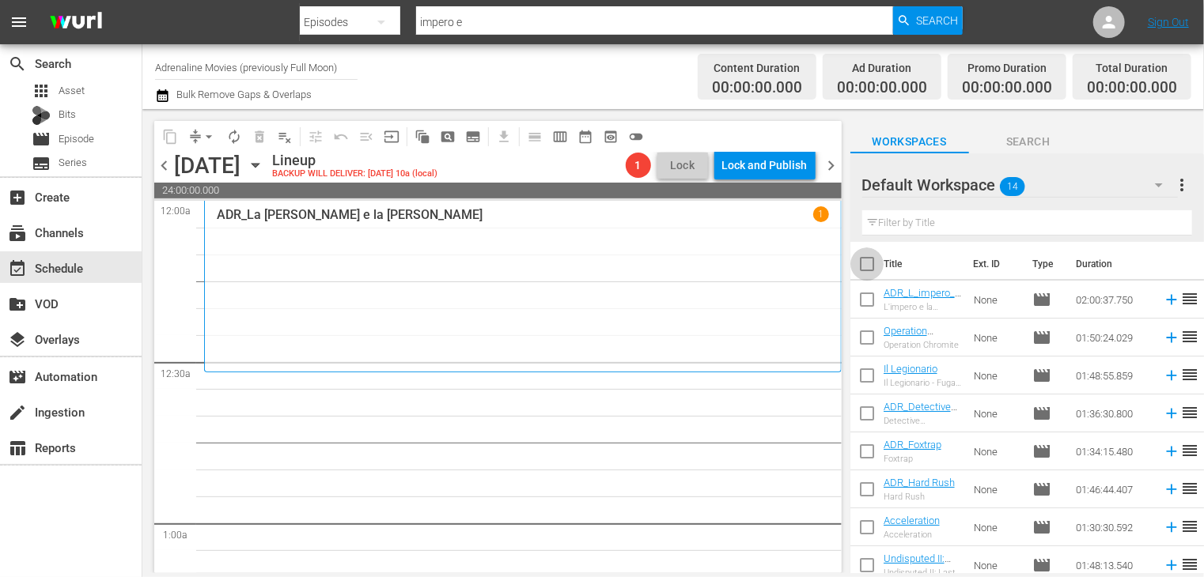
checkbox input "true"
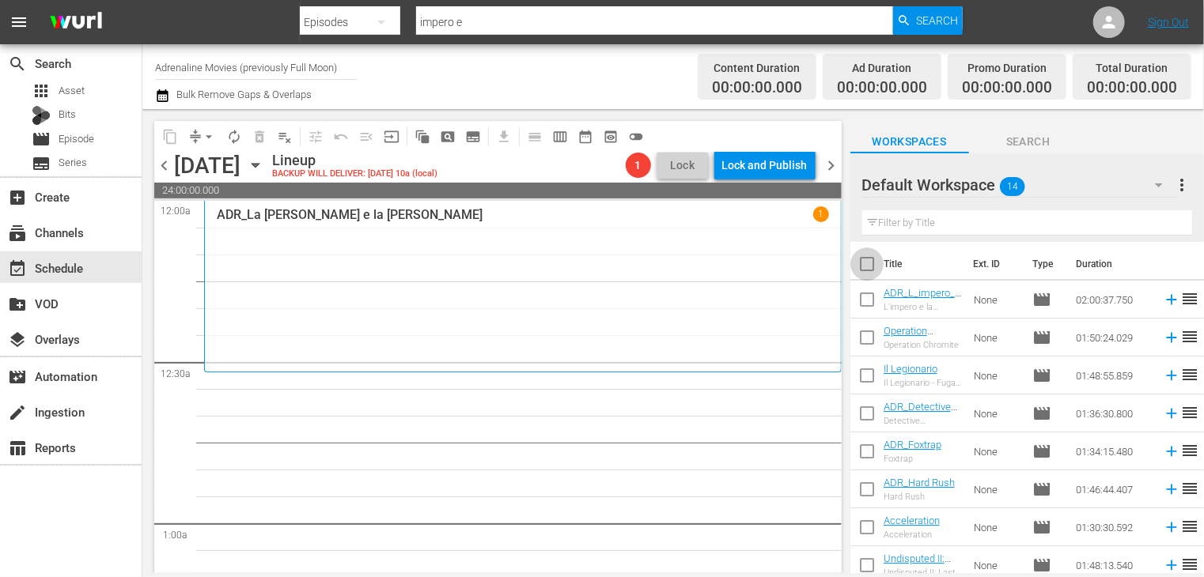
checkbox input "true"
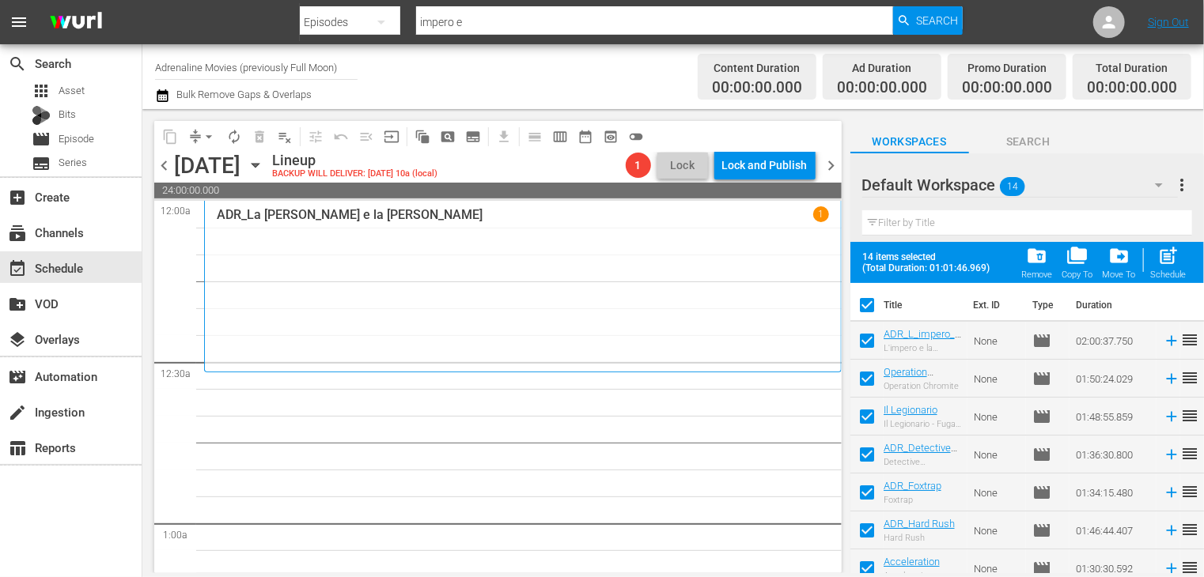
click at [1174, 265] on span "post_add" at bounding box center [1168, 255] width 21 height 21
checkbox input "false"
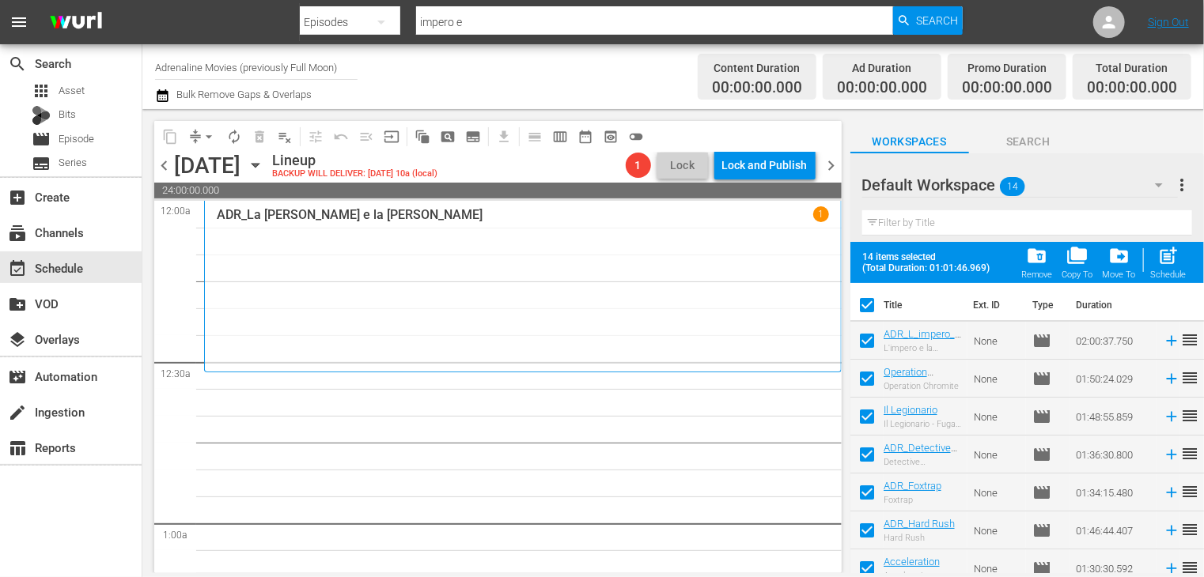
checkbox input "false"
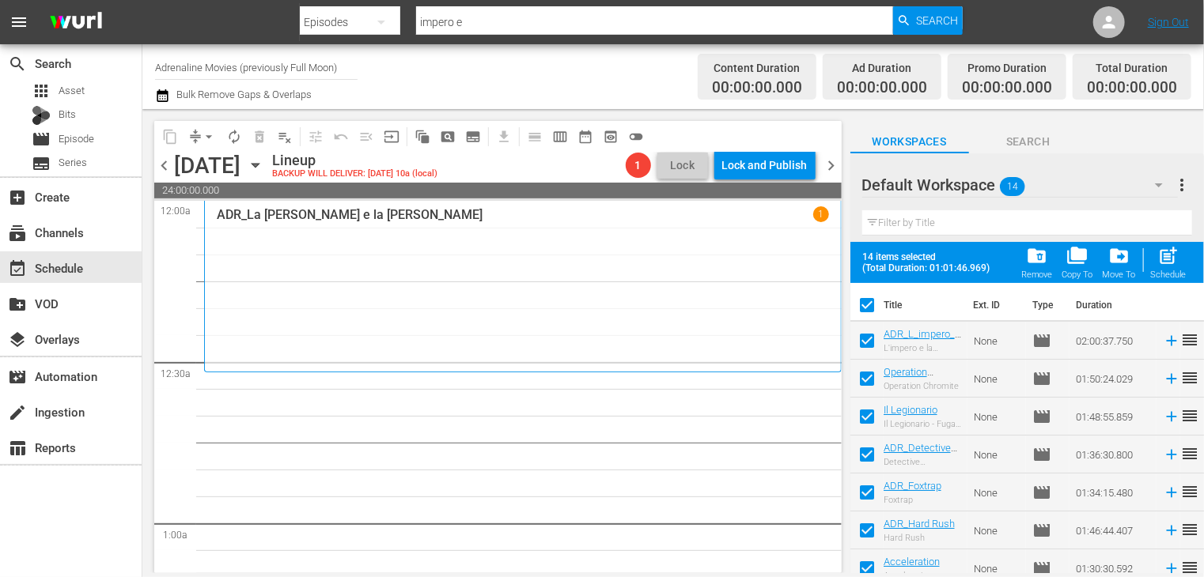
checkbox input "false"
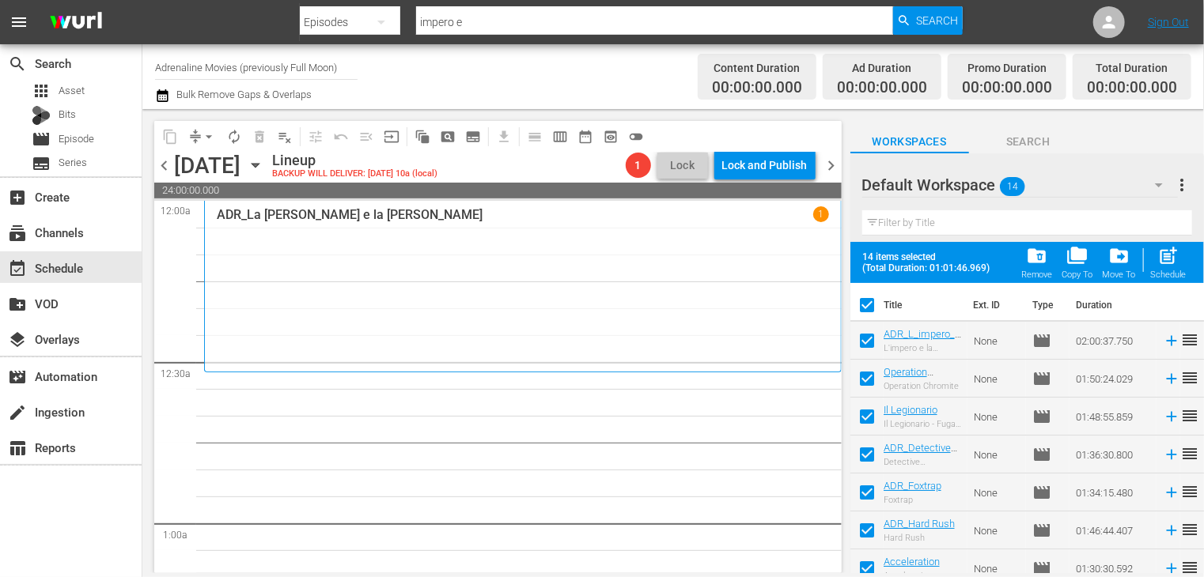
checkbox input "false"
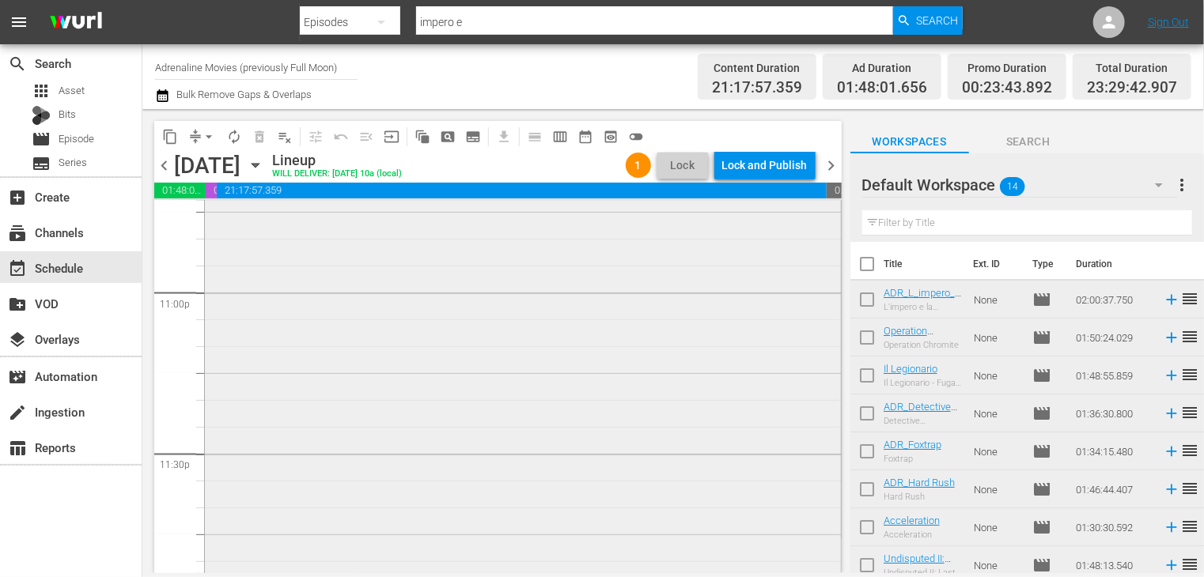
scroll to position [7379, 0]
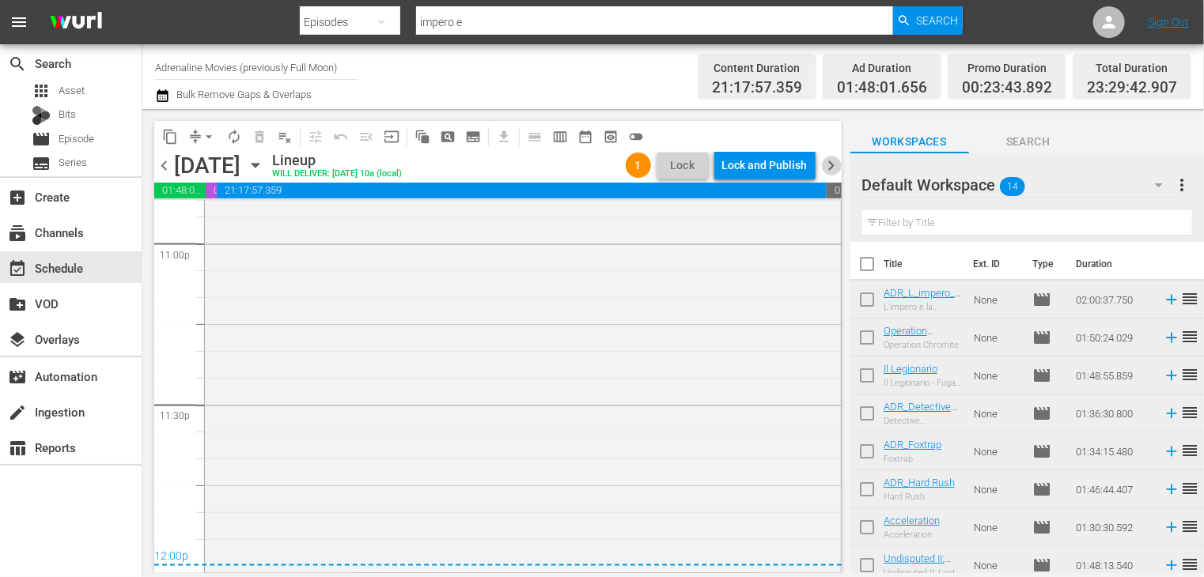
click at [826, 168] on span "chevron_right" at bounding box center [832, 166] width 20 height 20
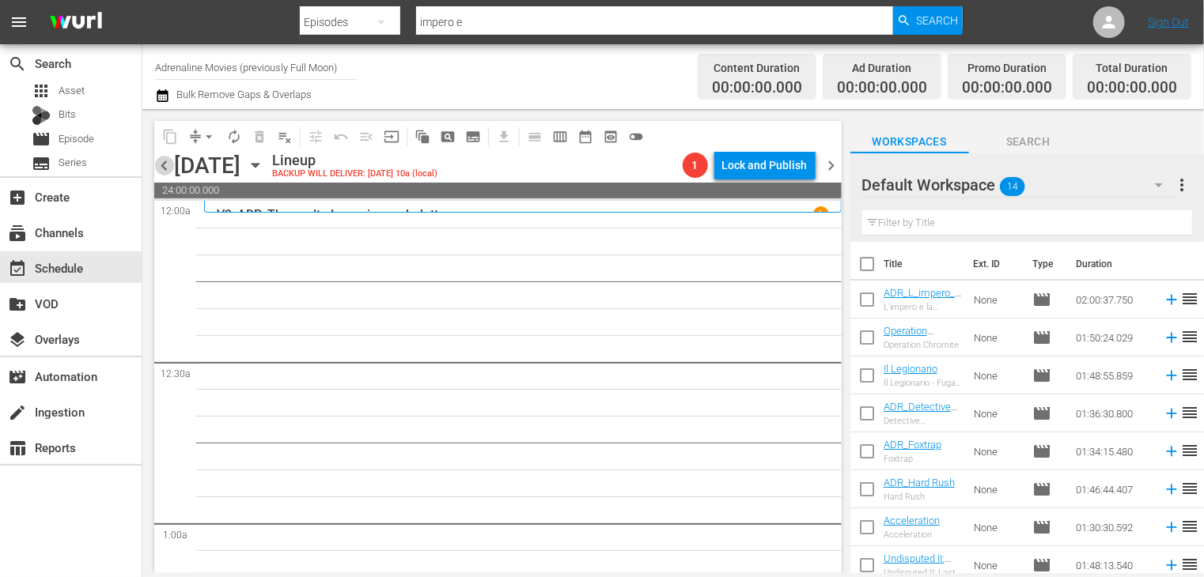
click at [165, 168] on span "chevron_left" at bounding box center [164, 166] width 20 height 20
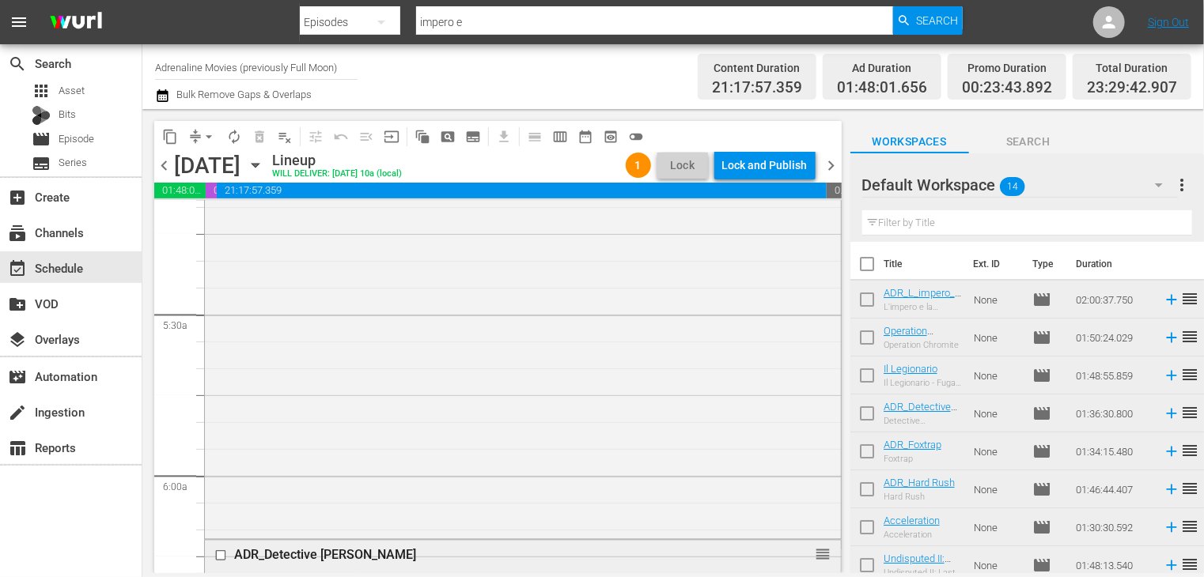
scroll to position [1977, 0]
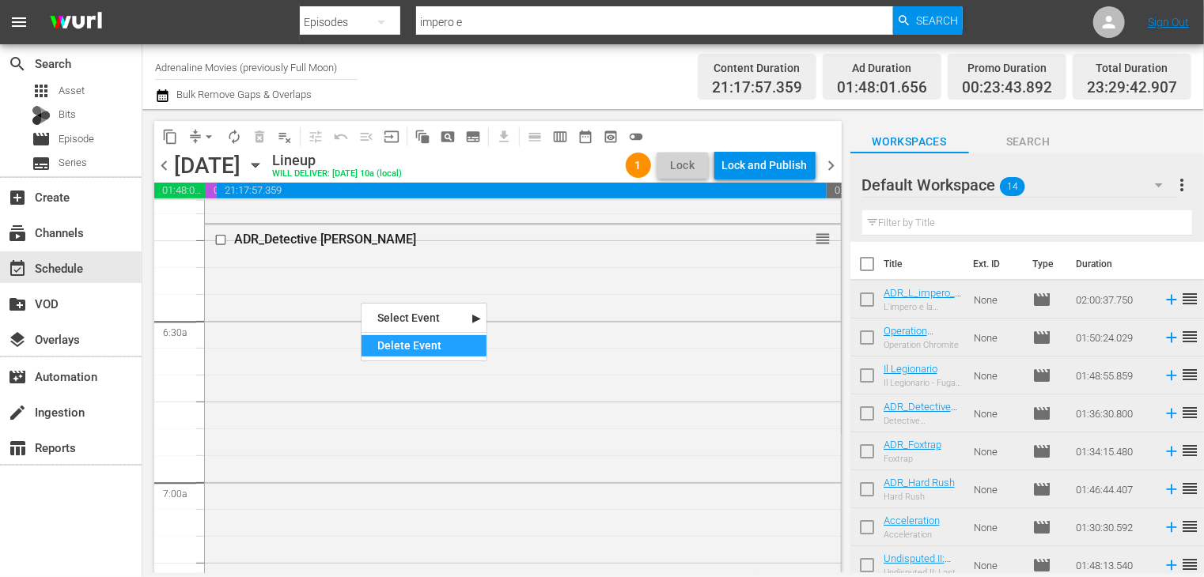
click at [412, 343] on div "Delete Event" at bounding box center [423, 345] width 125 height 21
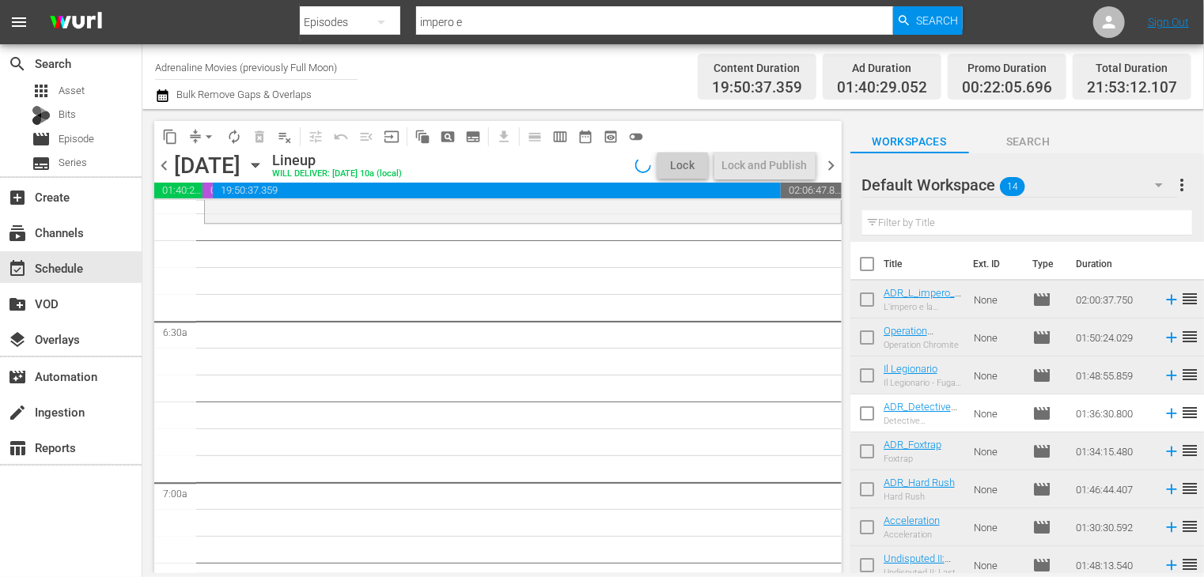
click at [210, 138] on span "arrow_drop_down" at bounding box center [209, 137] width 16 height 16
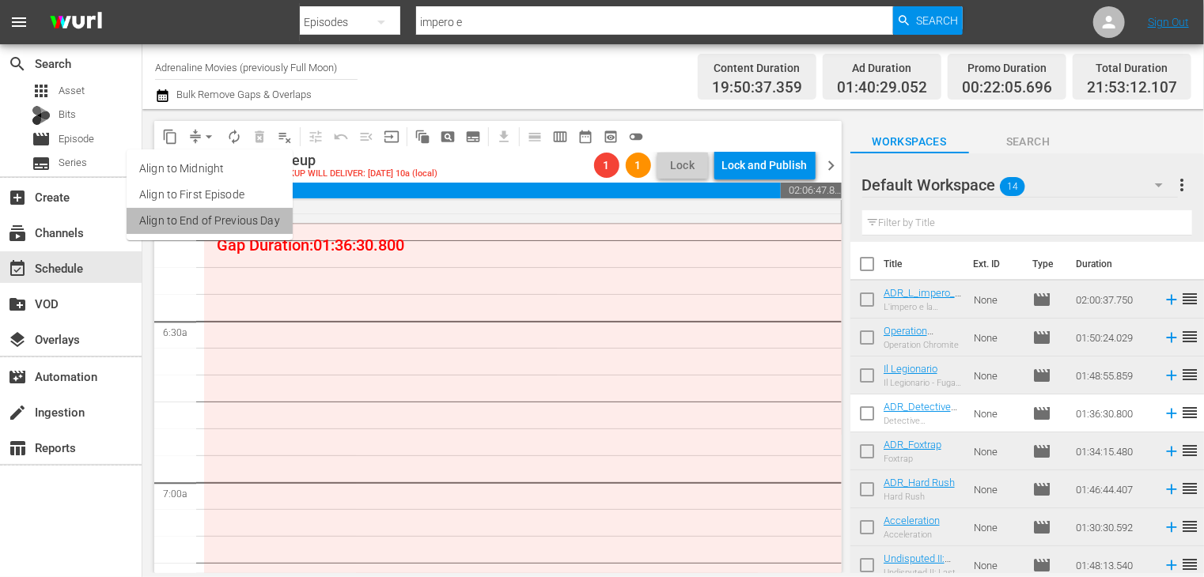
click at [218, 222] on li "Align to End of Previous Day" at bounding box center [210, 221] width 166 height 26
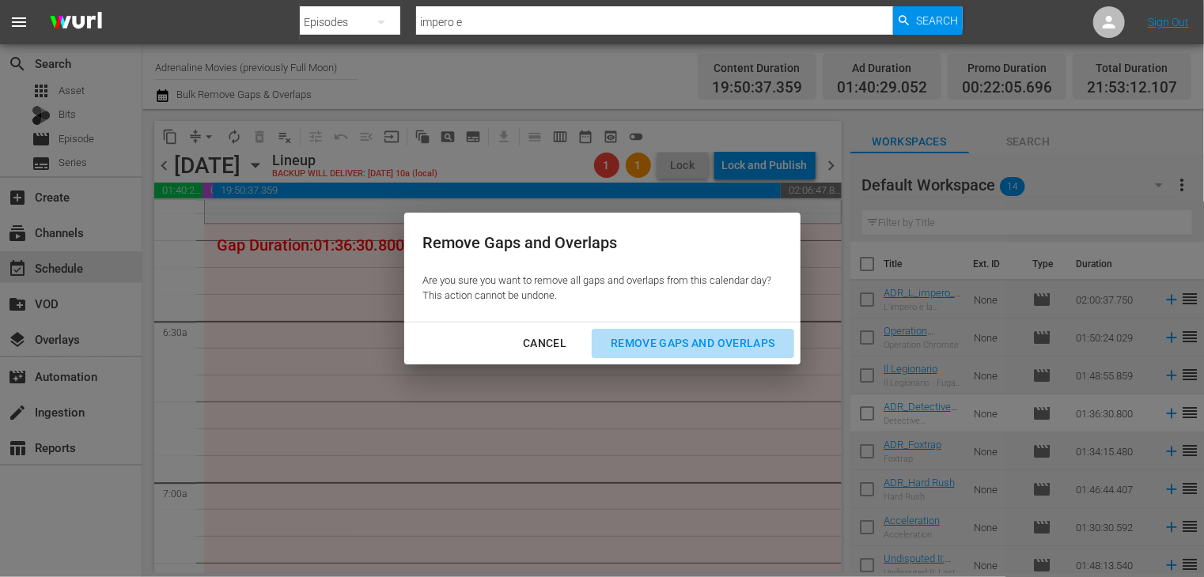
click at [708, 342] on div "Remove Gaps and Overlaps" at bounding box center [692, 344] width 189 height 20
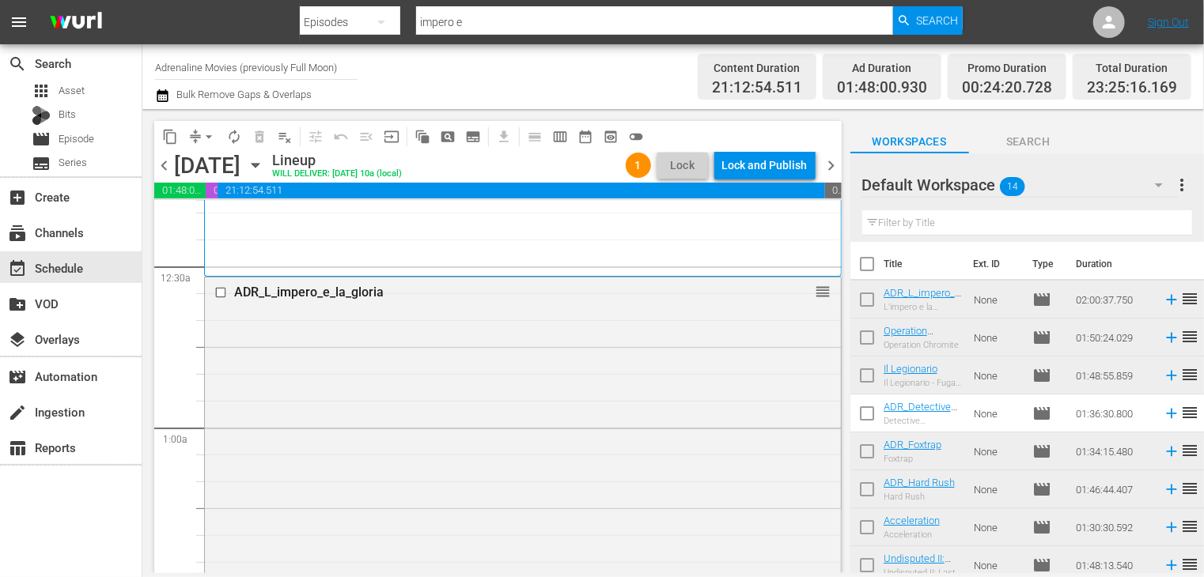
scroll to position [0, 0]
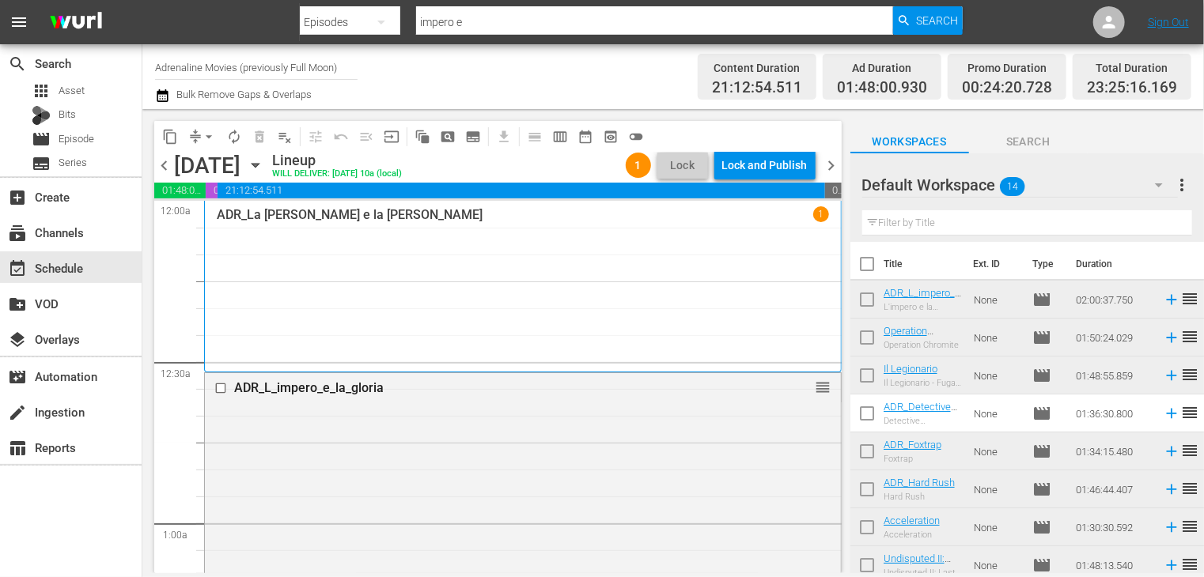
click at [867, 270] on input "checkbox" at bounding box center [866, 267] width 33 height 33
checkbox input "true"
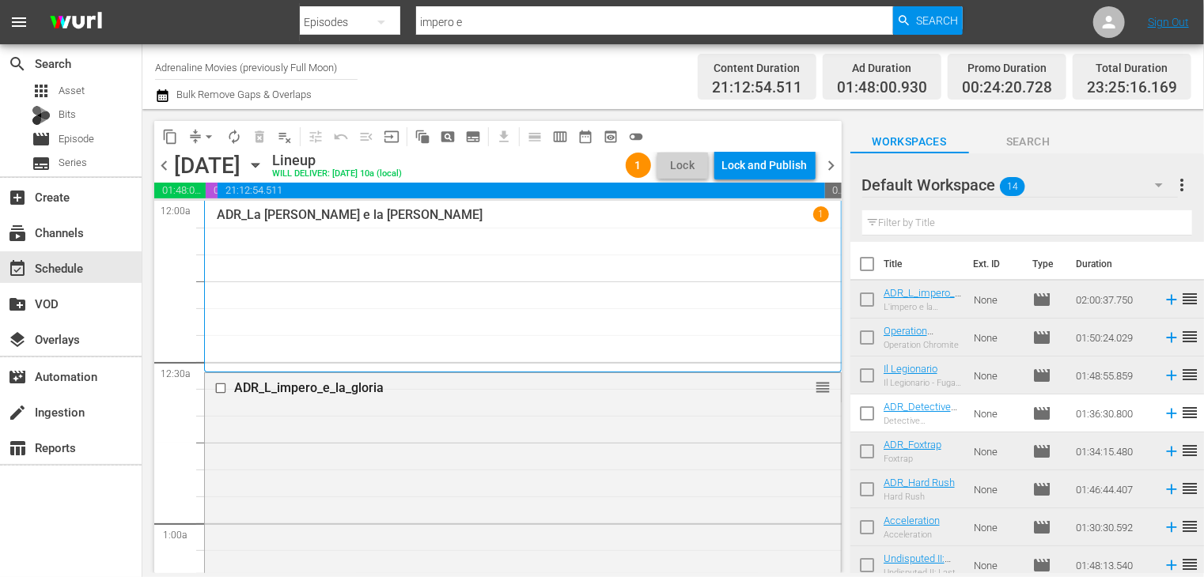
checkbox input "true"
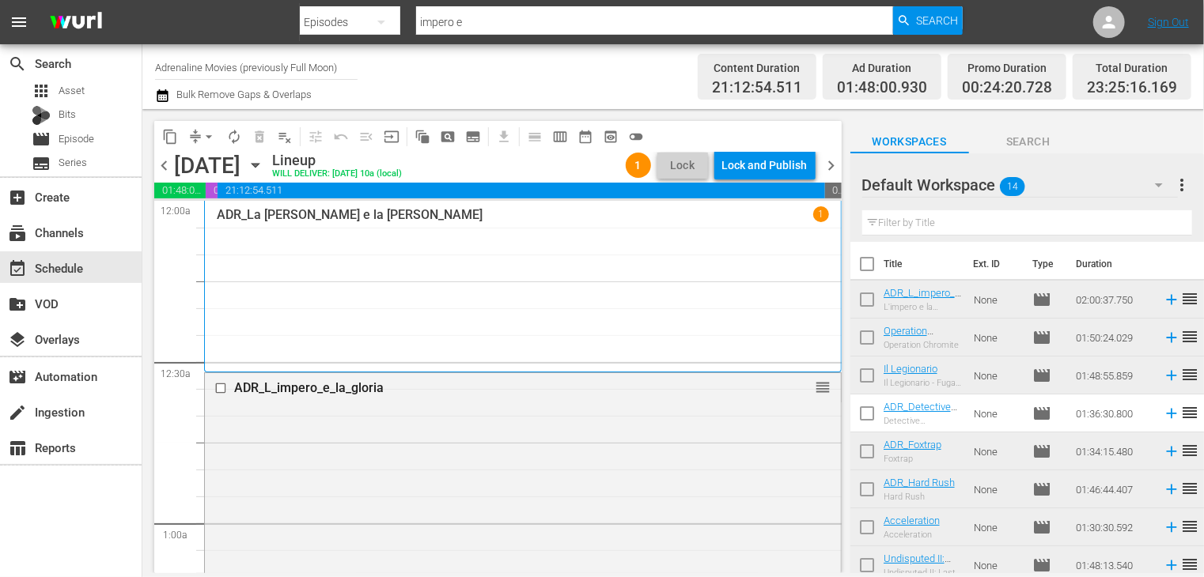
checkbox input "true"
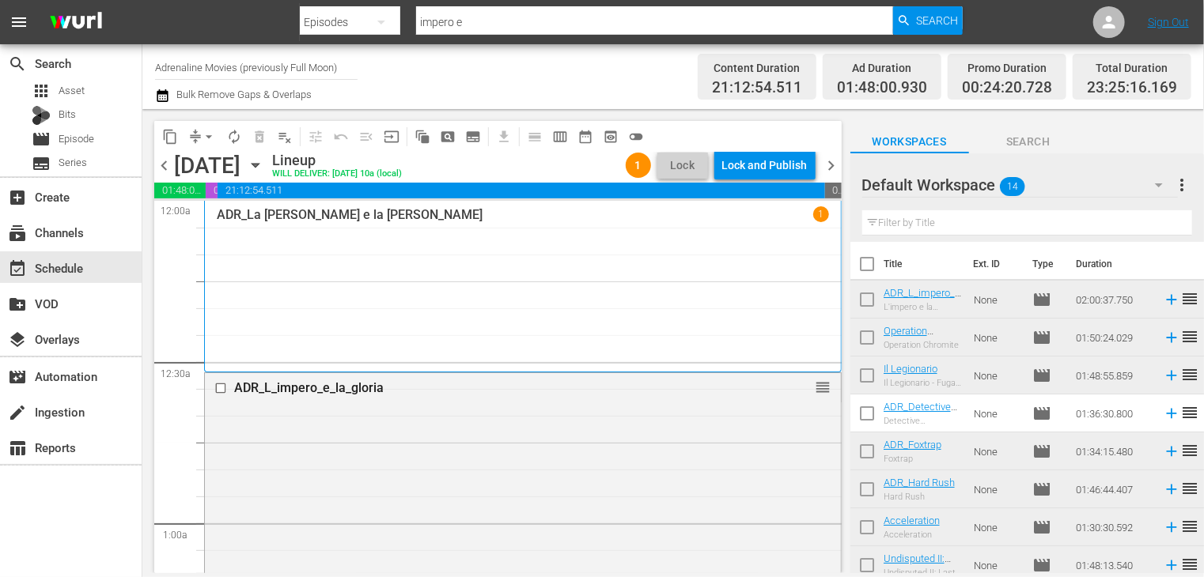
checkbox input "true"
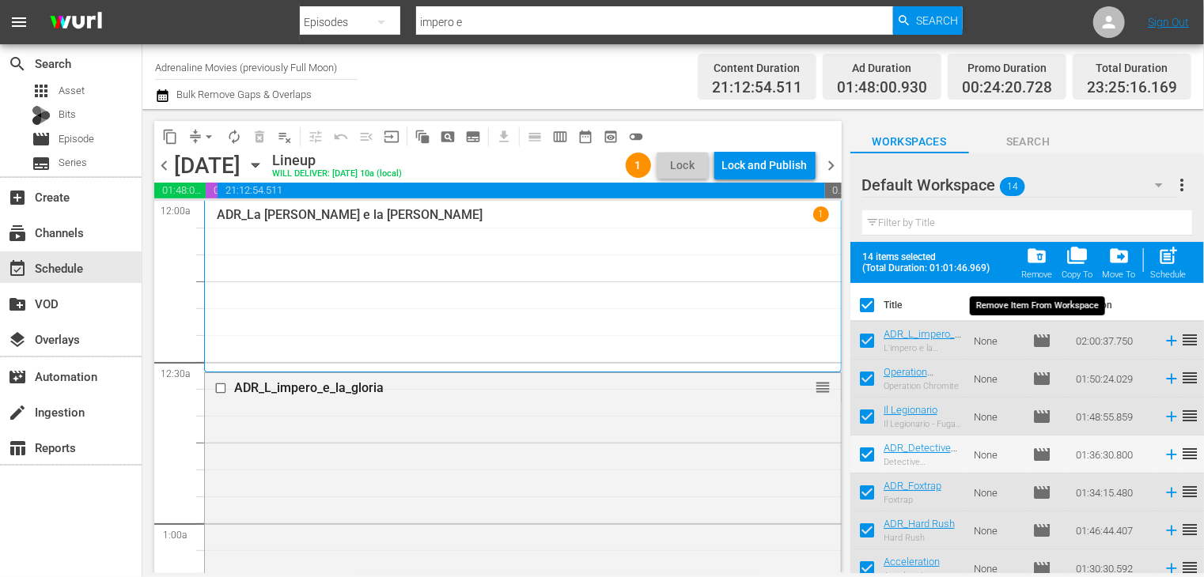
click at [1034, 259] on span "folder_delete" at bounding box center [1036, 255] width 21 height 21
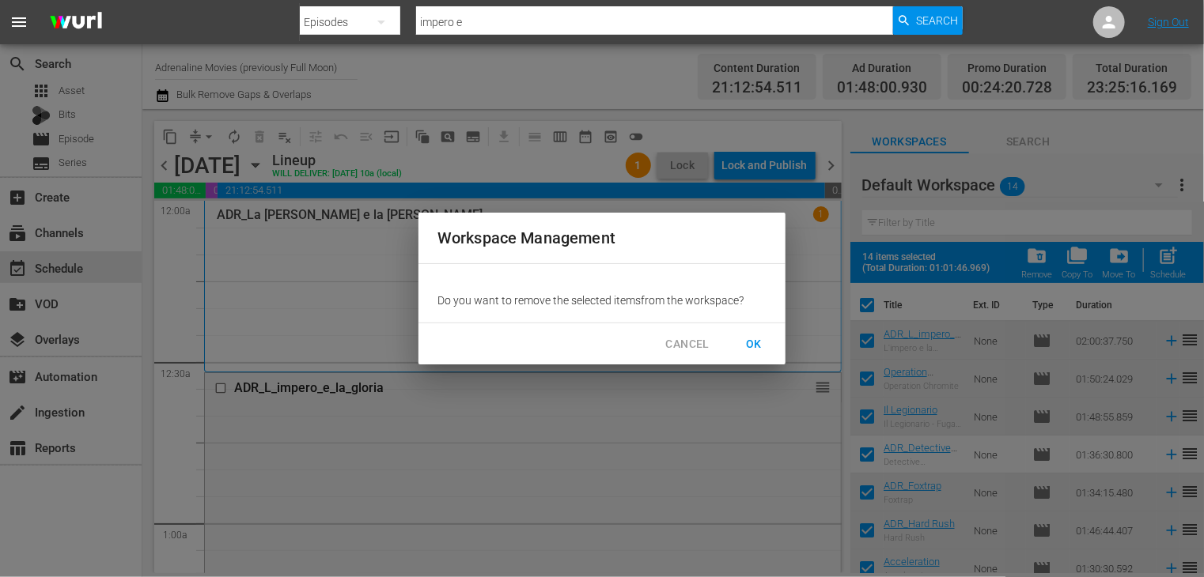
click at [754, 344] on span "OK" at bounding box center [753, 345] width 25 height 20
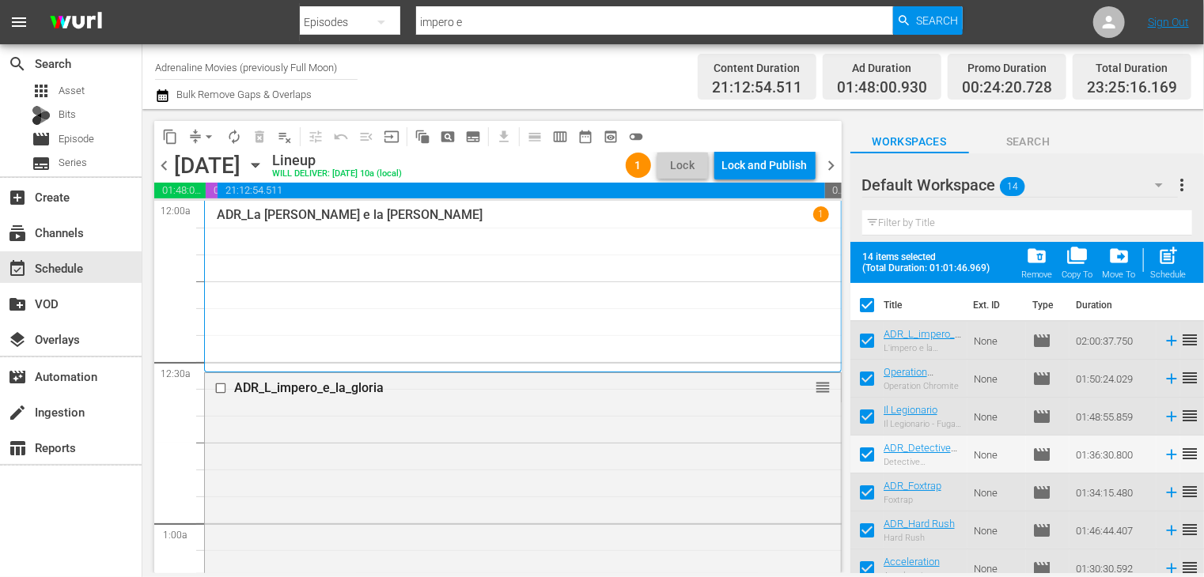
checkbox input "false"
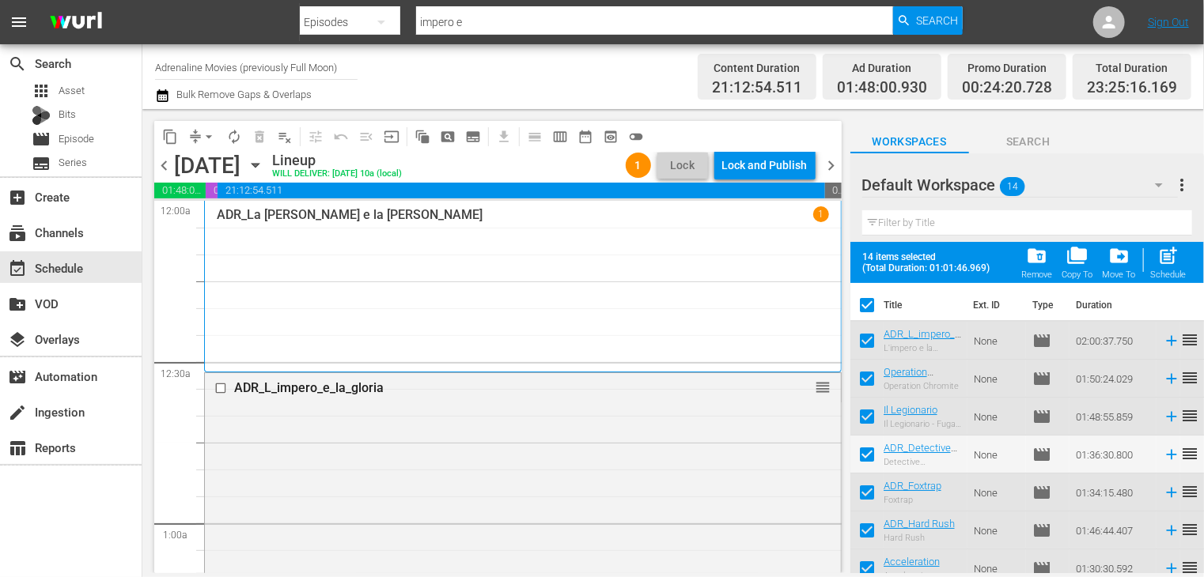
checkbox input "false"
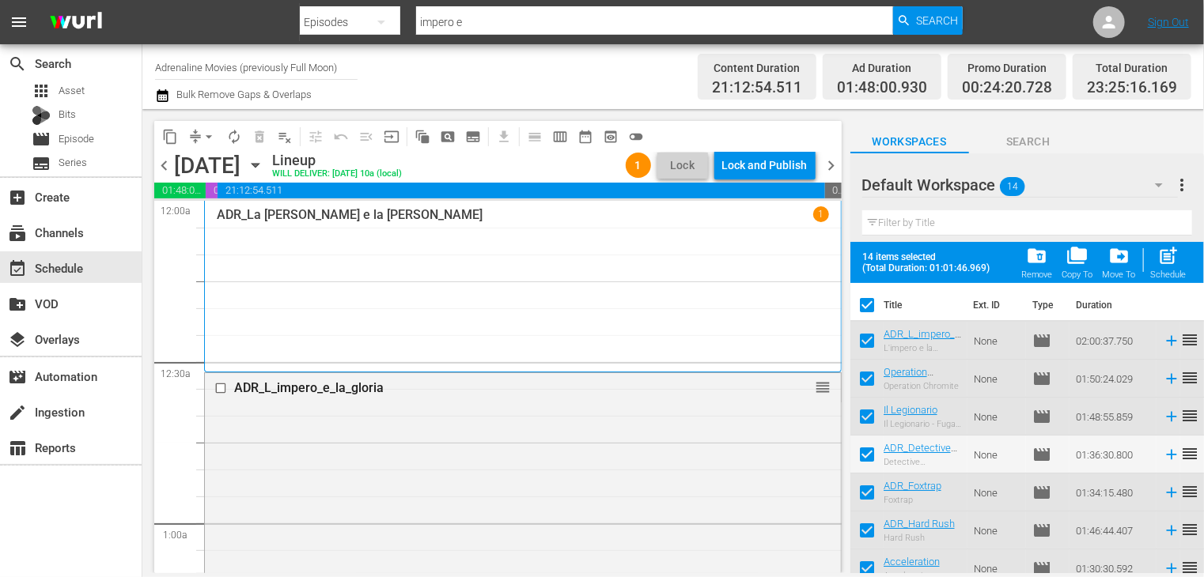
checkbox input "false"
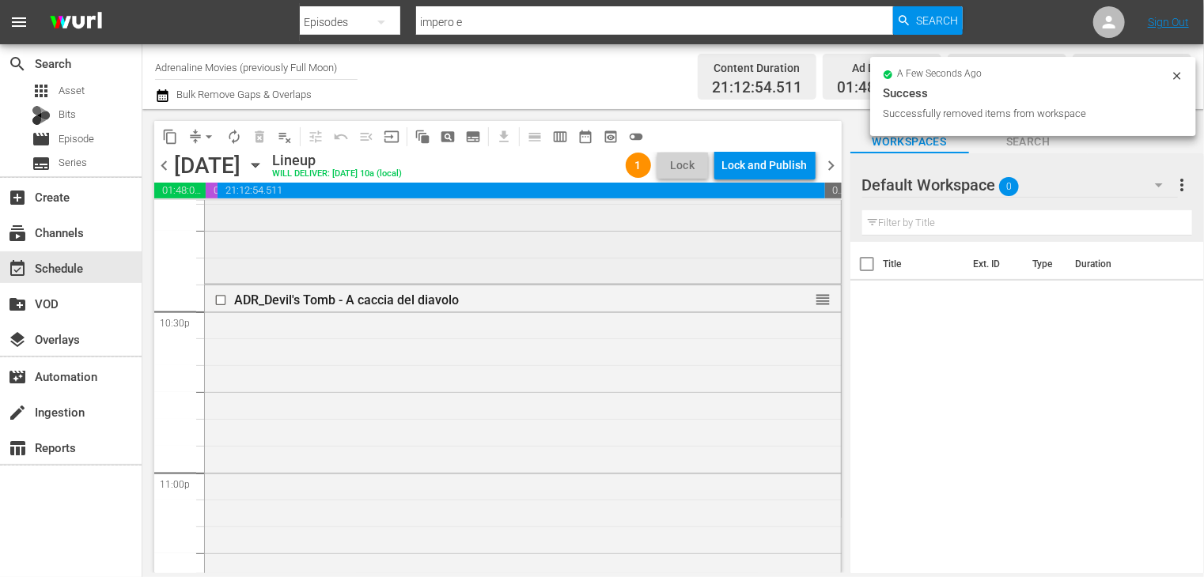
scroll to position [6975, 0]
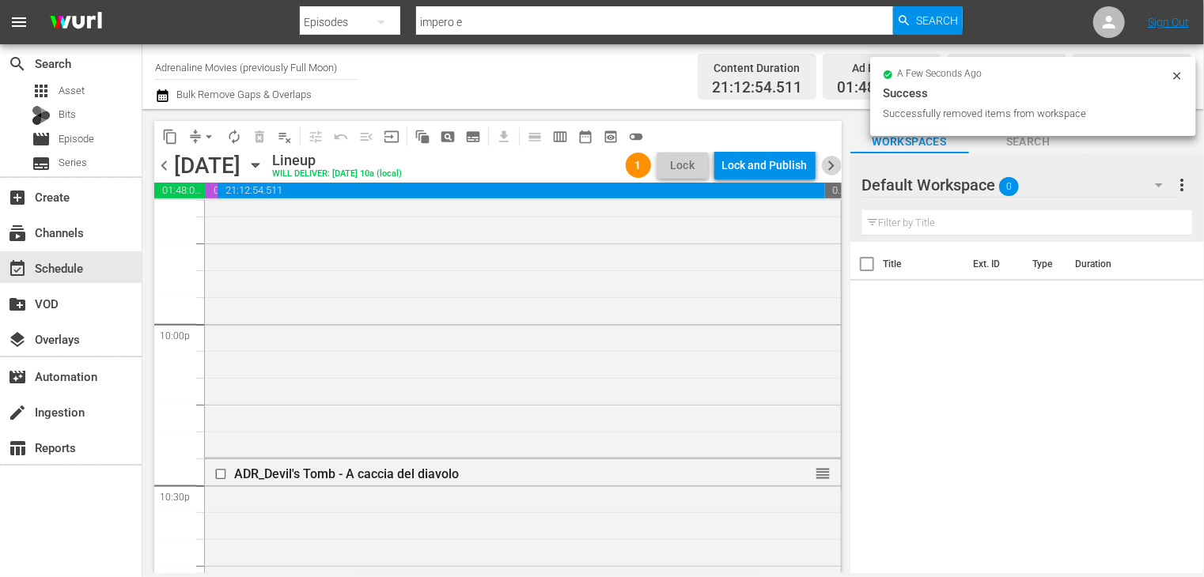
click at [830, 160] on span "chevron_right" at bounding box center [832, 166] width 20 height 20
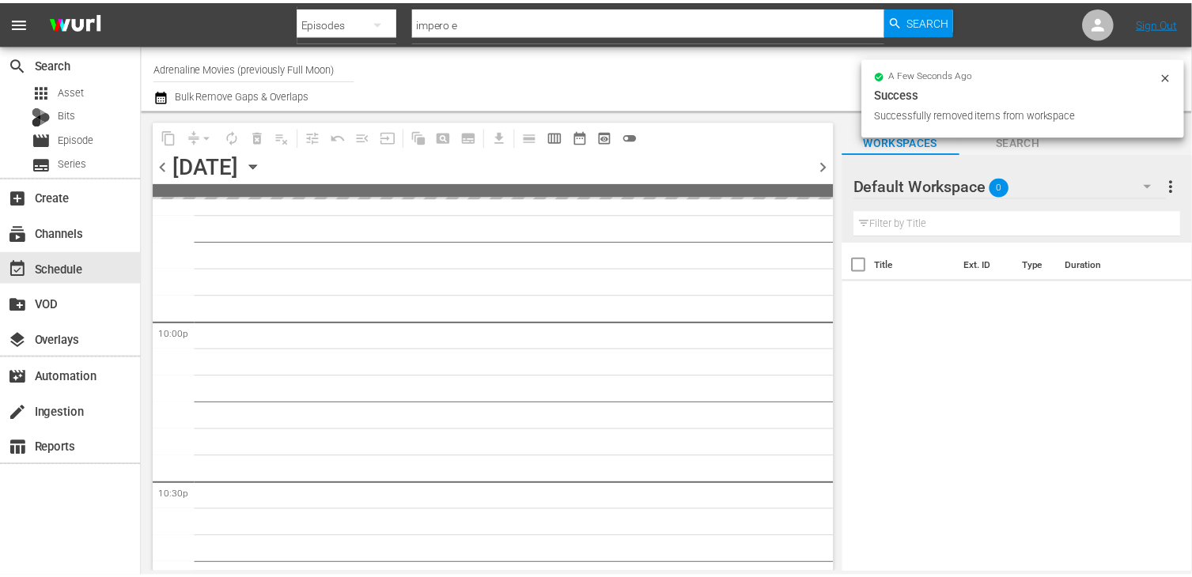
scroll to position [7245, 0]
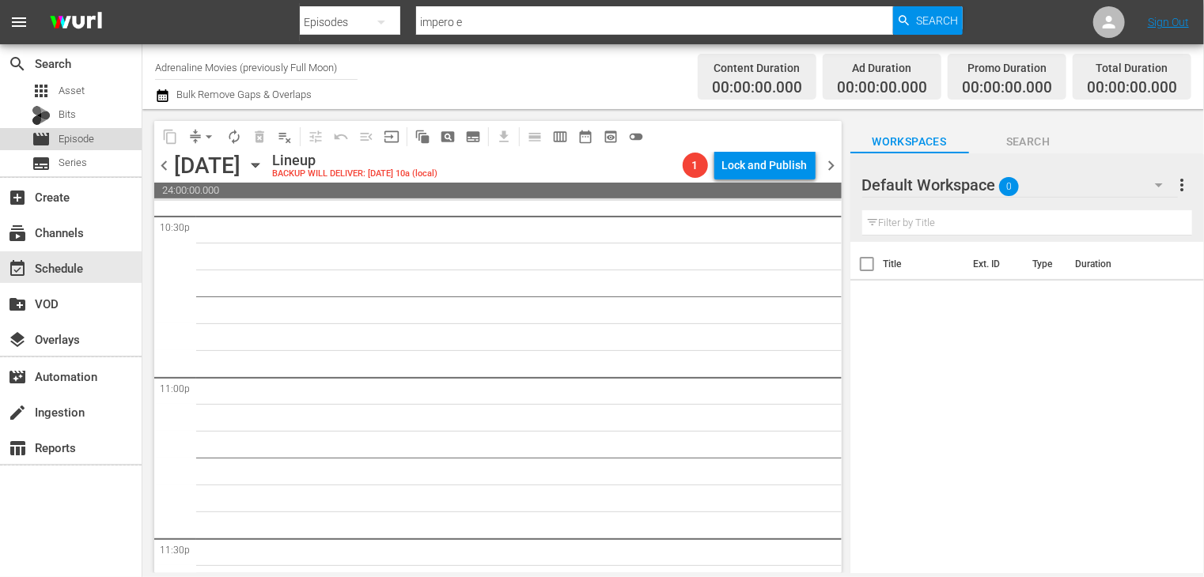
click at [66, 143] on span "Episode" at bounding box center [77, 139] width 36 height 16
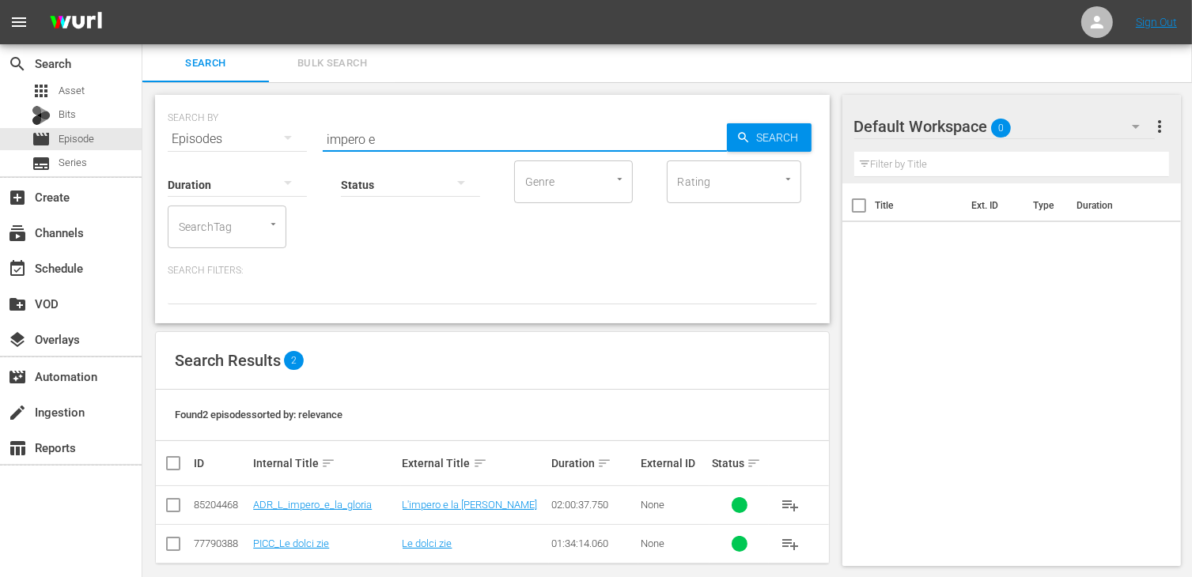
drag, startPoint x: 386, startPoint y: 135, endPoint x: 263, endPoint y: 139, distance: 122.6
click at [263, 139] on div "SEARCH BY Search By Episodes Search ID, Title, Description, Keywords, or Catego…" at bounding box center [492, 129] width 649 height 57
type input "name of the"
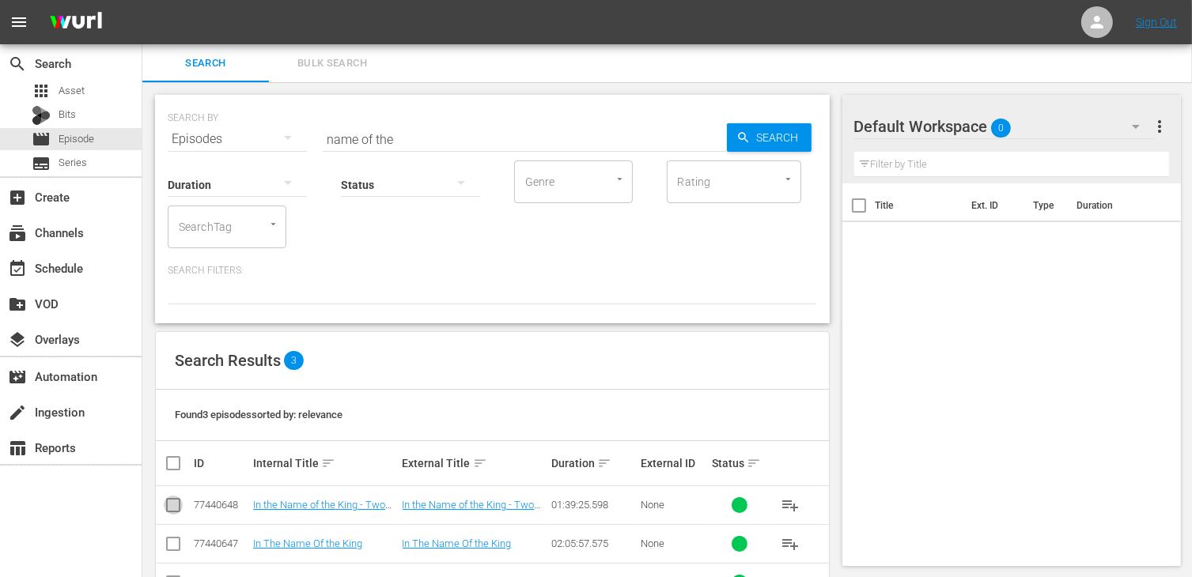
drag, startPoint x: 180, startPoint y: 505, endPoint x: 190, endPoint y: 504, distance: 9.5
click at [181, 505] on input "checkbox" at bounding box center [173, 508] width 19 height 19
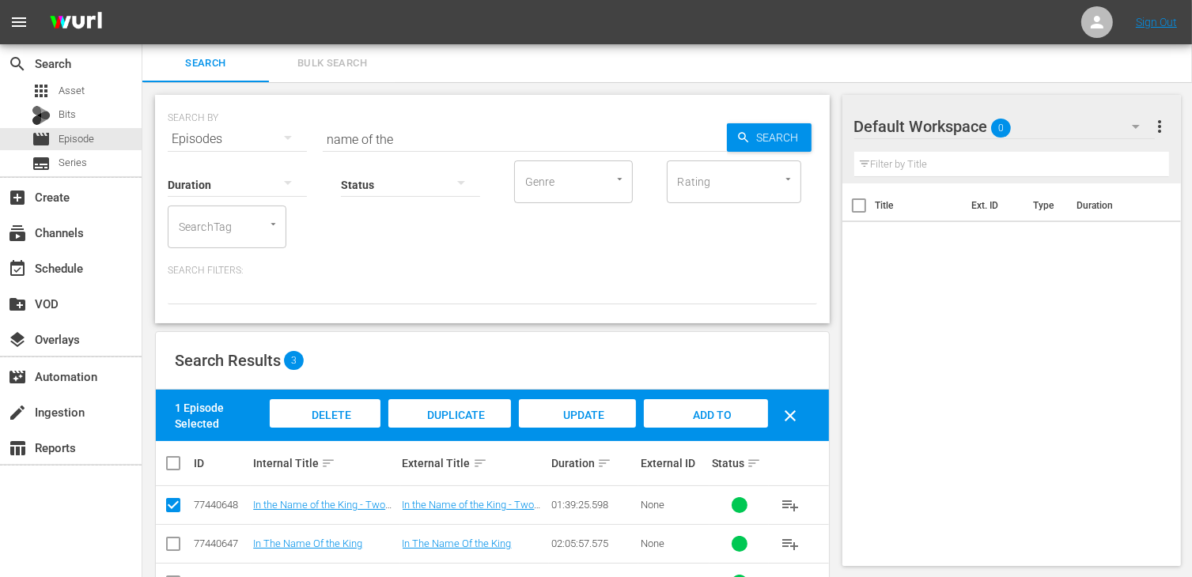
click at [718, 414] on span "Add to Workspace" at bounding box center [706, 430] width 78 height 43
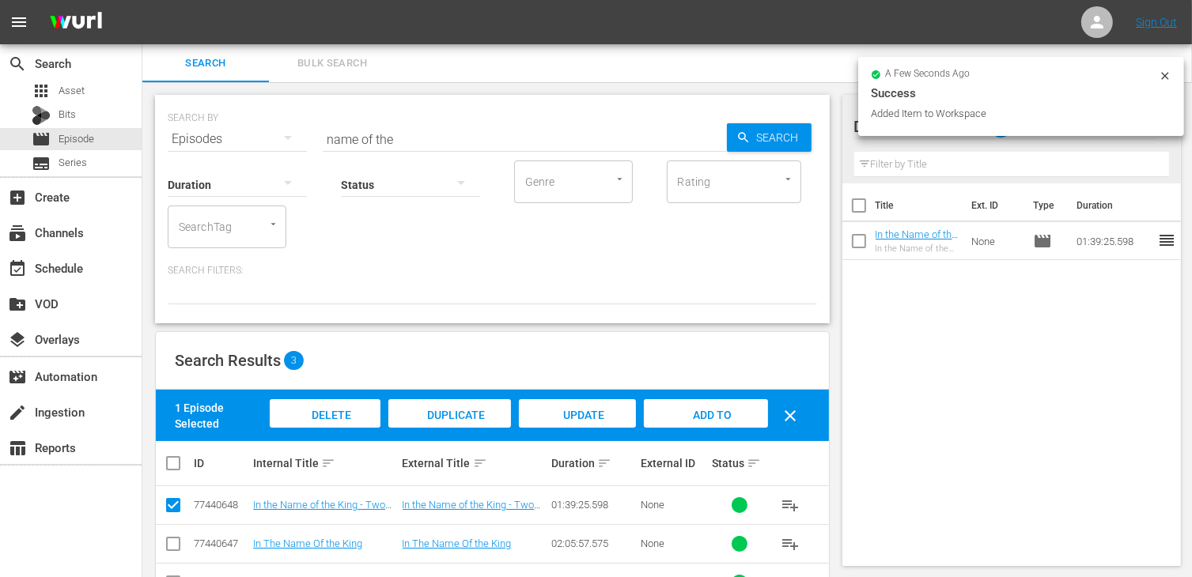
click at [171, 509] on input "checkbox" at bounding box center [173, 508] width 19 height 19
checkbox input "false"
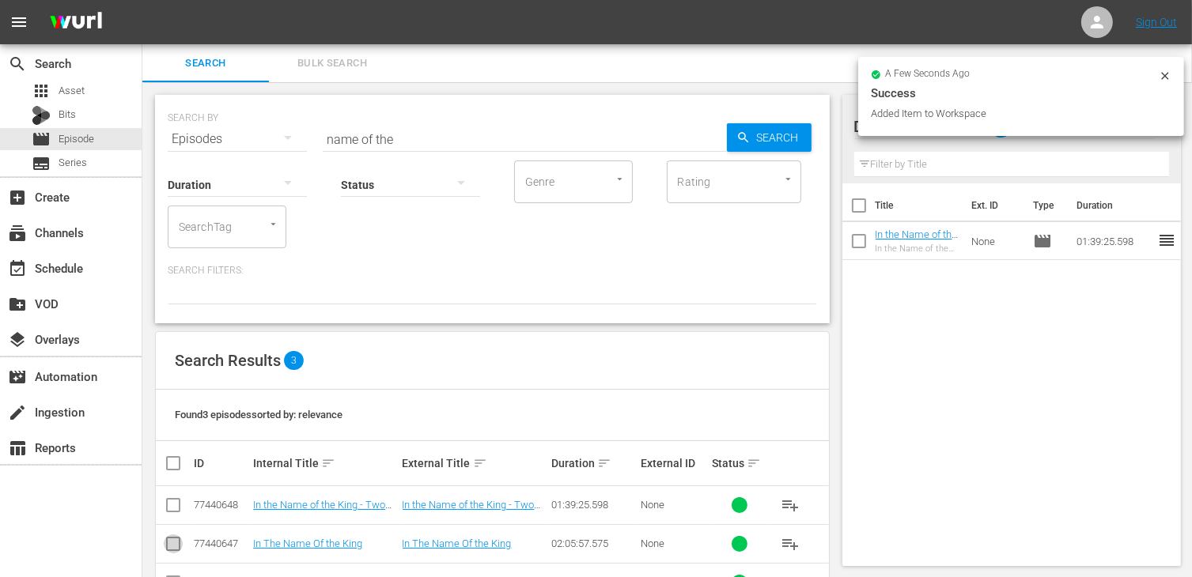
click at [174, 548] on input "checkbox" at bounding box center [173, 547] width 19 height 19
checkbox input "true"
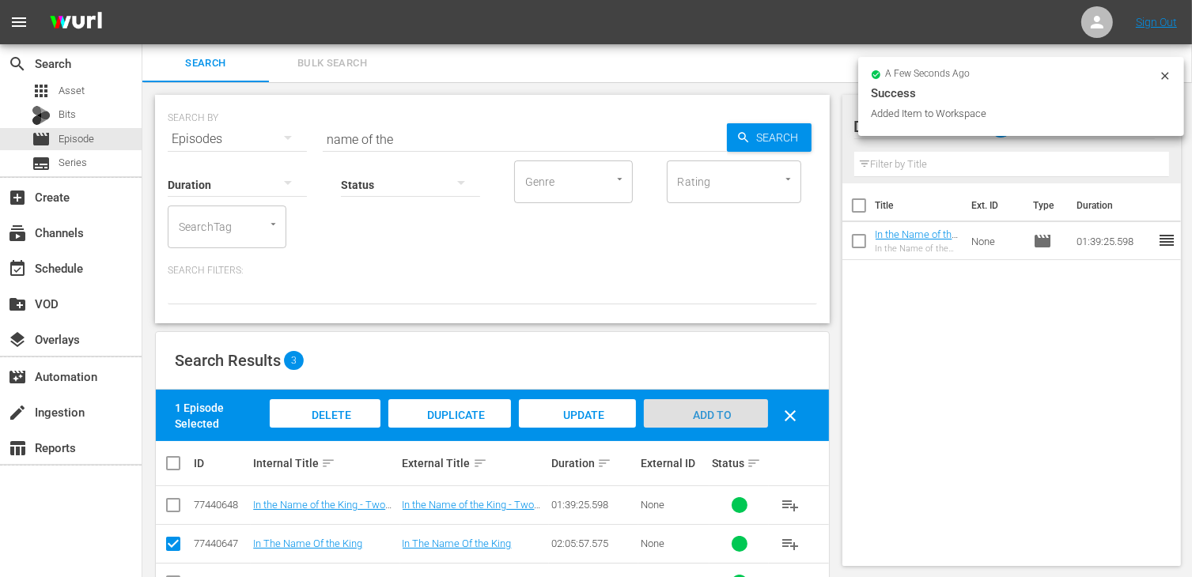
click at [699, 411] on span "Add to Workspace" at bounding box center [706, 430] width 78 height 43
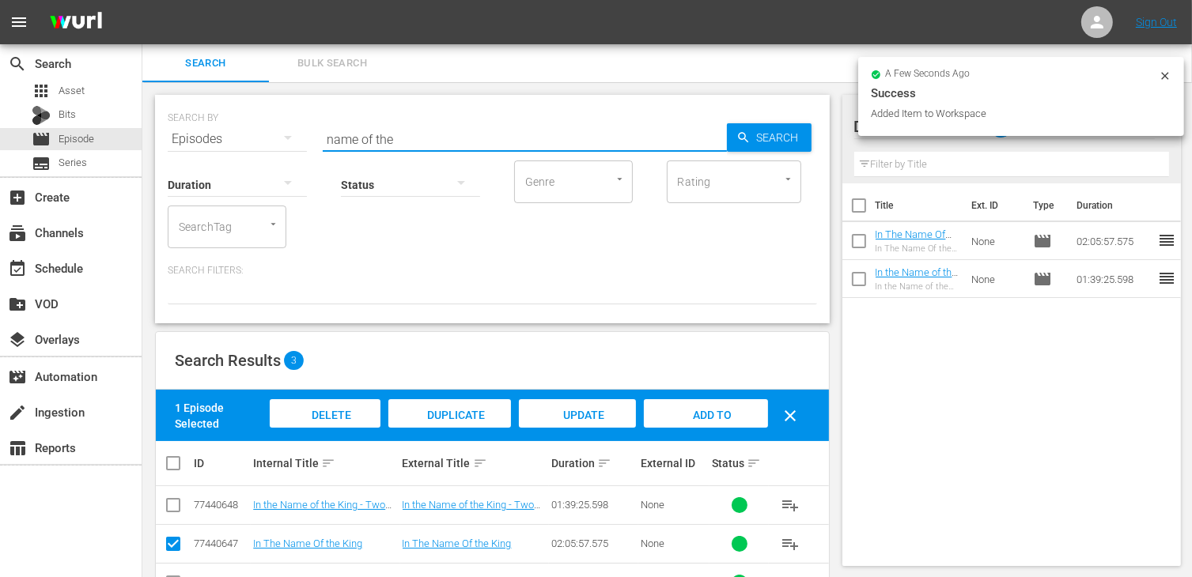
drag, startPoint x: 392, startPoint y: 139, endPoint x: 288, endPoint y: 133, distance: 104.6
click at [288, 133] on div "SEARCH BY Search By Episodes Search ID, Title, Description, Keywords, or Catego…" at bounding box center [492, 129] width 649 height 57
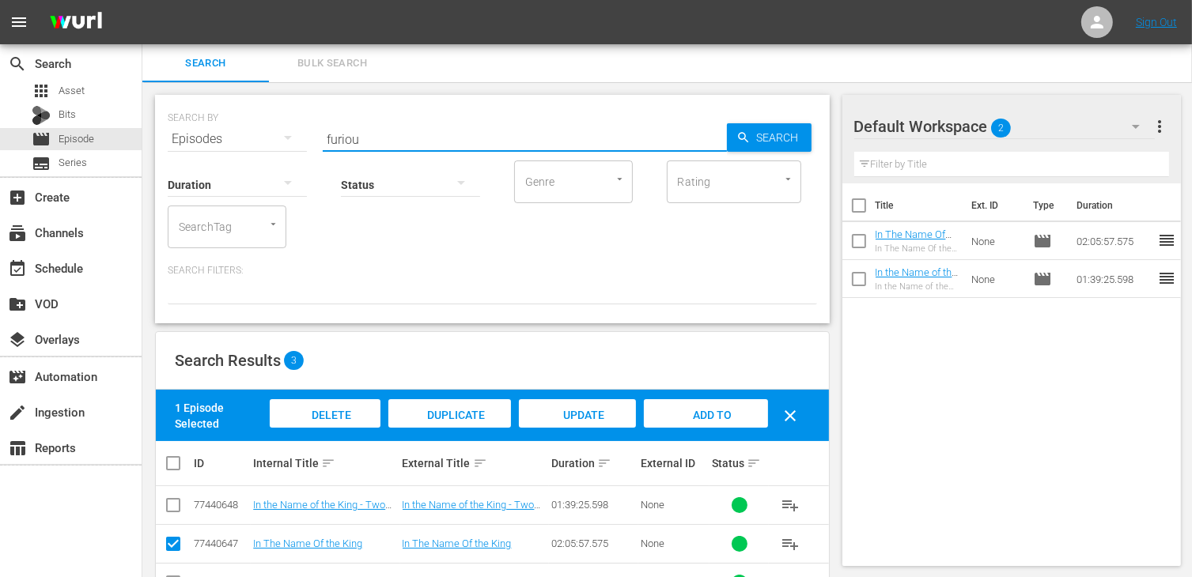
type input "furiou"
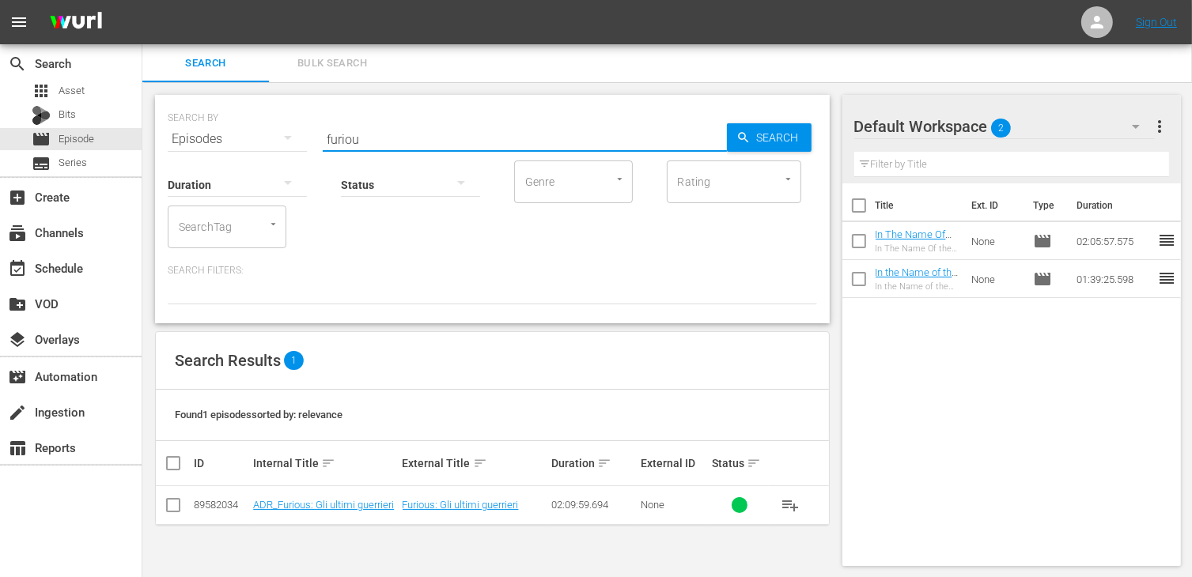
click at [167, 510] on input "checkbox" at bounding box center [173, 508] width 19 height 19
checkbox input "true"
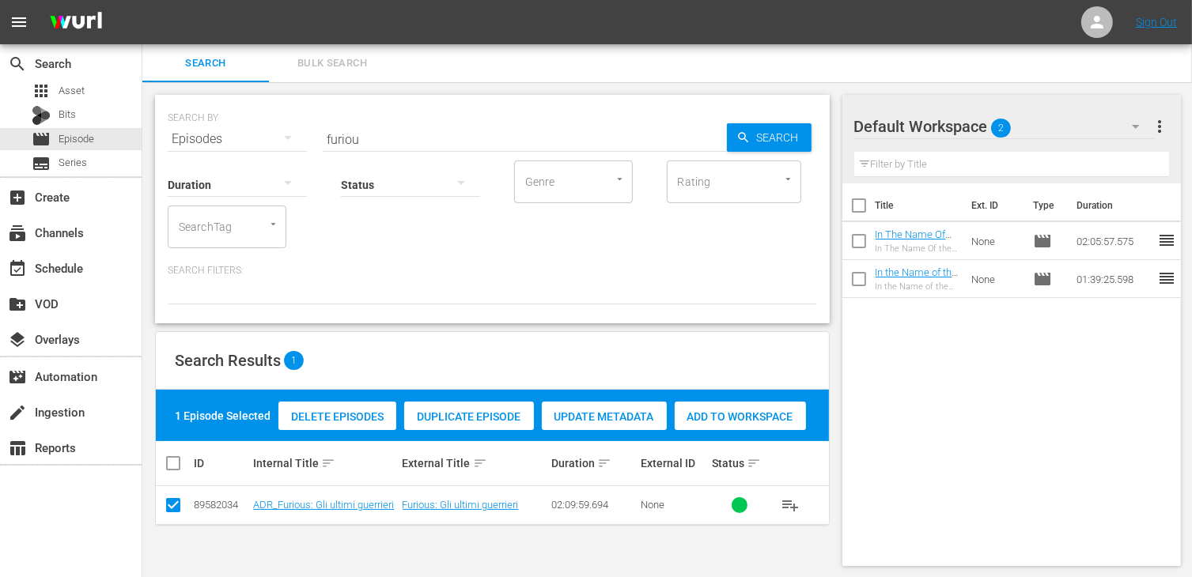
drag, startPoint x: 748, startPoint y: 418, endPoint x: 728, endPoint y: 414, distance: 20.2
click at [748, 418] on span "Add to Workspace" at bounding box center [740, 416] width 131 height 13
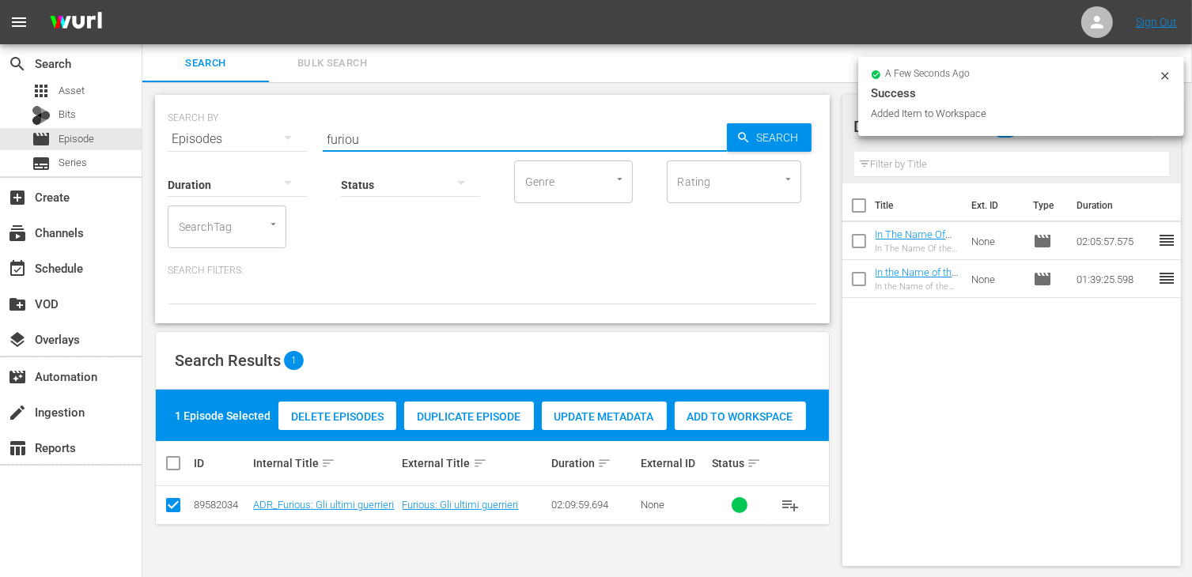
drag, startPoint x: 386, startPoint y: 133, endPoint x: 269, endPoint y: 114, distance: 118.6
click at [269, 114] on div "SEARCH BY Search By Episodes Search ID, Title, Description, Keywords, or Catego…" at bounding box center [492, 129] width 649 height 57
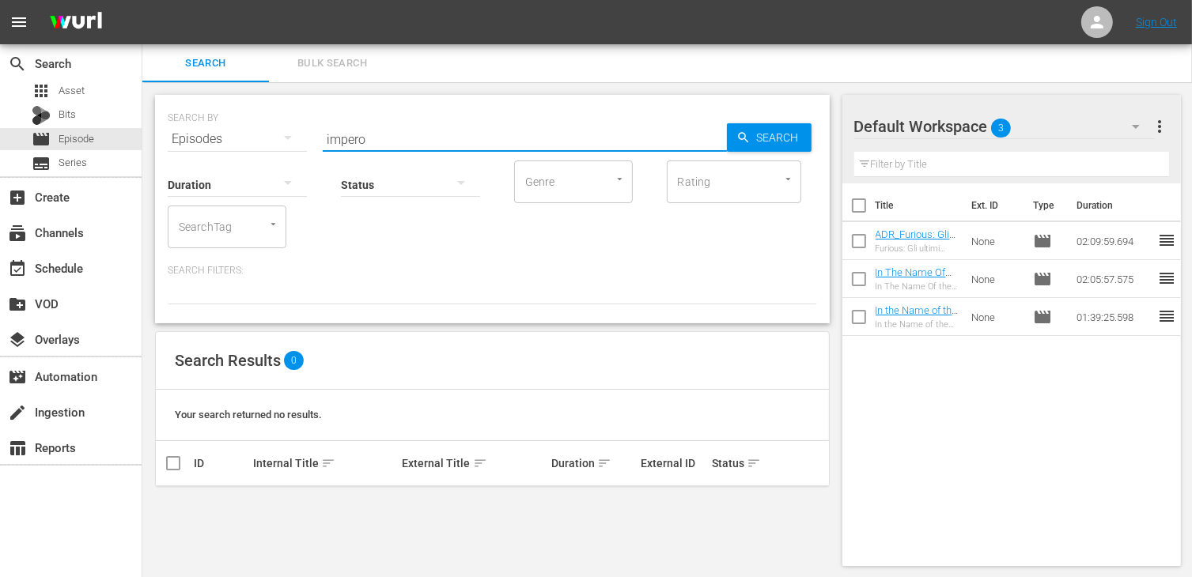
type input "impero"
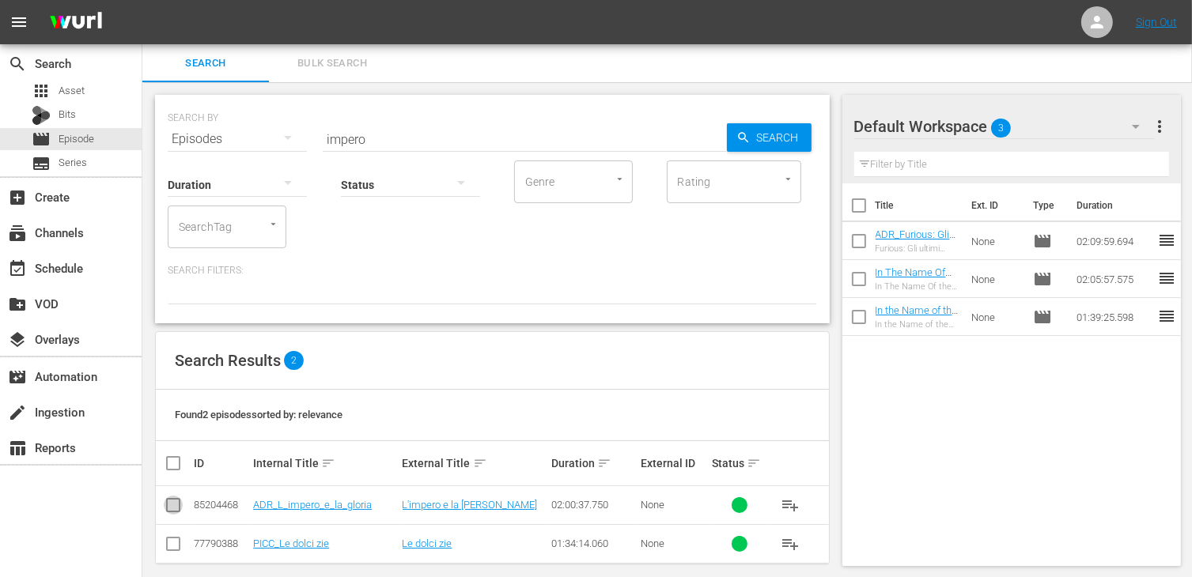
click at [181, 507] on input "checkbox" at bounding box center [173, 508] width 19 height 19
checkbox input "true"
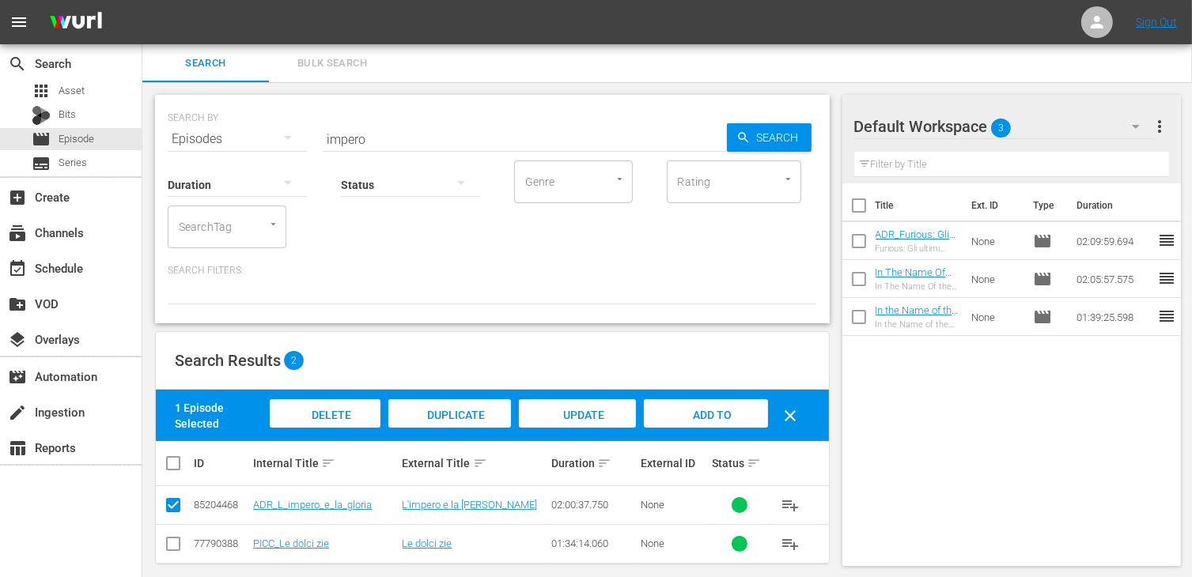
click at [698, 409] on span "Add to Workspace" at bounding box center [706, 430] width 78 height 43
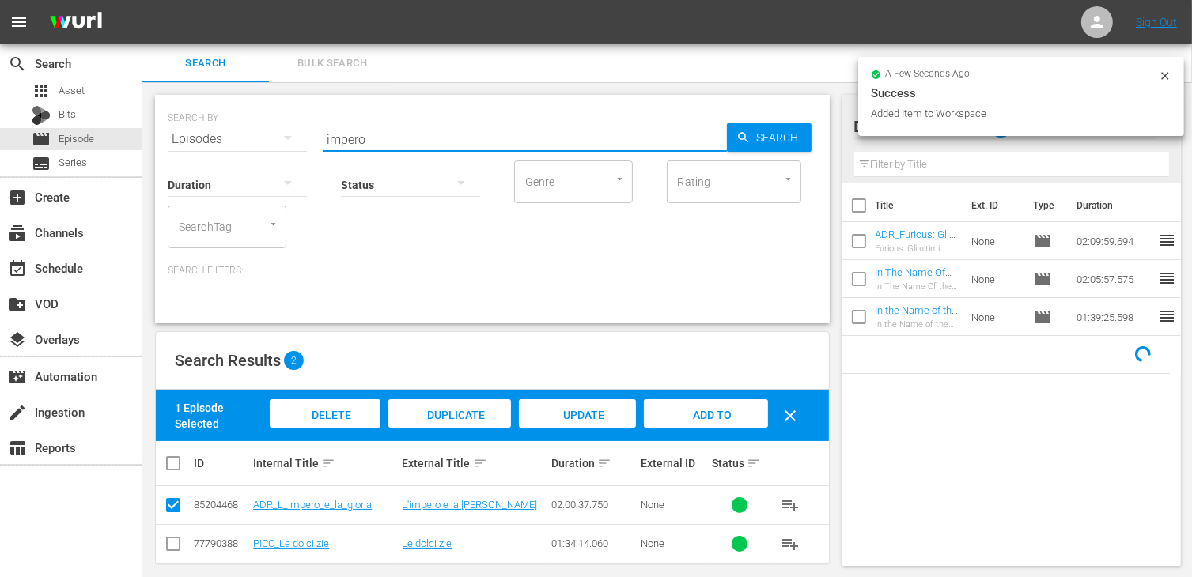
drag, startPoint x: 371, startPoint y: 134, endPoint x: 288, endPoint y: 127, distance: 83.3
click at [289, 127] on div "SEARCH BY Search By Episodes Search ID, Title, Description, Keywords, or Catego…" at bounding box center [492, 129] width 649 height 57
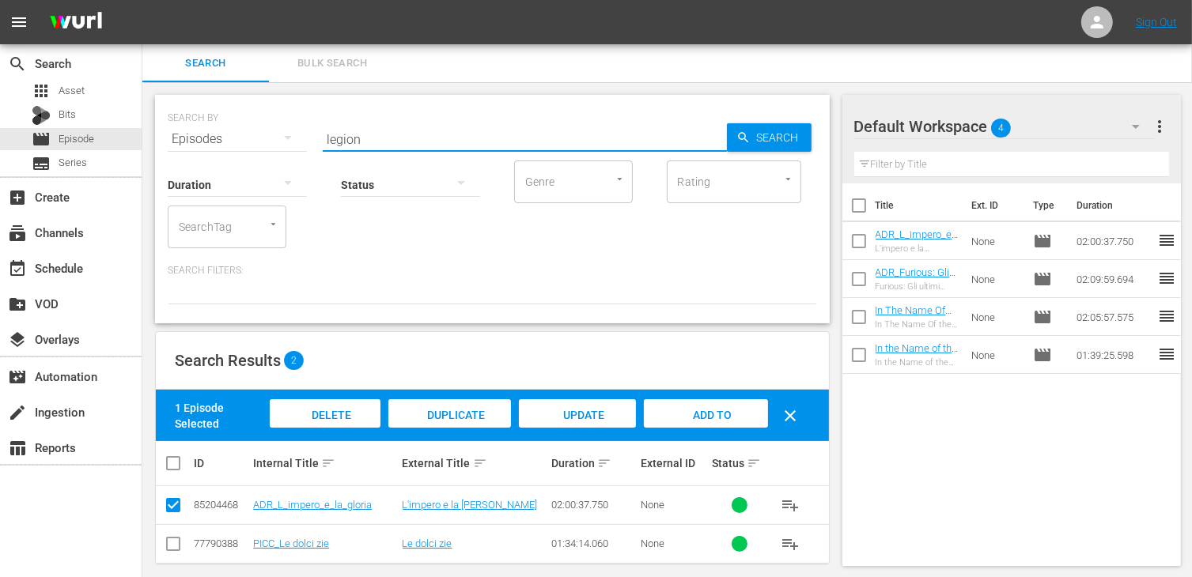
type input "legion"
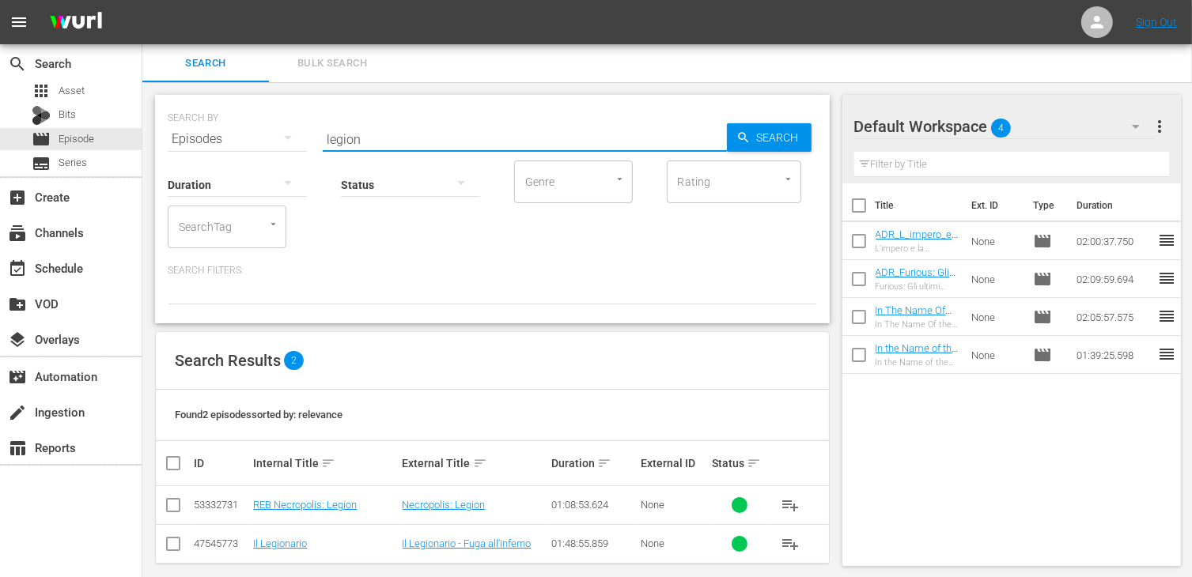
click at [172, 551] on input "checkbox" at bounding box center [173, 547] width 19 height 19
checkbox input "true"
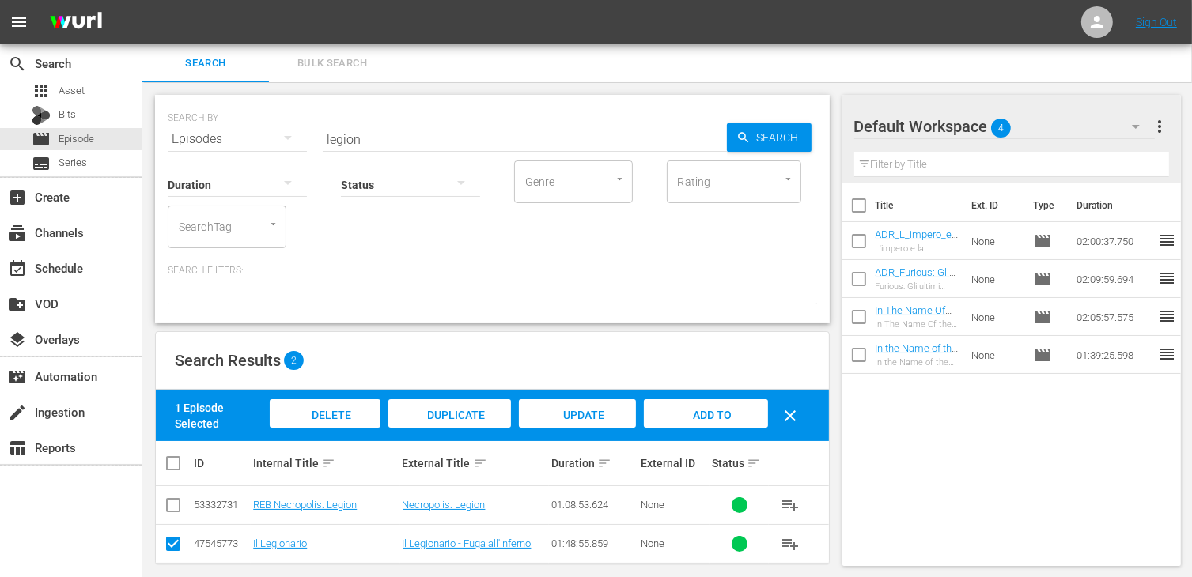
click at [705, 410] on span "Add to Workspace" at bounding box center [706, 430] width 78 height 43
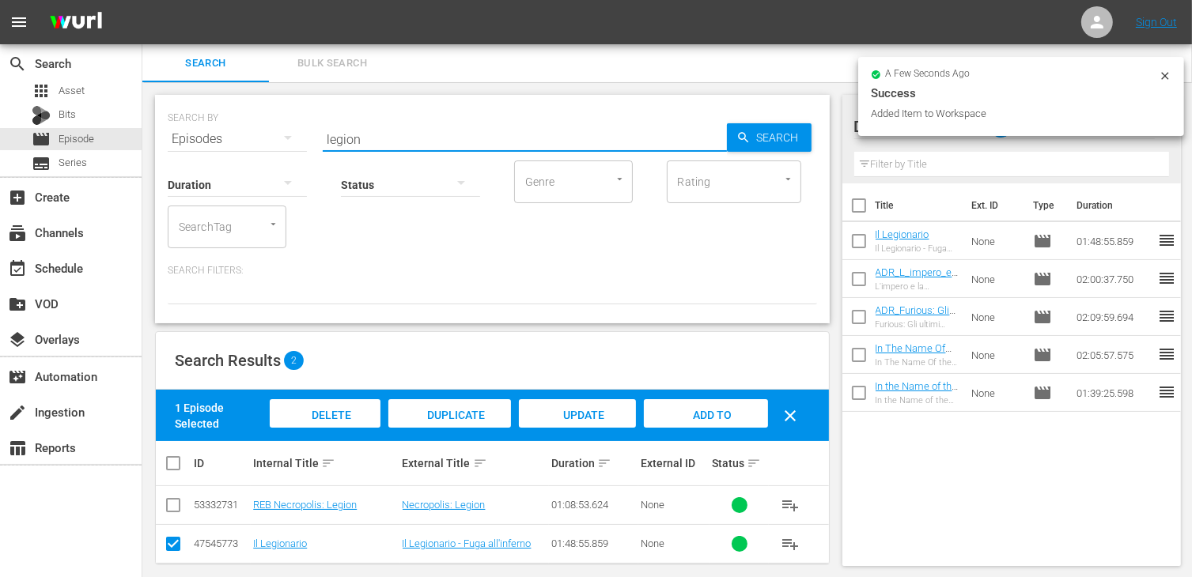
drag, startPoint x: 370, startPoint y: 141, endPoint x: 274, endPoint y: 122, distance: 98.3
click at [274, 122] on div "SEARCH BY Search By Episodes Search ID, Title, Description, Keywords, or Catego…" at bounding box center [492, 129] width 649 height 57
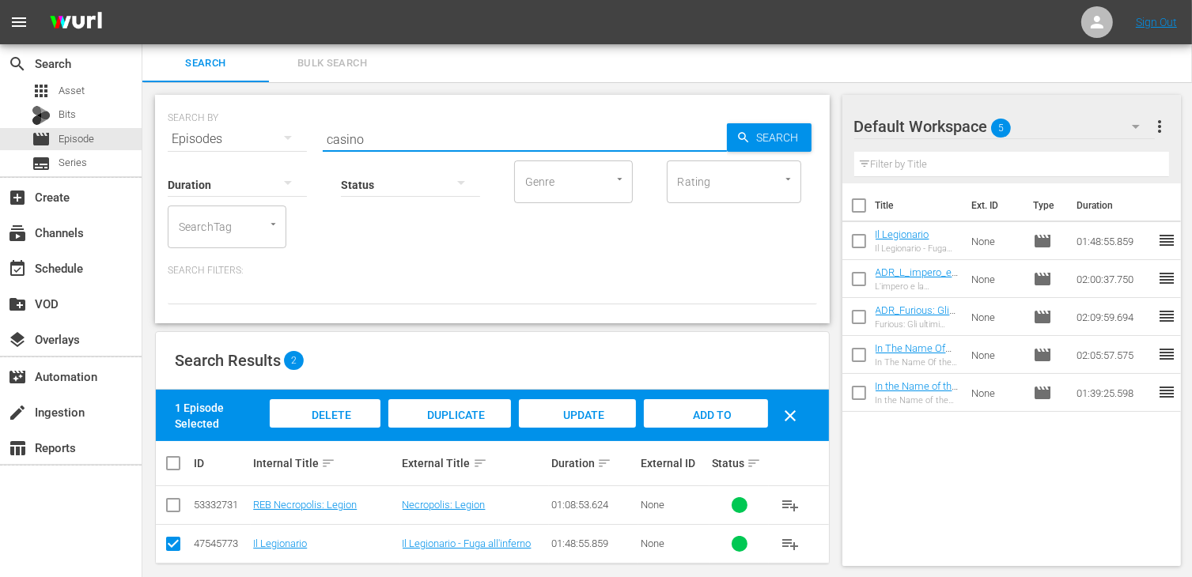
type input "casino"
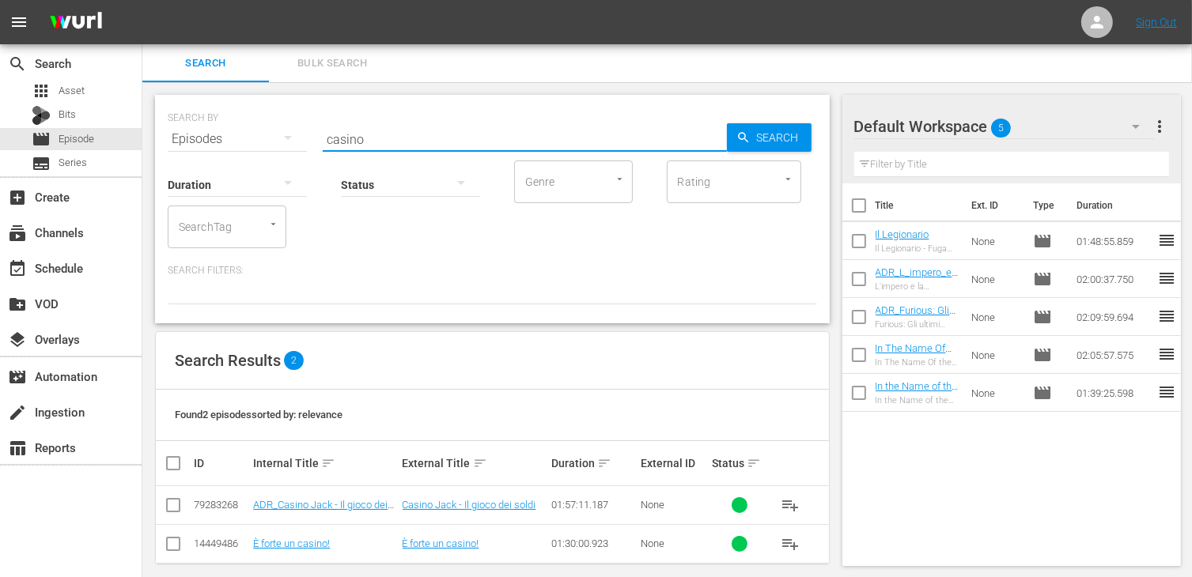
click at [178, 505] on input "checkbox" at bounding box center [173, 508] width 19 height 19
checkbox input "true"
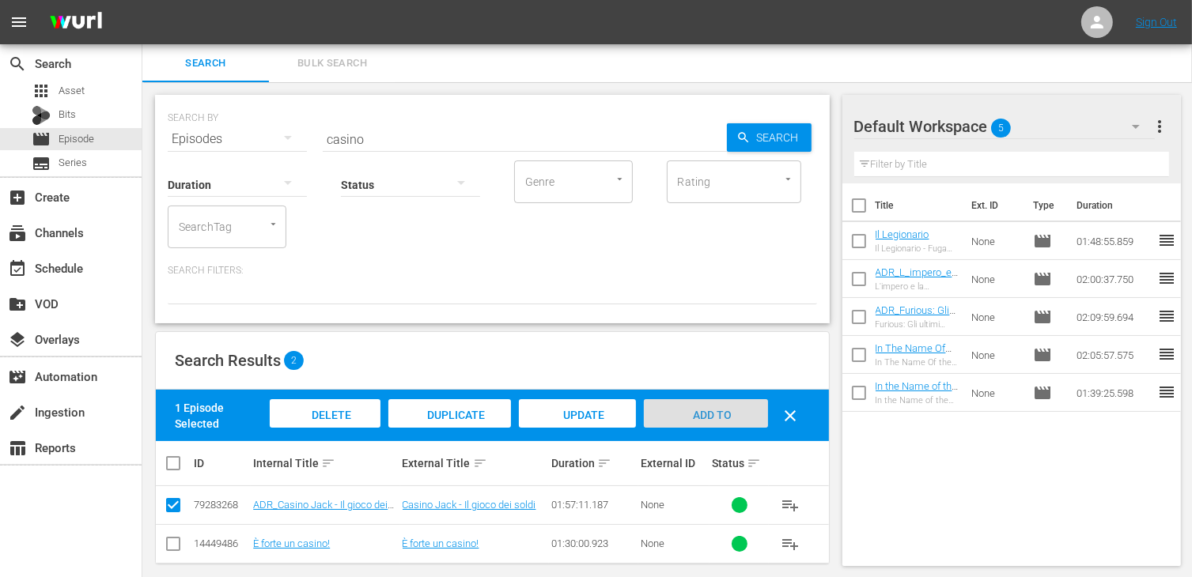
drag, startPoint x: 723, startPoint y: 414, endPoint x: 714, endPoint y: 412, distance: 9.0
click at [721, 414] on span "Add to Workspace" at bounding box center [706, 430] width 78 height 43
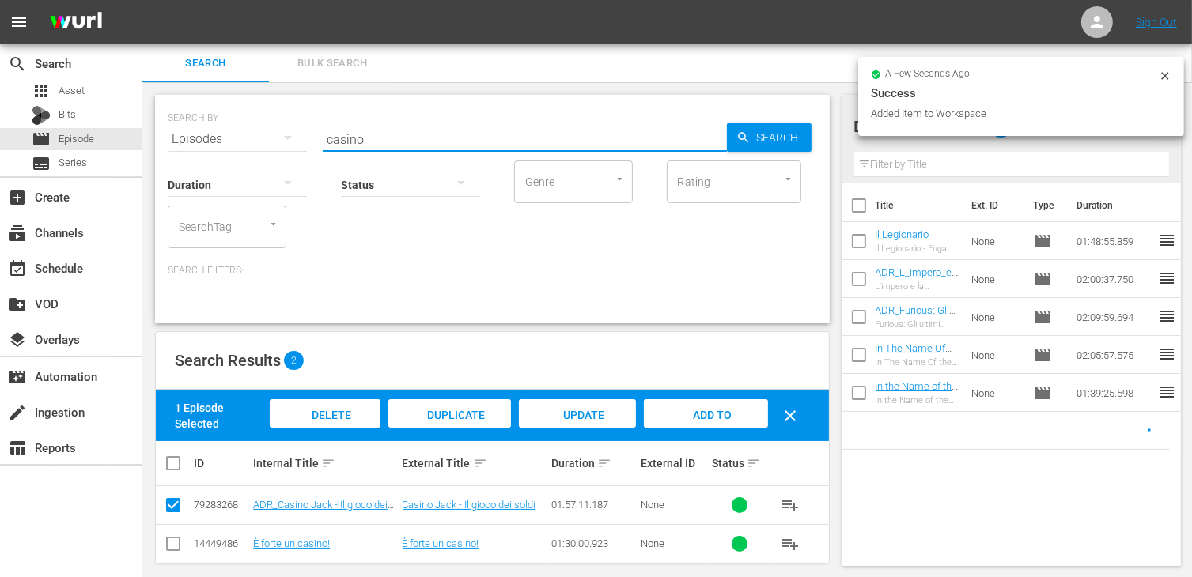
drag, startPoint x: 405, startPoint y: 139, endPoint x: 285, endPoint y: 127, distance: 120.8
click at [289, 127] on div "SEARCH BY Search By Episodes Search ID, Title, Description, Keywords, or Catego…" at bounding box center [492, 129] width 649 height 57
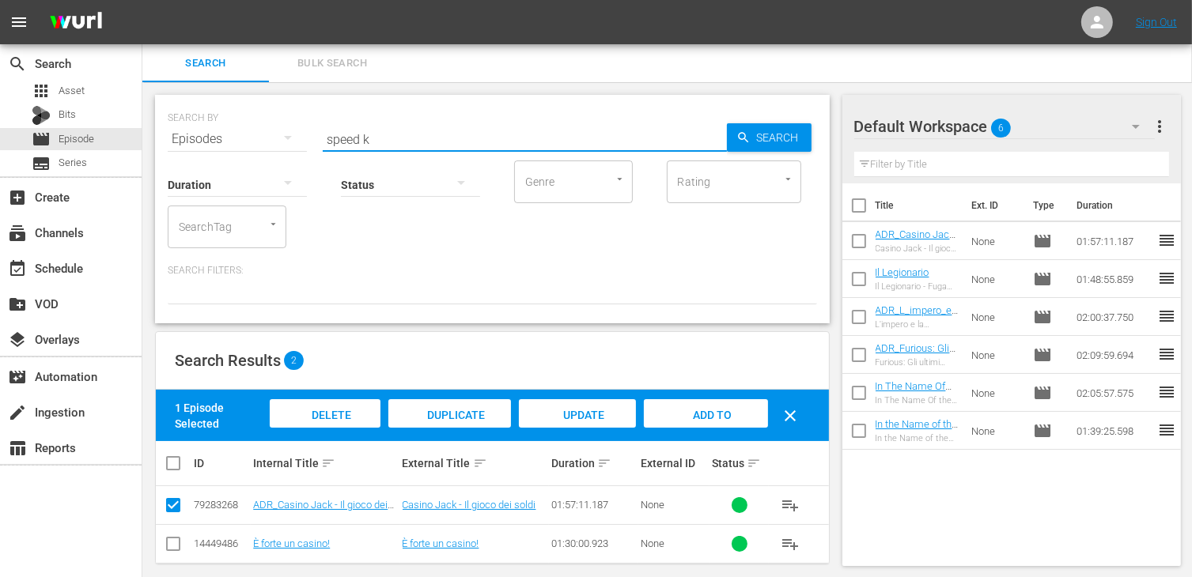
type input "speed k"
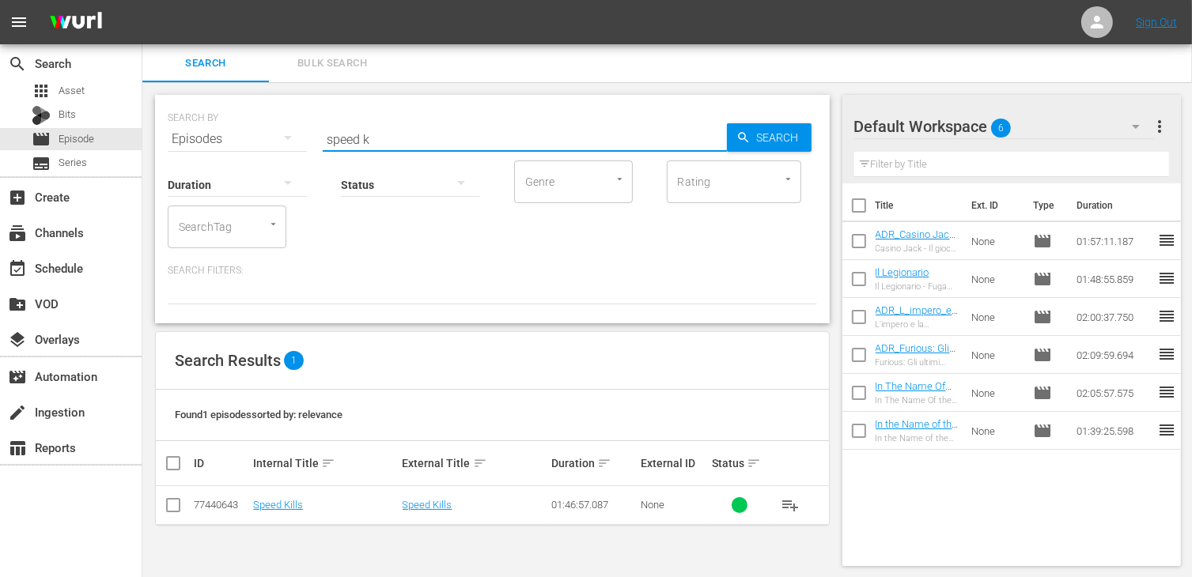
click at [172, 501] on input "checkbox" at bounding box center [173, 508] width 19 height 19
checkbox input "true"
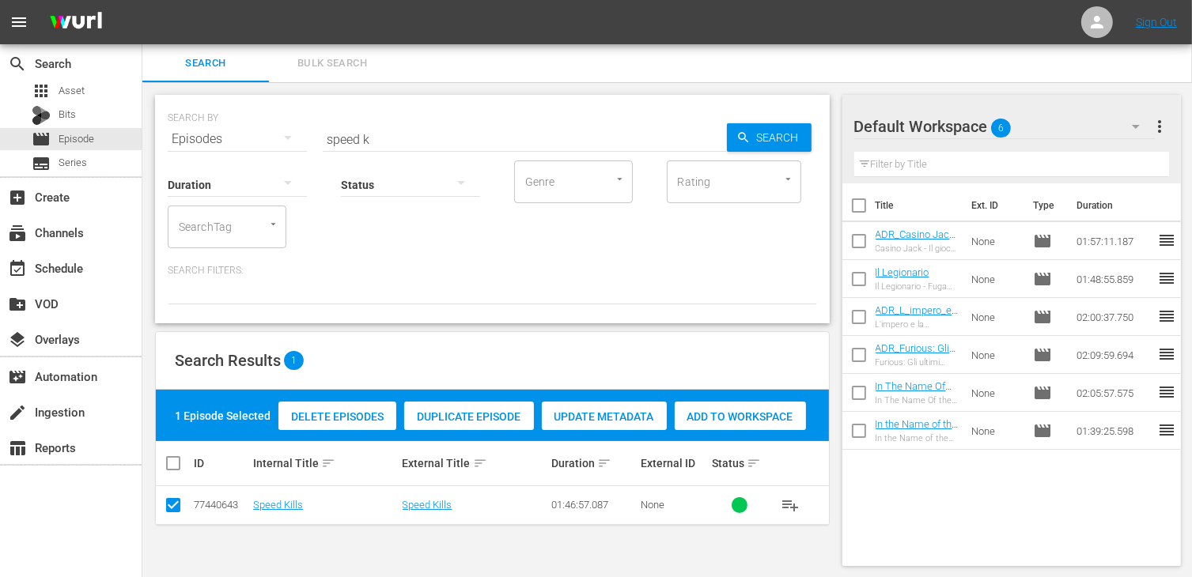
click at [746, 410] on span "Add to Workspace" at bounding box center [740, 416] width 131 height 13
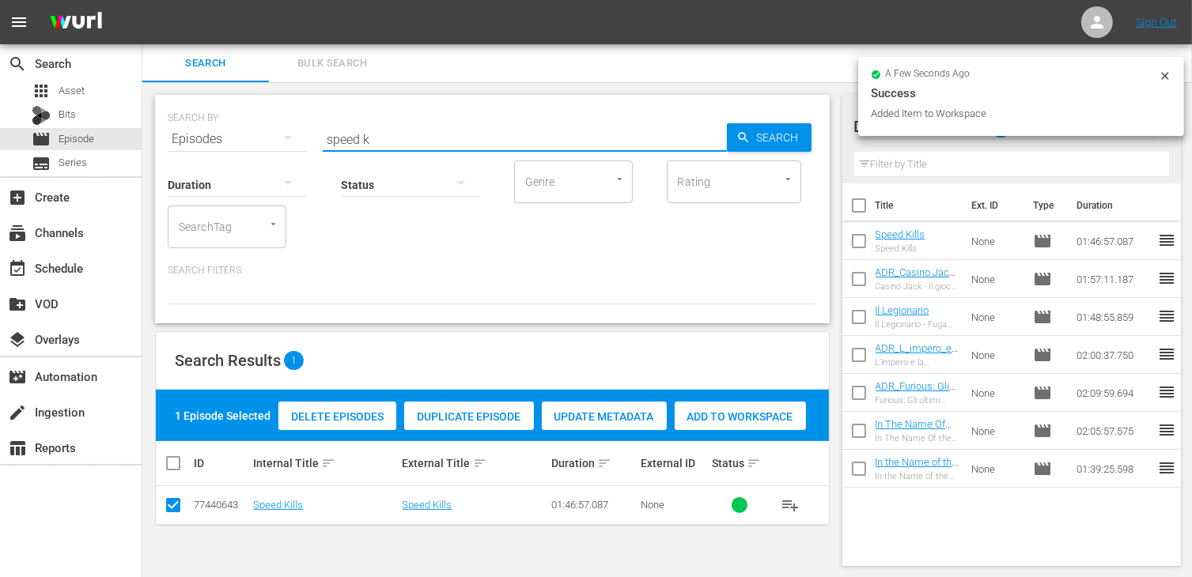
drag, startPoint x: 402, startPoint y: 138, endPoint x: 239, endPoint y: 119, distance: 163.9
click at [239, 119] on div "SEARCH BY Search By Episodes Search ID, Title, Description, Keywords, or Catego…" at bounding box center [492, 129] width 649 height 57
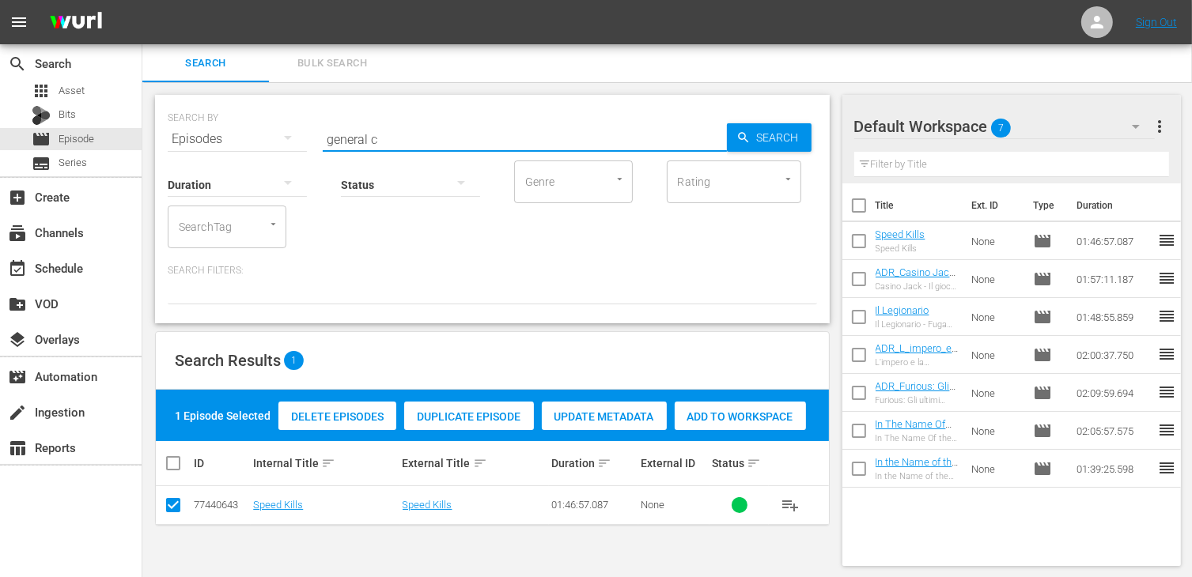
type input "general c"
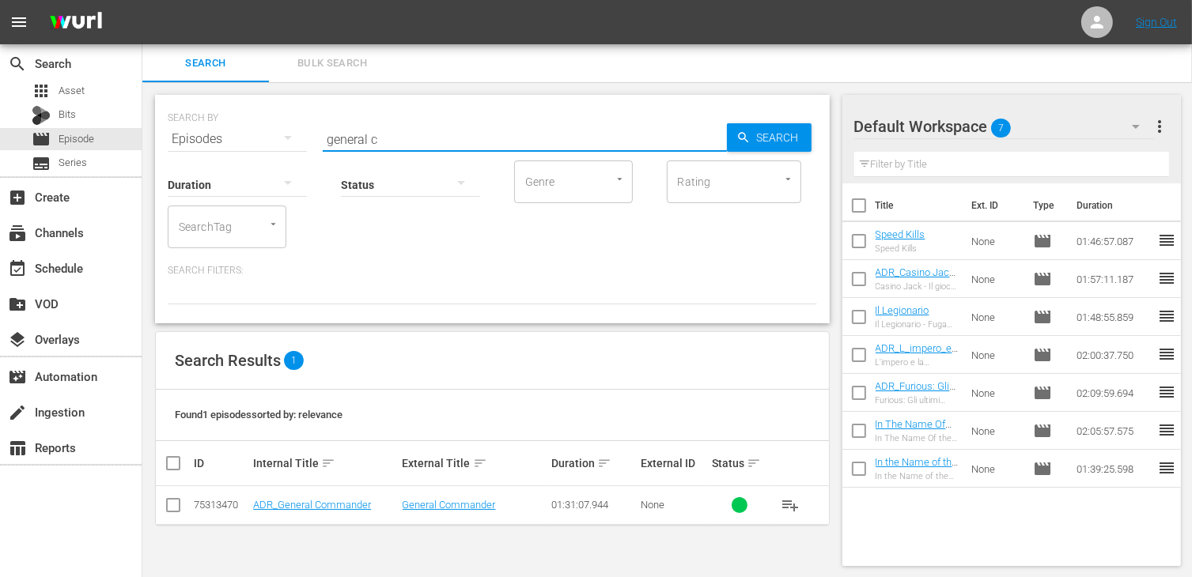
click at [174, 508] on input "checkbox" at bounding box center [173, 508] width 19 height 19
checkbox input "true"
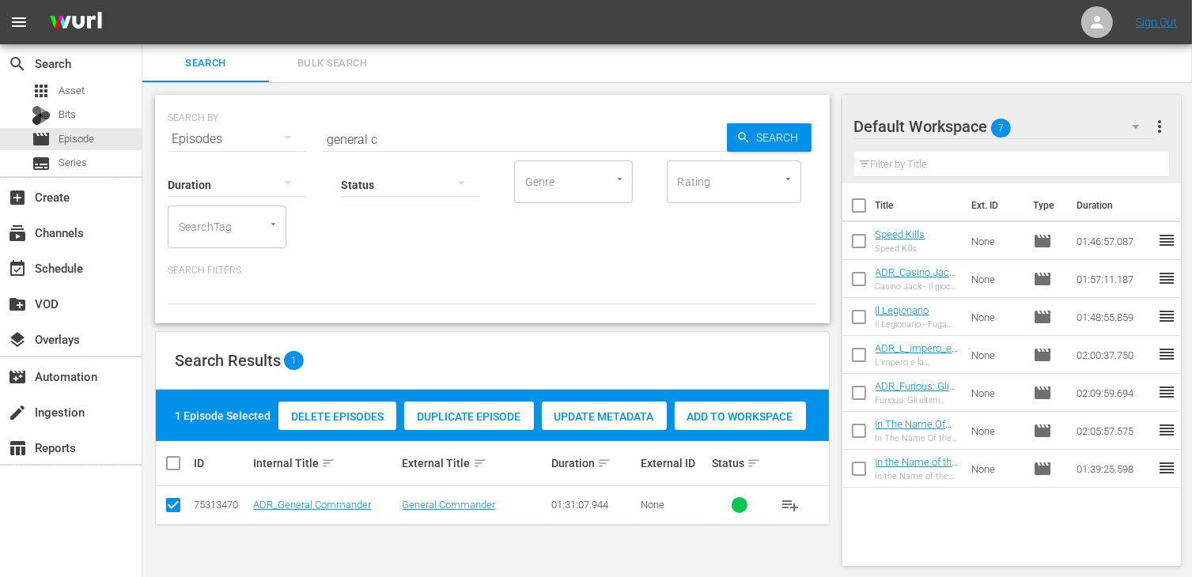
click at [747, 420] on span "Add to Workspace" at bounding box center [740, 416] width 131 height 13
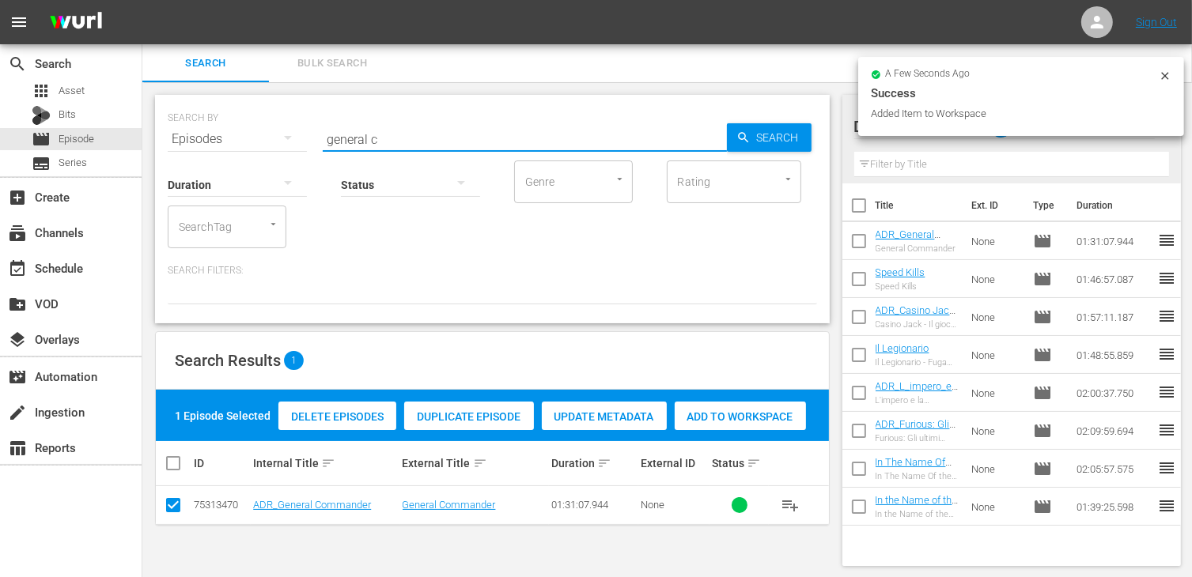
drag, startPoint x: 376, startPoint y: 134, endPoint x: 285, endPoint y: 122, distance: 90.9
click at [285, 122] on div "SEARCH BY Search By Episodes Search ID, Title, Description, Keywords, or Catego…" at bounding box center [492, 129] width 649 height 57
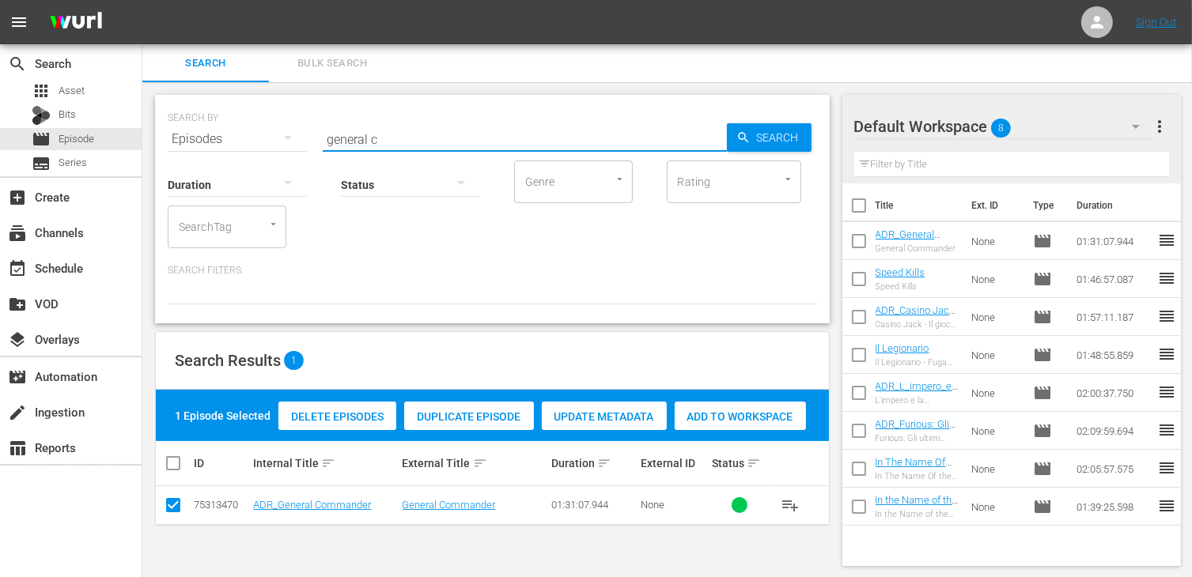
click at [395, 135] on input "general c" at bounding box center [525, 139] width 404 height 38
drag, startPoint x: 388, startPoint y: 138, endPoint x: 322, endPoint y: 128, distance: 67.1
click at [322, 128] on div "SEARCH BY Search By Episodes Search ID, Title, Description, Keywords, or Catego…" at bounding box center [492, 129] width 649 height 57
type input "io sono v"
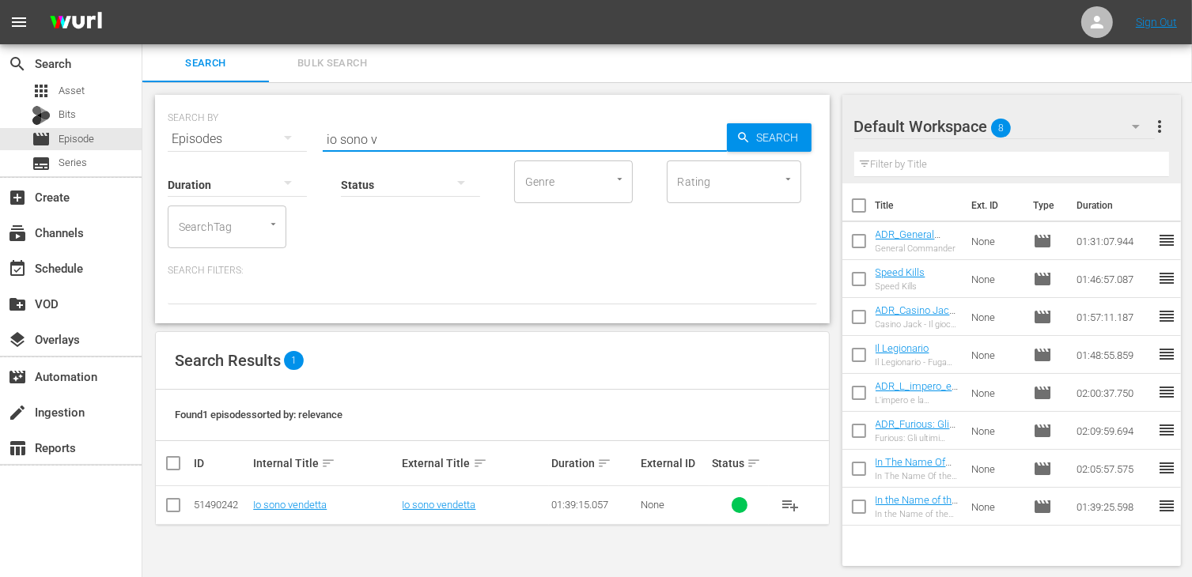
click at [174, 506] on input "checkbox" at bounding box center [173, 508] width 19 height 19
checkbox input "true"
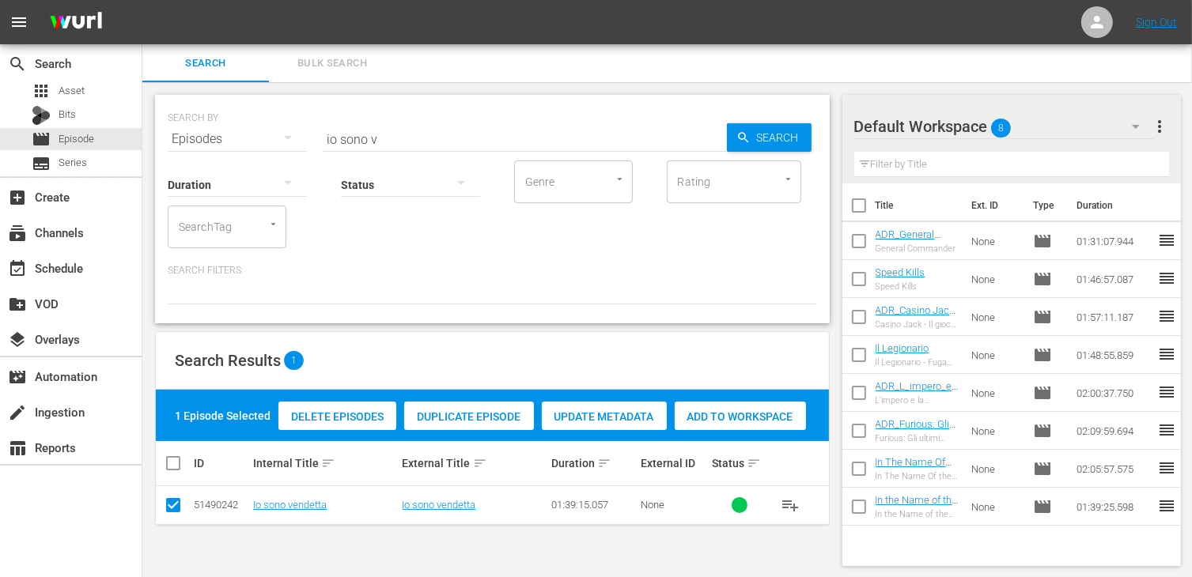
click at [733, 413] on span "Add to Workspace" at bounding box center [740, 416] width 131 height 13
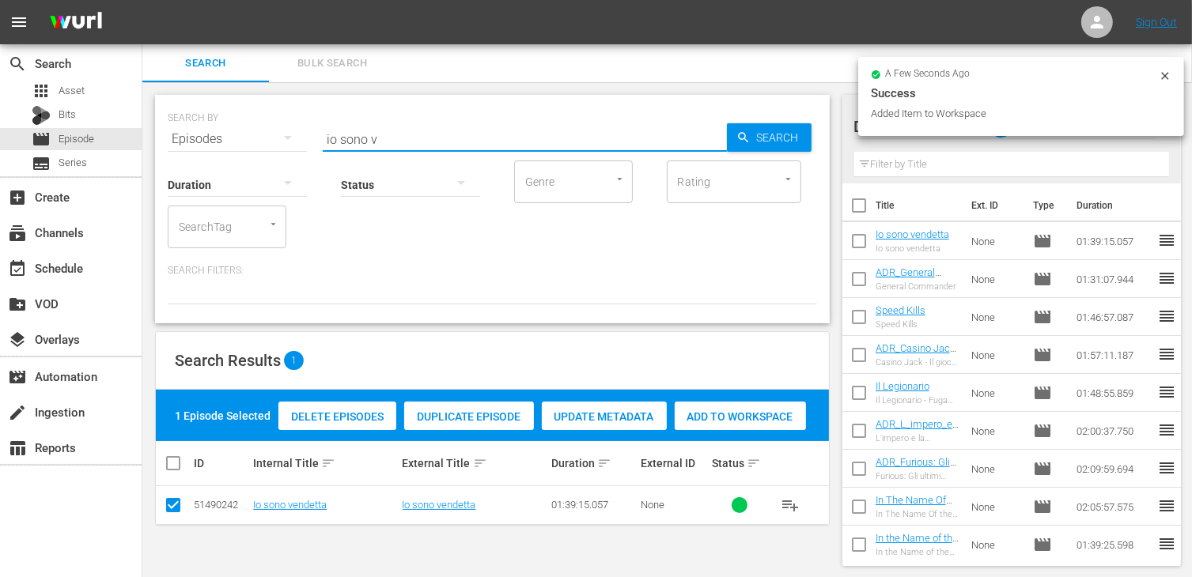
drag, startPoint x: 402, startPoint y: 138, endPoint x: 264, endPoint y: 117, distance: 139.1
click at [264, 117] on div "SEARCH BY Search By Episodes Search ID, Title, Description, Keywords, or Catego…" at bounding box center [492, 129] width 649 height 57
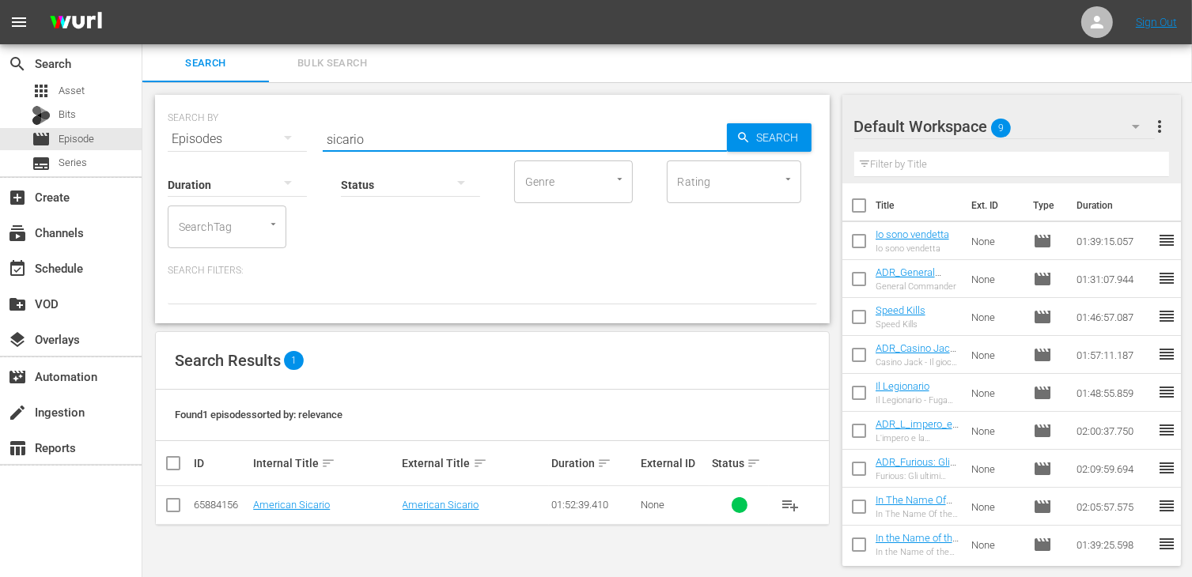
type input "sicario"
click at [175, 509] on input "checkbox" at bounding box center [173, 508] width 19 height 19
checkbox input "true"
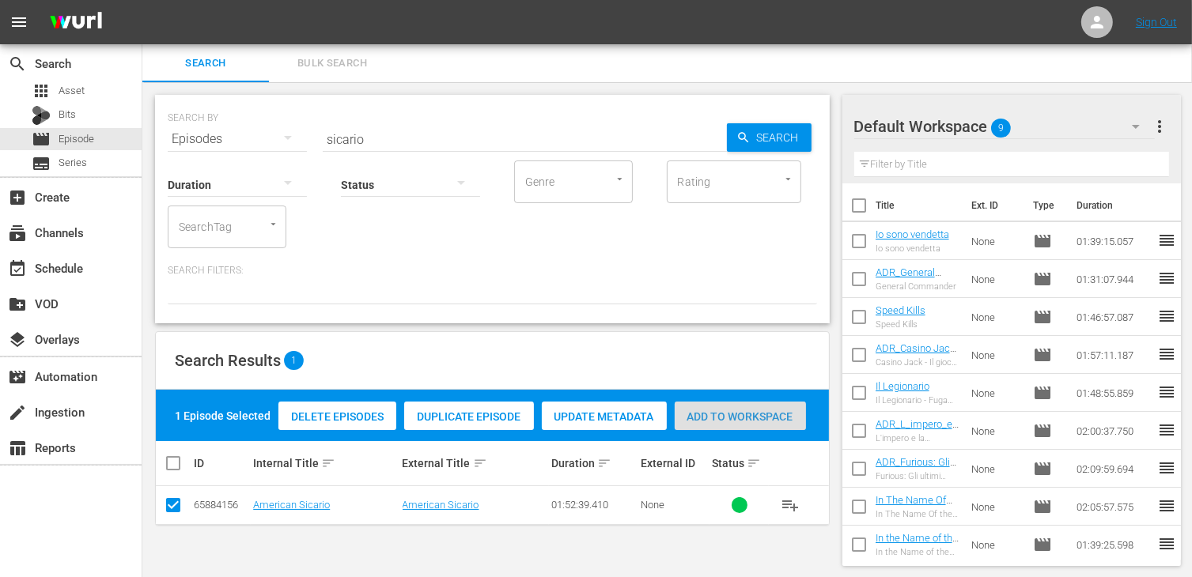
click at [762, 415] on span "Add to Workspace" at bounding box center [740, 416] width 131 height 13
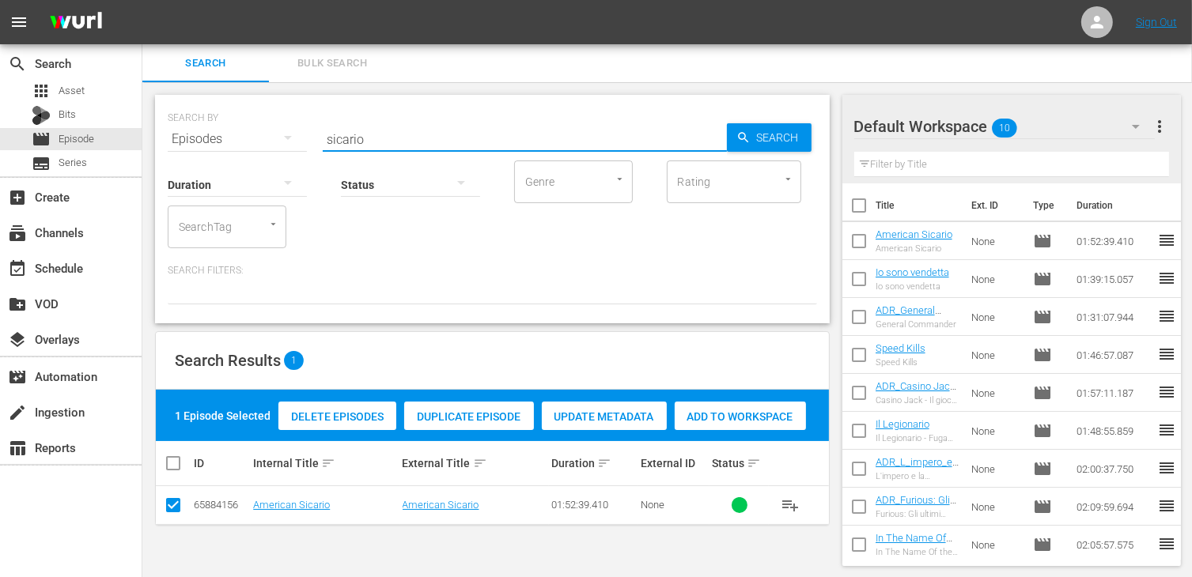
drag, startPoint x: 386, startPoint y: 137, endPoint x: 209, endPoint y: 133, distance: 177.2
click at [209, 133] on div "SEARCH BY Search By Episodes Search ID, Title, Description, Keywords, or Catego…" at bounding box center [492, 129] width 649 height 57
type input "gun"
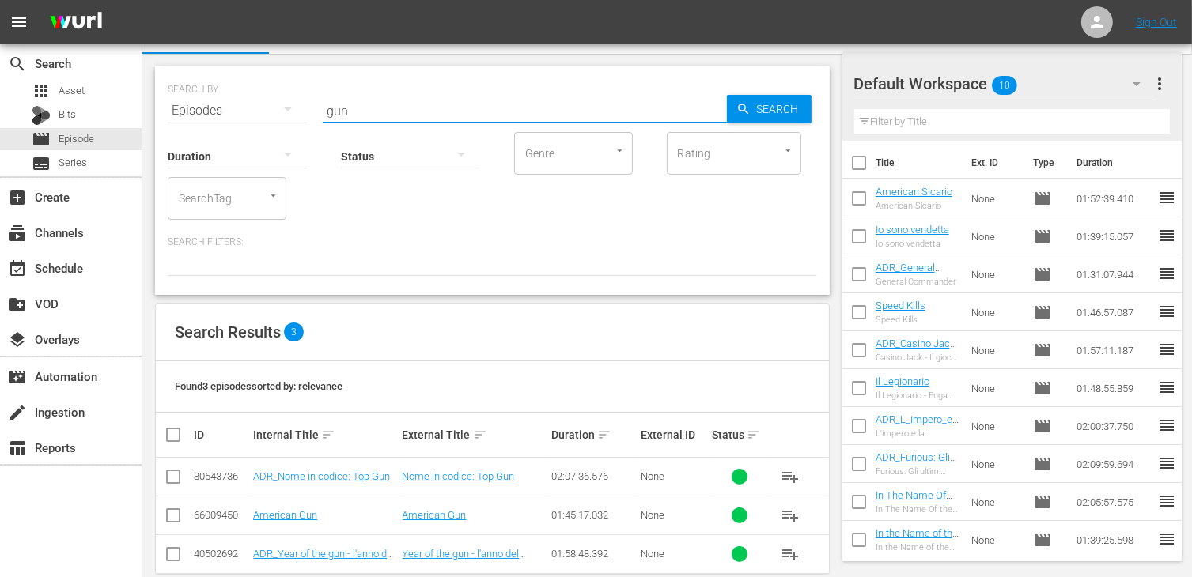
scroll to position [53, 0]
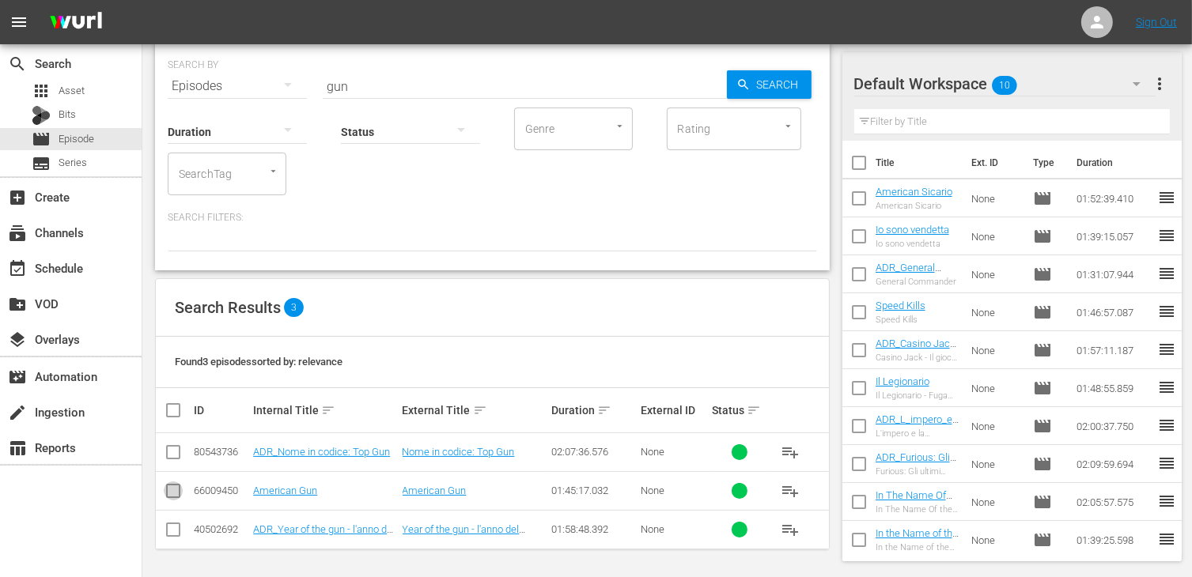
click at [168, 489] on input "checkbox" at bounding box center [173, 494] width 19 height 19
checkbox input "true"
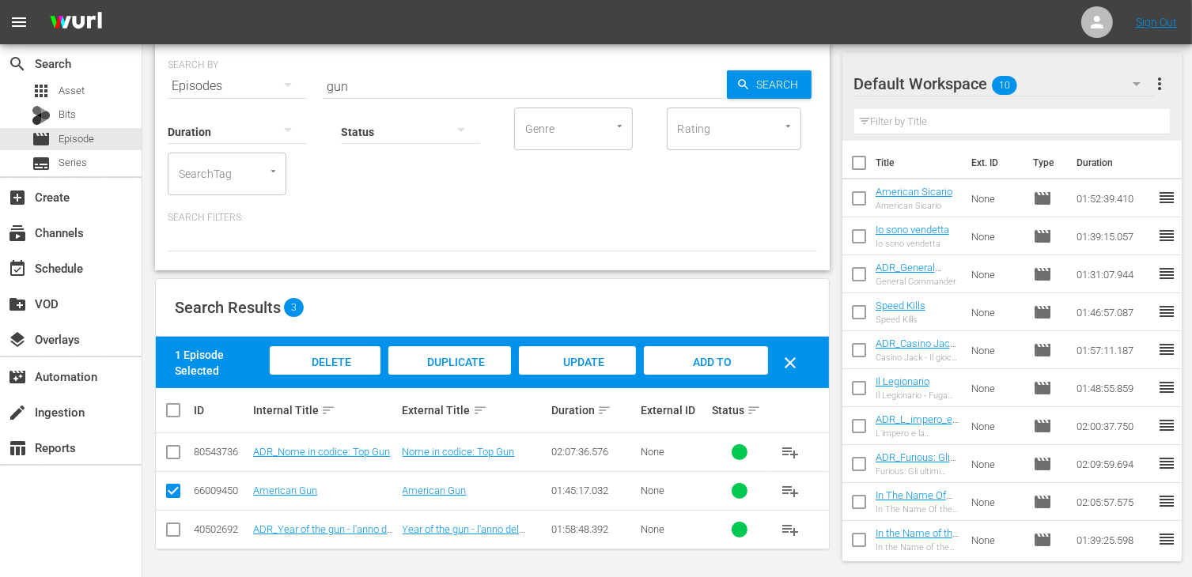
click at [697, 369] on div "Add to Workspace" at bounding box center [705, 375] width 123 height 59
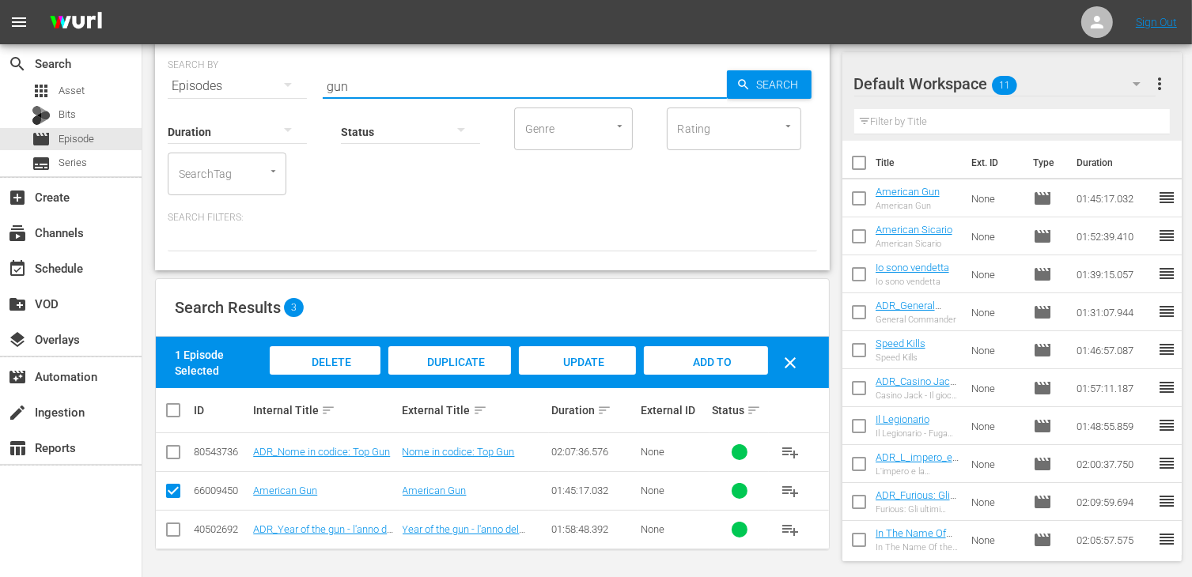
drag, startPoint x: 375, startPoint y: 79, endPoint x: 335, endPoint y: 70, distance: 40.5
click at [335, 70] on input "gun" at bounding box center [525, 86] width 404 height 38
type input "g"
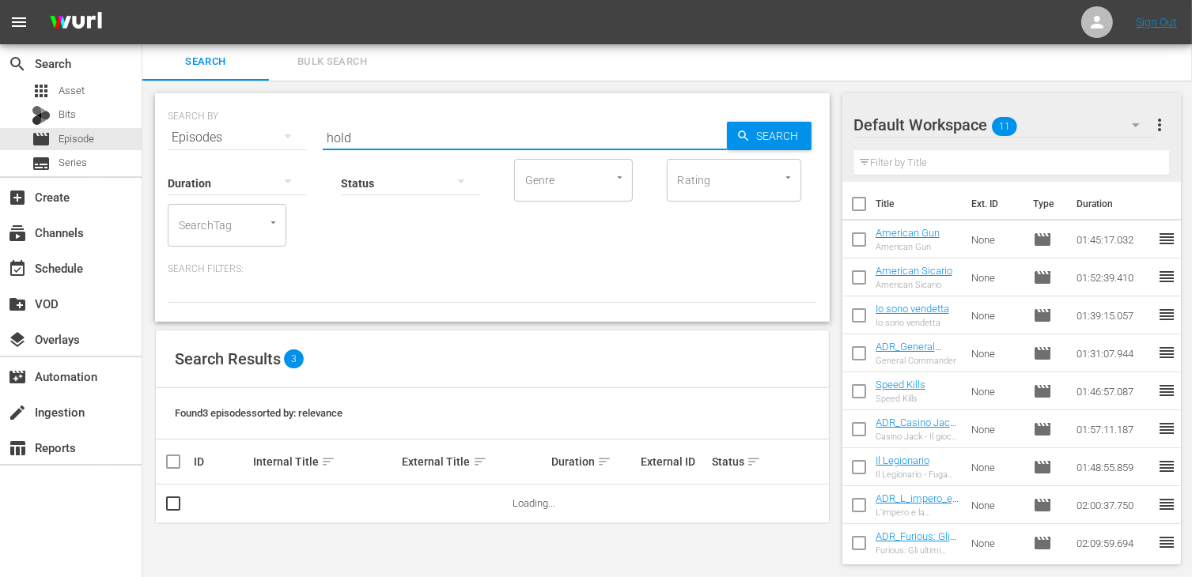
scroll to position [0, 0]
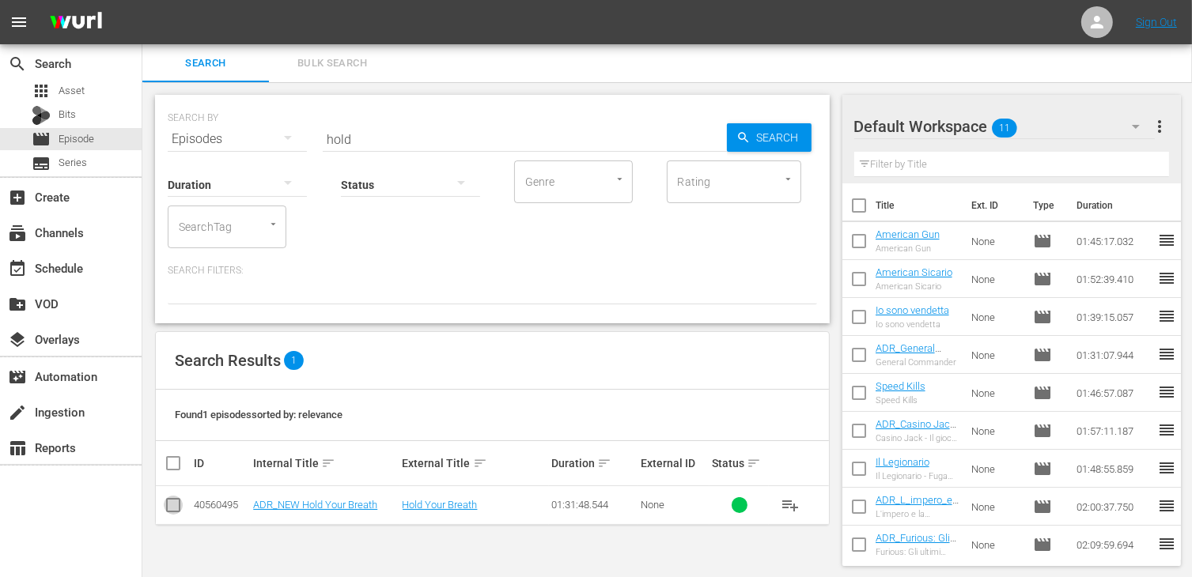
click at [174, 505] on input "checkbox" at bounding box center [173, 508] width 19 height 19
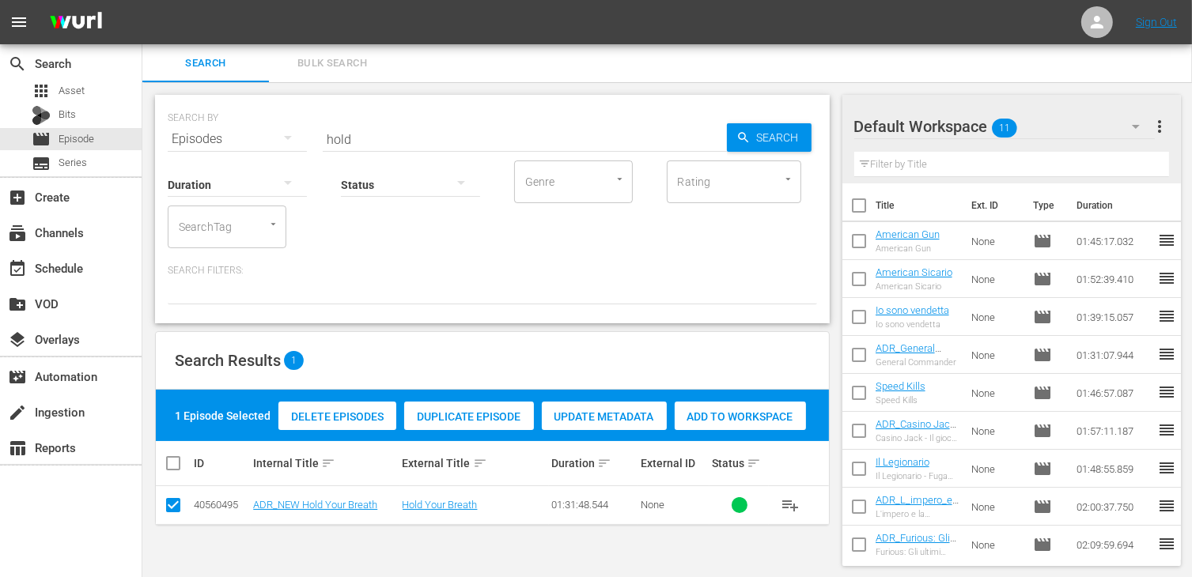
drag, startPoint x: 724, startPoint y: 412, endPoint x: 710, endPoint y: 405, distance: 15.9
click at [725, 411] on span "Add to Workspace" at bounding box center [740, 416] width 131 height 13
drag, startPoint x: 402, startPoint y: 140, endPoint x: 267, endPoint y: 119, distance: 136.8
click at [274, 121] on div "SEARCH BY Search By Episodes Search ID, Title, Description, Keywords, or Catego…" at bounding box center [492, 129] width 649 height 57
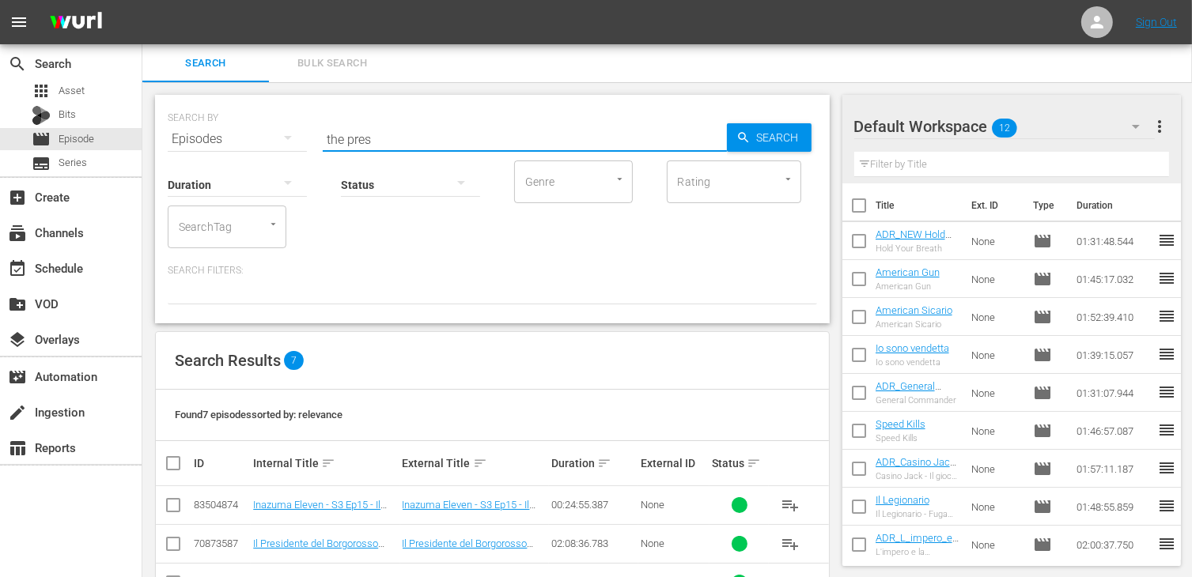
click at [387, 143] on input "the pres" at bounding box center [525, 139] width 404 height 38
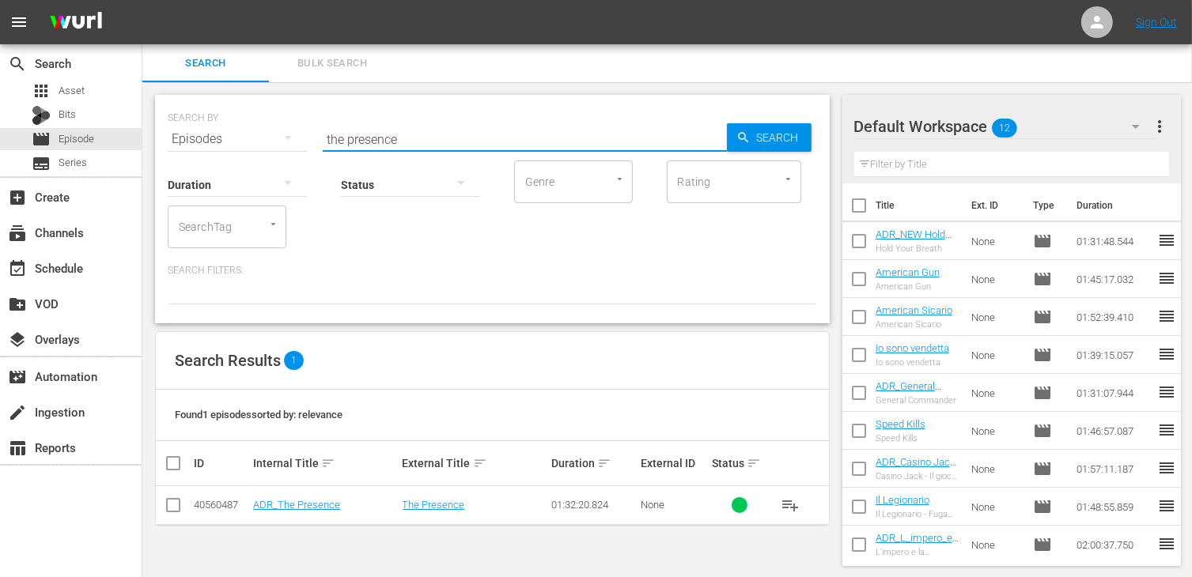
scroll to position [1, 0]
click at [174, 510] on input "checkbox" at bounding box center [173, 507] width 19 height 19
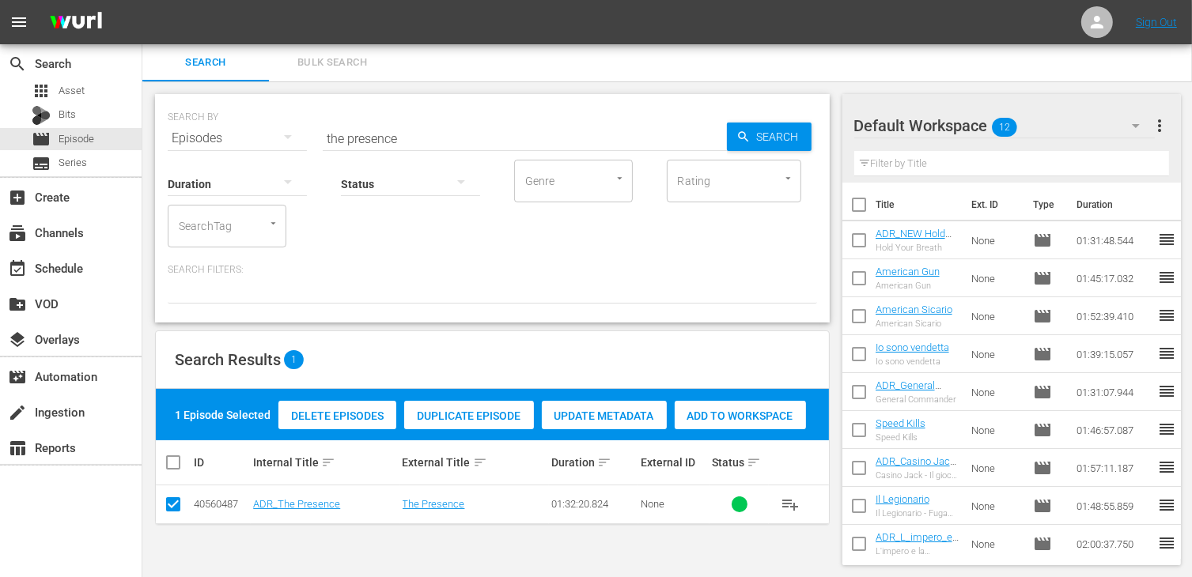
click at [735, 414] on span "Add to Workspace" at bounding box center [740, 416] width 131 height 13
drag, startPoint x: 403, startPoint y: 135, endPoint x: 274, endPoint y: 140, distance: 129.0
click at [274, 140] on div "SEARCH BY Search By Episodes Search ID, Title, Description, Keywords, or Catego…" at bounding box center [492, 128] width 649 height 57
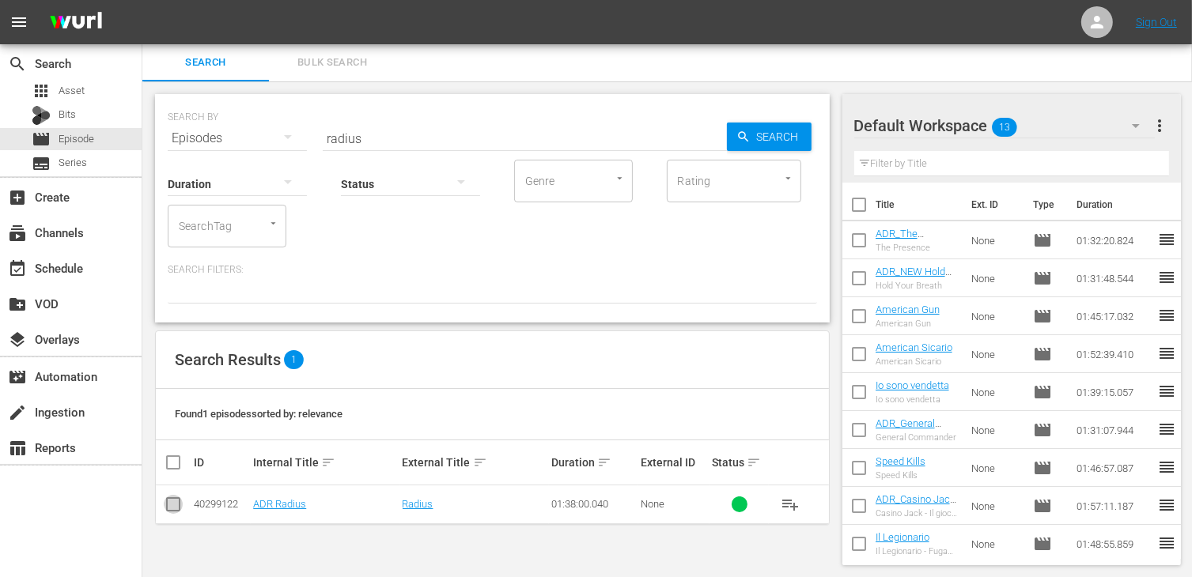
click at [174, 515] on input "checkbox" at bounding box center [173, 507] width 19 height 19
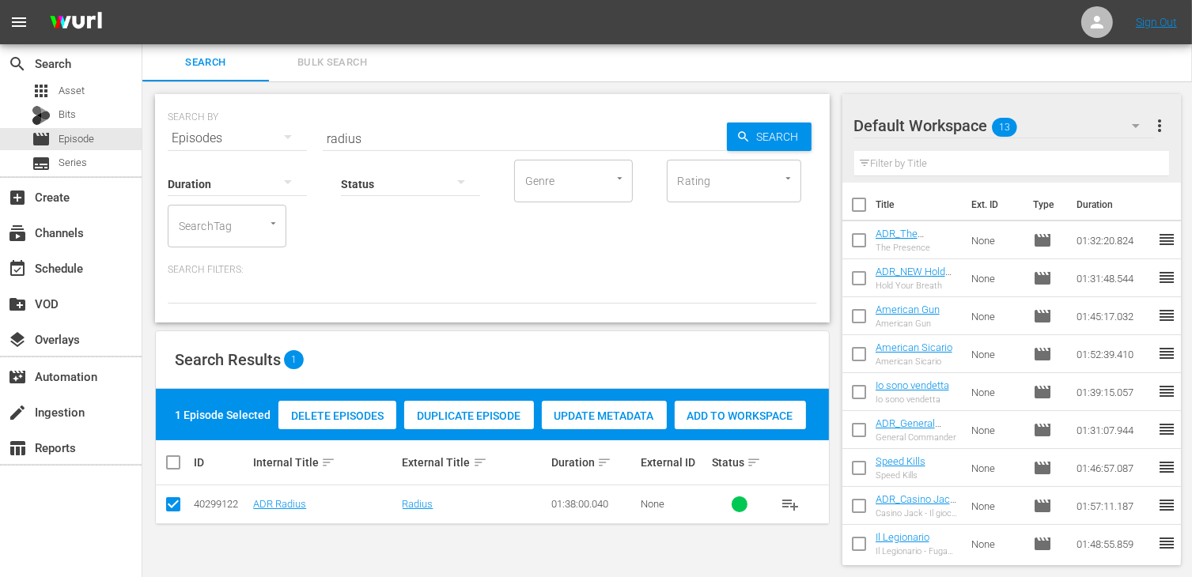
click at [777, 410] on span "Add to Workspace" at bounding box center [740, 416] width 131 height 13
click at [79, 273] on div "event_available Schedule" at bounding box center [44, 266] width 89 height 14
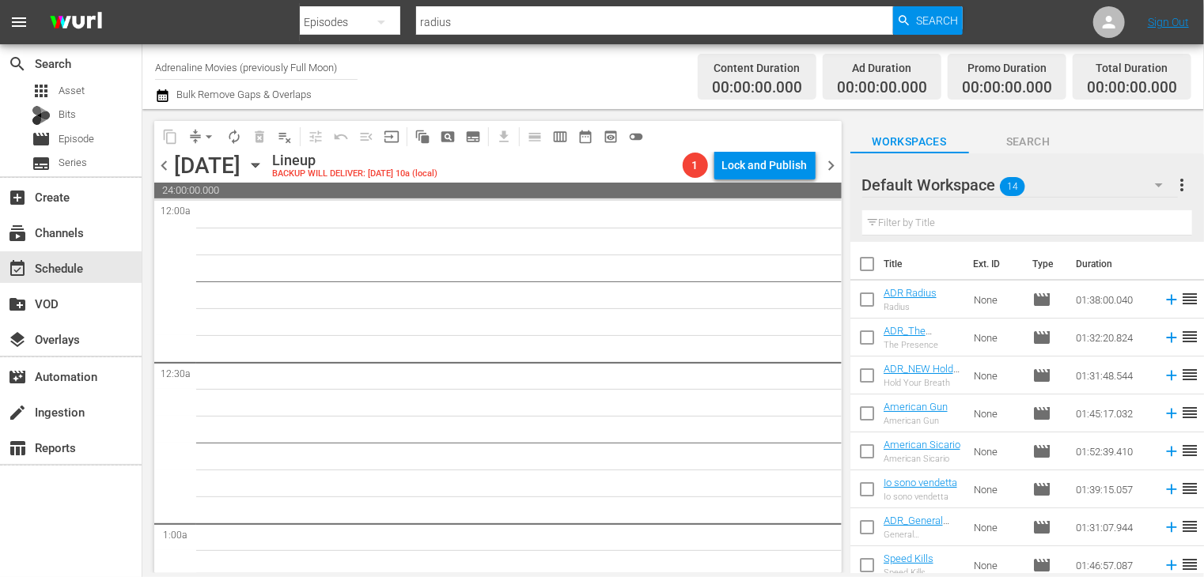
click at [864, 266] on input "checkbox" at bounding box center [866, 267] width 33 height 33
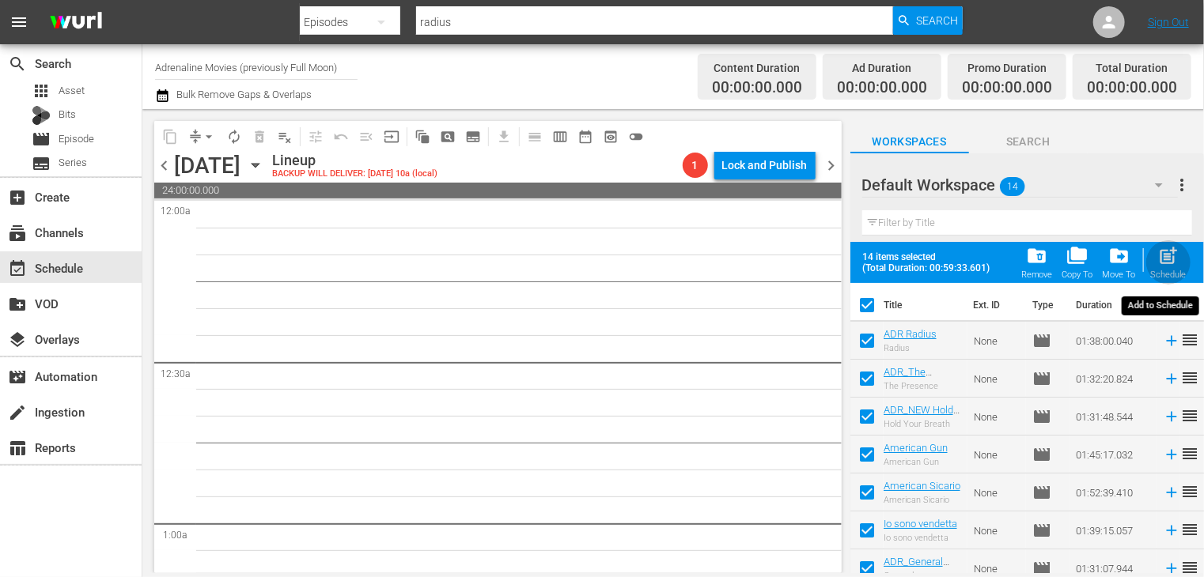
click at [1174, 260] on span "post_add" at bounding box center [1168, 255] width 21 height 21
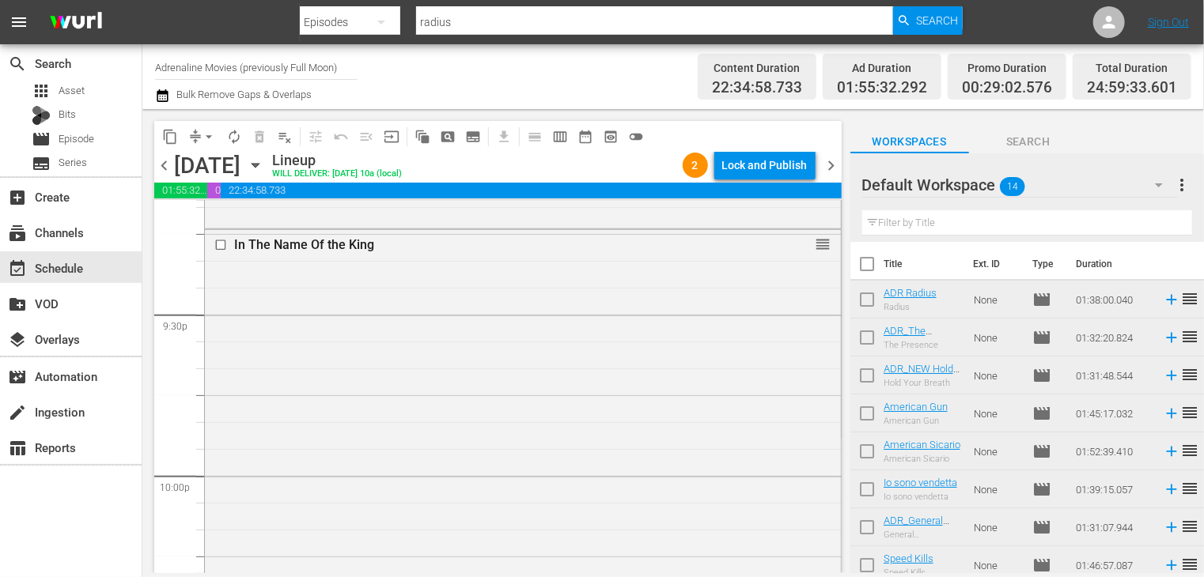
scroll to position [6664, 0]
click at [827, 168] on span "chevron_right" at bounding box center [832, 166] width 20 height 20
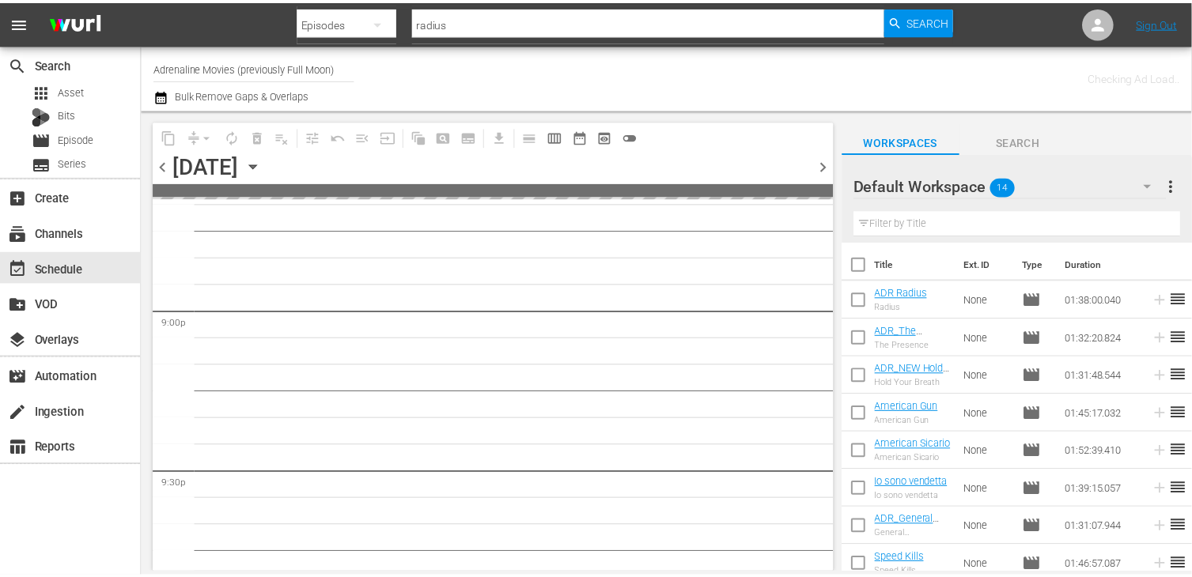
scroll to position [6798, 0]
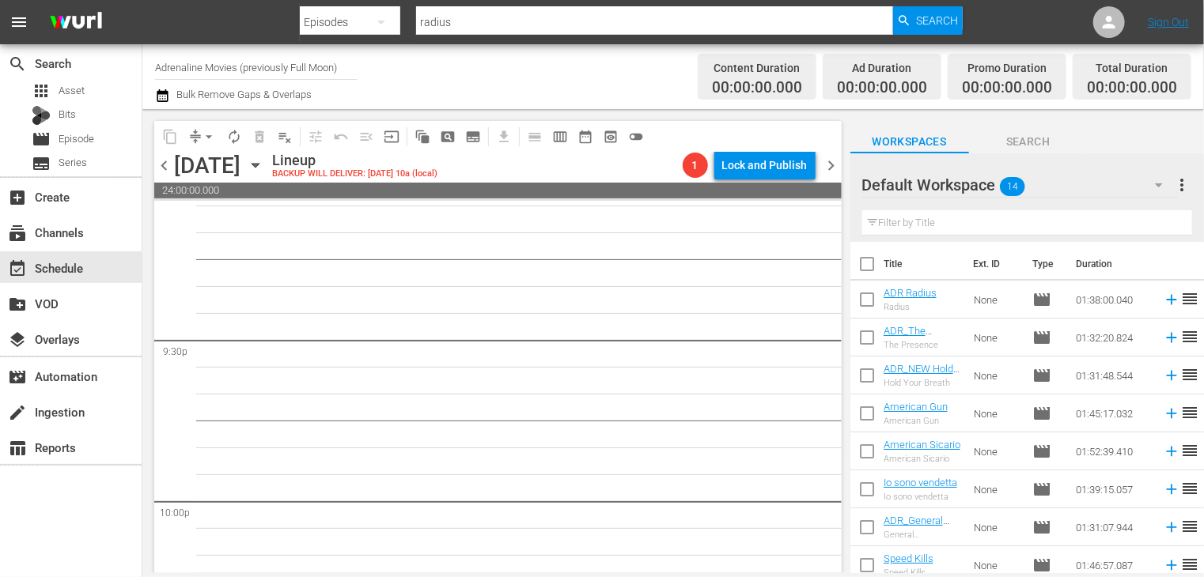
click at [861, 262] on input "checkbox" at bounding box center [866, 267] width 33 height 33
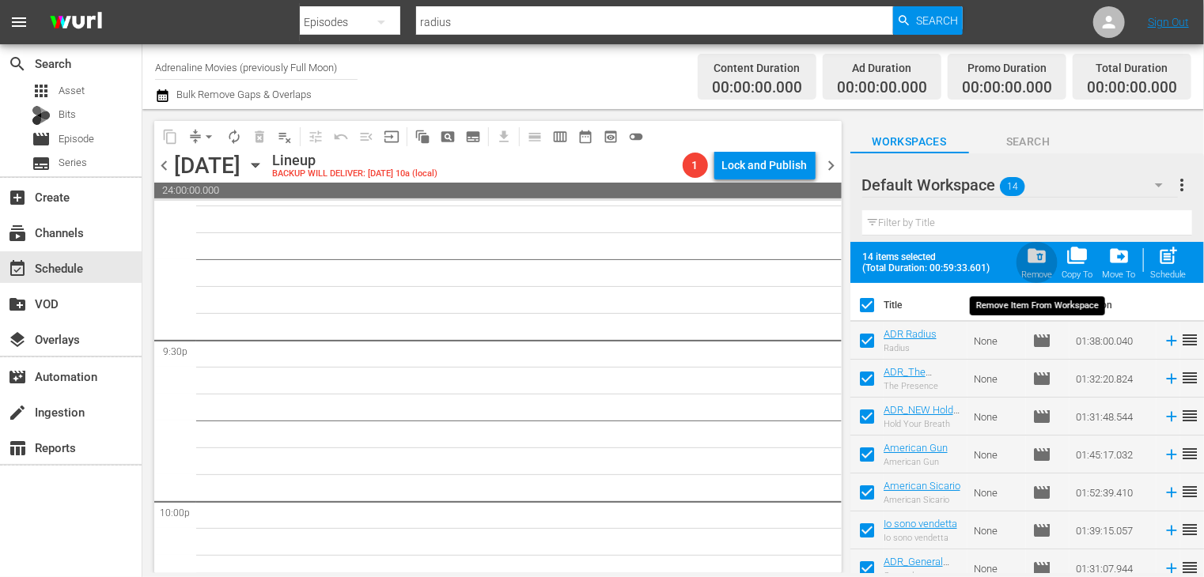
click at [1042, 259] on span "folder_delete" at bounding box center [1036, 255] width 21 height 21
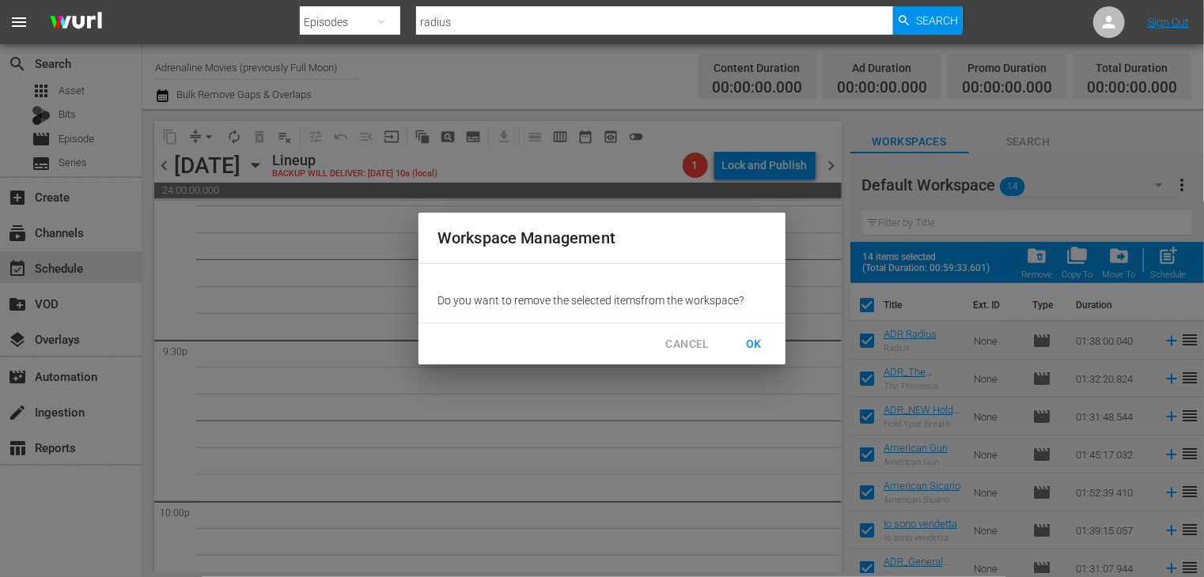
click at [754, 342] on span "OK" at bounding box center [753, 345] width 25 height 20
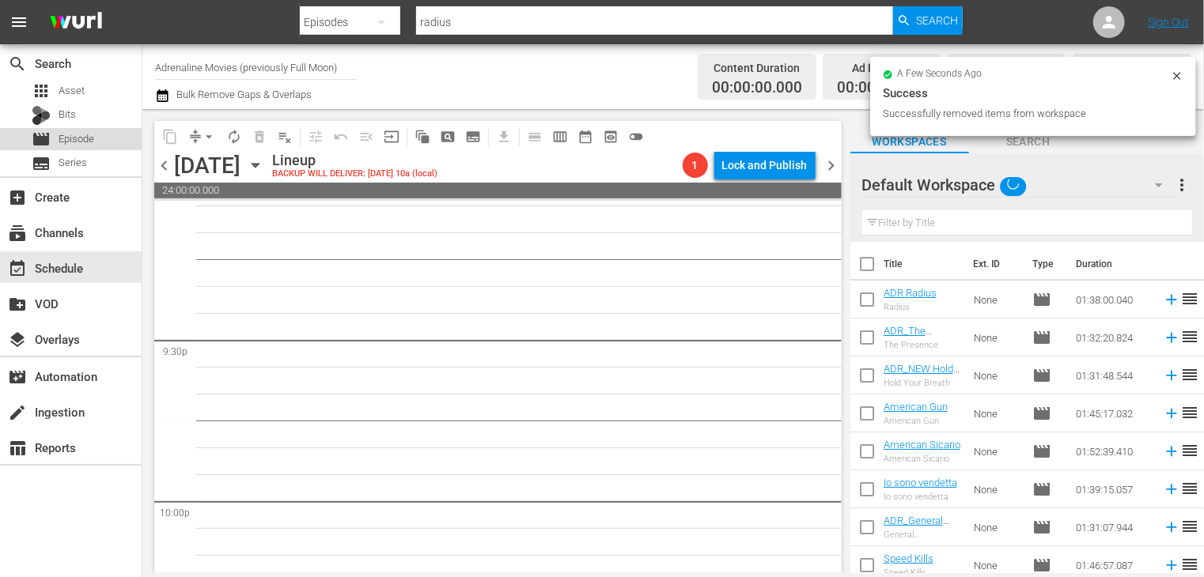
click at [83, 131] on span "Episode" at bounding box center [77, 139] width 36 height 16
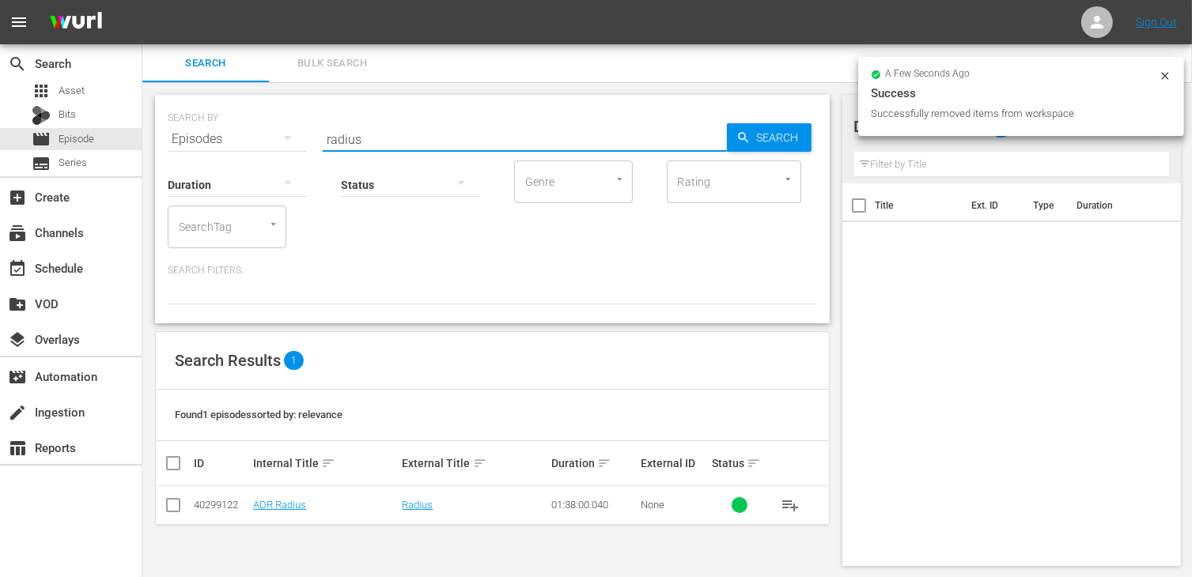
drag, startPoint x: 376, startPoint y: 138, endPoint x: 232, endPoint y: 125, distance: 145.3
click at [232, 125] on div "SEARCH BY Search By Episodes Search ID, Title, Description, Keywords, or Catego…" at bounding box center [492, 129] width 649 height 57
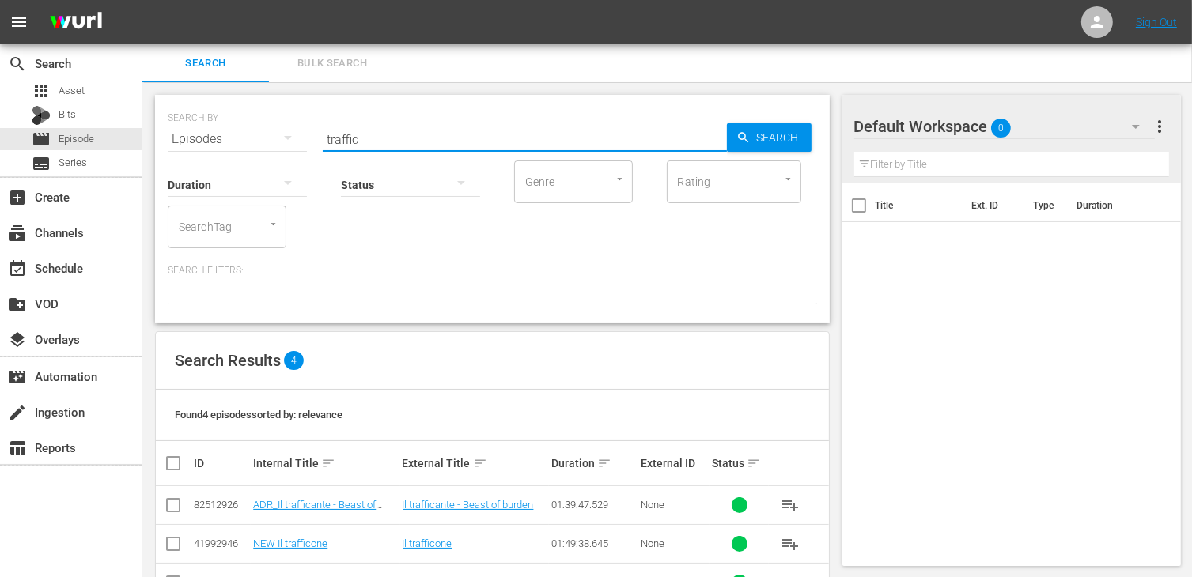
scroll to position [92, 0]
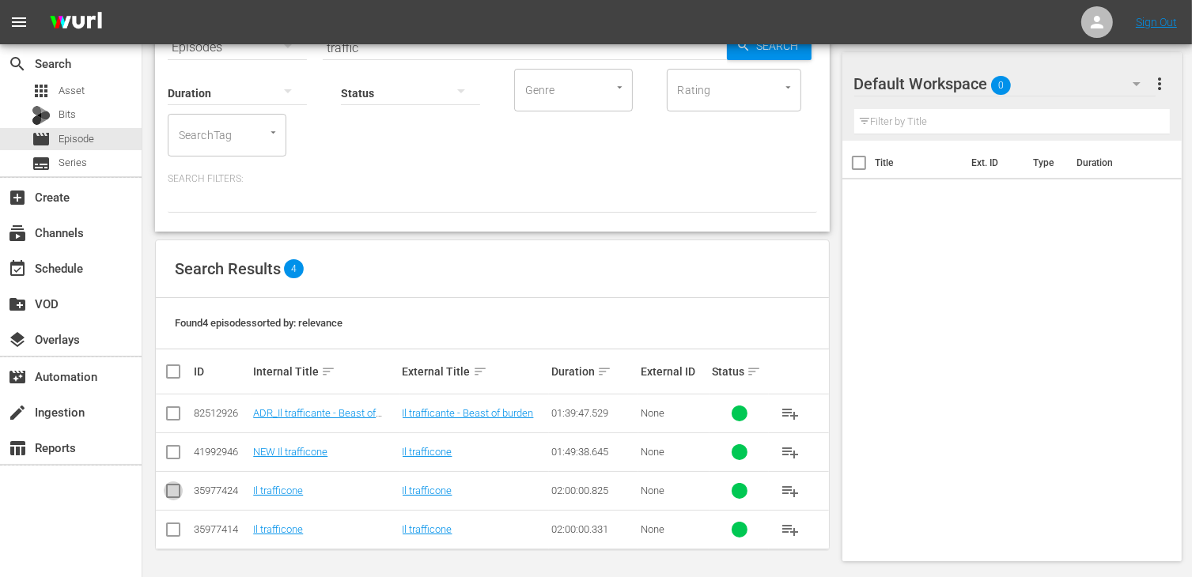
click at [176, 493] on input "checkbox" at bounding box center [173, 494] width 19 height 19
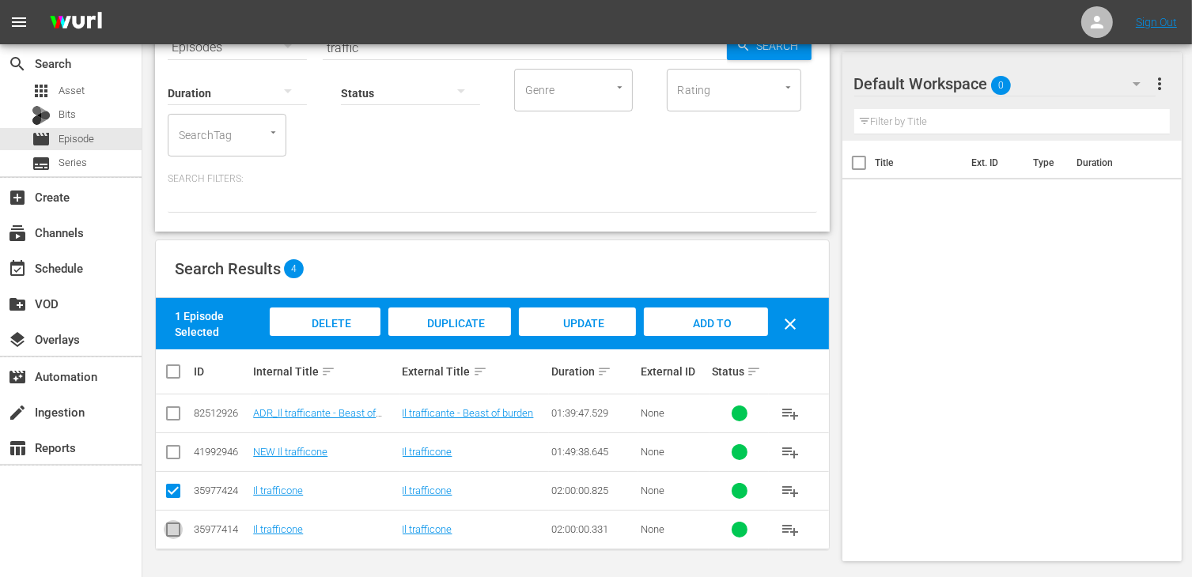
click at [179, 532] on input "checkbox" at bounding box center [173, 533] width 19 height 19
click at [313, 335] on div "Delete Episodes" at bounding box center [329, 337] width 110 height 59
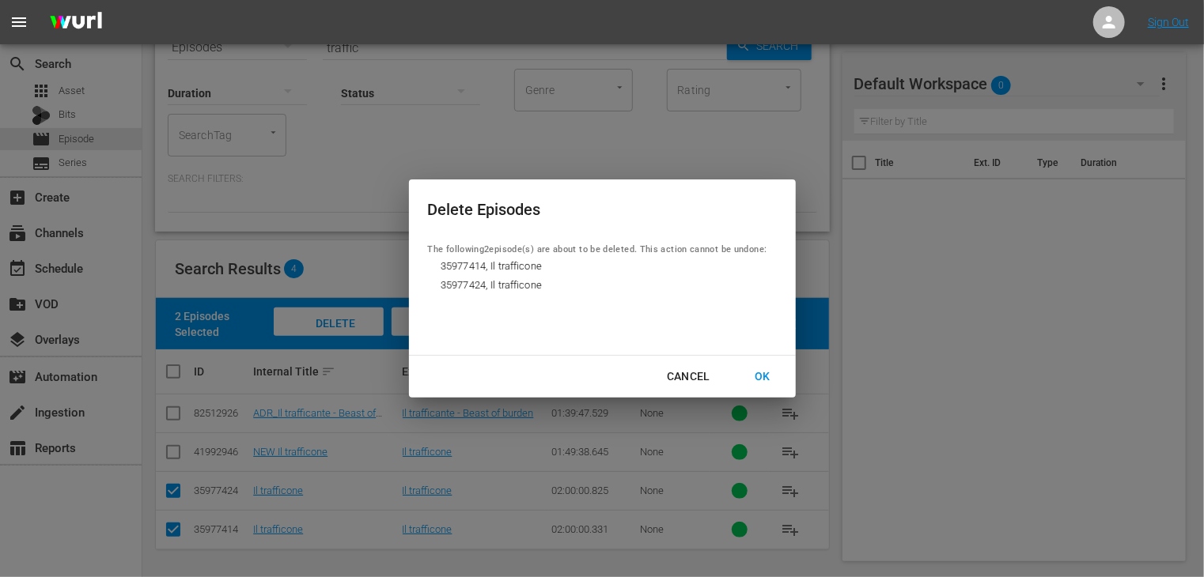
click at [762, 377] on div "OK" at bounding box center [762, 377] width 41 height 20
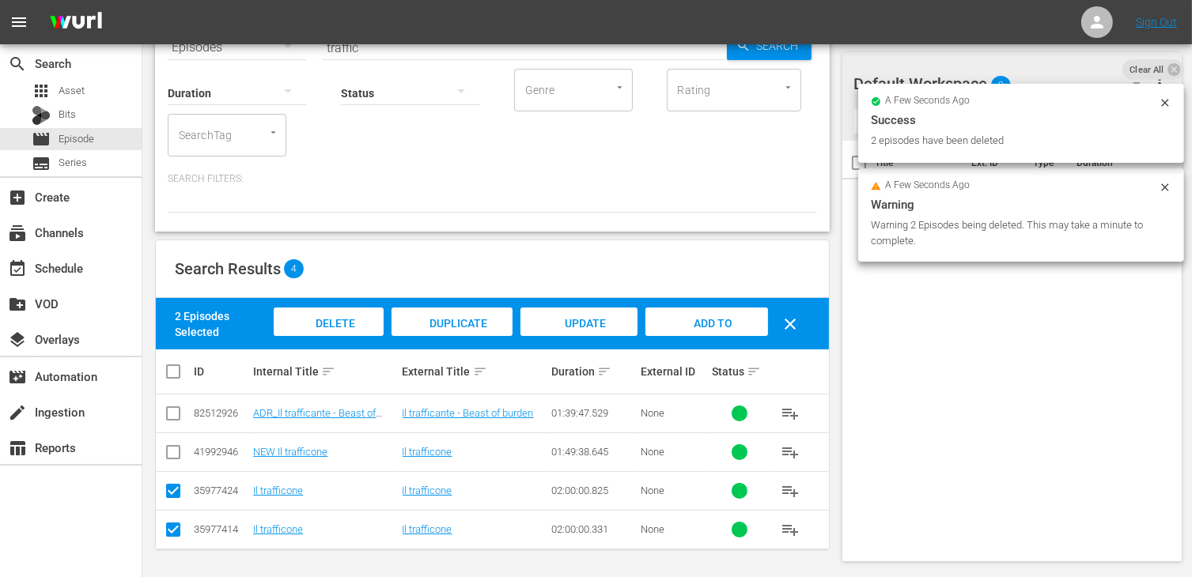
click at [175, 492] on input "checkbox" at bounding box center [173, 494] width 19 height 19
click at [178, 520] on icon at bounding box center [173, 529] width 19 height 19
click at [166, 543] on td at bounding box center [174, 529] width 36 height 39
click at [182, 526] on td at bounding box center [174, 529] width 36 height 39
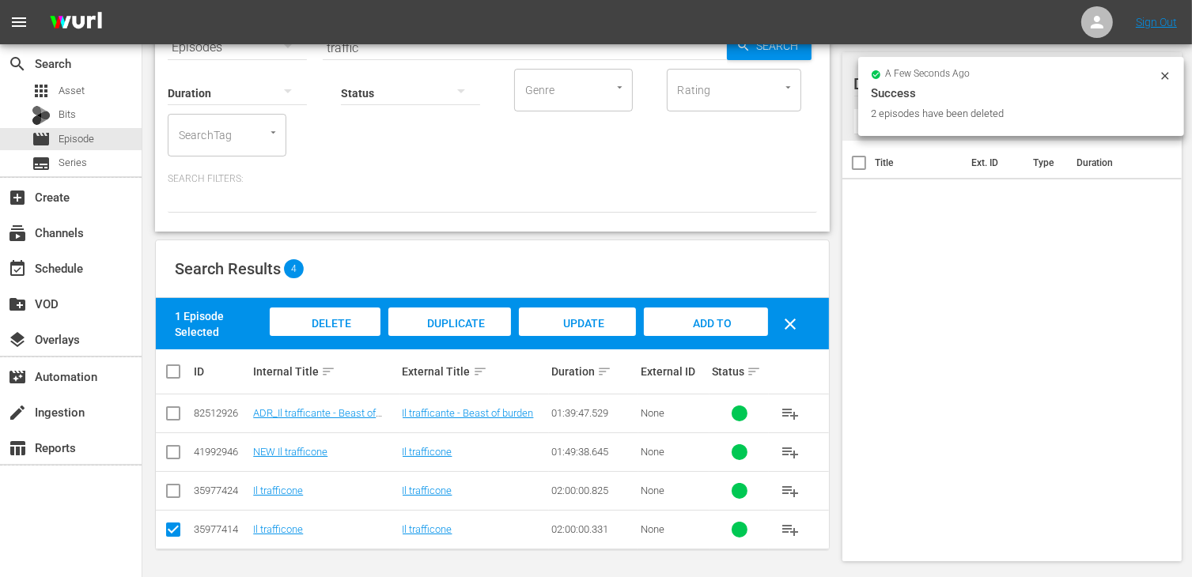
click at [176, 528] on input "checkbox" at bounding box center [173, 533] width 19 height 19
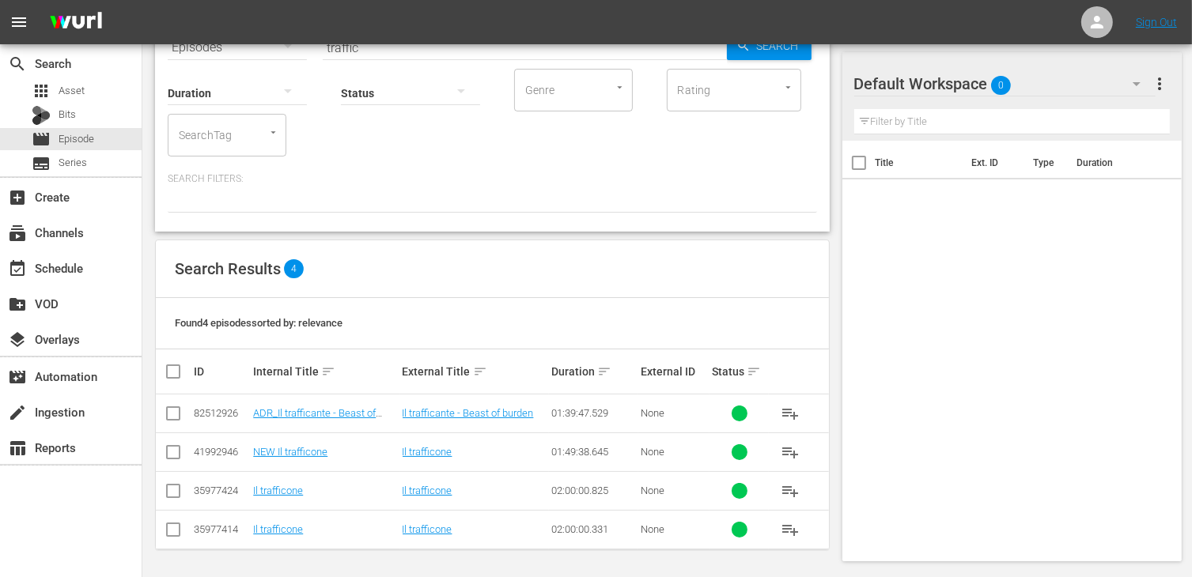
click at [183, 410] on td at bounding box center [174, 414] width 36 height 39
click at [174, 415] on input "checkbox" at bounding box center [173, 416] width 19 height 19
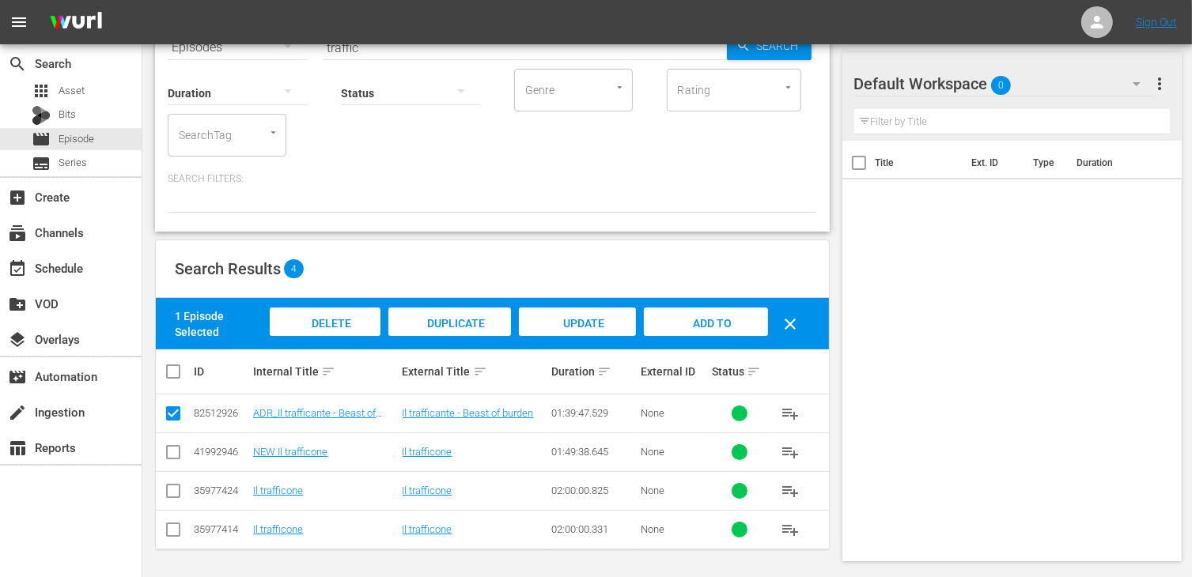
click at [701, 333] on div "Add to Workspace" at bounding box center [705, 337] width 123 height 59
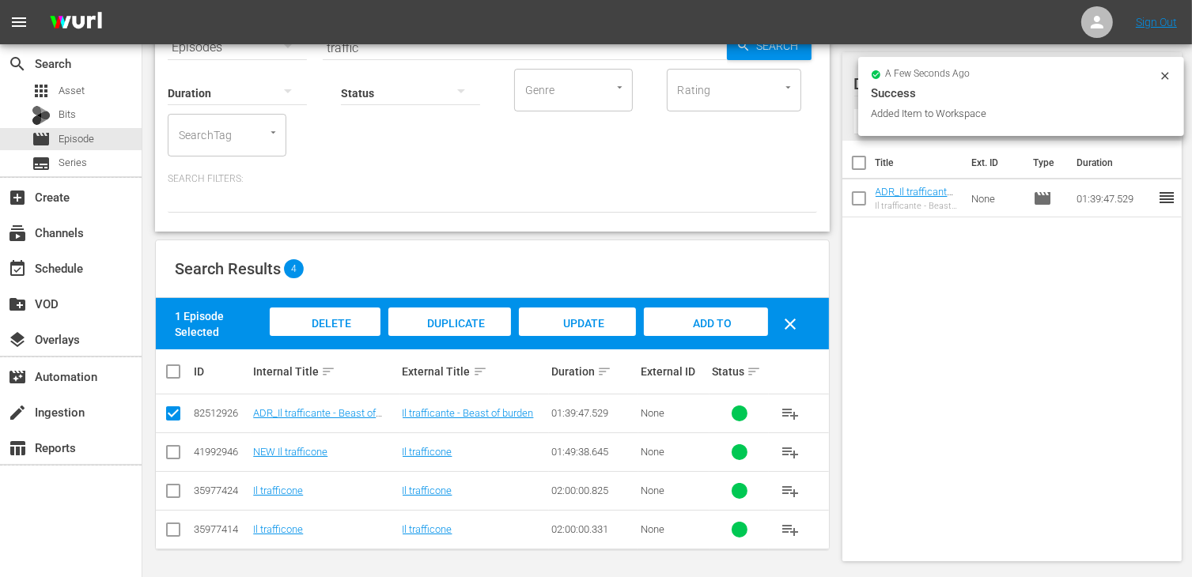
scroll to position [0, 0]
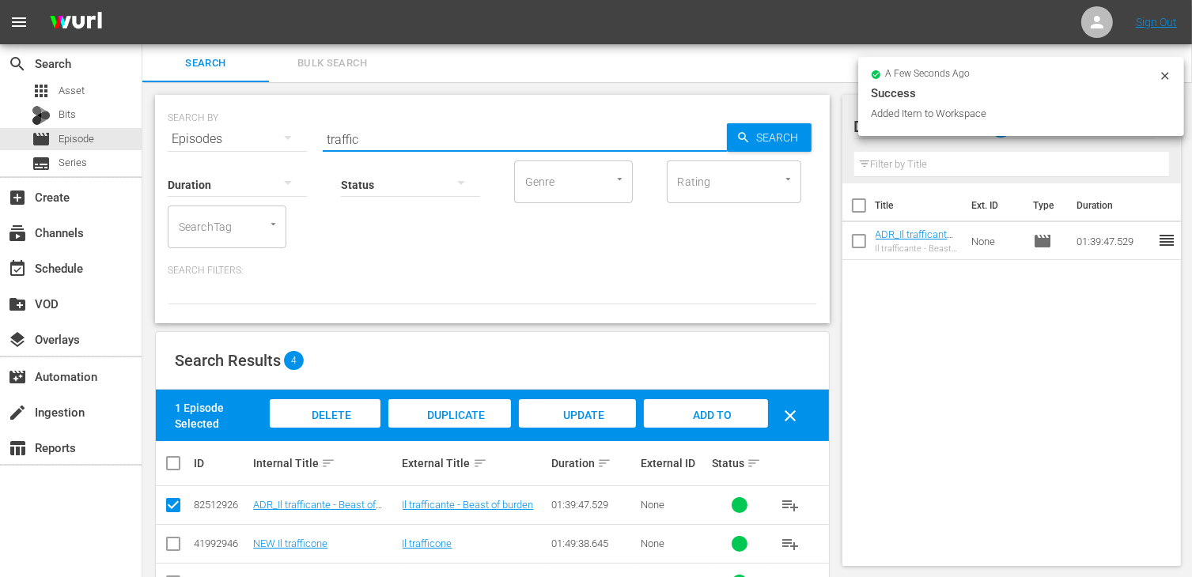
drag, startPoint x: 369, startPoint y: 127, endPoint x: 261, endPoint y: 117, distance: 108.0
click at [261, 117] on div "SEARCH BY Search By Episodes Search ID, Title, Description, Keywords, or Catego…" at bounding box center [492, 129] width 649 height 57
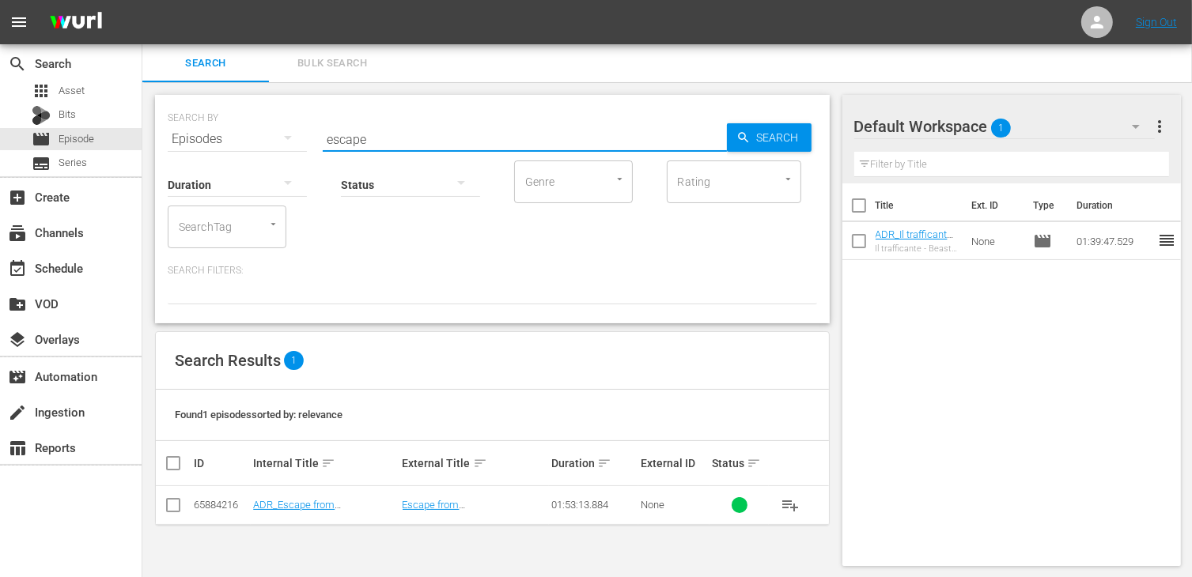
click at [170, 499] on input "checkbox" at bounding box center [173, 508] width 19 height 19
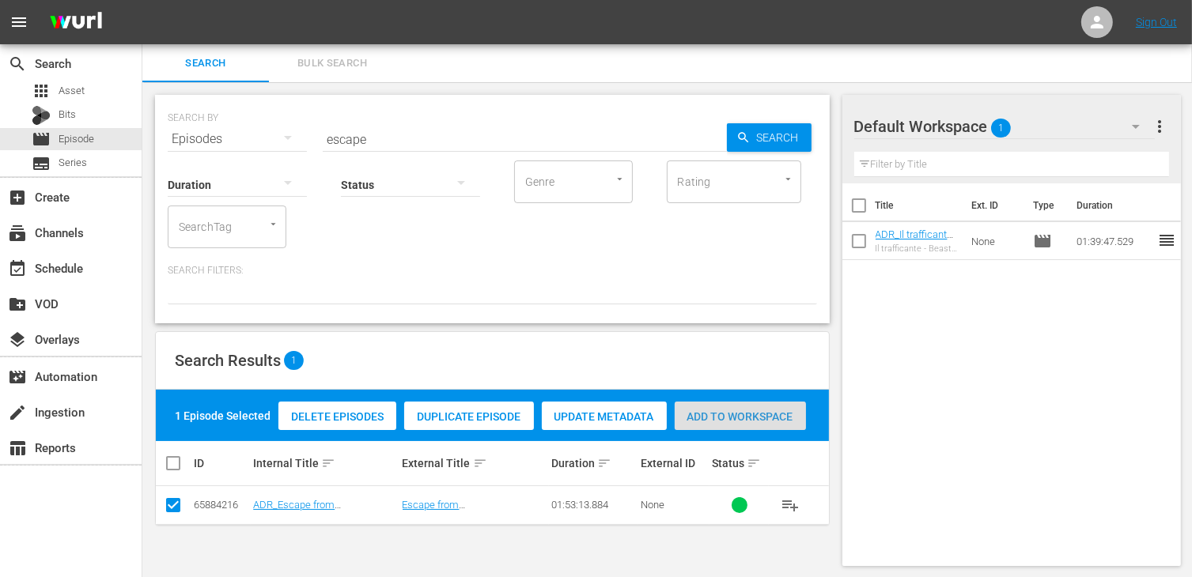
click at [762, 412] on span "Add to Workspace" at bounding box center [740, 416] width 131 height 13
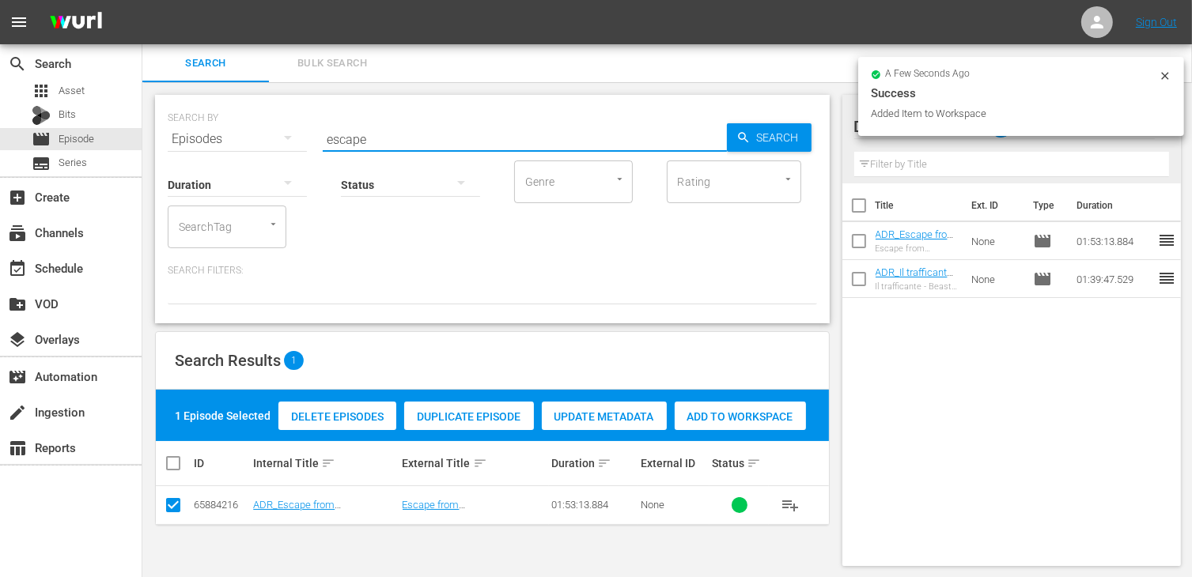
drag, startPoint x: 315, startPoint y: 127, endPoint x: 260, endPoint y: 122, distance: 54.8
click at [260, 122] on div "SEARCH BY Search By Episodes Search ID, Title, Description, Keywords, or Catego…" at bounding box center [492, 129] width 649 height 57
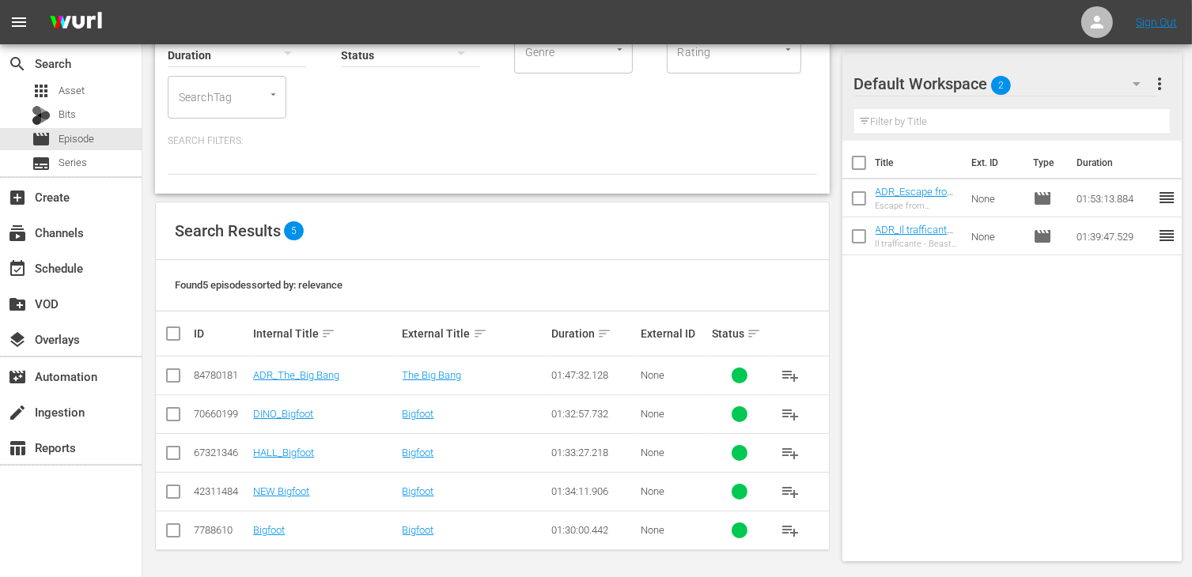
scroll to position [130, 0]
click at [172, 374] on input "checkbox" at bounding box center [173, 378] width 19 height 19
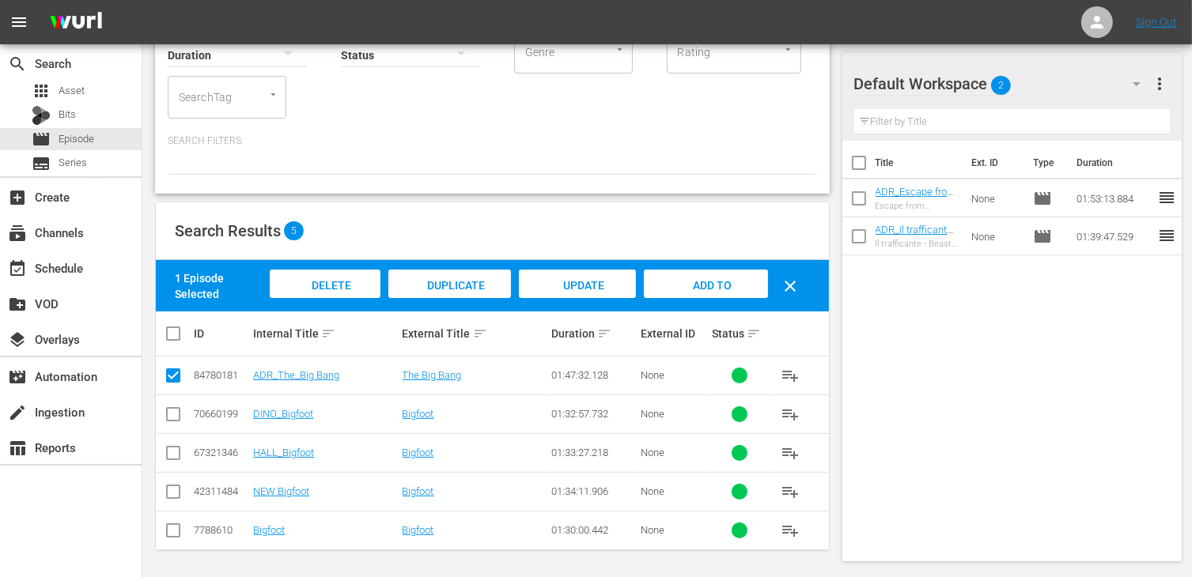
click at [717, 280] on span "Add to Workspace" at bounding box center [706, 300] width 78 height 43
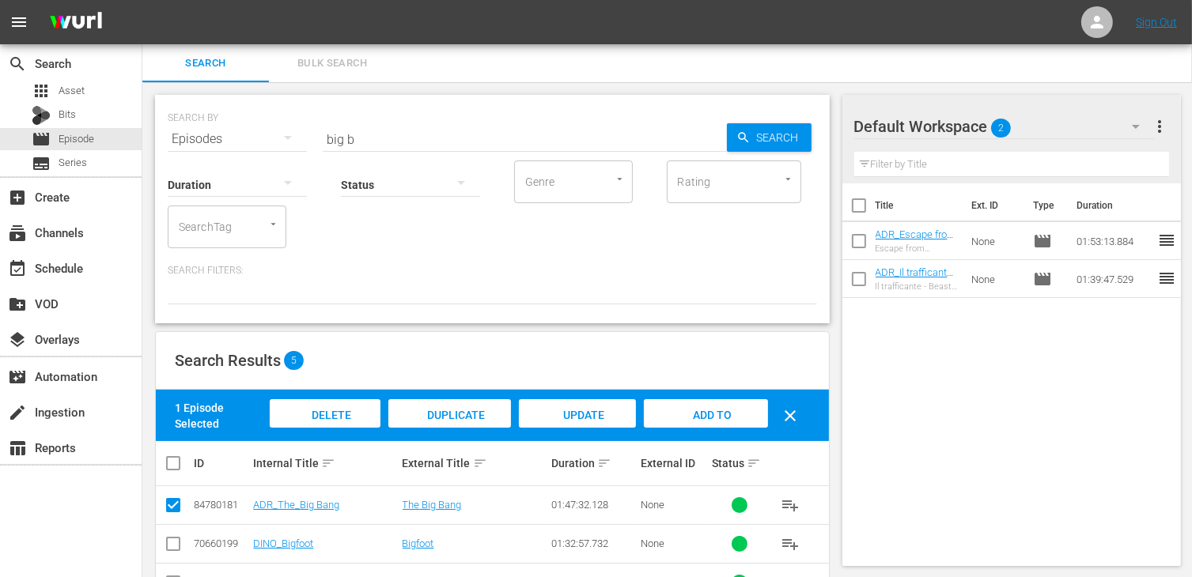
scroll to position [0, 0]
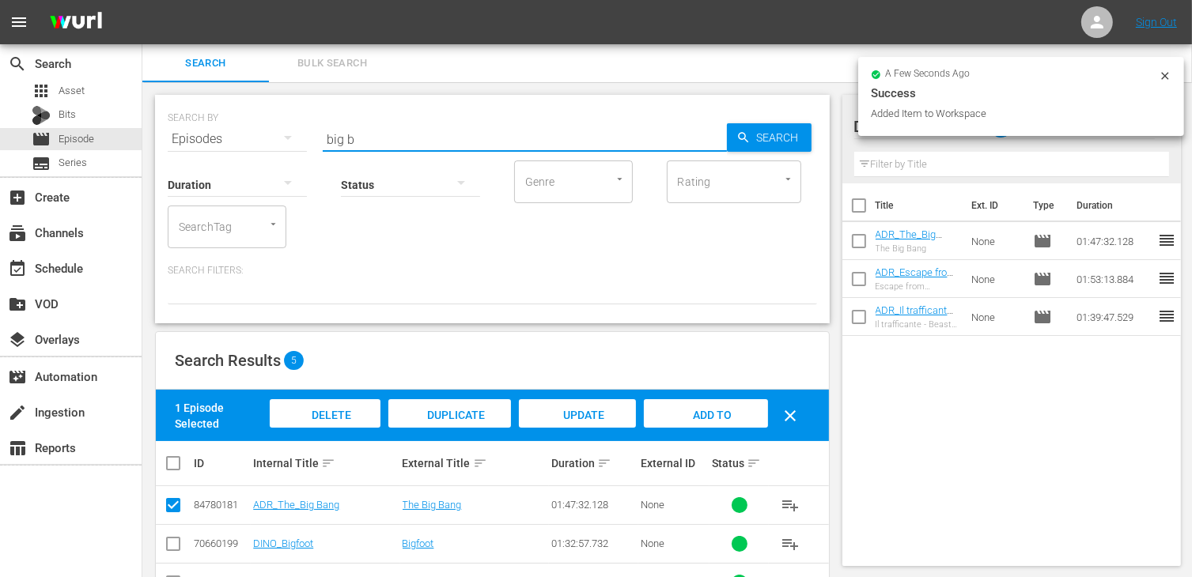
drag, startPoint x: 363, startPoint y: 134, endPoint x: 270, endPoint y: 115, distance: 95.4
click at [270, 115] on div "SEARCH BY Search By Episodes Search ID, Title, Description, Keywords, or Catego…" at bounding box center [492, 129] width 649 height 57
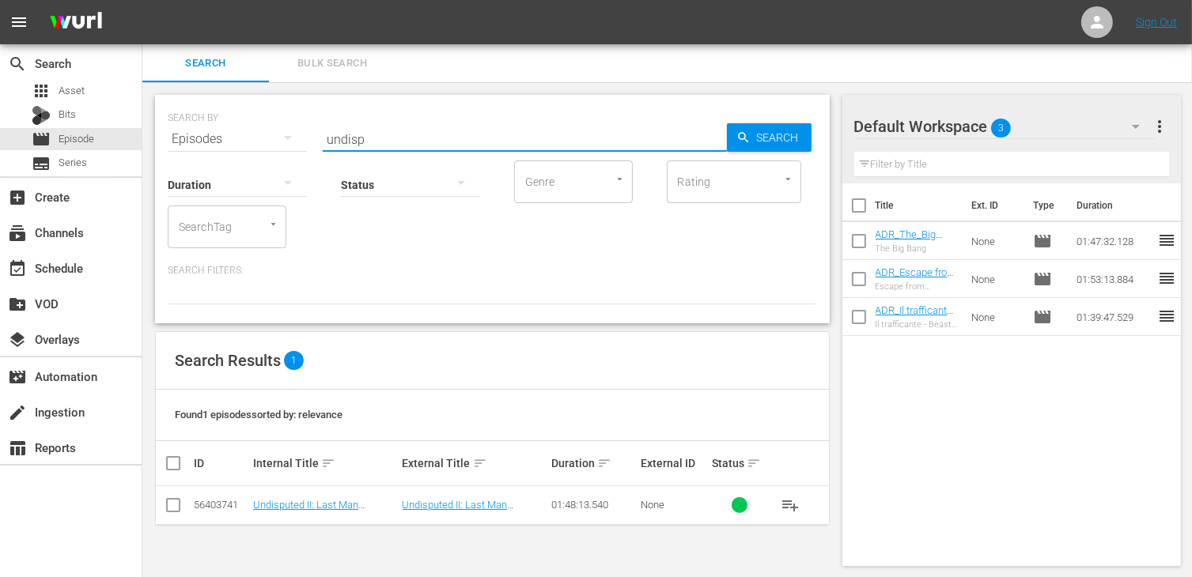
drag, startPoint x: 165, startPoint y: 510, endPoint x: 194, endPoint y: 510, distance: 28.5
click at [164, 510] on input "checkbox" at bounding box center [173, 508] width 19 height 19
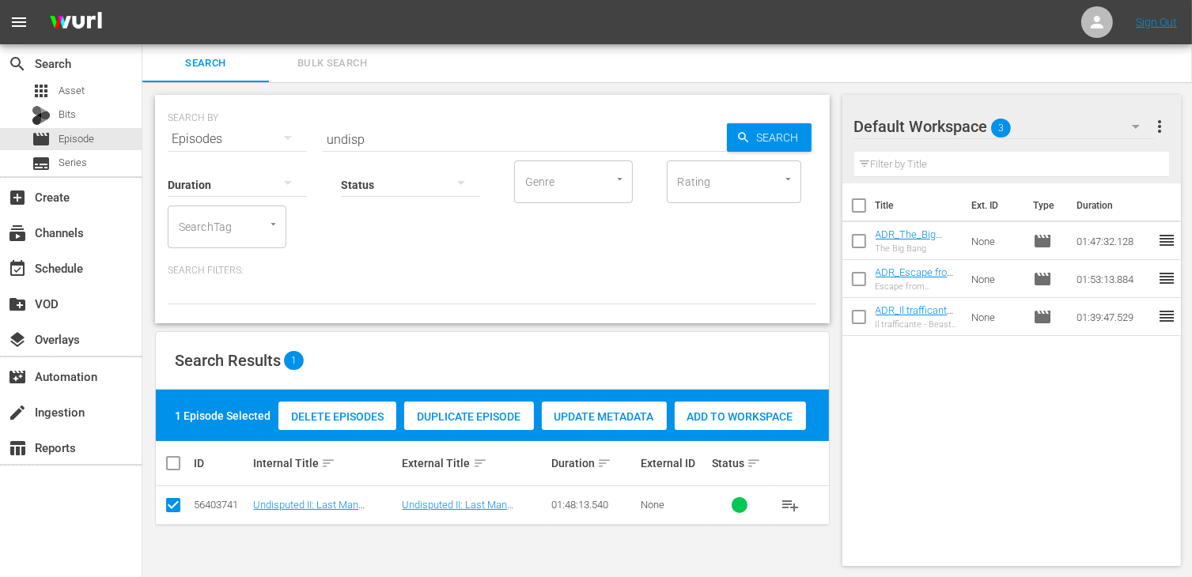
click at [741, 418] on span "Add to Workspace" at bounding box center [740, 416] width 131 height 13
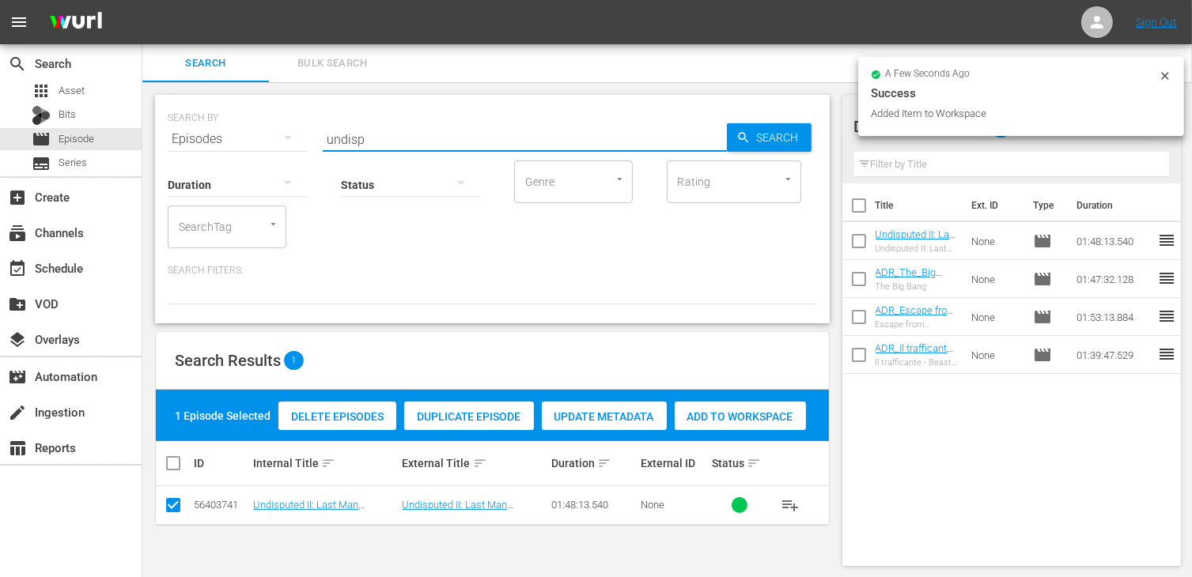
drag, startPoint x: 367, startPoint y: 137, endPoint x: 282, endPoint y: 130, distance: 84.9
click at [282, 130] on div "SEARCH BY Search By Episodes Search ID, Title, Description, Keywords, or Catego…" at bounding box center [492, 129] width 649 height 57
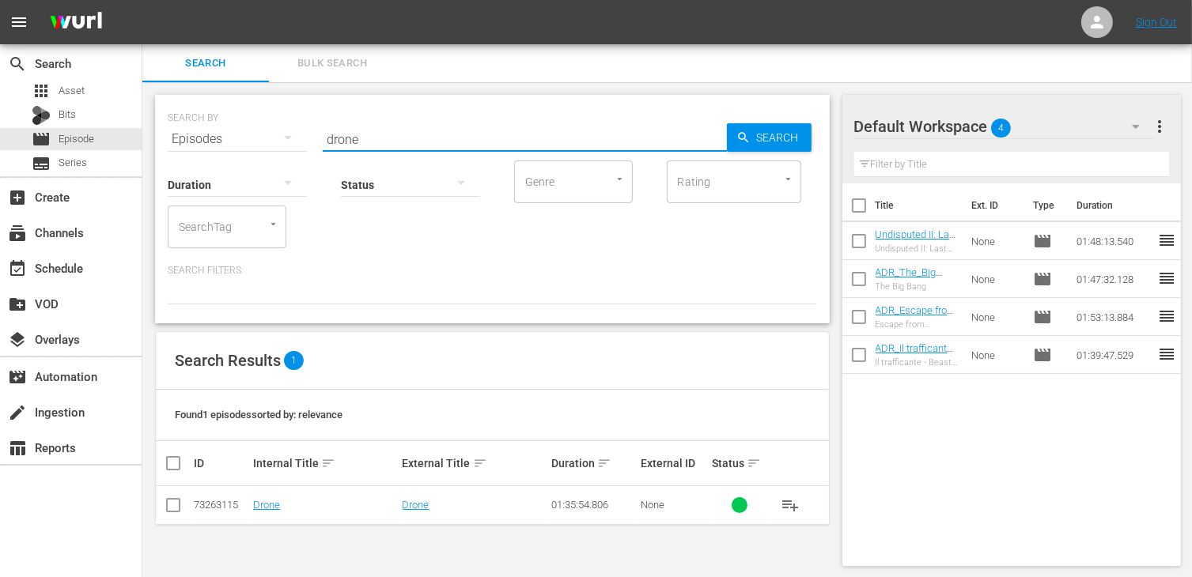
click at [177, 501] on input "checkbox" at bounding box center [173, 508] width 19 height 19
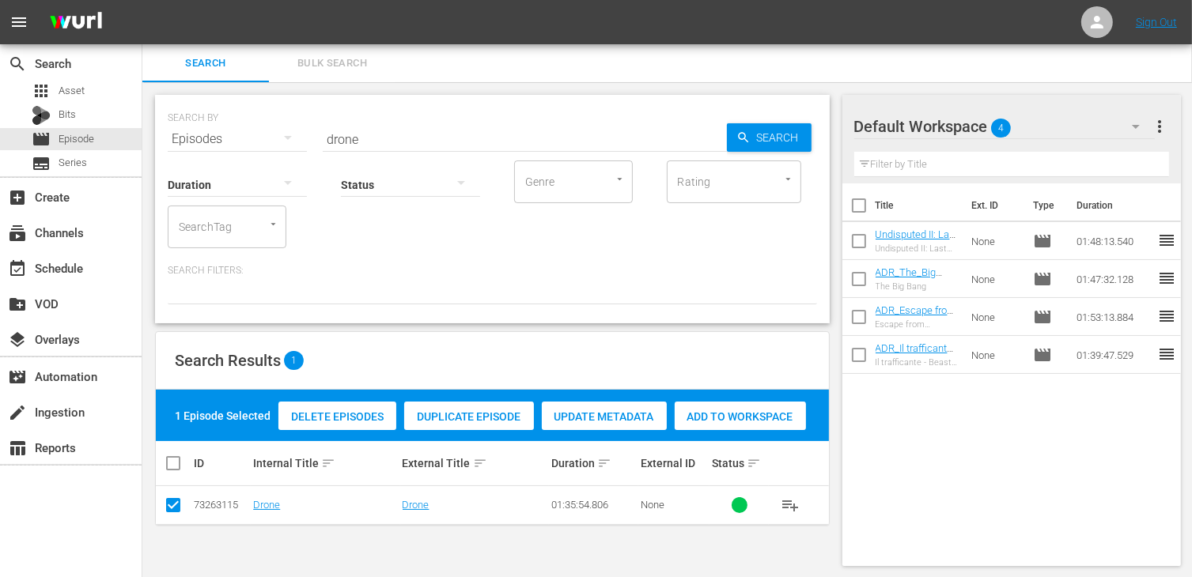
click at [756, 408] on div "Add to Workspace" at bounding box center [740, 417] width 131 height 30
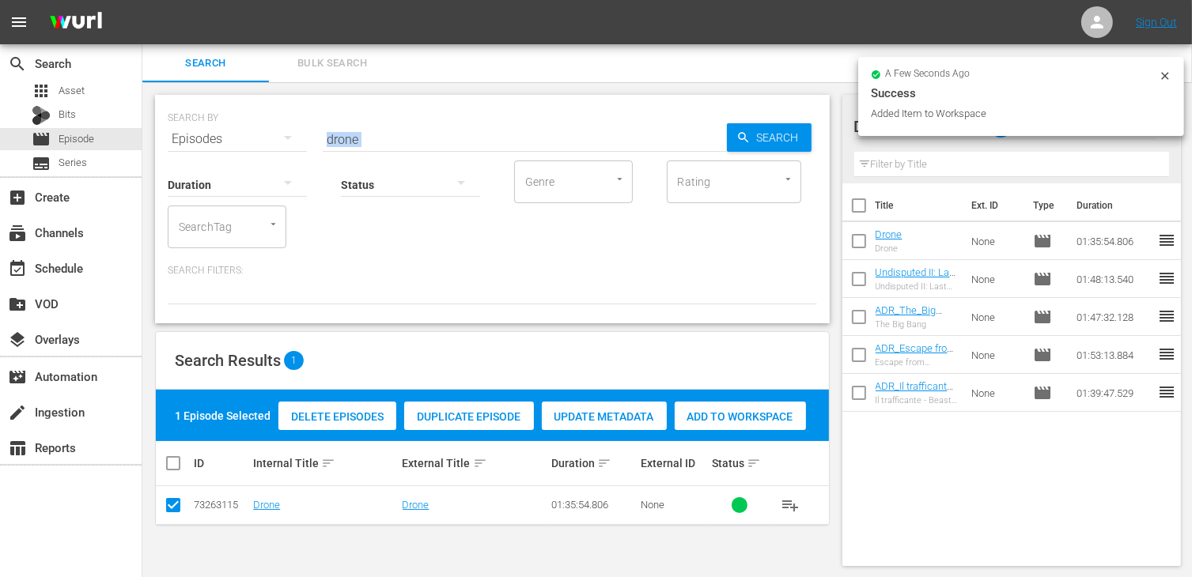
drag, startPoint x: 365, startPoint y: 146, endPoint x: 303, endPoint y: 131, distance: 64.3
click at [303, 131] on div "SEARCH BY Search By Episodes Search ID, Title, Description, Keywords, or Catego…" at bounding box center [492, 209] width 675 height 229
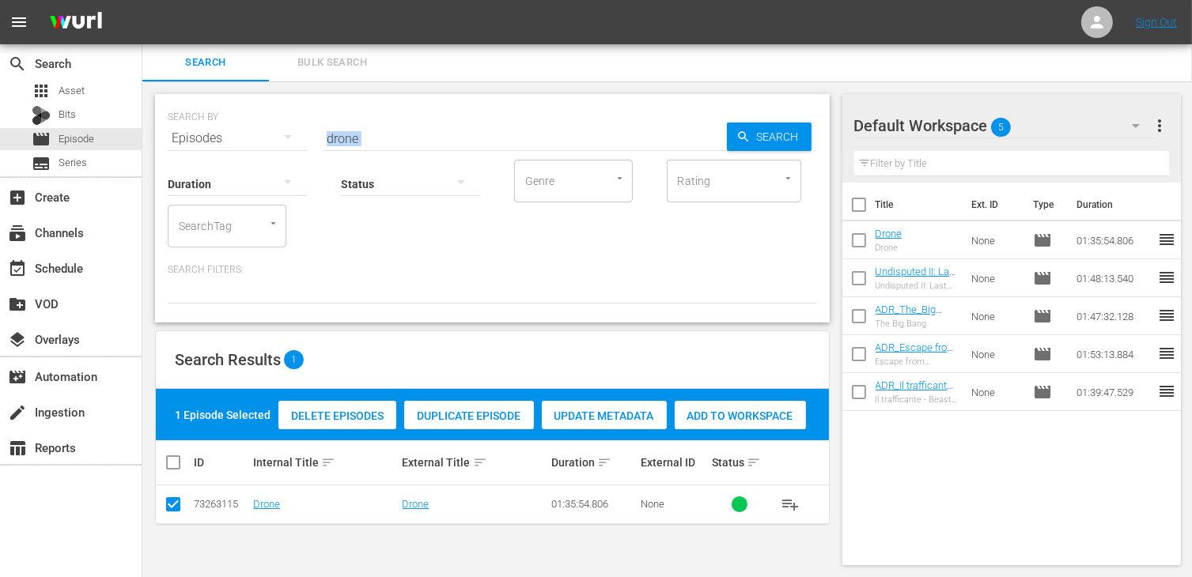
click at [359, 144] on input "drone" at bounding box center [525, 138] width 404 height 38
drag, startPoint x: 381, startPoint y: 134, endPoint x: 248, endPoint y: 129, distance: 133.8
click at [248, 129] on div "SEARCH BY Search By Episodes Search ID, Title, Description, Keywords, or Catego…" at bounding box center [492, 128] width 649 height 57
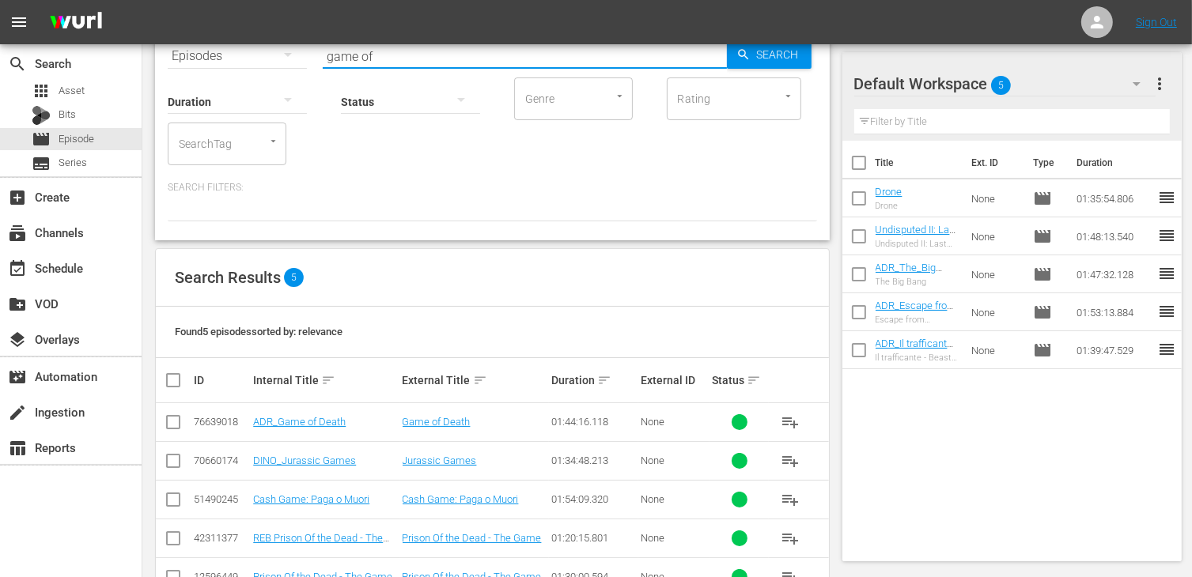
scroll to position [130, 0]
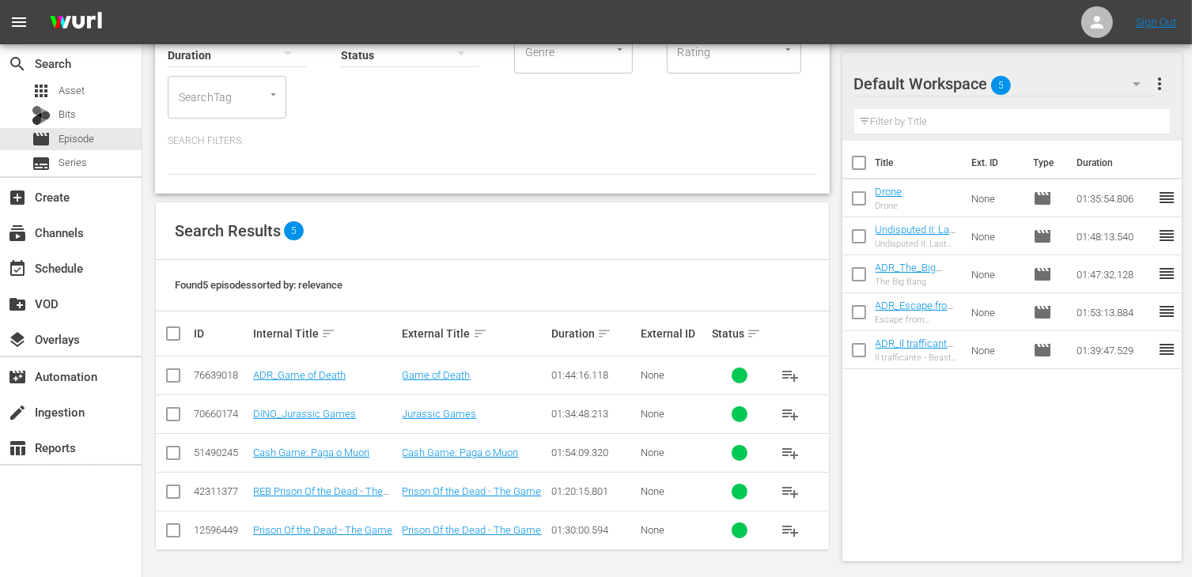
click at [174, 376] on input "checkbox" at bounding box center [173, 378] width 19 height 19
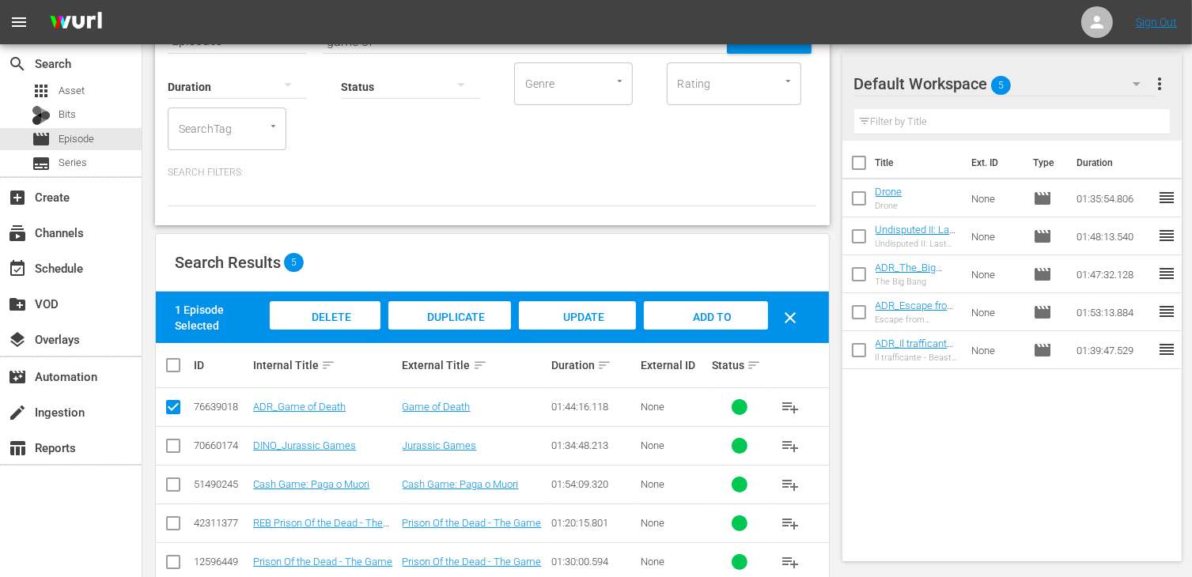
scroll to position [0, 0]
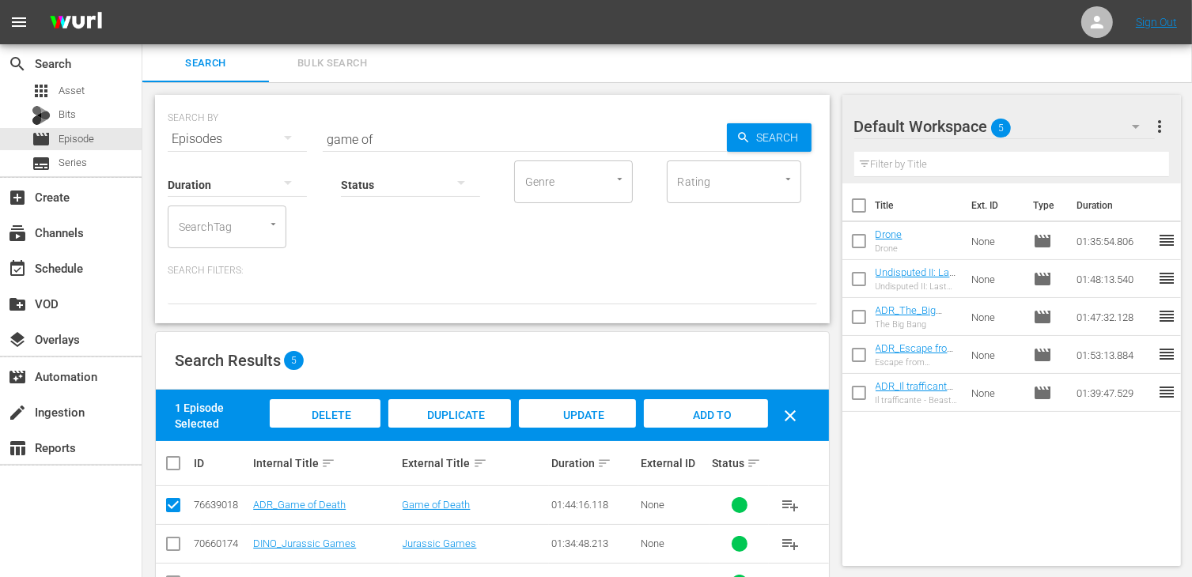
click at [720, 418] on span "Add to Workspace" at bounding box center [706, 430] width 78 height 43
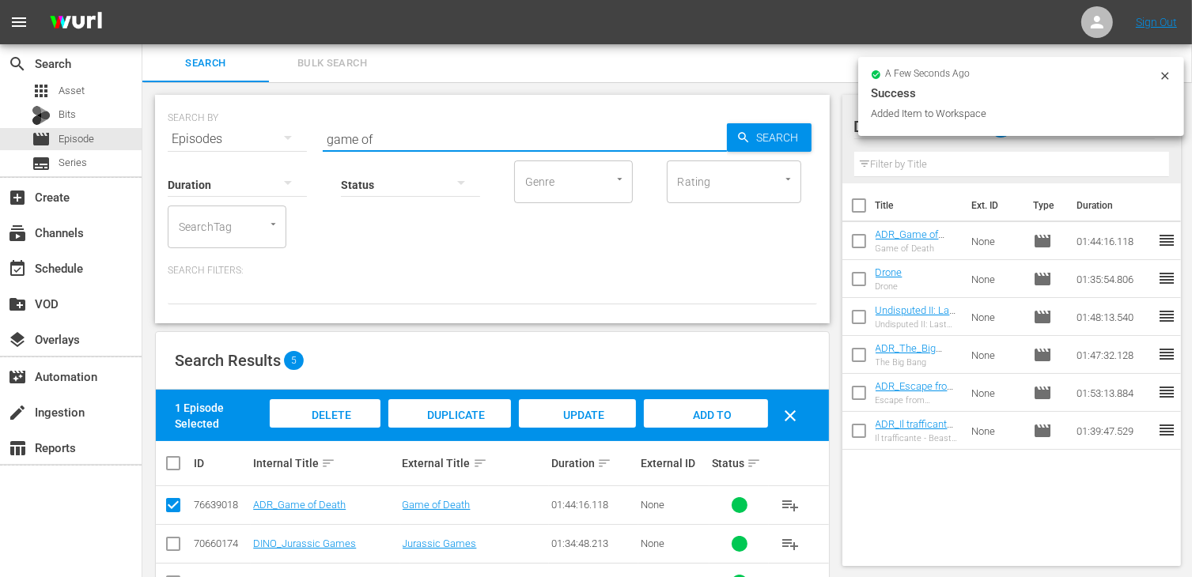
drag, startPoint x: 396, startPoint y: 144, endPoint x: 285, endPoint y: 124, distance: 113.2
click at [285, 124] on div "SEARCH BY Search By Episodes Search ID, Title, Description, Keywords, or Catego…" at bounding box center [492, 129] width 649 height 57
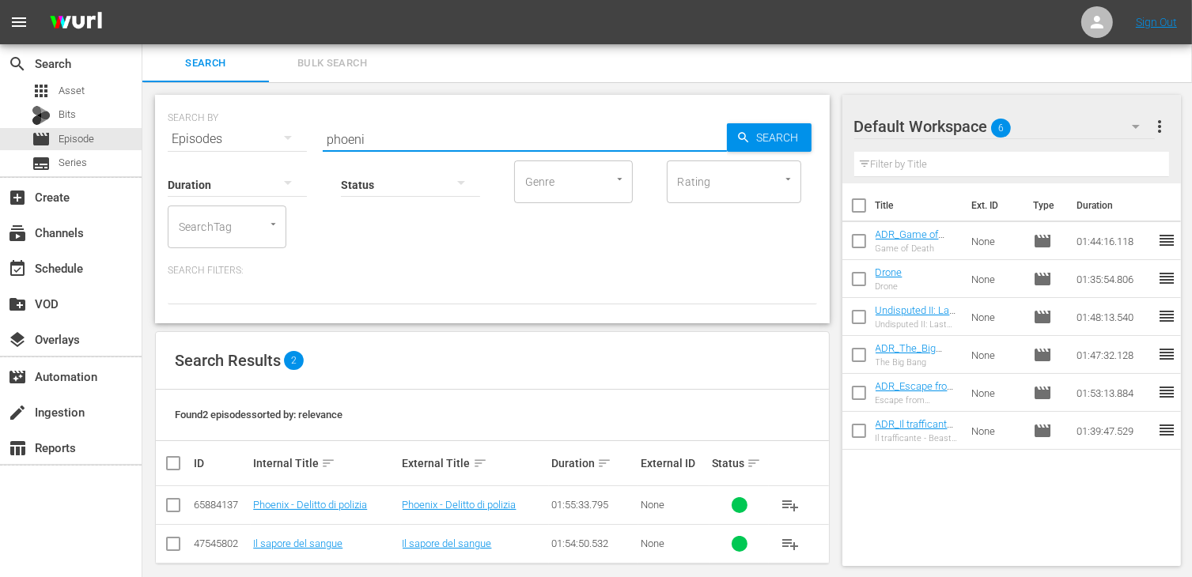
click at [177, 509] on input "checkbox" at bounding box center [173, 508] width 19 height 19
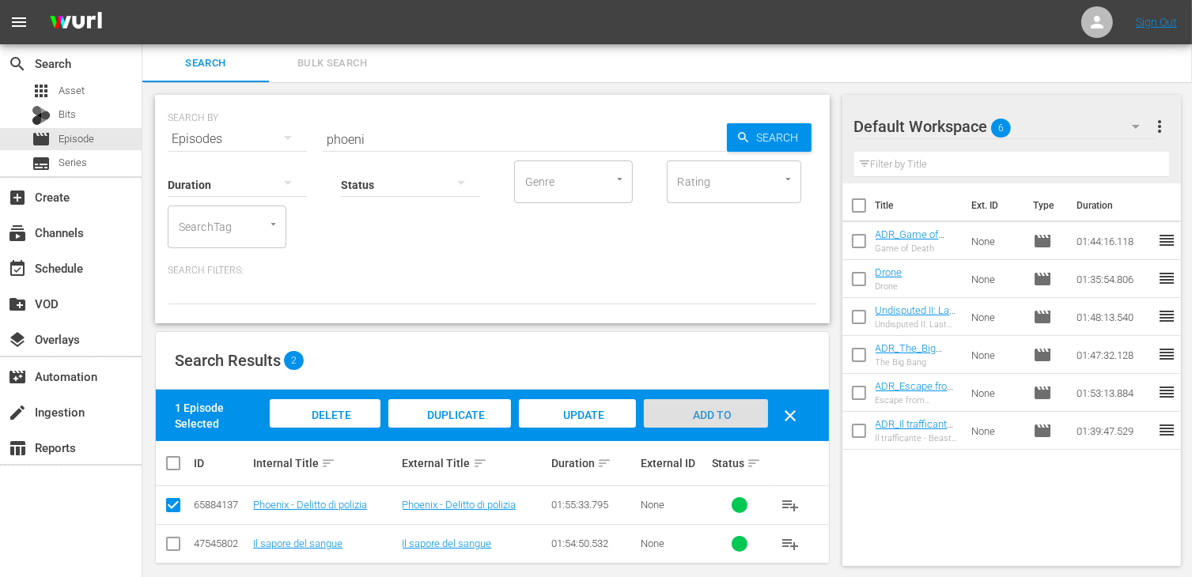
click at [697, 415] on span "Add to Workspace" at bounding box center [706, 430] width 78 height 43
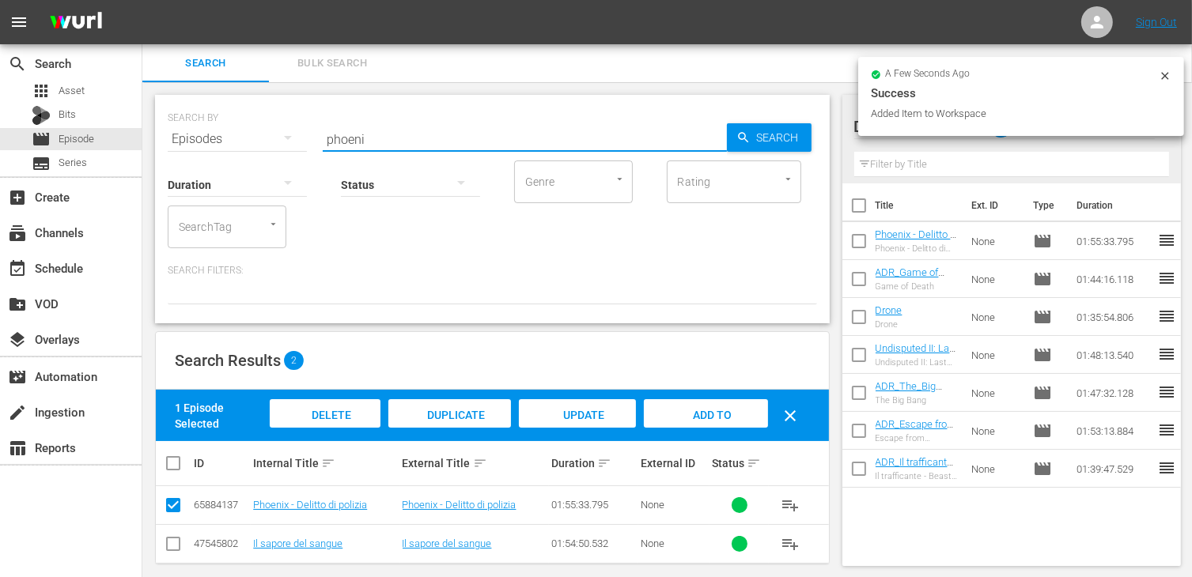
drag, startPoint x: 358, startPoint y: 133, endPoint x: 268, endPoint y: 123, distance: 90.7
click at [270, 121] on div "SEARCH BY Search By Episodes Search ID, Title, Description, Keywords, or Catego…" at bounding box center [492, 129] width 649 height 57
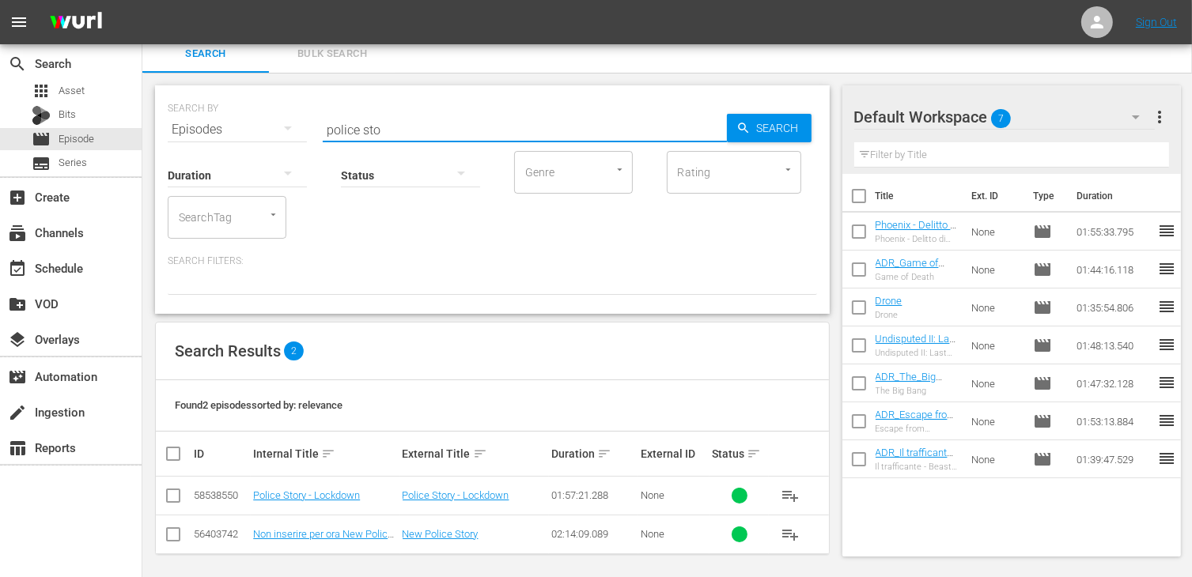
scroll to position [14, 0]
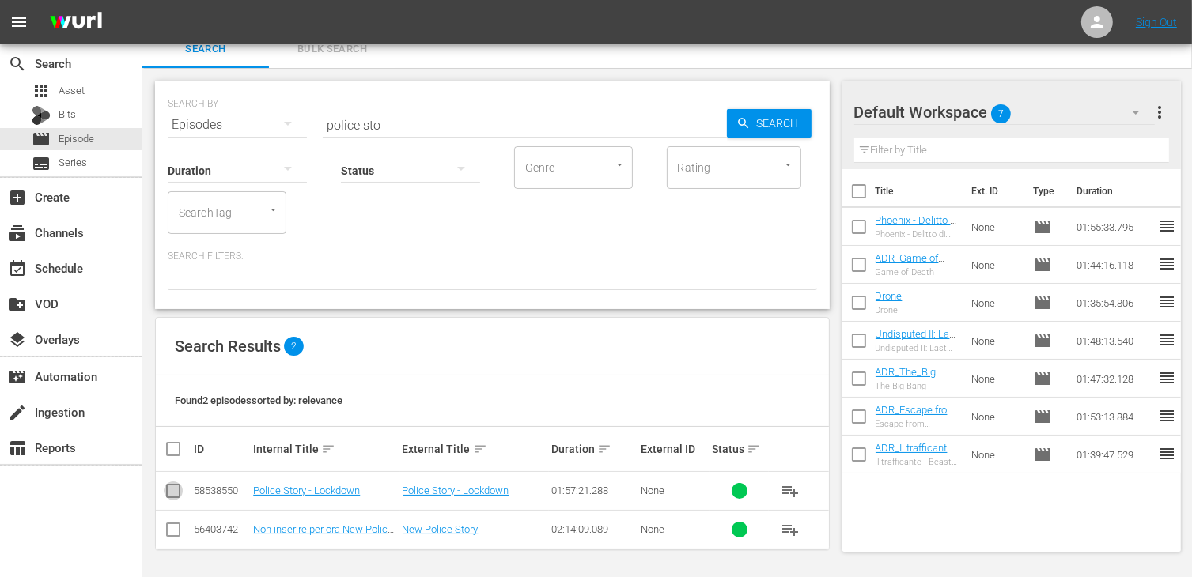
click at [173, 497] on input "checkbox" at bounding box center [173, 494] width 19 height 19
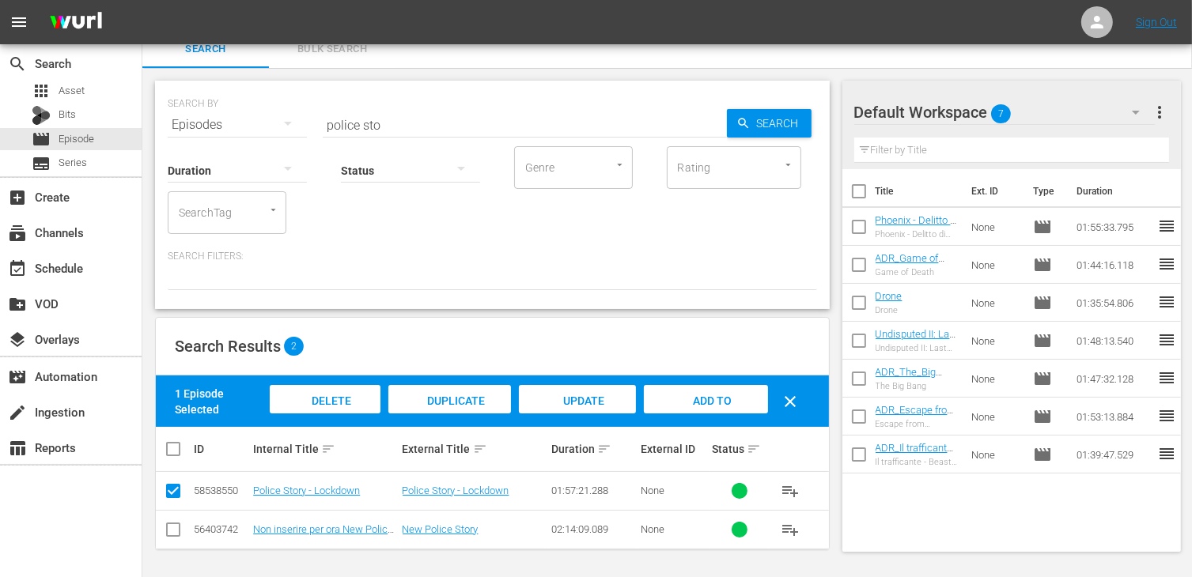
click at [693, 395] on span "Add to Workspace" at bounding box center [706, 416] width 78 height 43
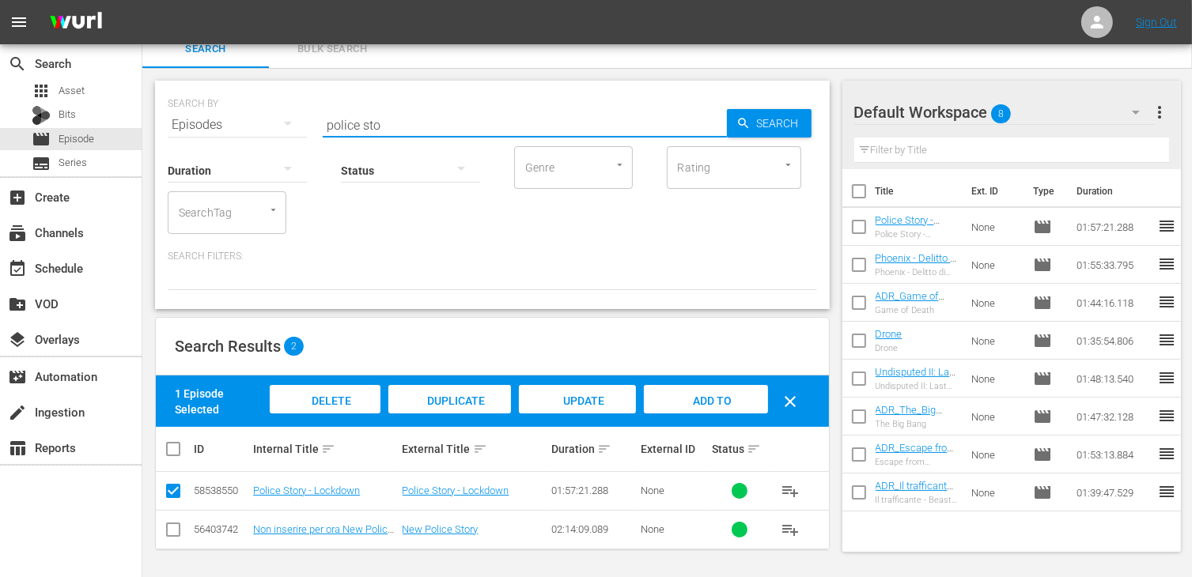
drag, startPoint x: 421, startPoint y: 129, endPoint x: 320, endPoint y: 126, distance: 101.3
click at [320, 126] on div "SEARCH BY Search By Episodes Search ID, Title, Description, Keywords, or Catego…" at bounding box center [492, 115] width 649 height 57
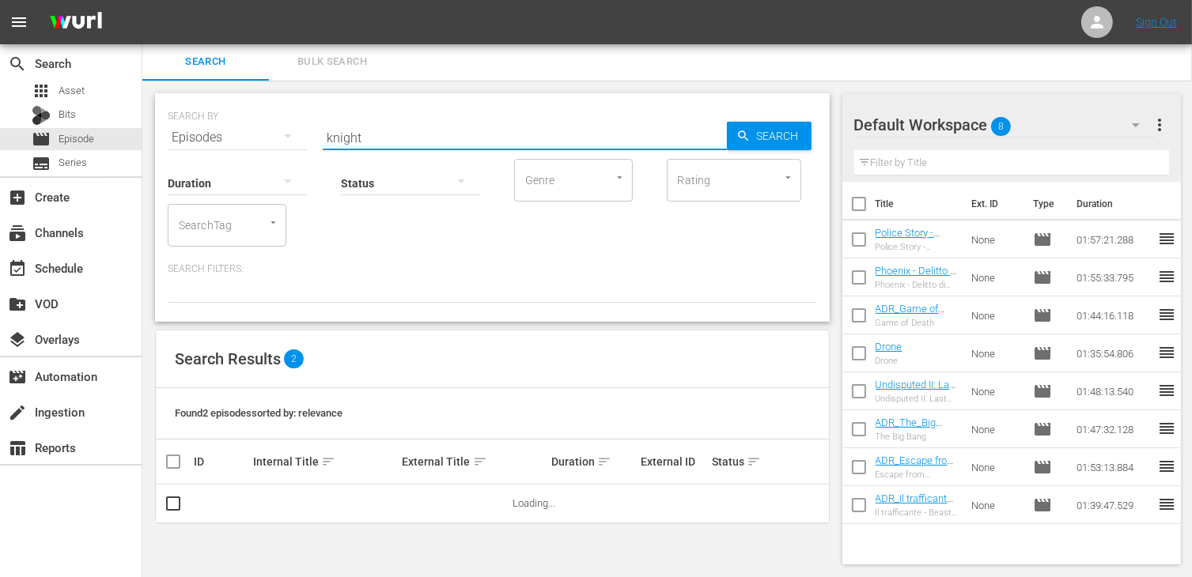
scroll to position [1, 0]
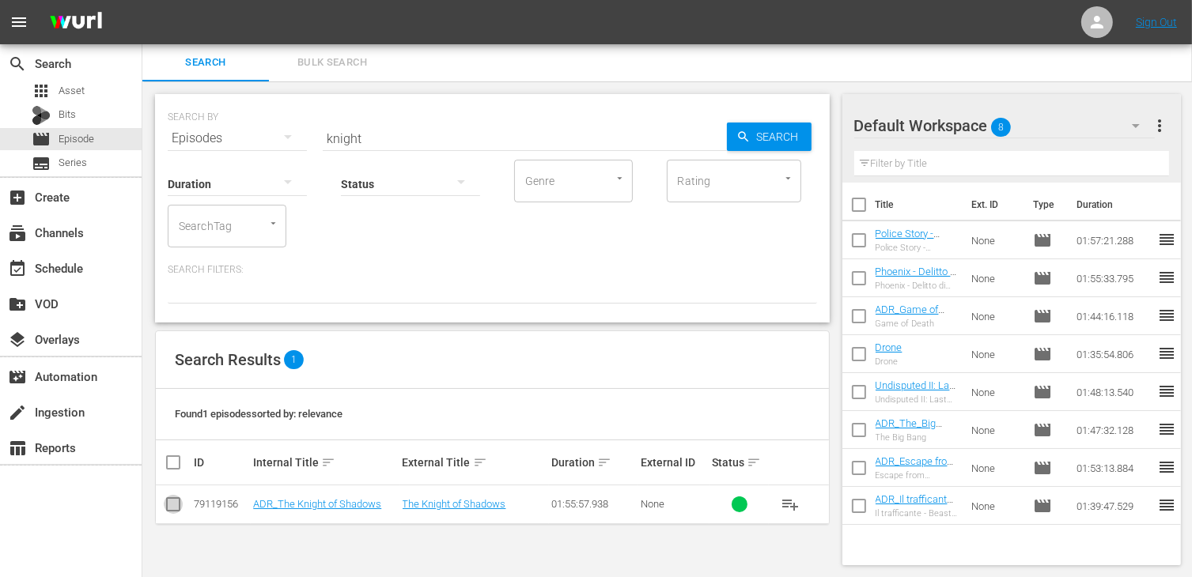
click at [177, 501] on input "checkbox" at bounding box center [173, 507] width 19 height 19
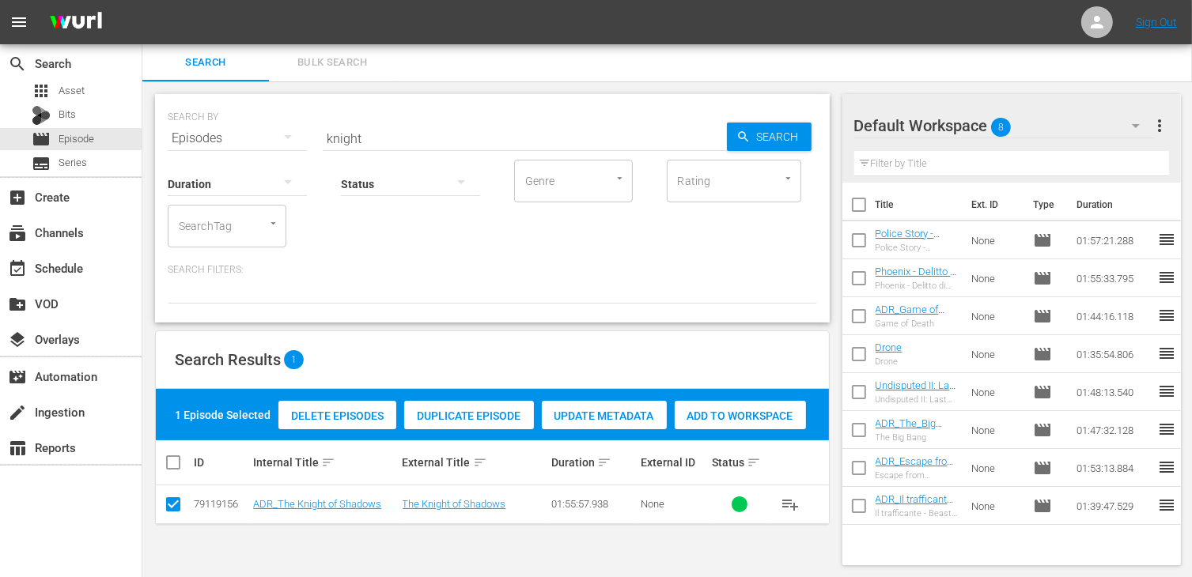
click at [763, 412] on span "Add to Workspace" at bounding box center [740, 416] width 131 height 13
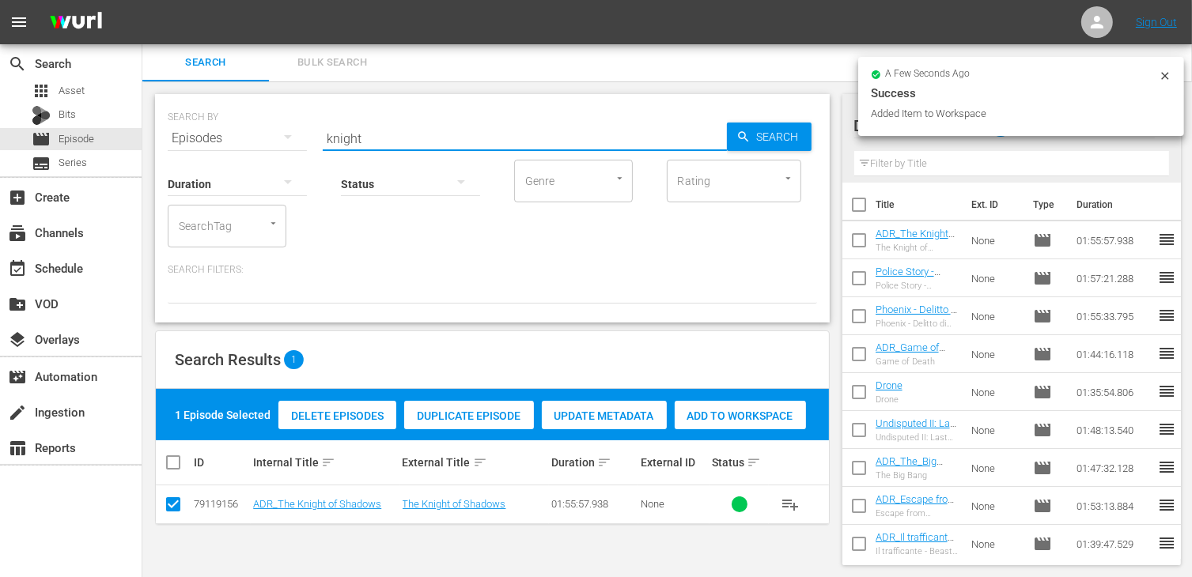
drag, startPoint x: 370, startPoint y: 138, endPoint x: 207, endPoint y: 118, distance: 164.1
click at [207, 118] on div "SEARCH BY Search By Episodes Search ID, Title, Description, Keywords, or Catego…" at bounding box center [492, 128] width 649 height 57
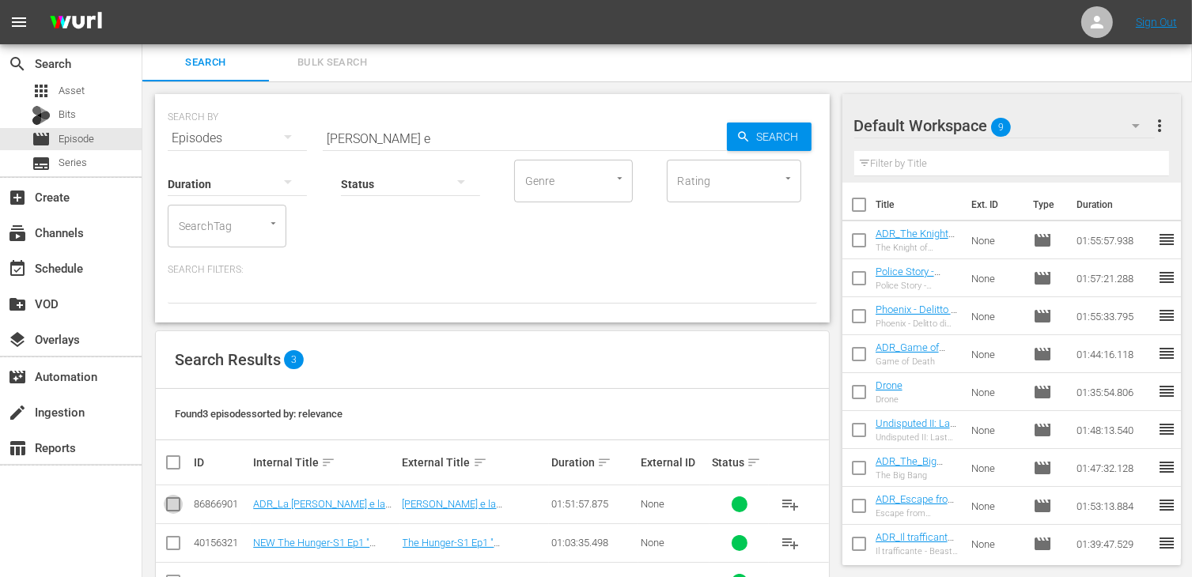
click at [177, 503] on input "checkbox" at bounding box center [173, 507] width 19 height 19
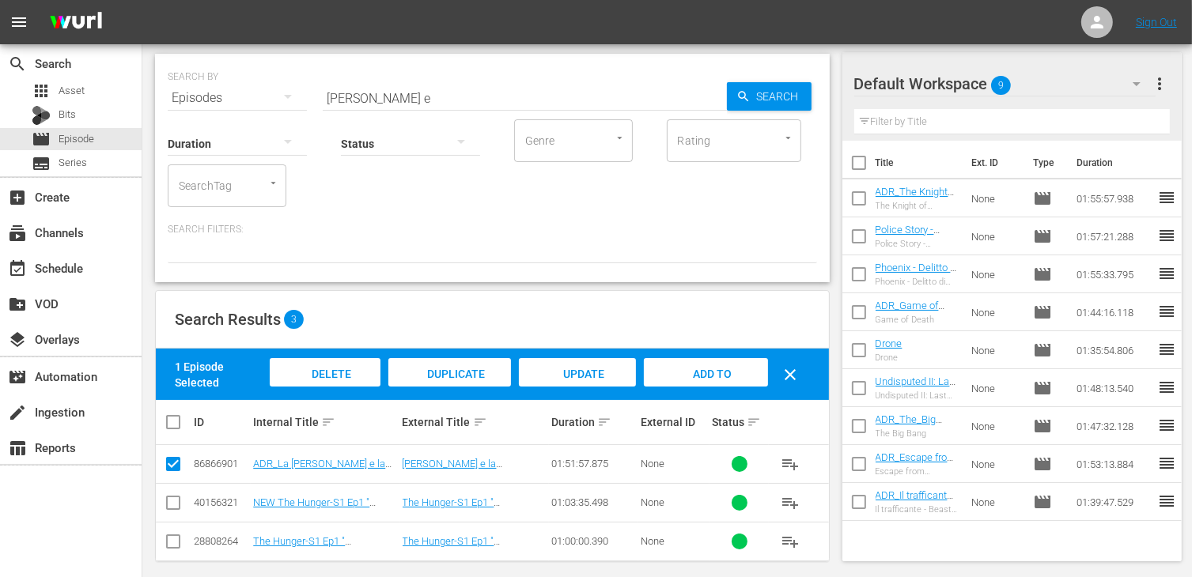
scroll to position [53, 0]
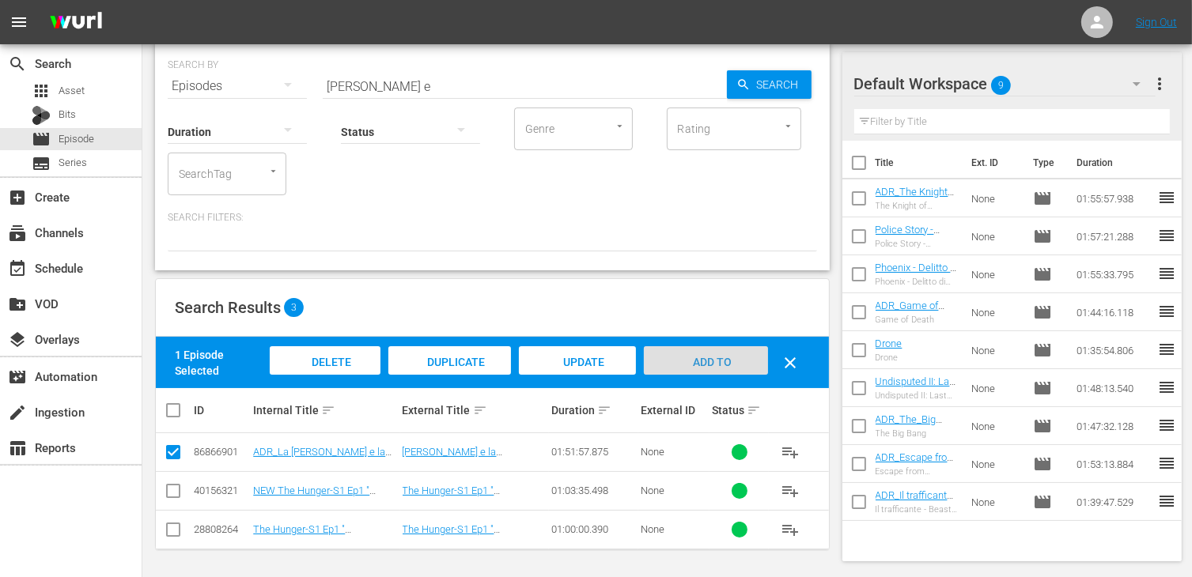
click at [728, 365] on span "Add to Workspace" at bounding box center [706, 377] width 78 height 43
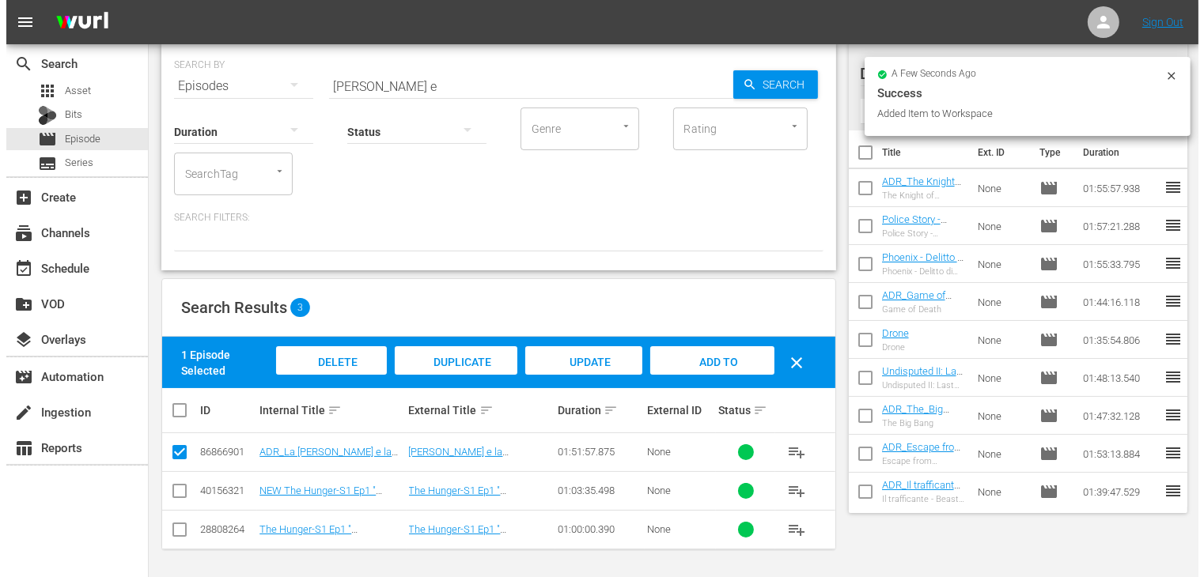
scroll to position [0, 0]
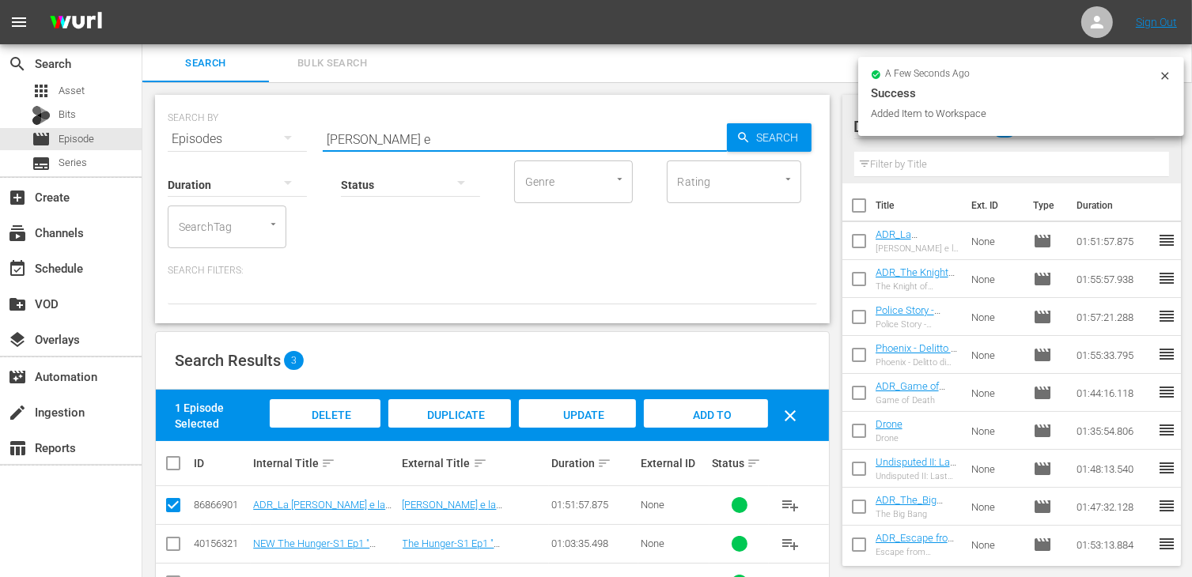
drag, startPoint x: 399, startPoint y: 140, endPoint x: 289, endPoint y: 124, distance: 111.8
click at [288, 124] on div "SEARCH BY Search By Episodes Search ID, Title, Description, Keywords, or Catego…" at bounding box center [492, 129] width 649 height 57
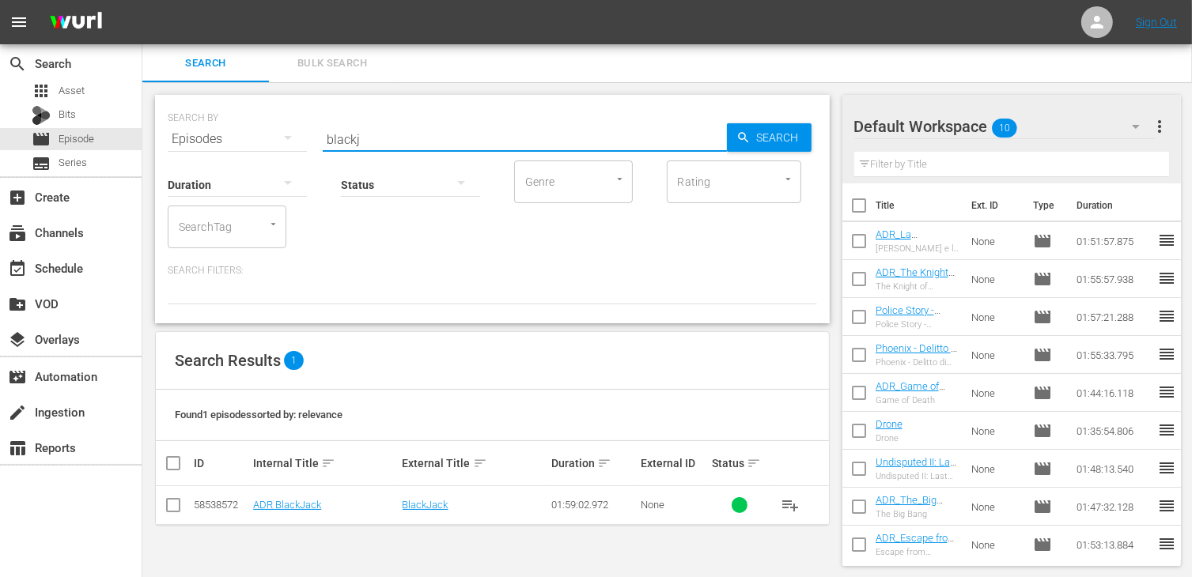
click at [172, 499] on input "checkbox" at bounding box center [173, 508] width 19 height 19
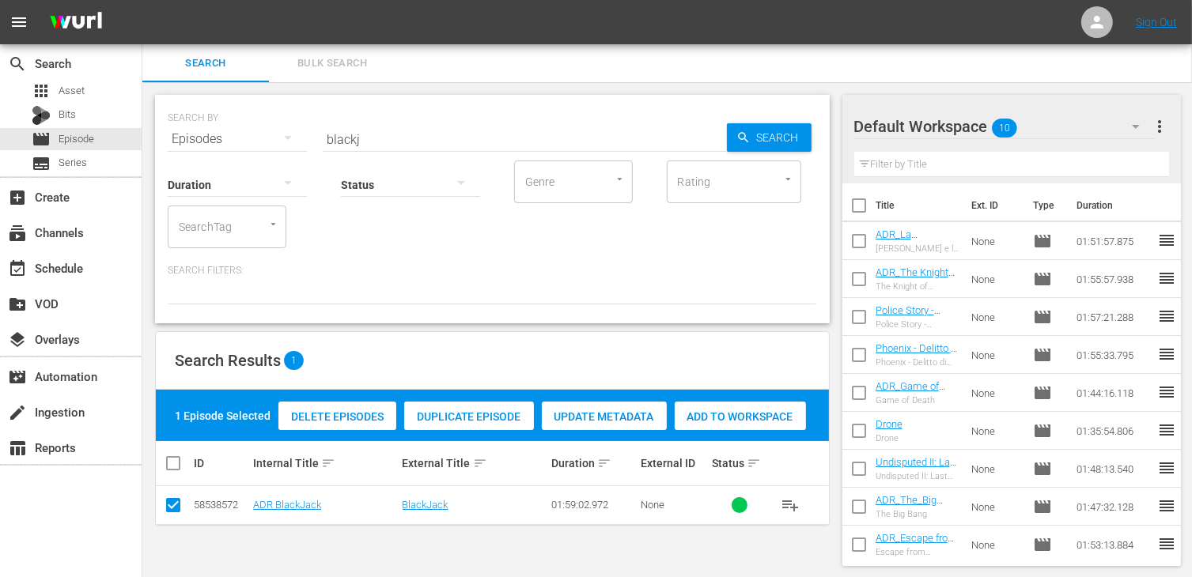
click at [743, 420] on span "Add to Workspace" at bounding box center [740, 416] width 131 height 13
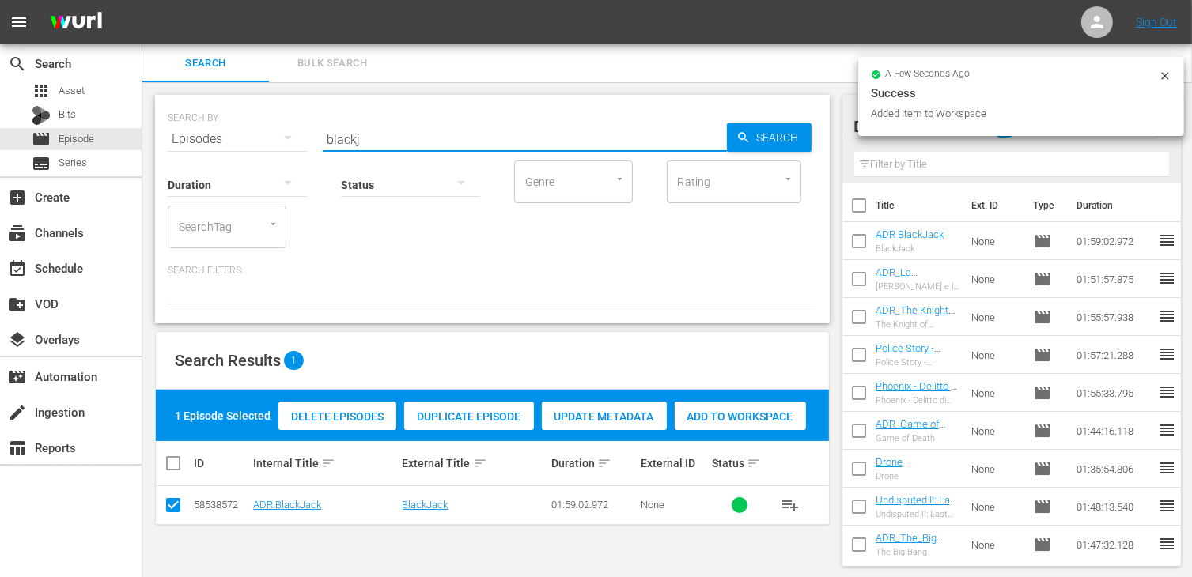
drag, startPoint x: 377, startPoint y: 143, endPoint x: 293, endPoint y: 130, distance: 84.9
click at [293, 130] on div "SEARCH BY Search By Episodes Search ID, Title, Description, Keywords, or Catego…" at bounding box center [492, 129] width 649 height 57
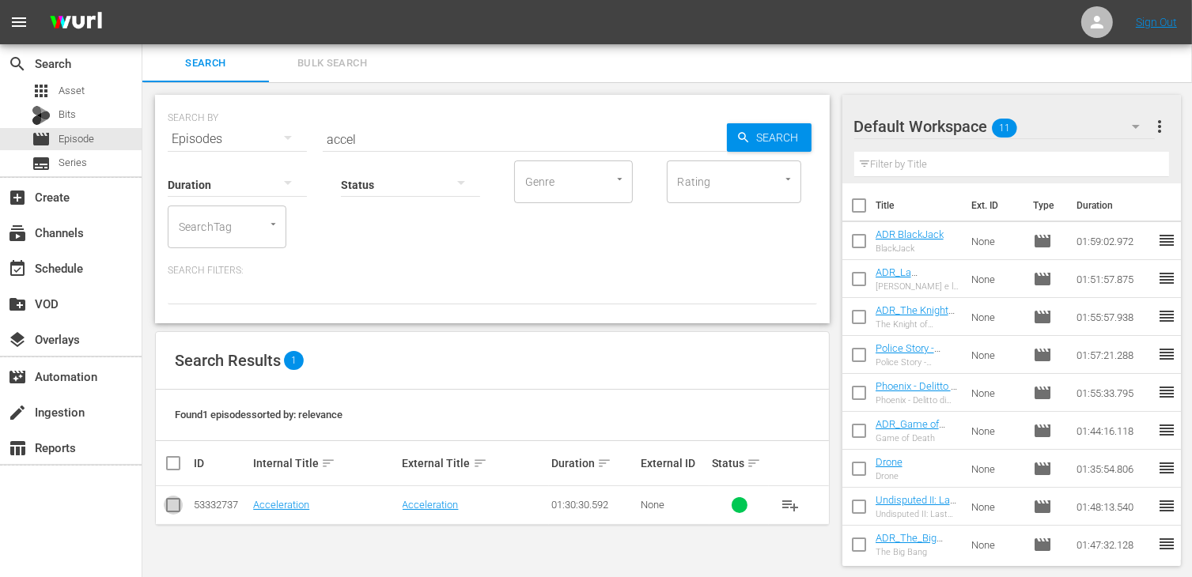
click at [172, 502] on input "checkbox" at bounding box center [173, 508] width 19 height 19
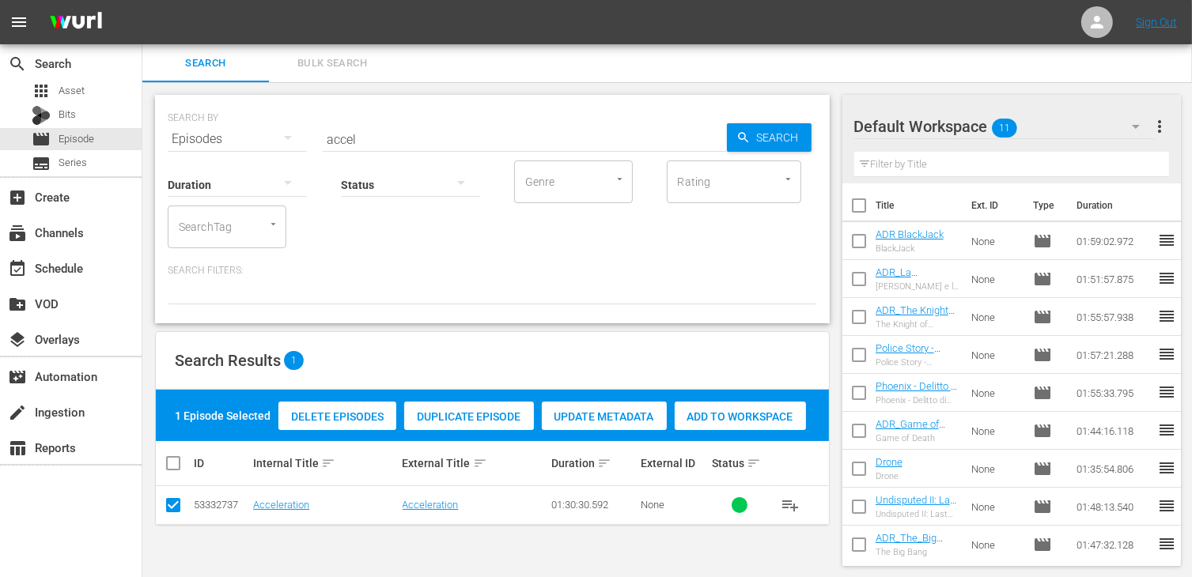
click at [740, 414] on span "Add to Workspace" at bounding box center [740, 416] width 131 height 13
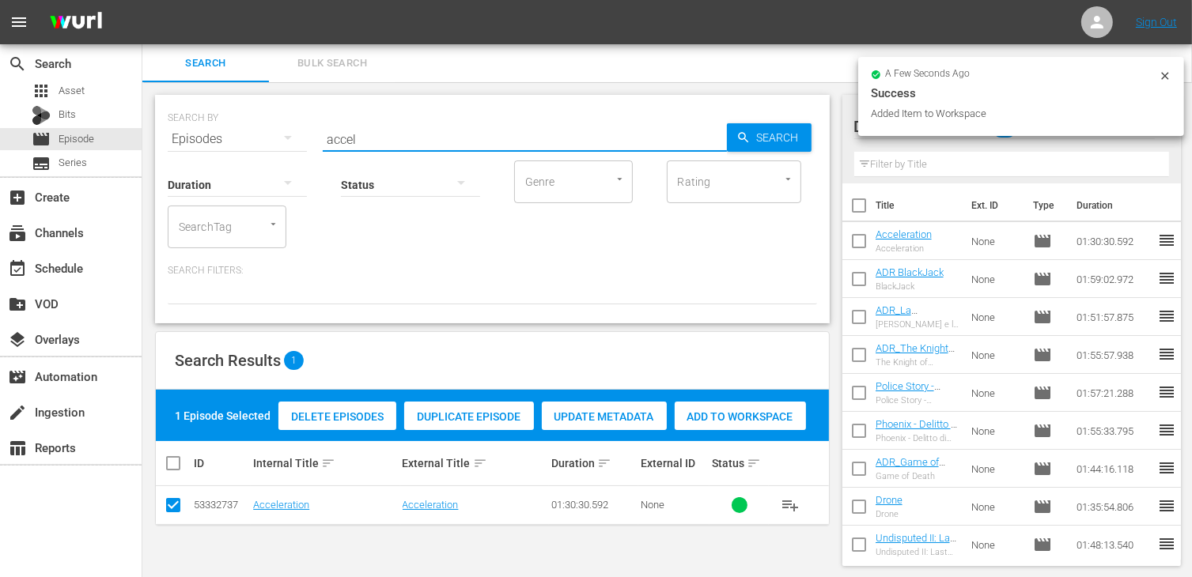
drag, startPoint x: 360, startPoint y: 143, endPoint x: 304, endPoint y: 130, distance: 57.6
click at [304, 130] on div "SEARCH BY Search By Episodes Search ID, Title, Description, Keywords, or Catego…" at bounding box center [492, 129] width 649 height 57
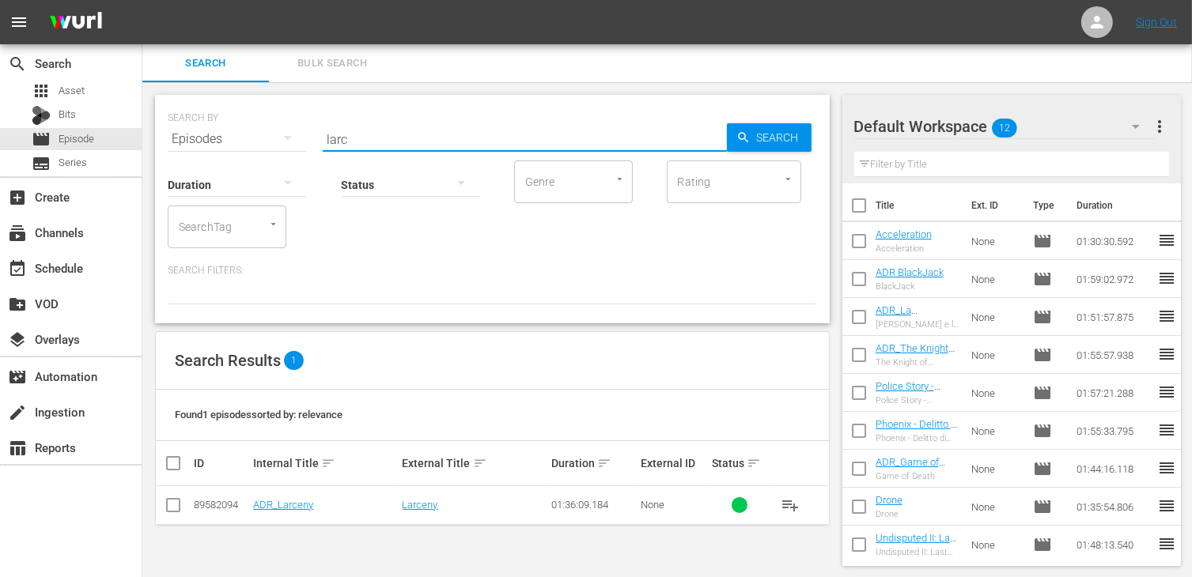
click at [171, 508] on input "checkbox" at bounding box center [173, 508] width 19 height 19
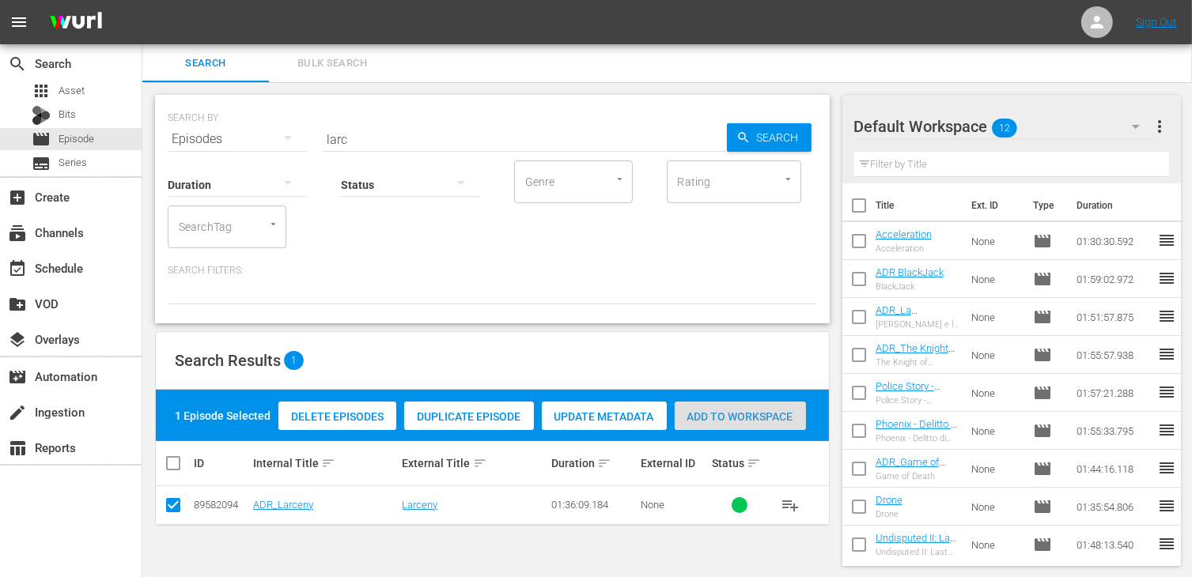
drag, startPoint x: 747, startPoint y: 424, endPoint x: 731, endPoint y: 417, distance: 17.3
click at [747, 422] on div "Add to Workspace" at bounding box center [740, 417] width 131 height 30
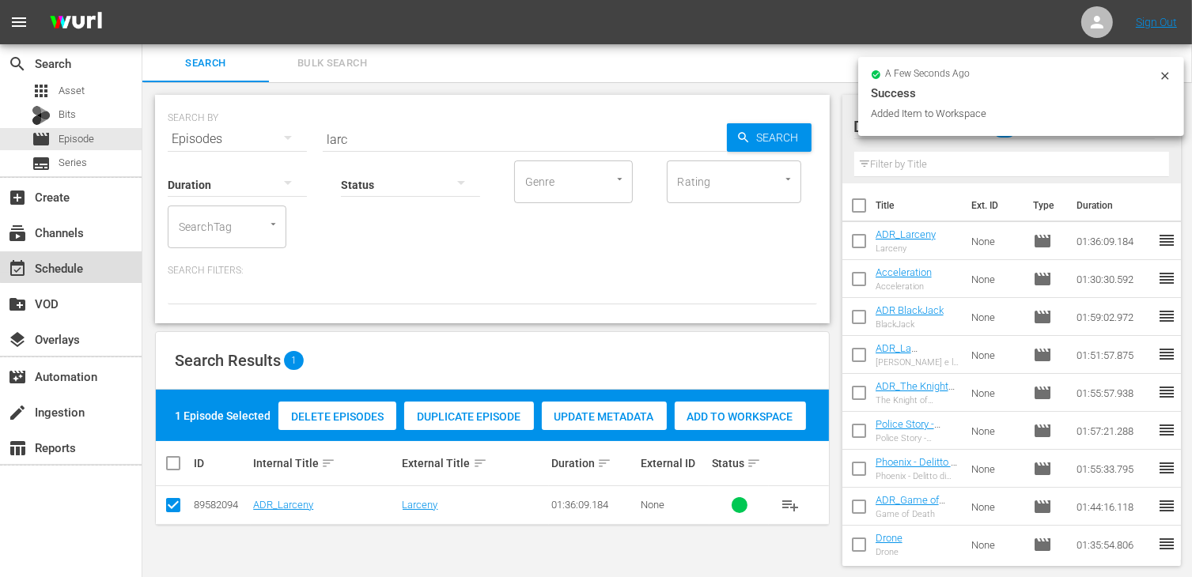
click at [80, 263] on div "event_available Schedule" at bounding box center [44, 266] width 89 height 14
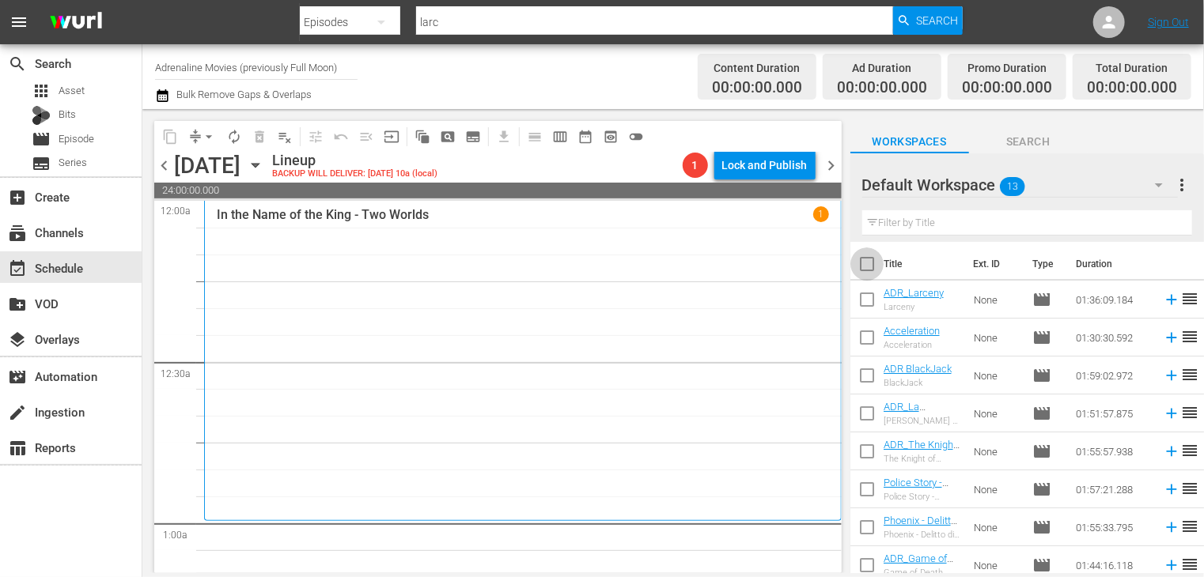
click at [867, 267] on input "checkbox" at bounding box center [866, 267] width 33 height 33
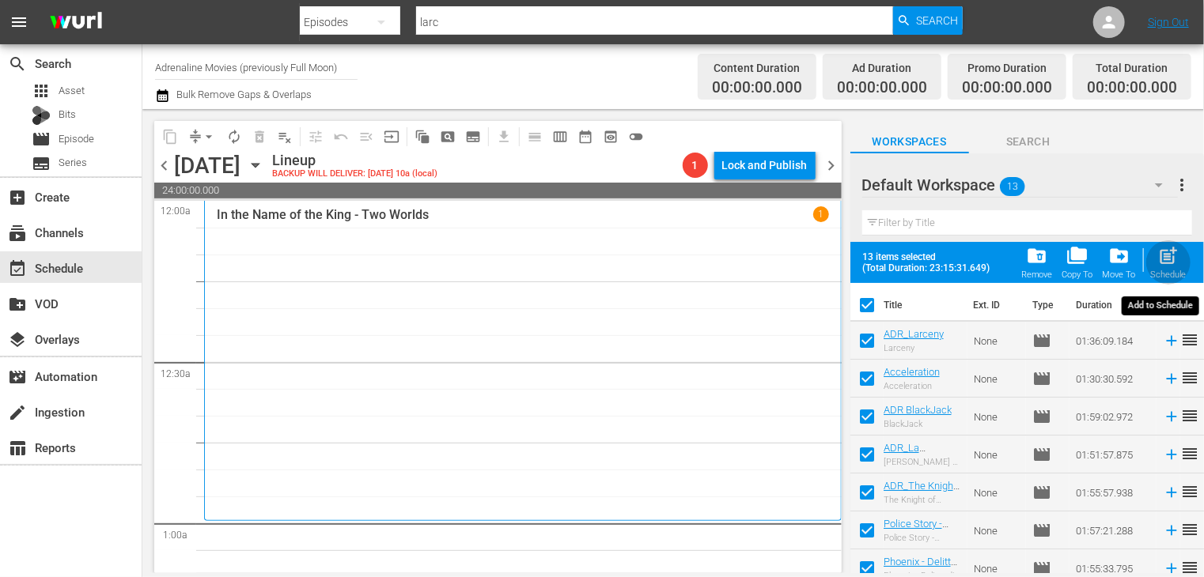
click at [1166, 261] on span "post_add" at bounding box center [1168, 255] width 21 height 21
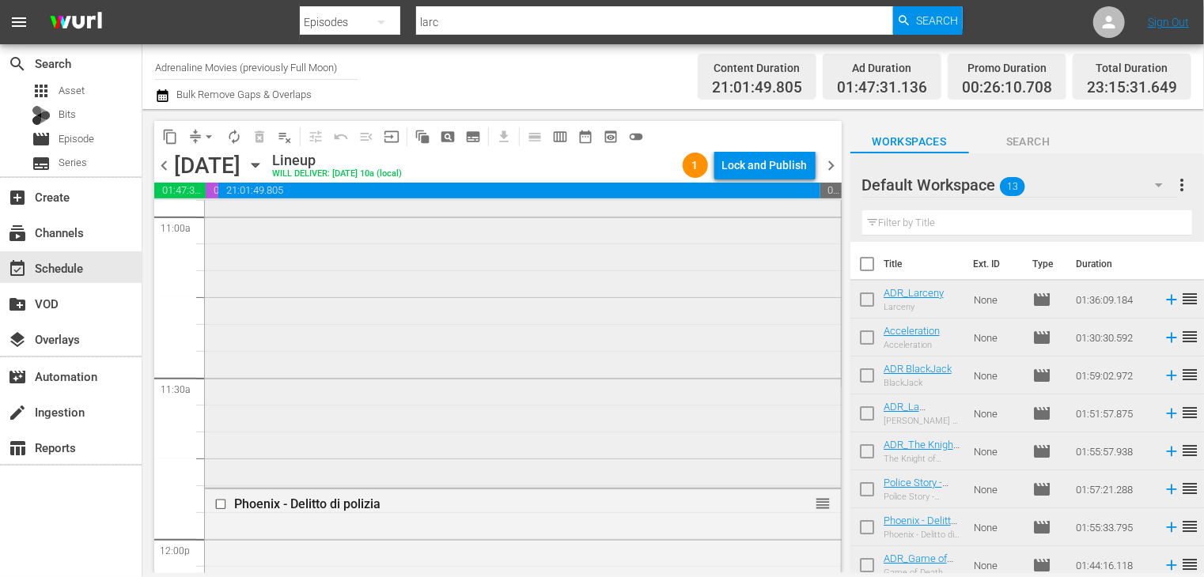
scroll to position [3024, 0]
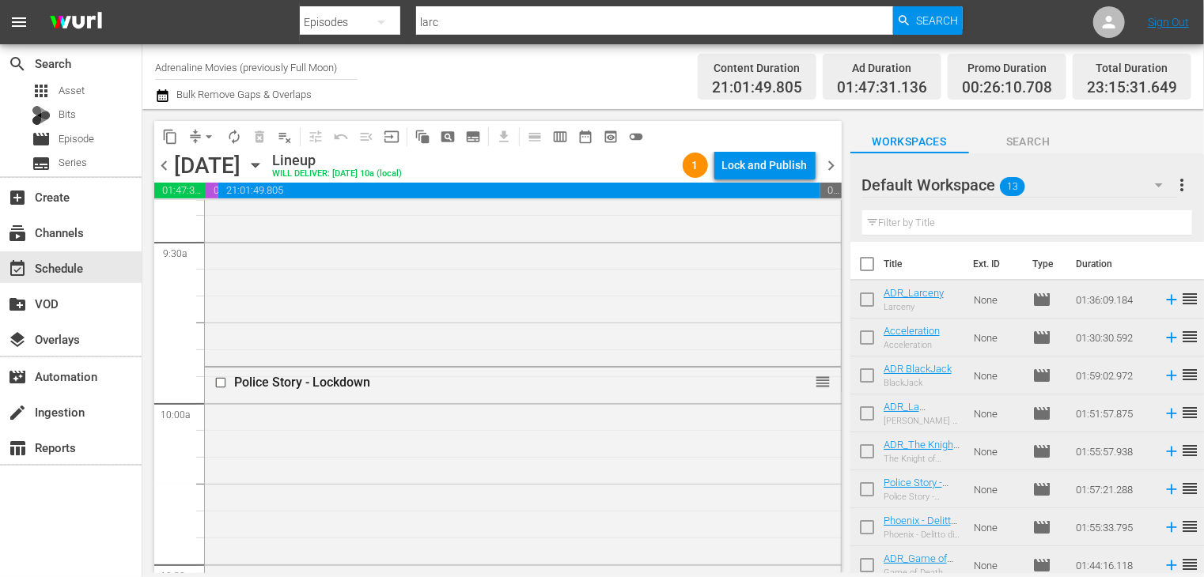
click at [160, 168] on span "chevron_left" at bounding box center [164, 166] width 20 height 20
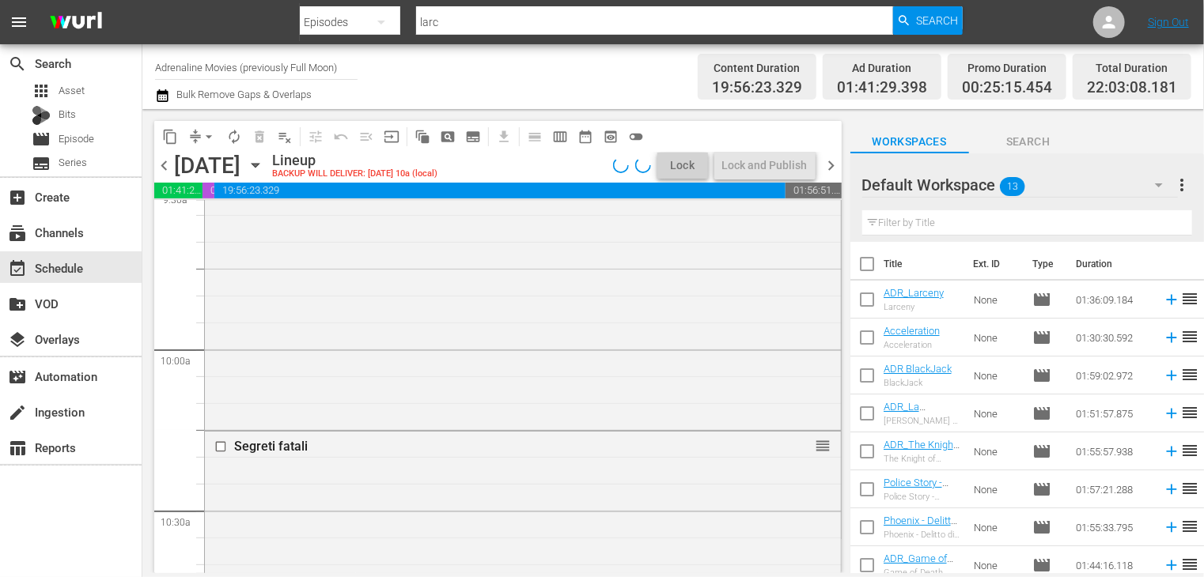
scroll to position [2997, 0]
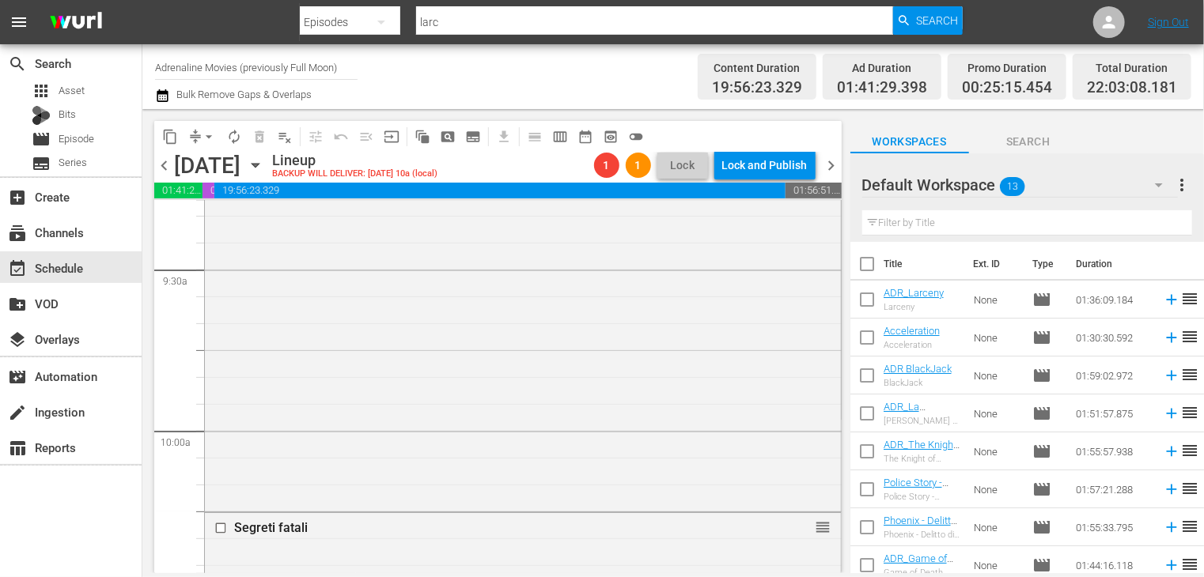
click at [164, 168] on span "chevron_left" at bounding box center [164, 166] width 20 height 20
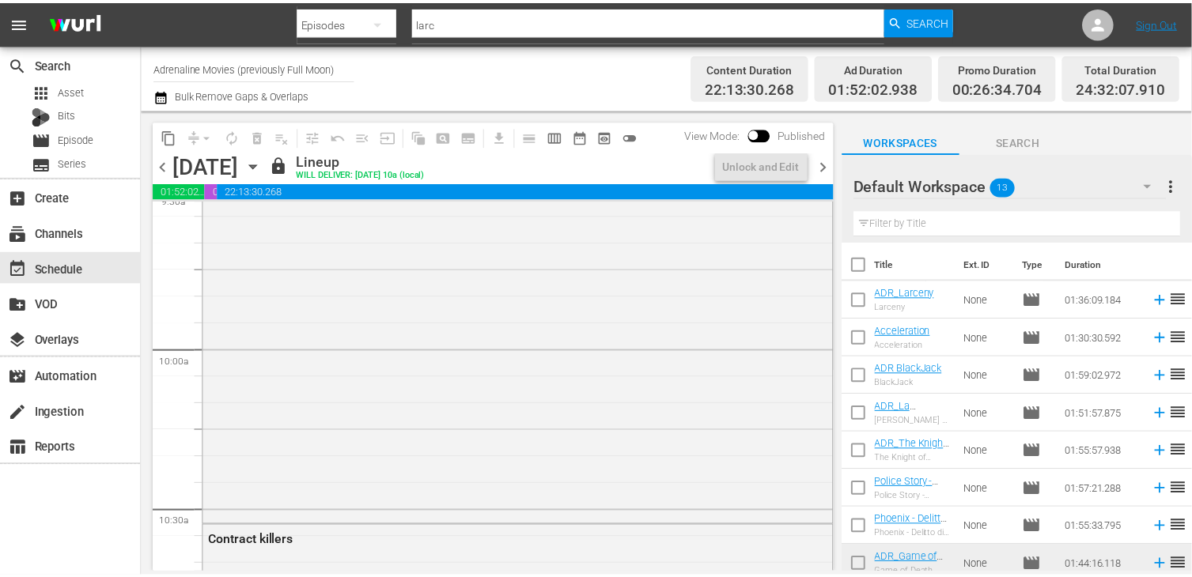
scroll to position [2943, 0]
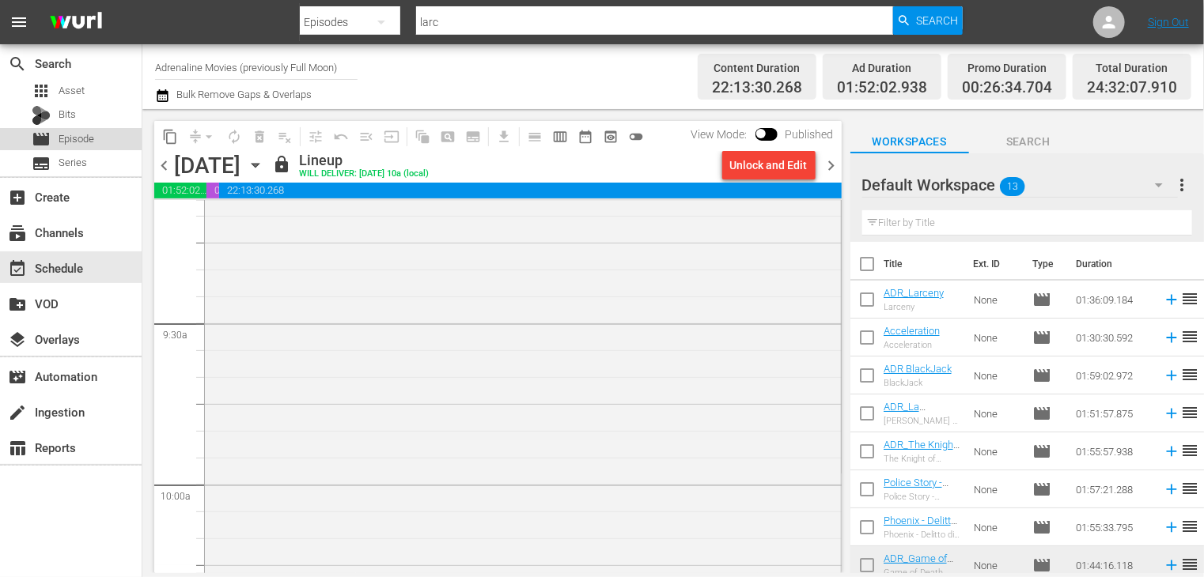
click at [98, 134] on div "movie Episode" at bounding box center [71, 139] width 142 height 22
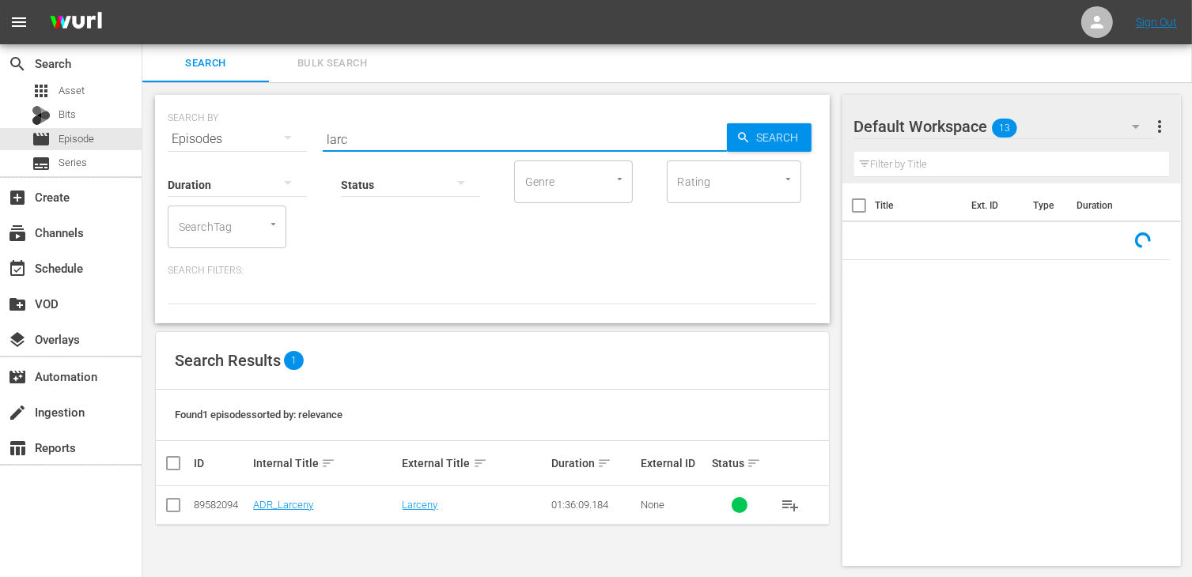
drag, startPoint x: 369, startPoint y: 141, endPoint x: 297, endPoint y: 131, distance: 72.6
click at [297, 132] on div "SEARCH BY Search By Episodes Search ID, Title, Description, Keywords, or Catego…" at bounding box center [492, 129] width 649 height 57
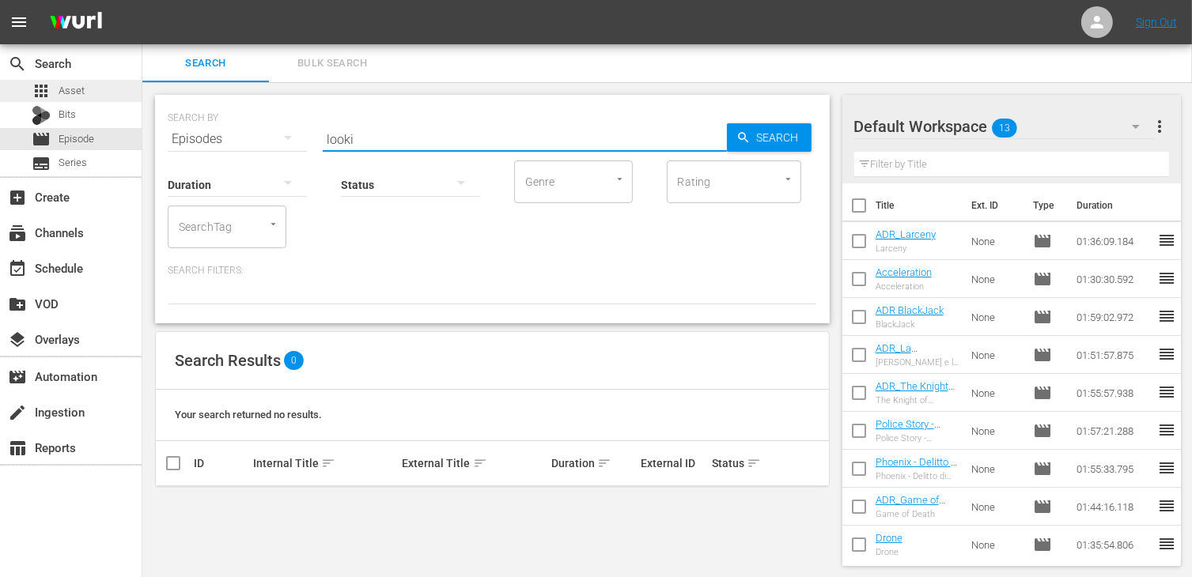
click at [79, 90] on span "Asset" at bounding box center [72, 91] width 26 height 16
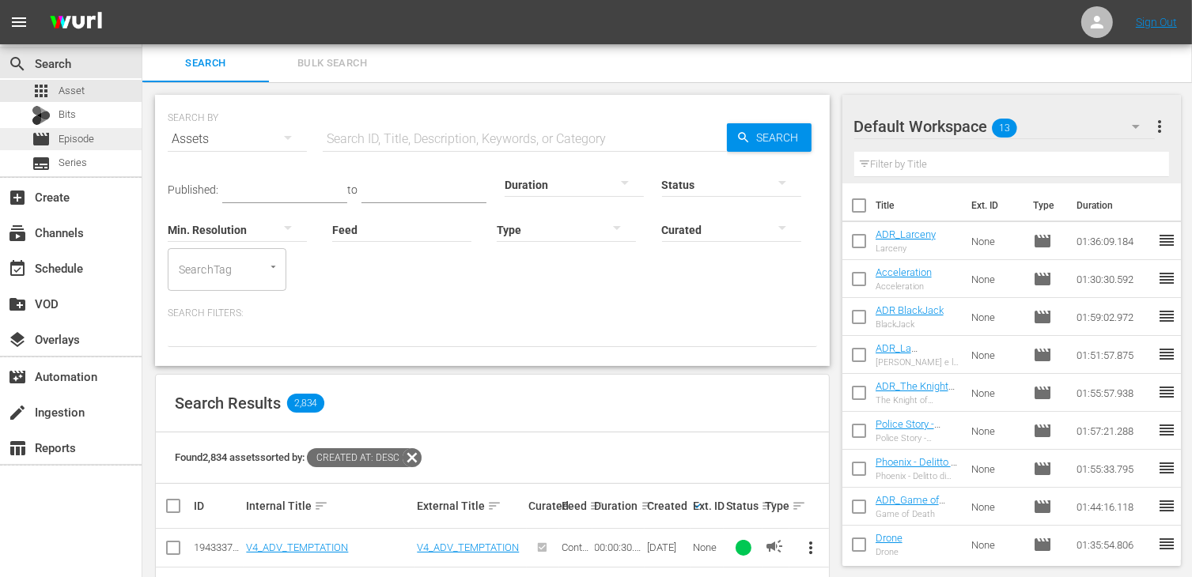
click at [85, 136] on span "Episode" at bounding box center [77, 139] width 36 height 16
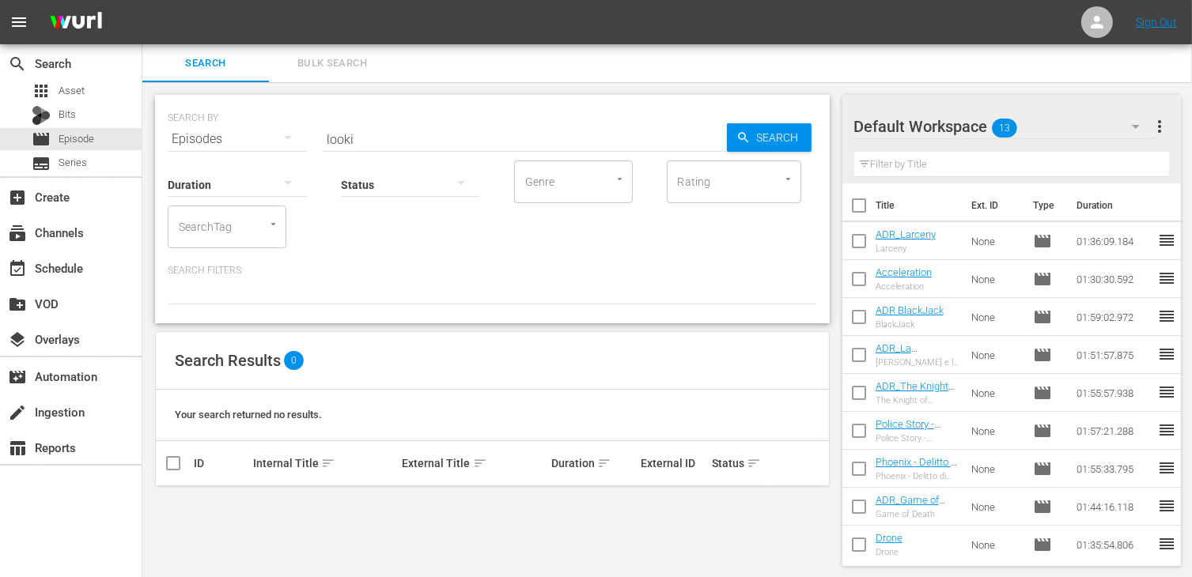
click at [374, 127] on input "looki" at bounding box center [525, 139] width 404 height 38
click at [783, 131] on span "Search" at bounding box center [781, 137] width 61 height 28
click at [56, 93] on div "apps Asset" at bounding box center [58, 91] width 53 height 22
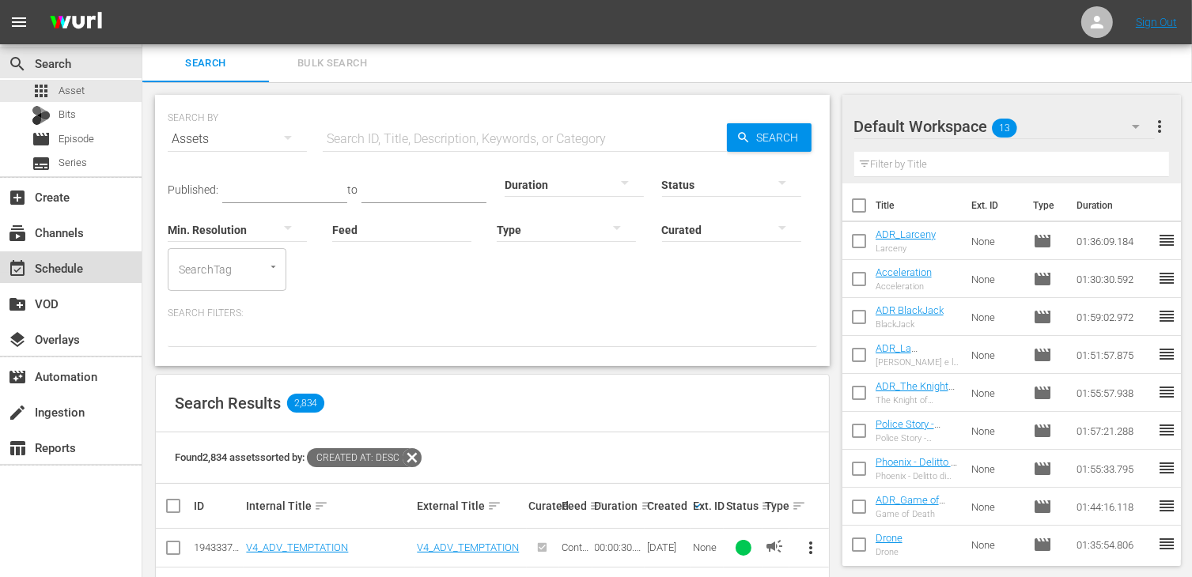
click at [76, 273] on div "event_available Schedule" at bounding box center [44, 266] width 89 height 14
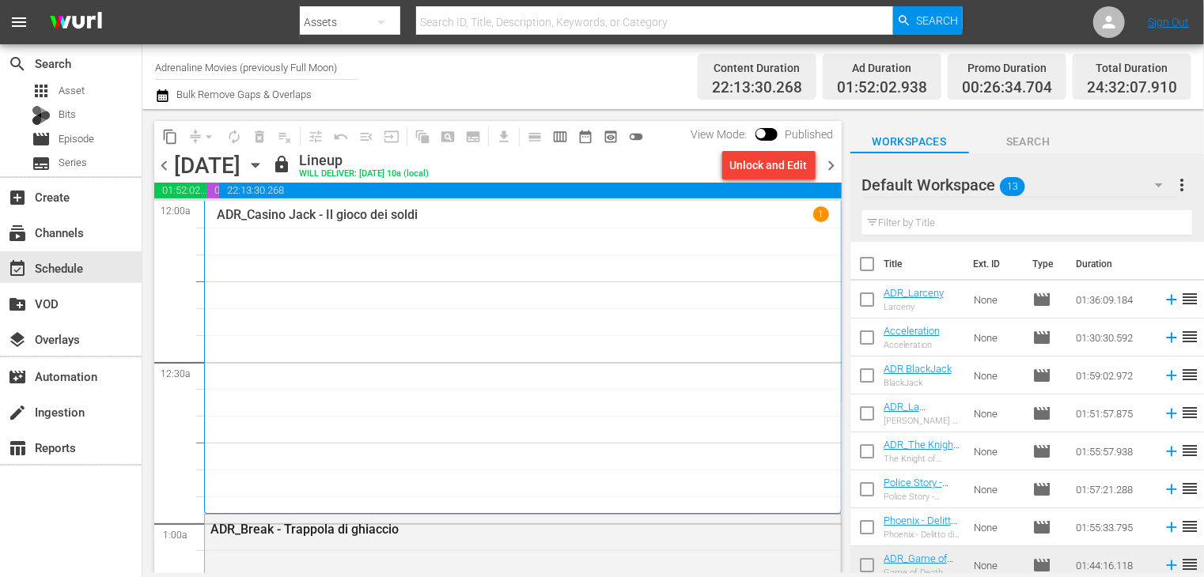
click at [245, 67] on input "Adrenaline Movies (previously Full Moon)" at bounding box center [256, 67] width 202 height 38
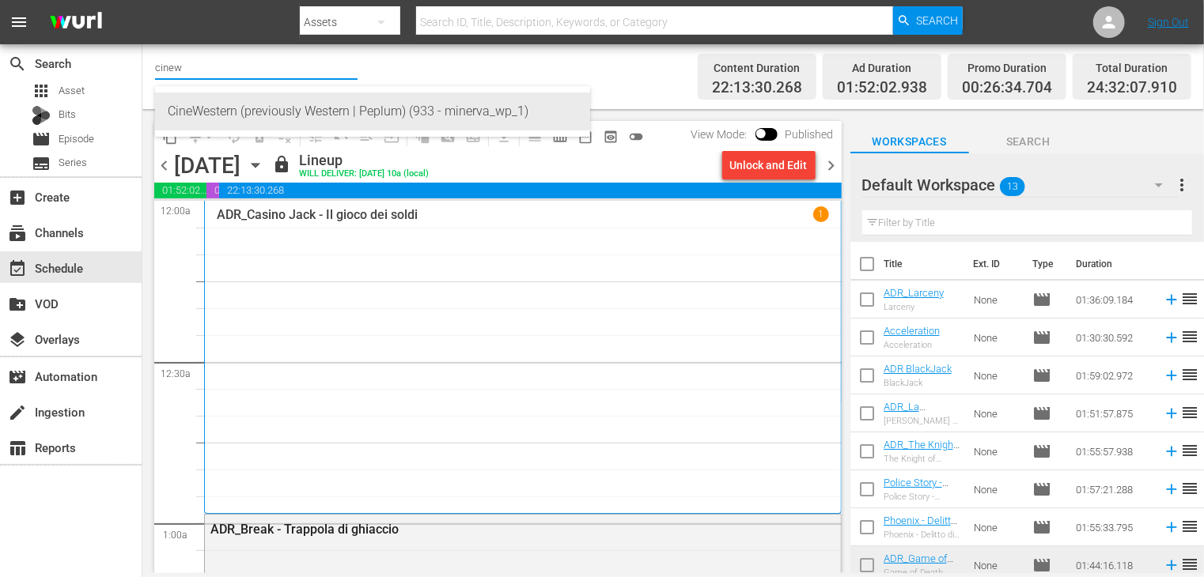
click at [229, 106] on div "CineWestern (previously Western | Peplum) (933 - minerva_wp_1)" at bounding box center [373, 112] width 410 height 38
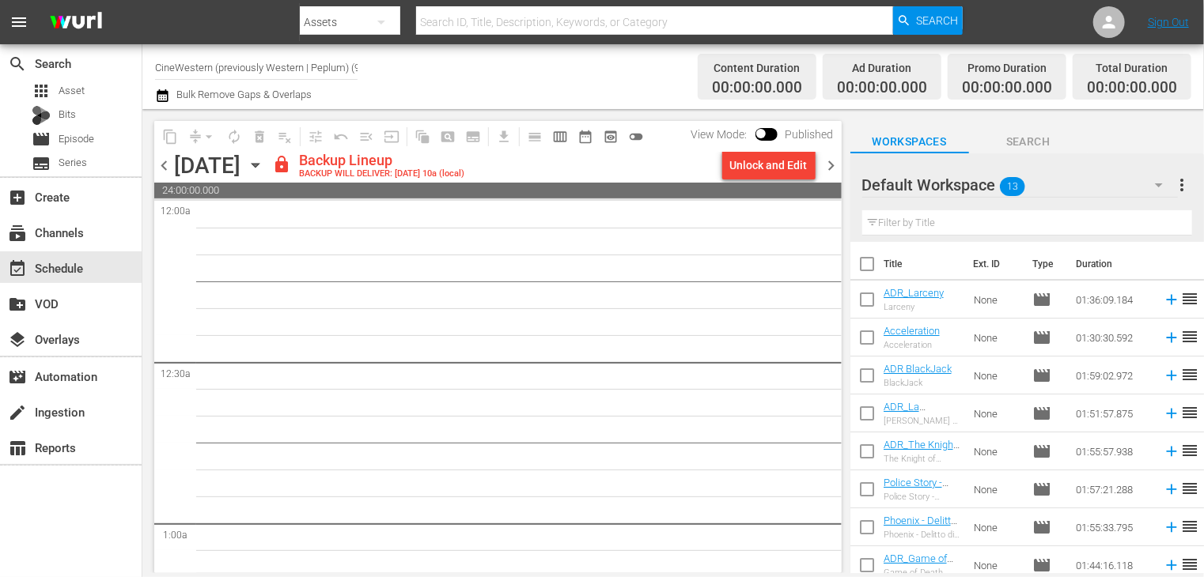
click at [149, 158] on div "content_copy compress arrow_drop_down autorenew_outlined delete_forever_outline…" at bounding box center [493, 341] width 703 height 464
click at [163, 168] on span "chevron_left" at bounding box center [164, 166] width 20 height 20
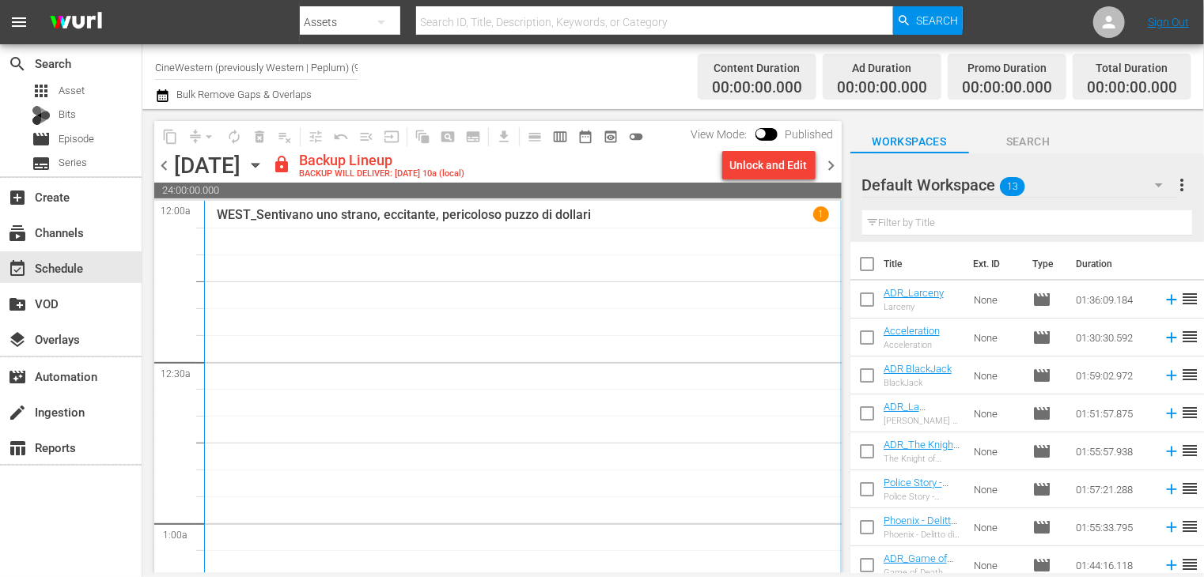
click at [161, 168] on span "chevron_left" at bounding box center [164, 166] width 20 height 20
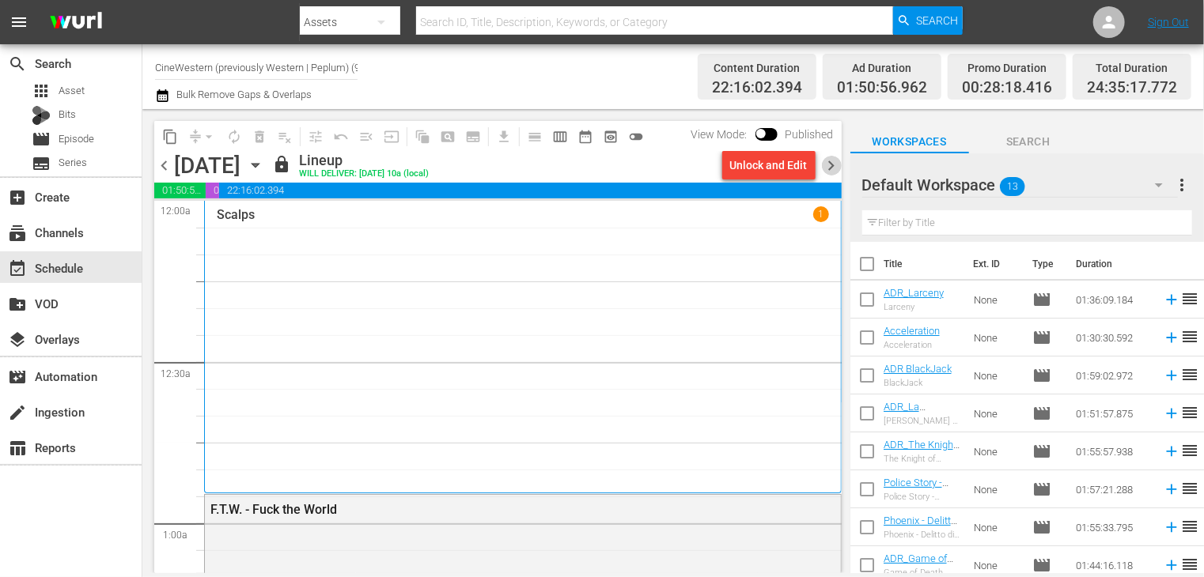
click at [830, 165] on span "chevron_right" at bounding box center [832, 166] width 20 height 20
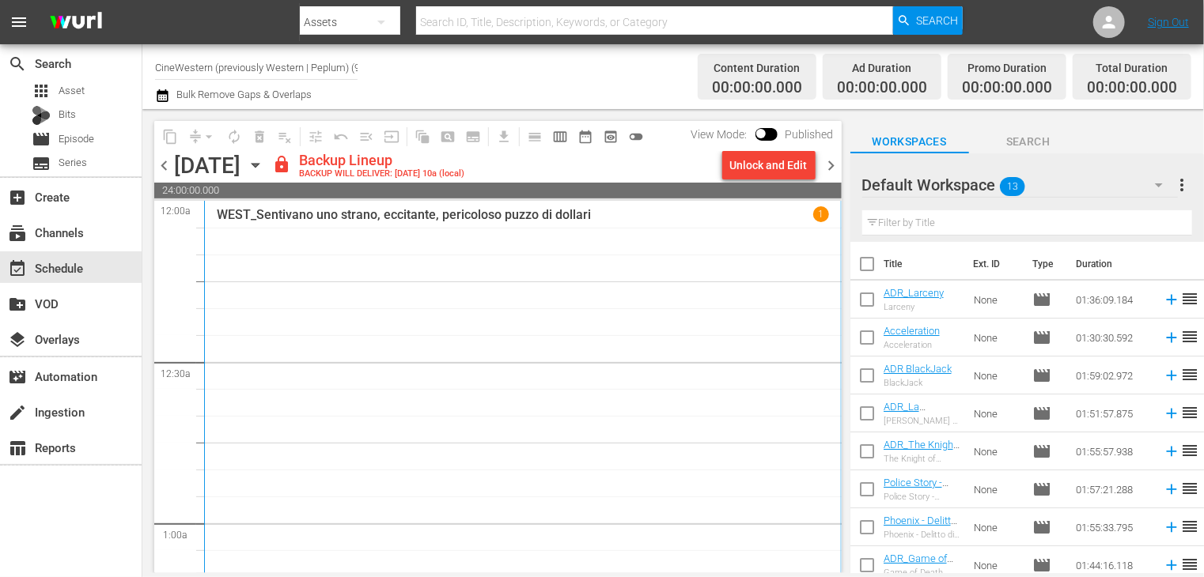
click at [160, 170] on span "chevron_left" at bounding box center [164, 166] width 20 height 20
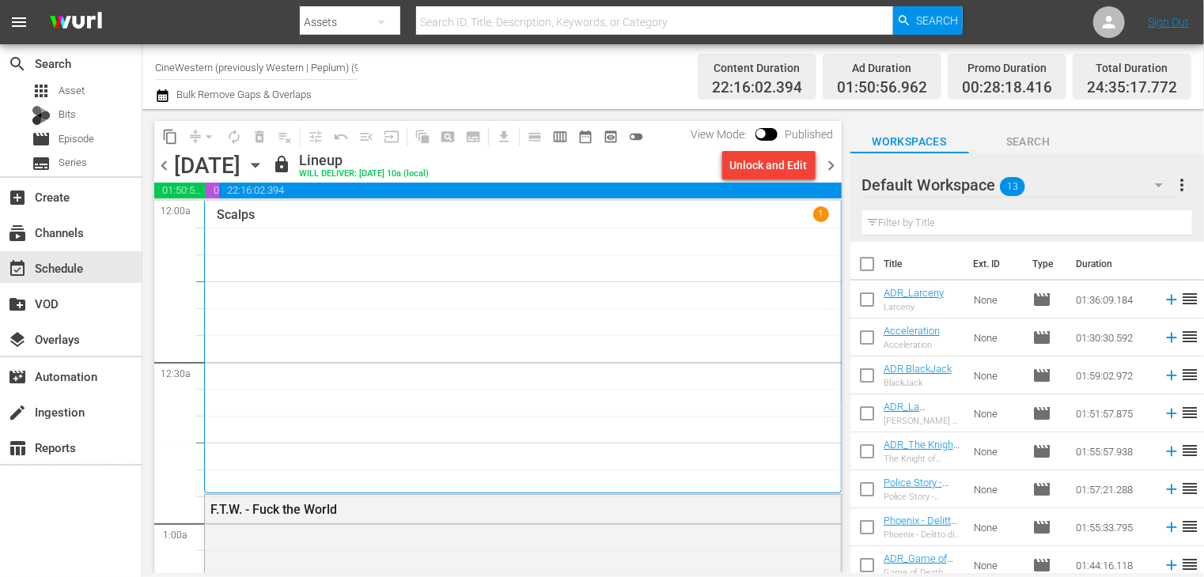
click at [829, 165] on span "chevron_right" at bounding box center [832, 166] width 20 height 20
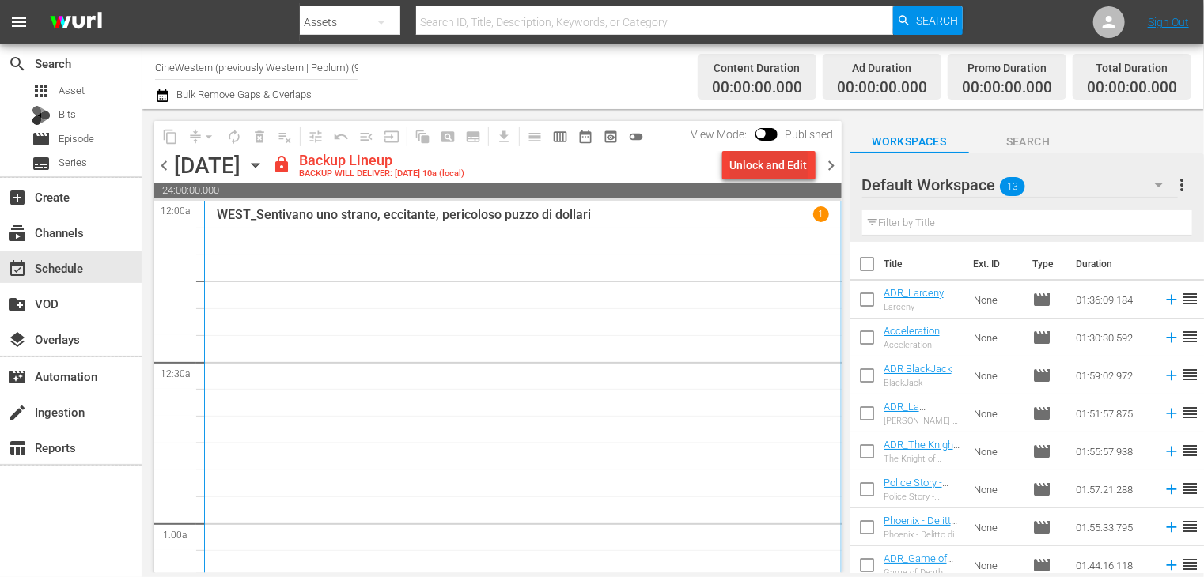
click at [755, 168] on div "Unlock and Edit" at bounding box center [769, 165] width 78 height 28
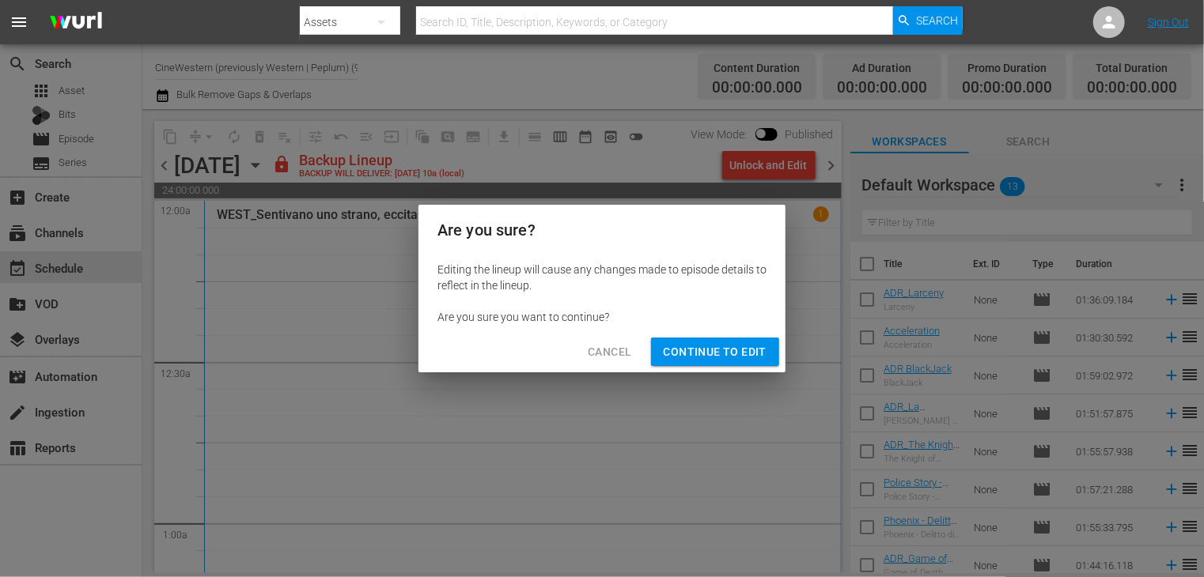
click at [686, 357] on span "Continue to Edit" at bounding box center [715, 352] width 103 height 20
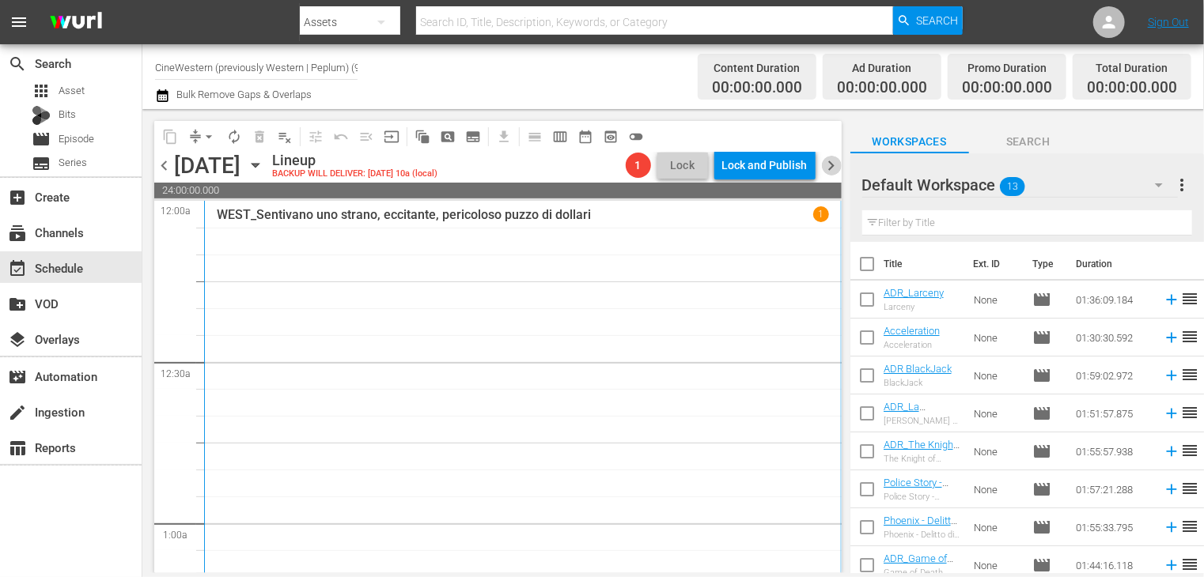
click at [829, 168] on span "chevron_right" at bounding box center [832, 166] width 20 height 20
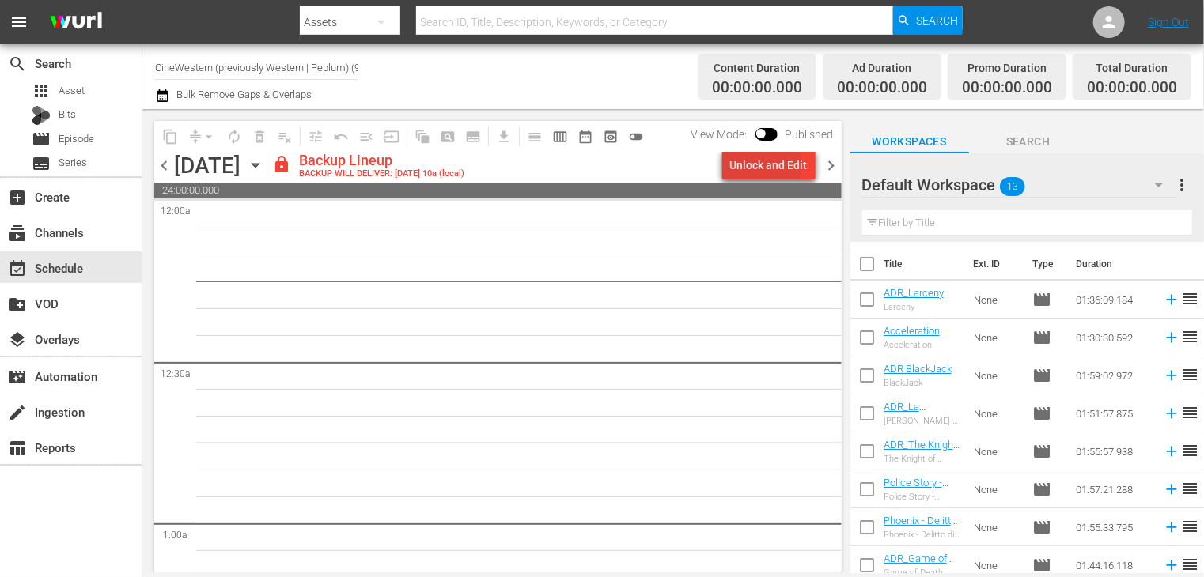
click at [769, 165] on div "Unlock and Edit" at bounding box center [769, 165] width 78 height 28
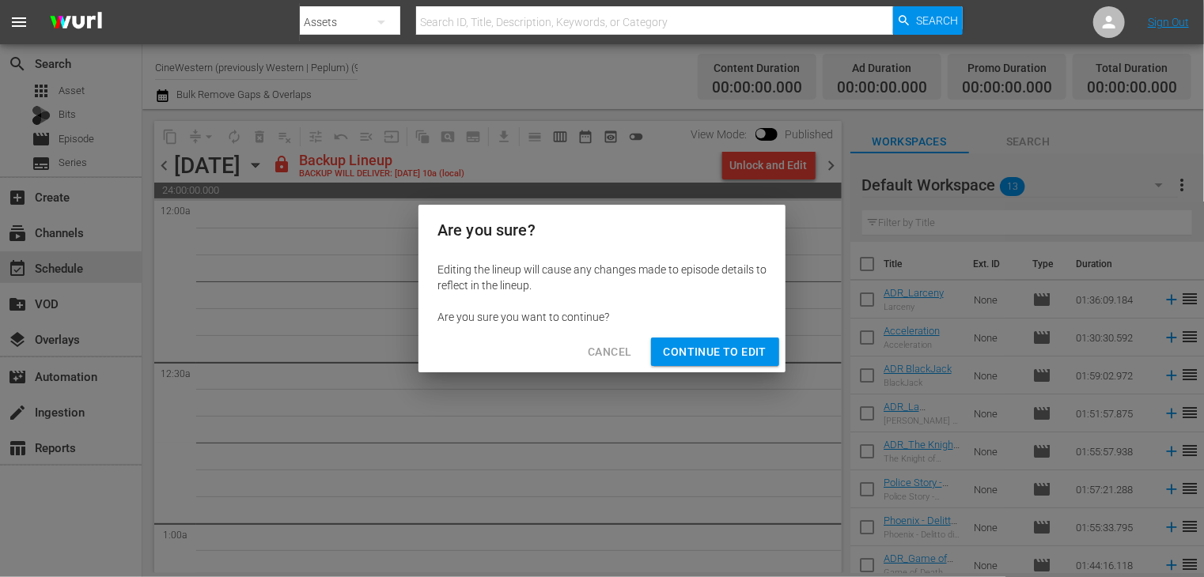
click at [720, 355] on span "Continue to Edit" at bounding box center [715, 352] width 103 height 20
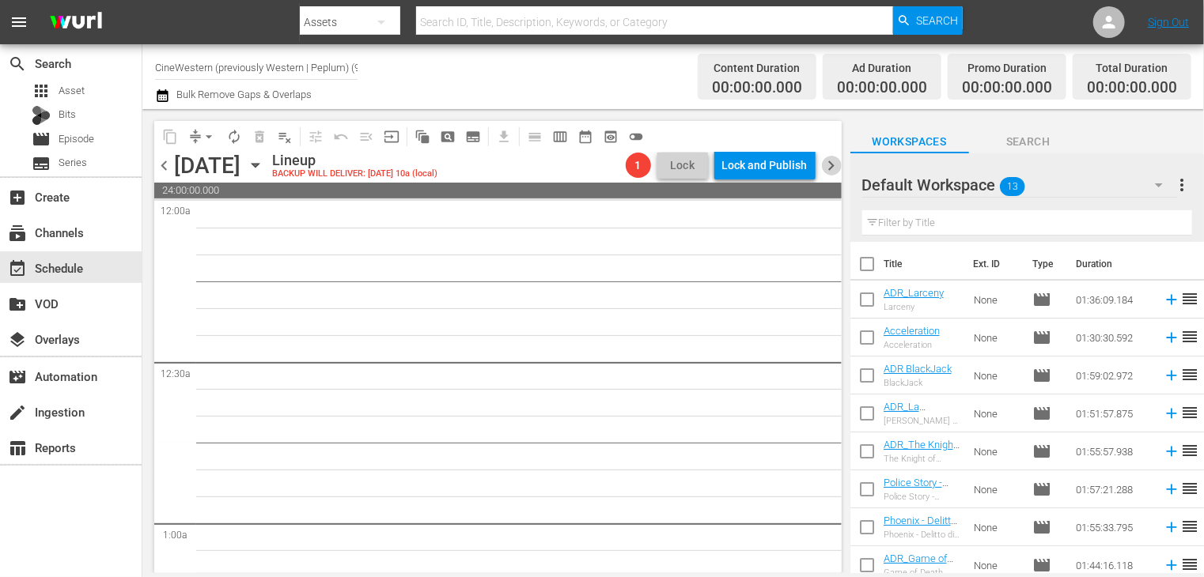
click at [834, 159] on span "chevron_right" at bounding box center [832, 166] width 20 height 20
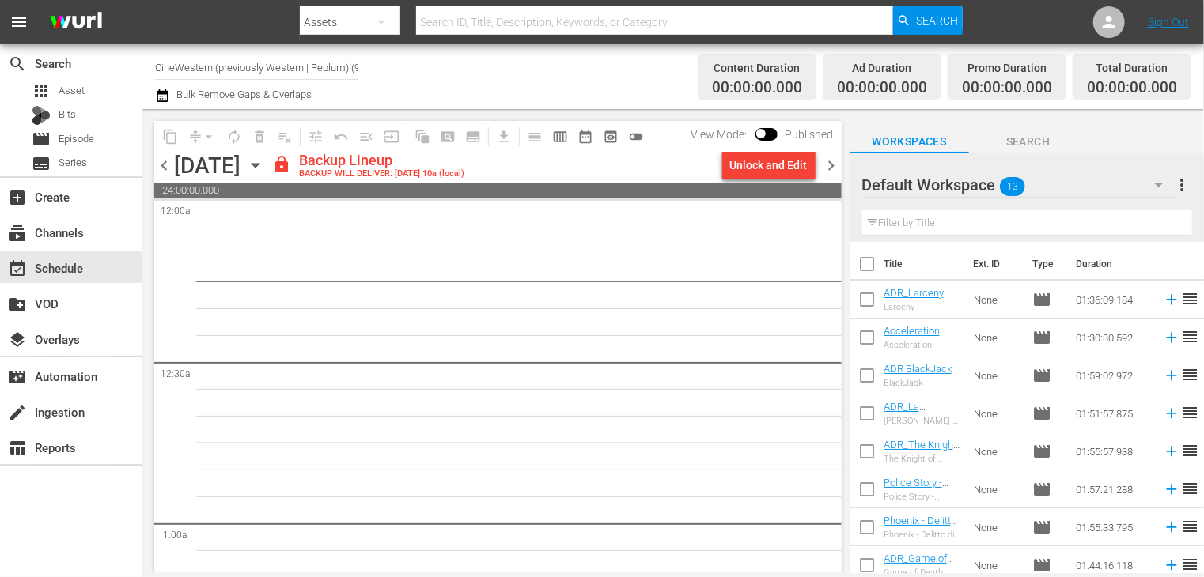
click at [762, 172] on div "Unlock and Edit" at bounding box center [769, 165] width 78 height 28
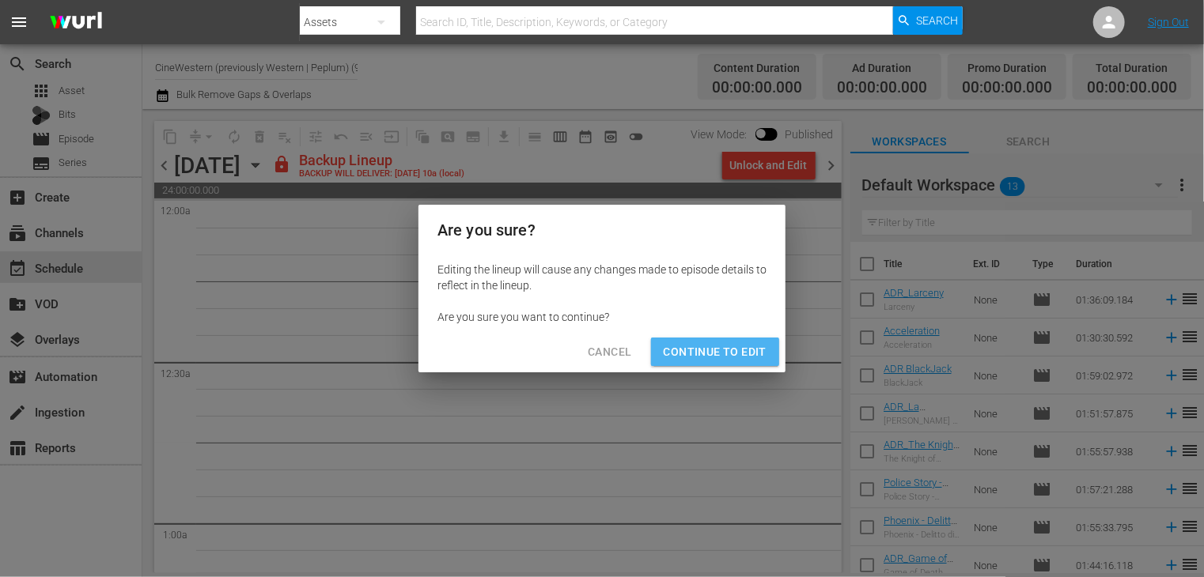
click at [733, 362] on button "Continue to Edit" at bounding box center [715, 352] width 128 height 29
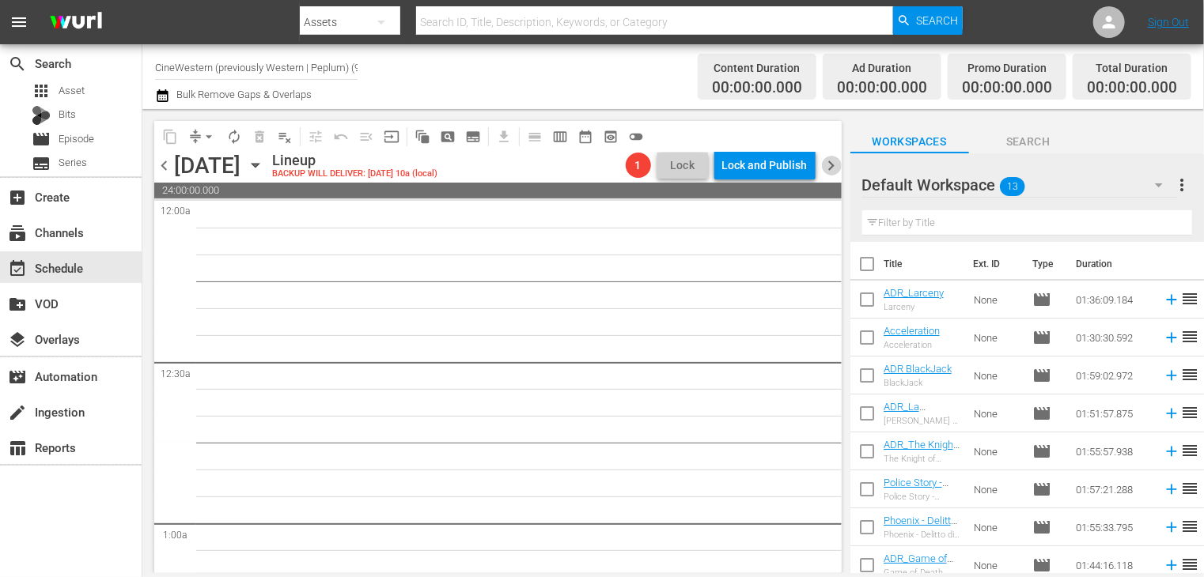
click at [831, 163] on span "chevron_right" at bounding box center [832, 166] width 20 height 20
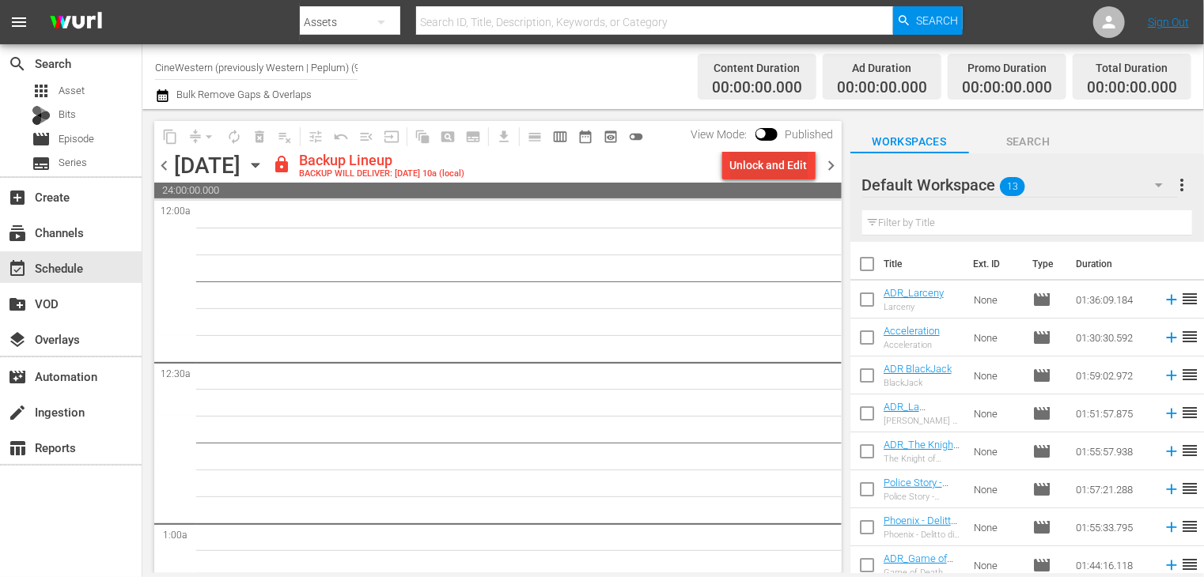
click at [753, 164] on div "Unlock and Edit" at bounding box center [769, 165] width 78 height 28
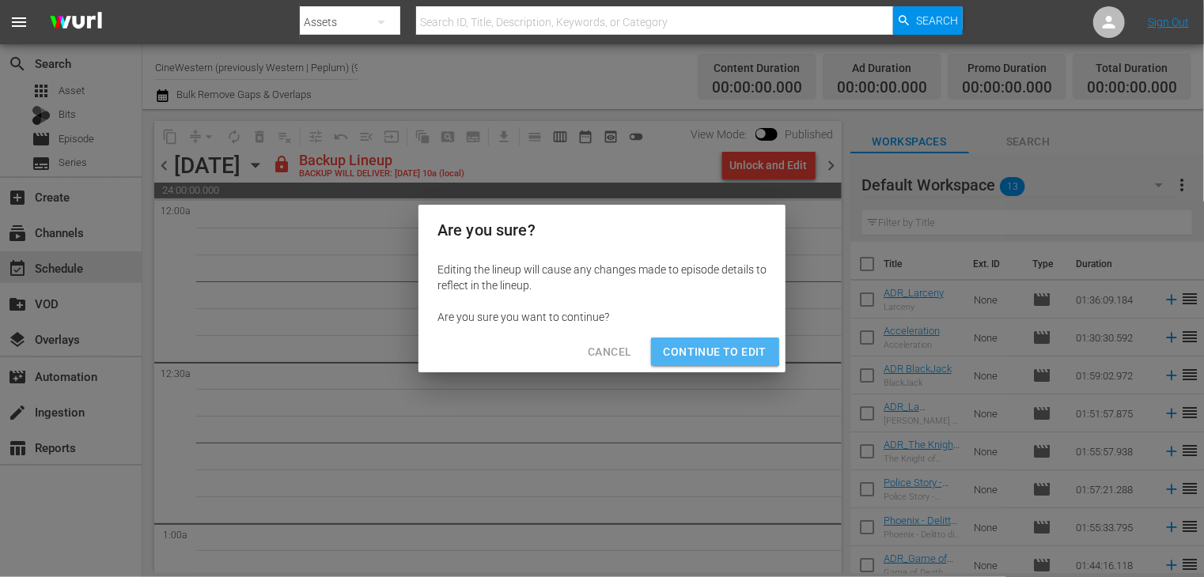
click at [713, 350] on span "Continue to Edit" at bounding box center [715, 352] width 103 height 20
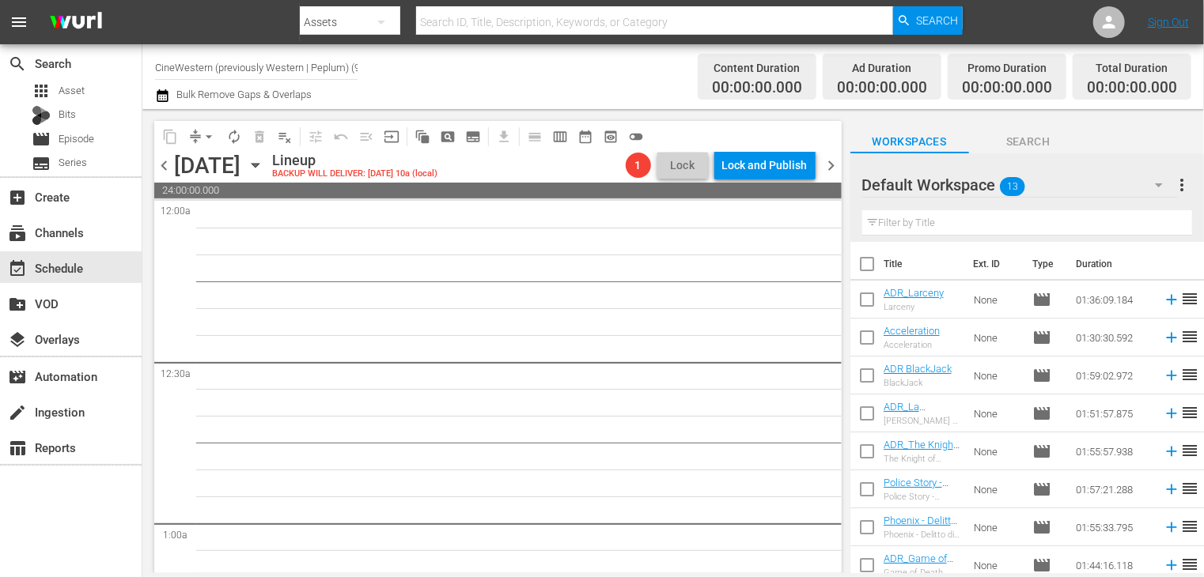
click at [826, 165] on span "chevron_right" at bounding box center [832, 166] width 20 height 20
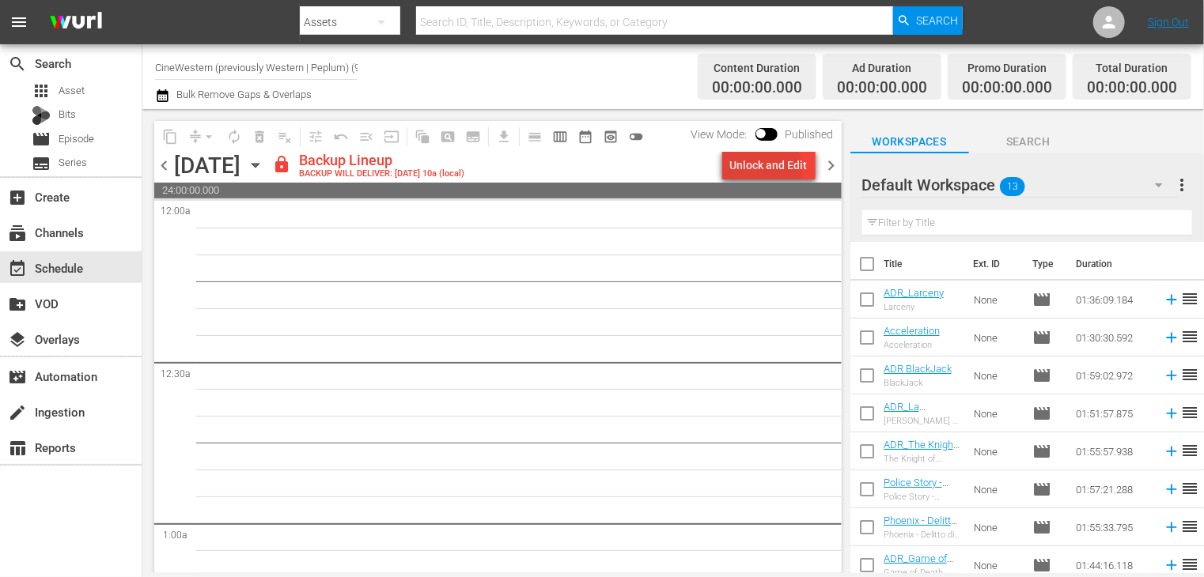
click at [743, 172] on div "Unlock and Edit" at bounding box center [769, 165] width 78 height 28
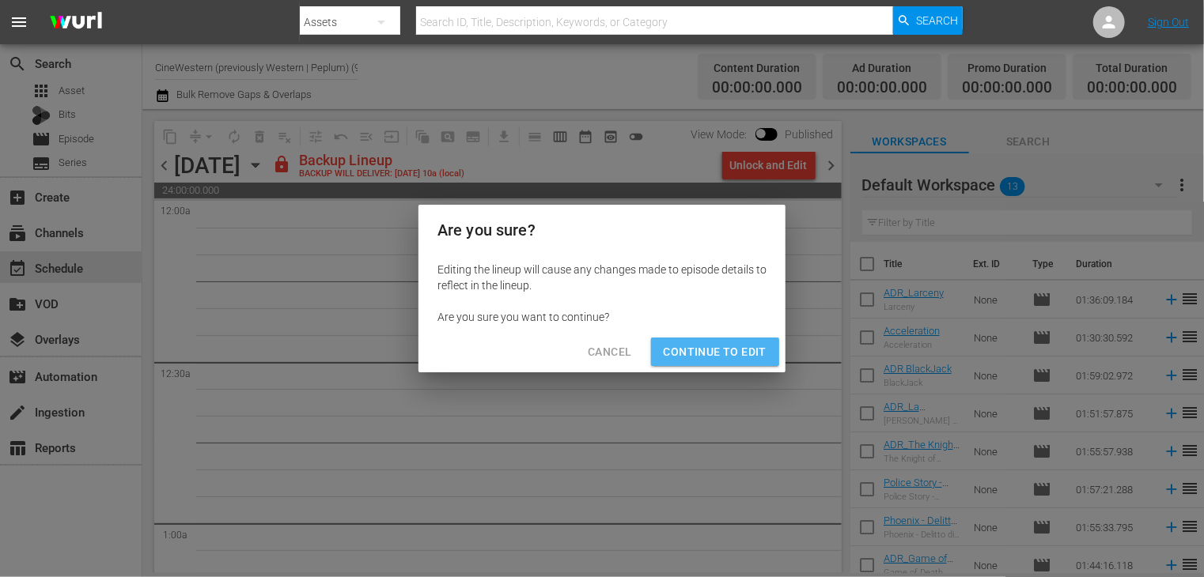
click at [738, 354] on span "Continue to Edit" at bounding box center [715, 352] width 103 height 20
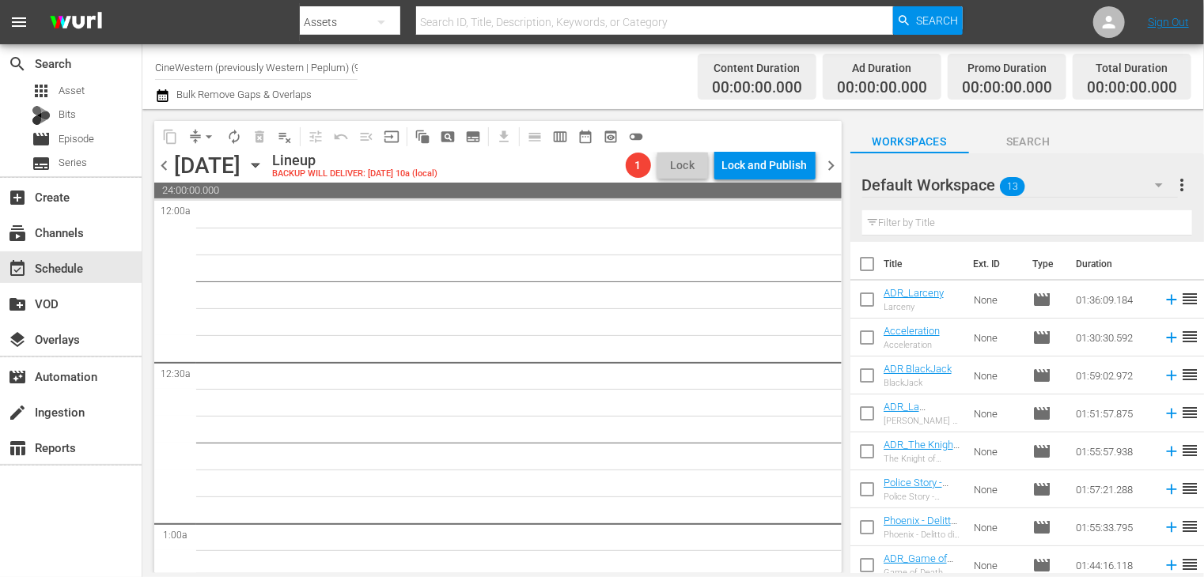
click at [835, 169] on span "chevron_right" at bounding box center [832, 166] width 20 height 20
click at [832, 168] on span "chevron_right" at bounding box center [832, 166] width 20 height 20
click at [160, 168] on span "chevron_left" at bounding box center [164, 166] width 20 height 20
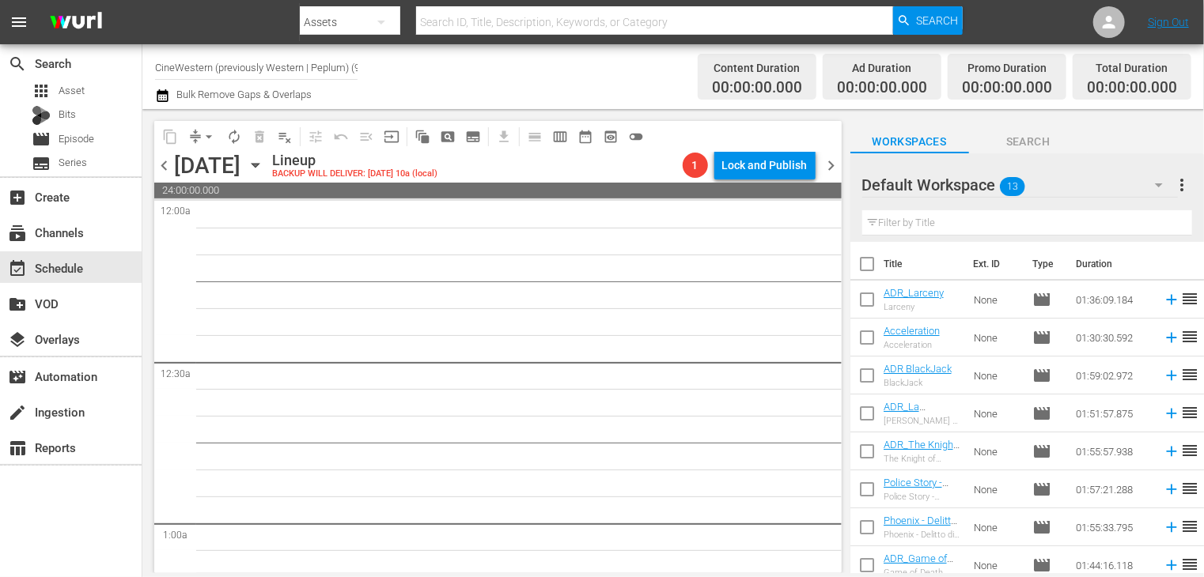
click at [160, 168] on span "chevron_left" at bounding box center [164, 166] width 20 height 20
click at [163, 168] on span "chevron_left" at bounding box center [164, 166] width 20 height 20
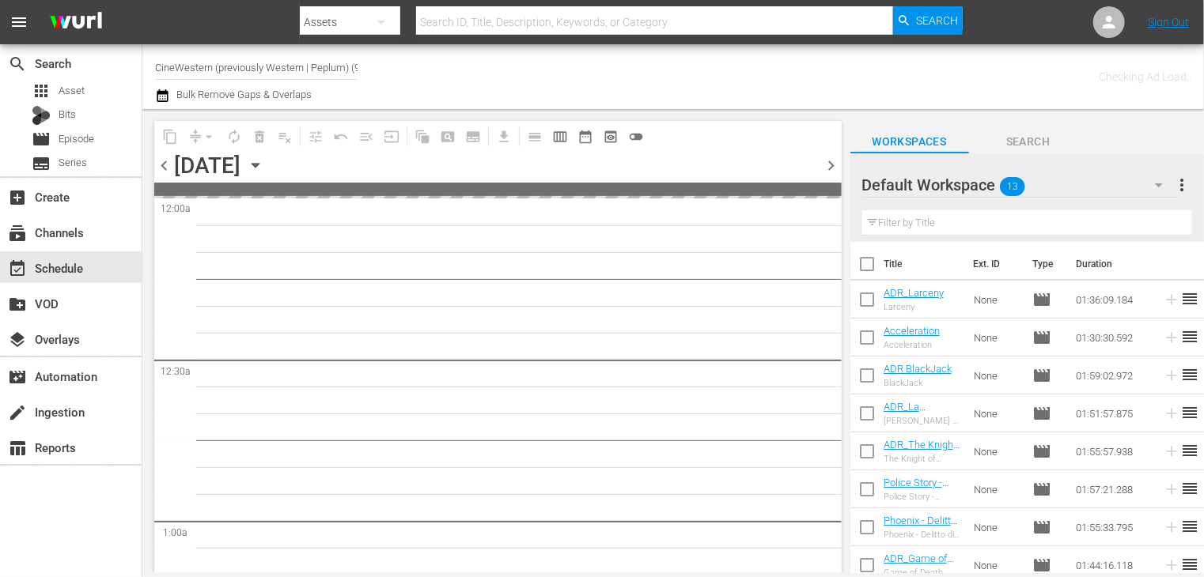
click at [163, 168] on span "chevron_left" at bounding box center [164, 166] width 20 height 20
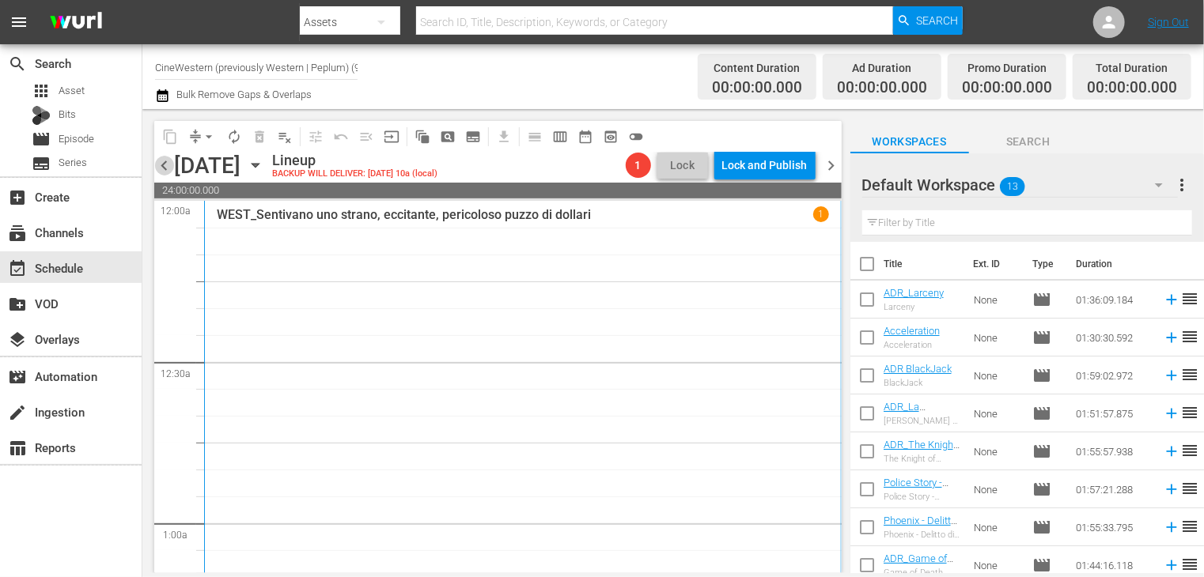
click at [171, 162] on span "chevron_left" at bounding box center [164, 166] width 20 height 20
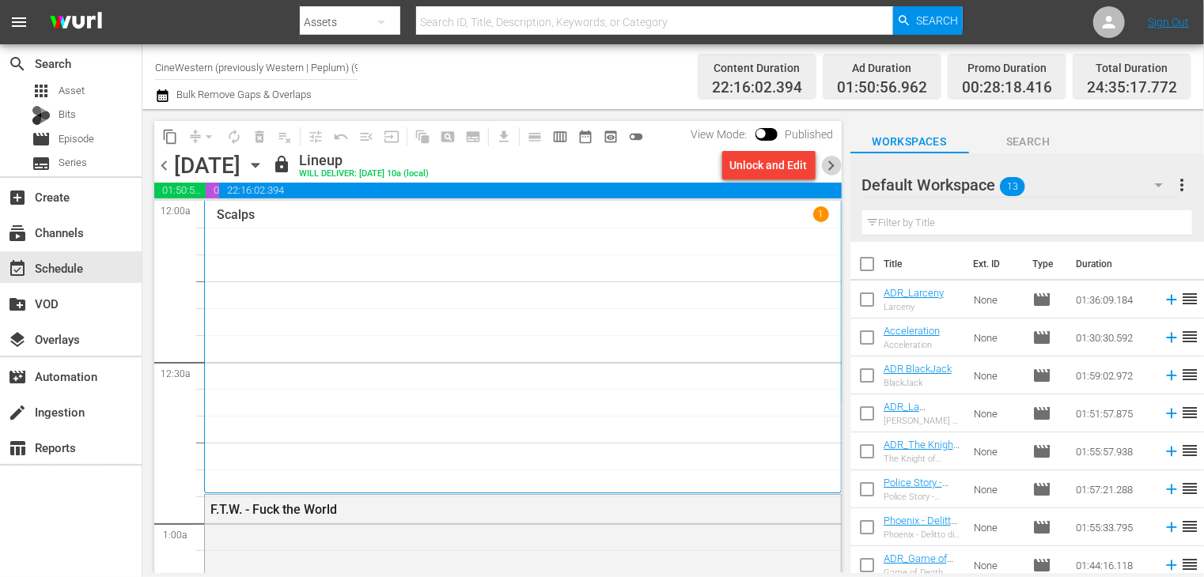
click at [832, 167] on span "chevron_right" at bounding box center [832, 166] width 20 height 20
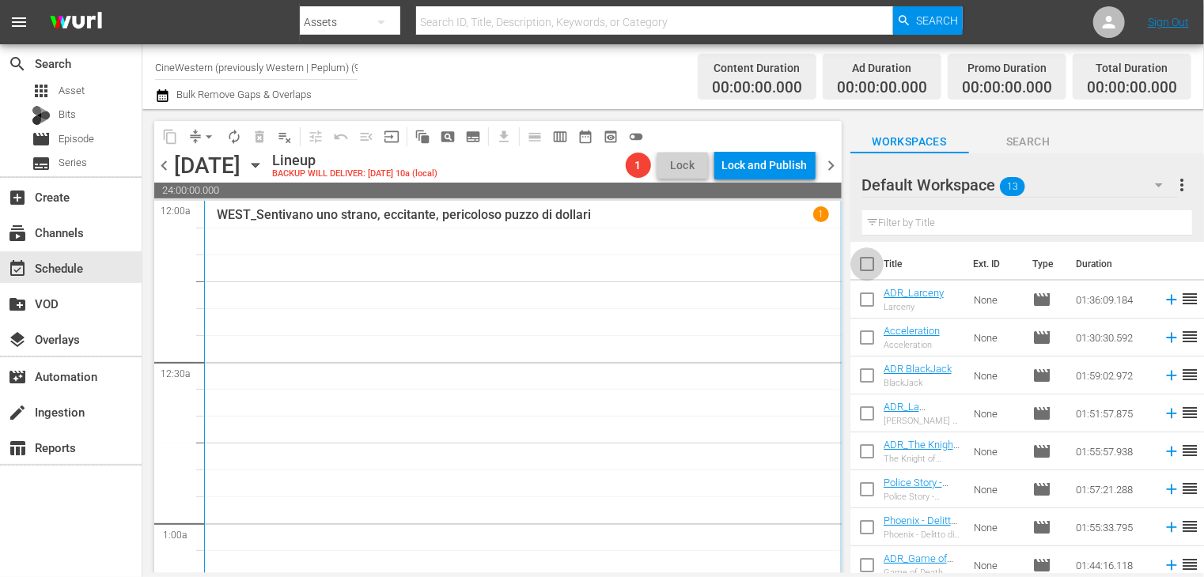
click at [864, 260] on input "checkbox" at bounding box center [866, 267] width 33 height 33
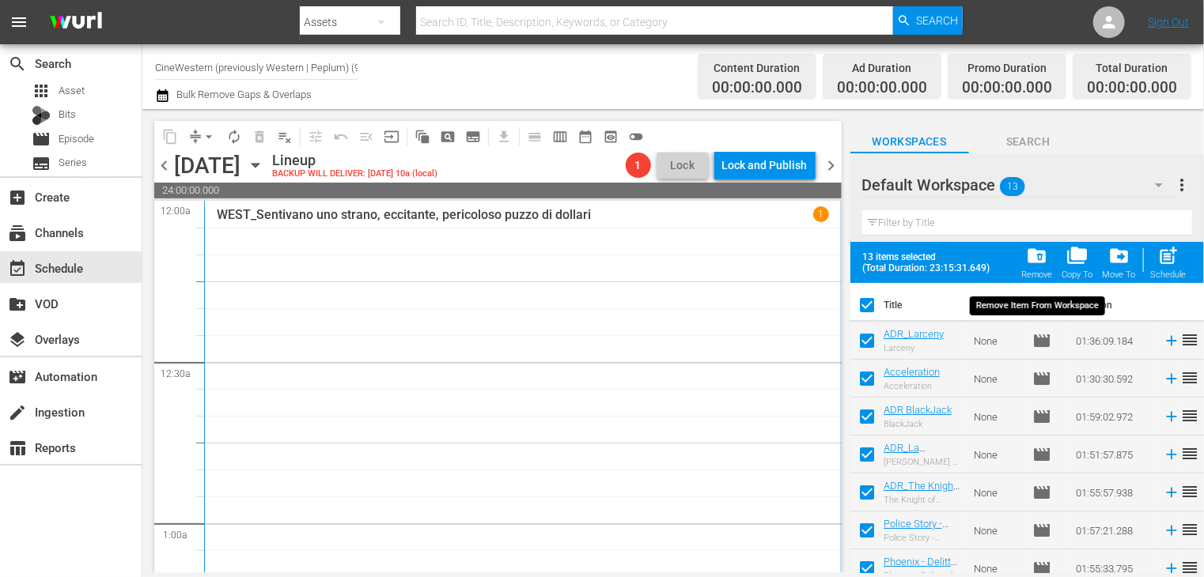
click at [1038, 267] on div "folder_delete Remove" at bounding box center [1037, 262] width 32 height 35
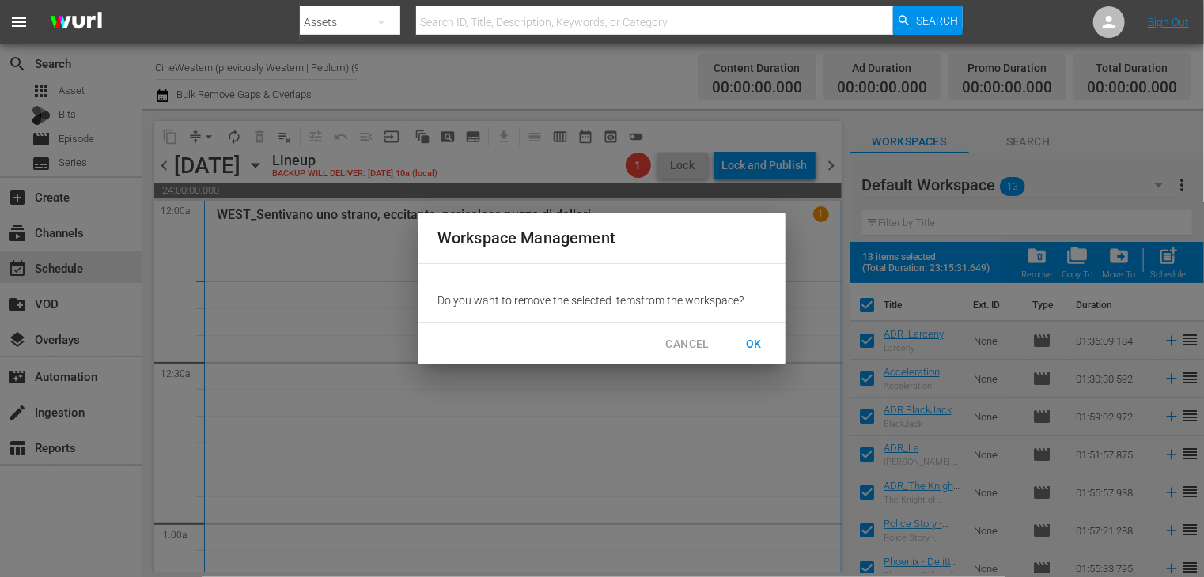
click at [746, 346] on span "OK" at bounding box center [753, 345] width 25 height 20
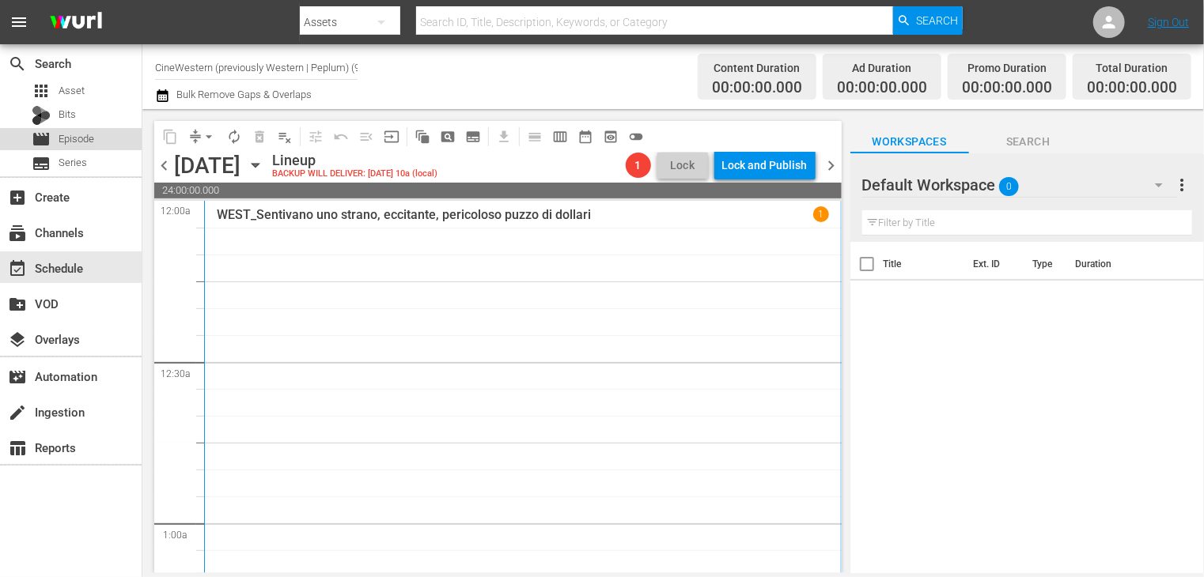
click at [76, 136] on span "Episode" at bounding box center [77, 139] width 36 height 16
